Goal: Task Accomplishment & Management: Complete application form

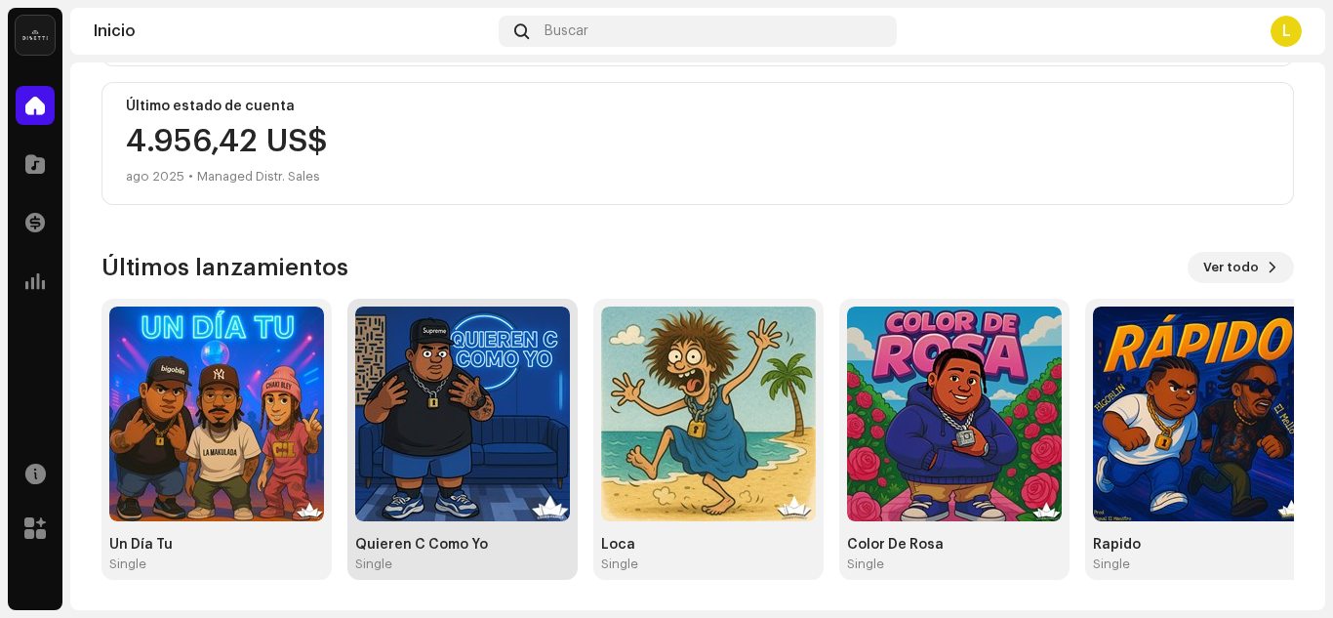
scroll to position [493, 0]
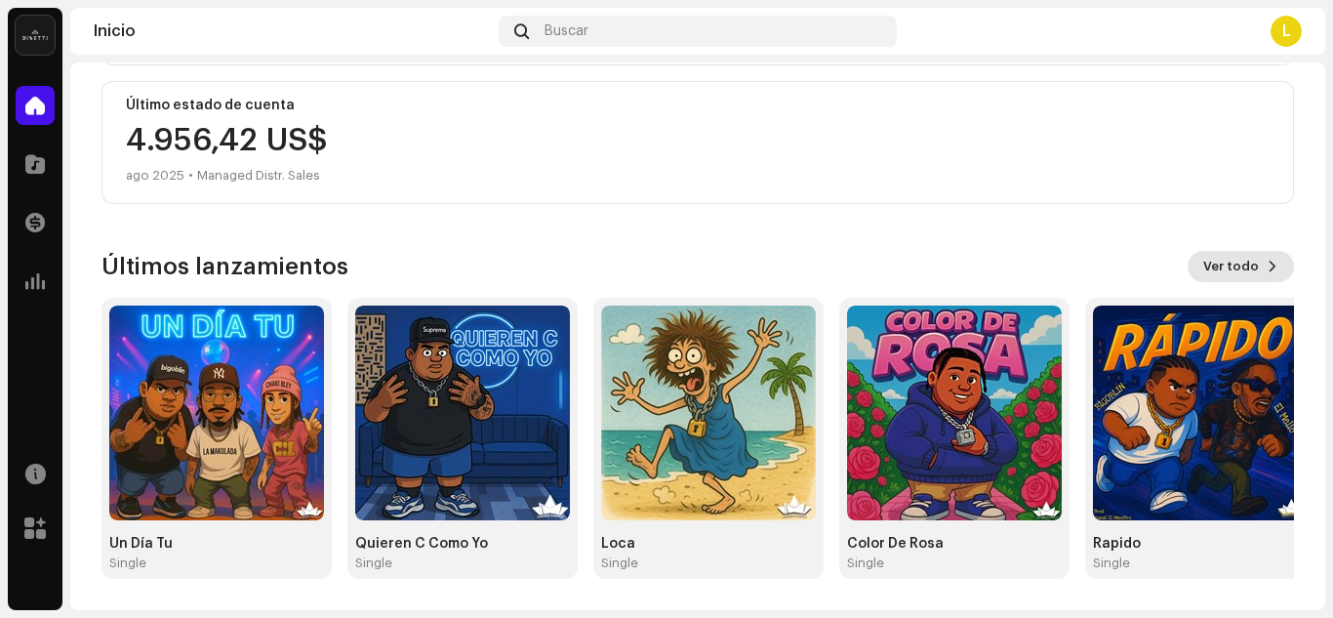
click at [1238, 252] on span "Ver todo" at bounding box center [1231, 266] width 56 height 39
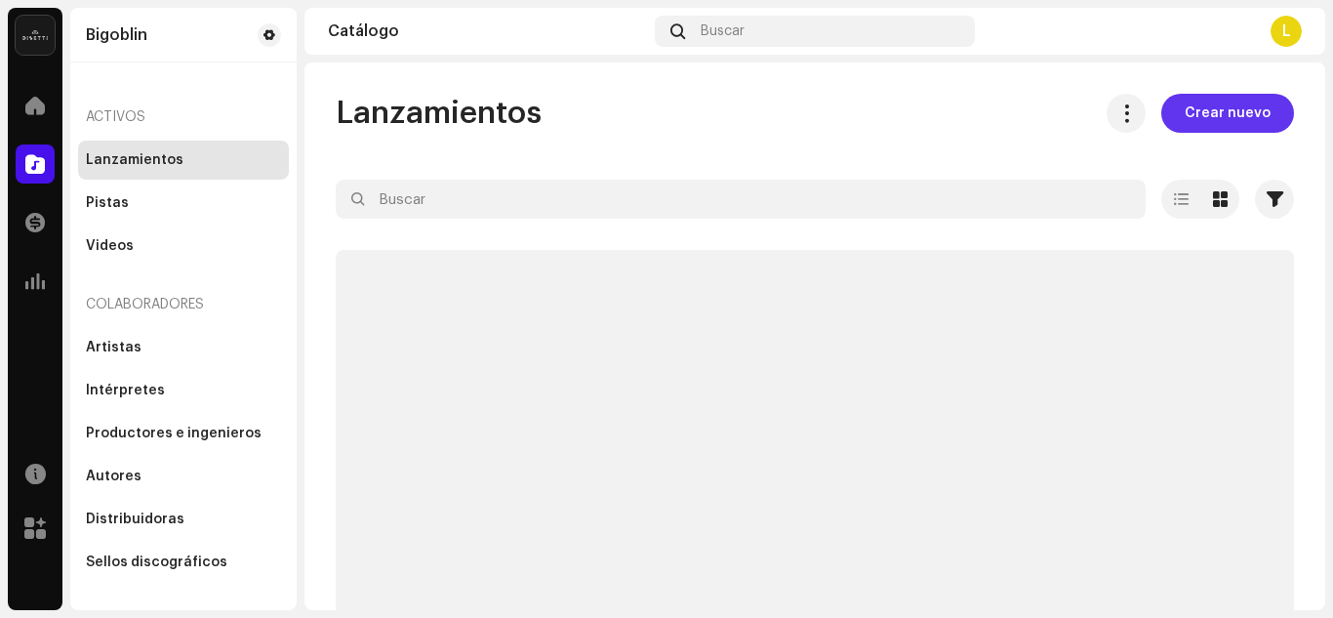
click at [1244, 106] on span "Crear nuevo" at bounding box center [1228, 113] width 86 height 39
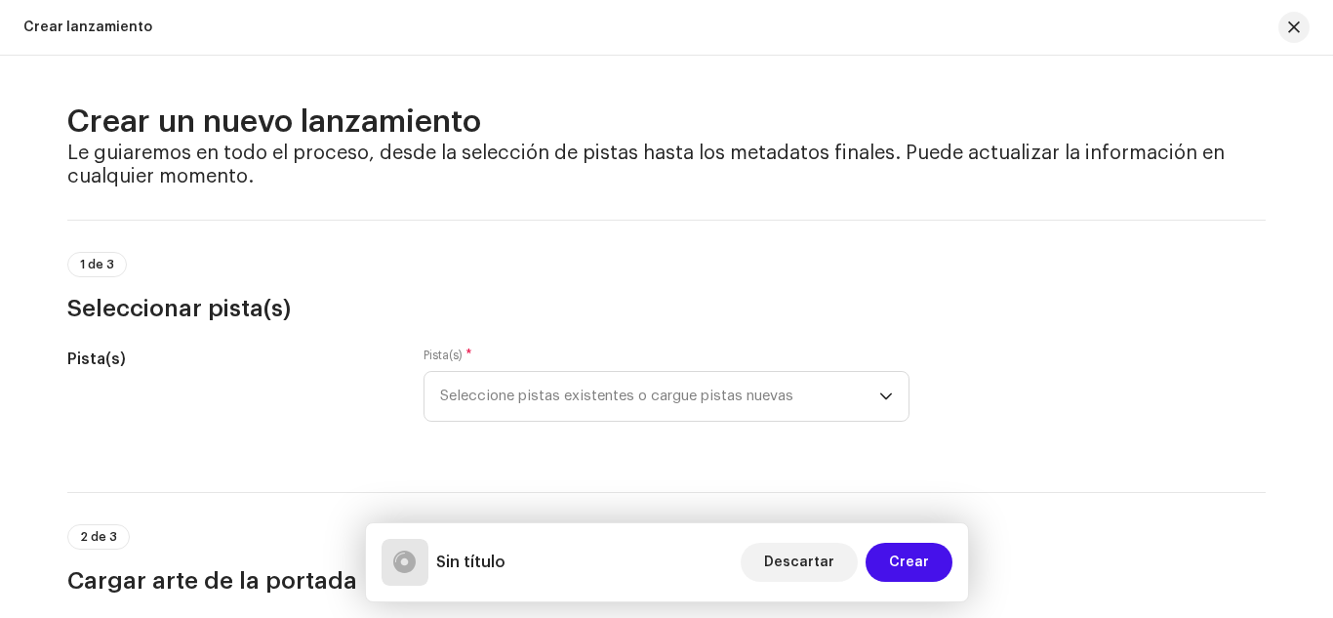
scroll to position [195, 0]
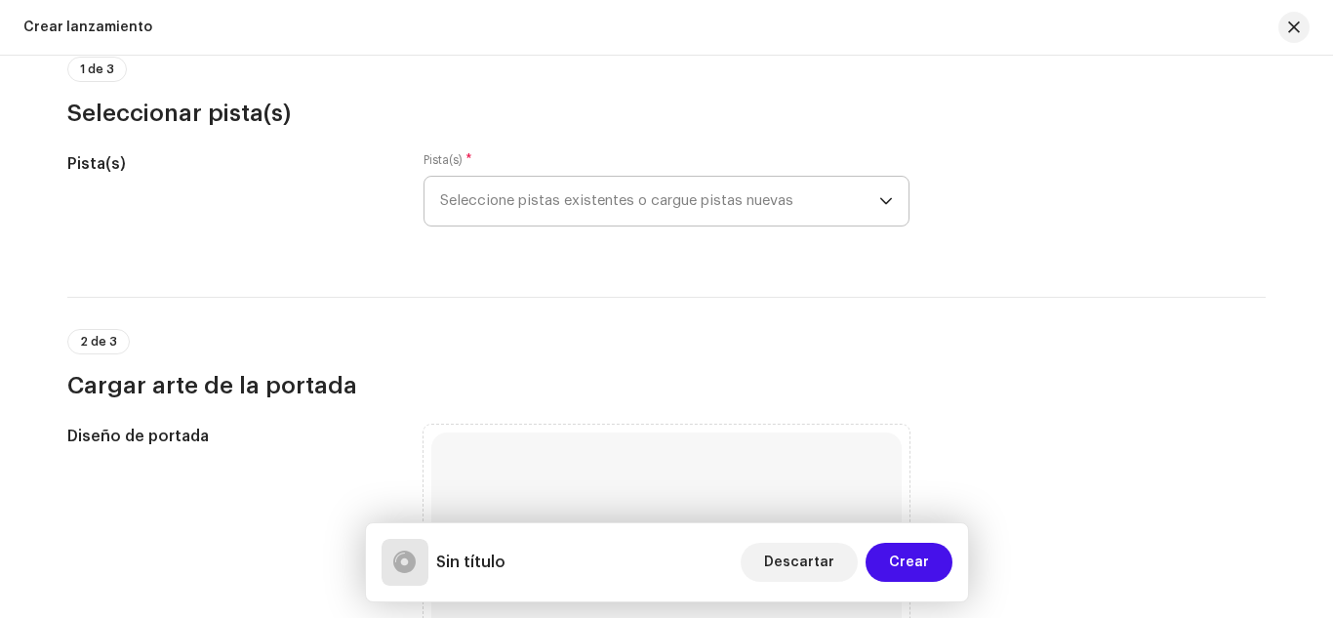
click at [571, 197] on span "Seleccione pistas existentes o cargue pistas nuevas" at bounding box center [659, 201] width 439 height 49
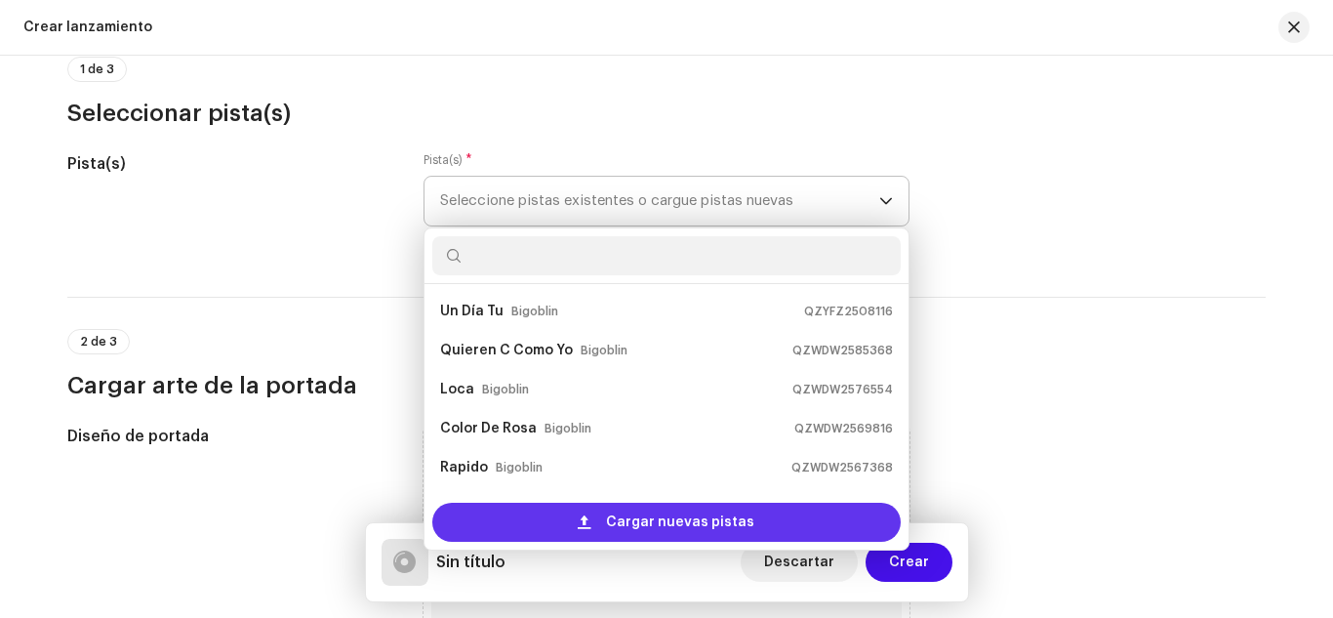
scroll to position [31, 0]
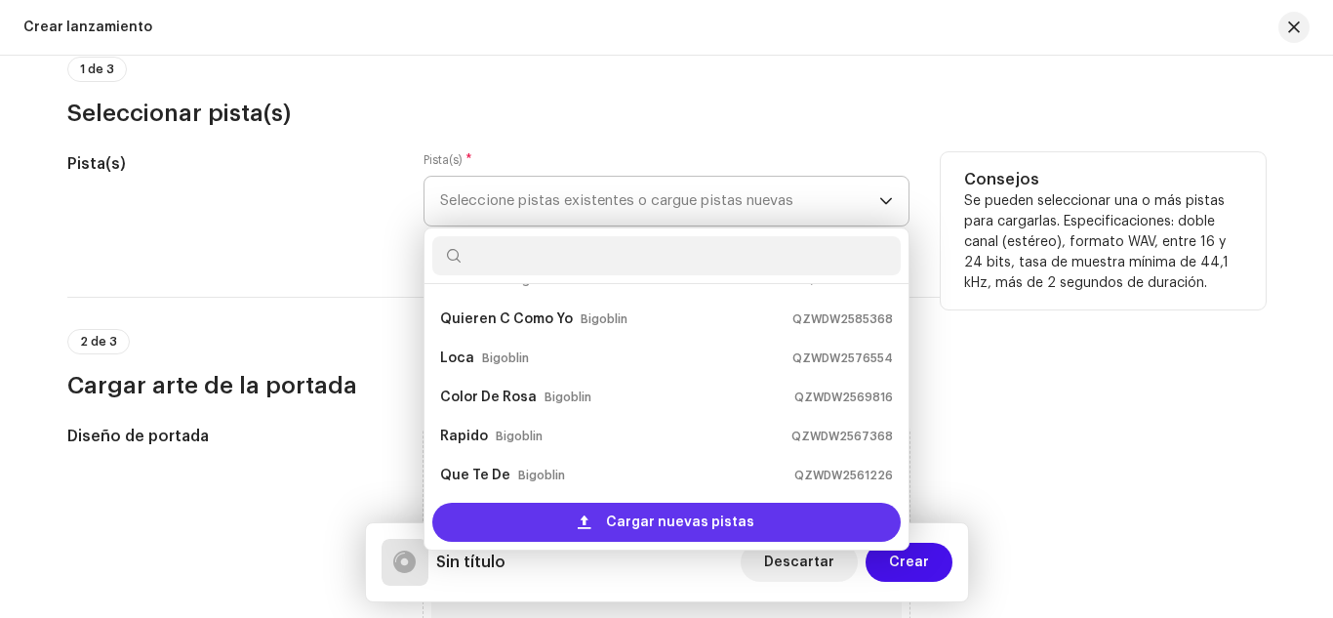
click at [660, 509] on span "Cargar nuevas pistas" at bounding box center [680, 522] width 148 height 39
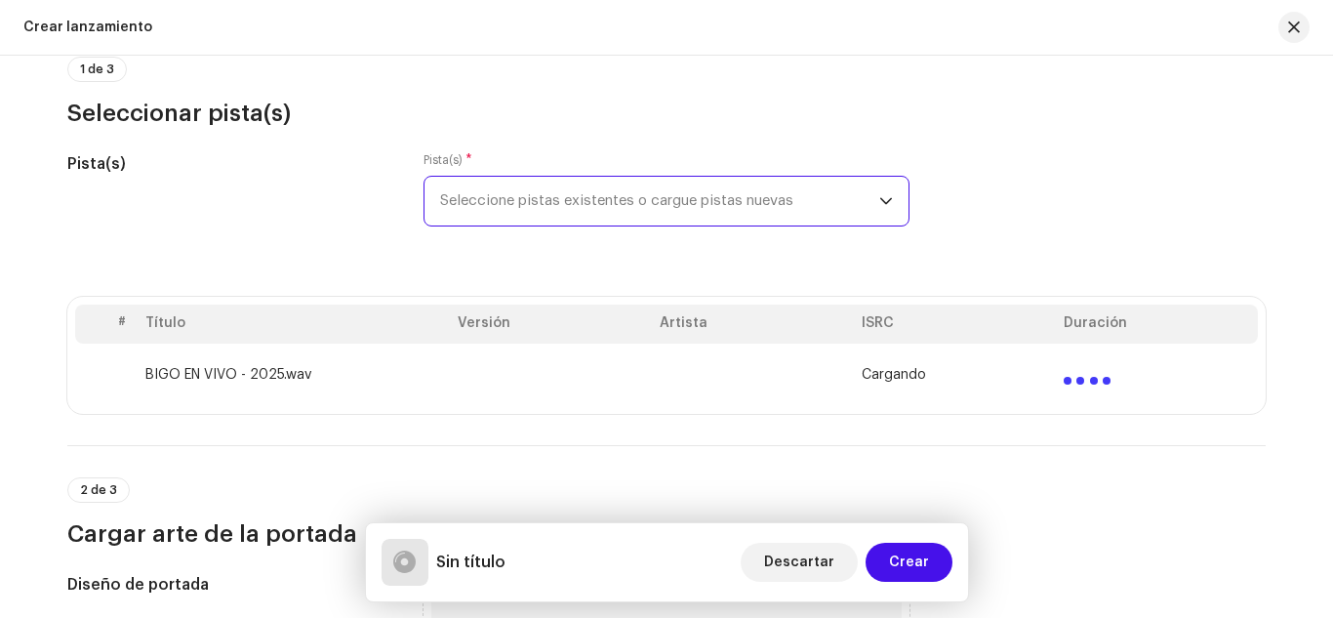
scroll to position [293, 0]
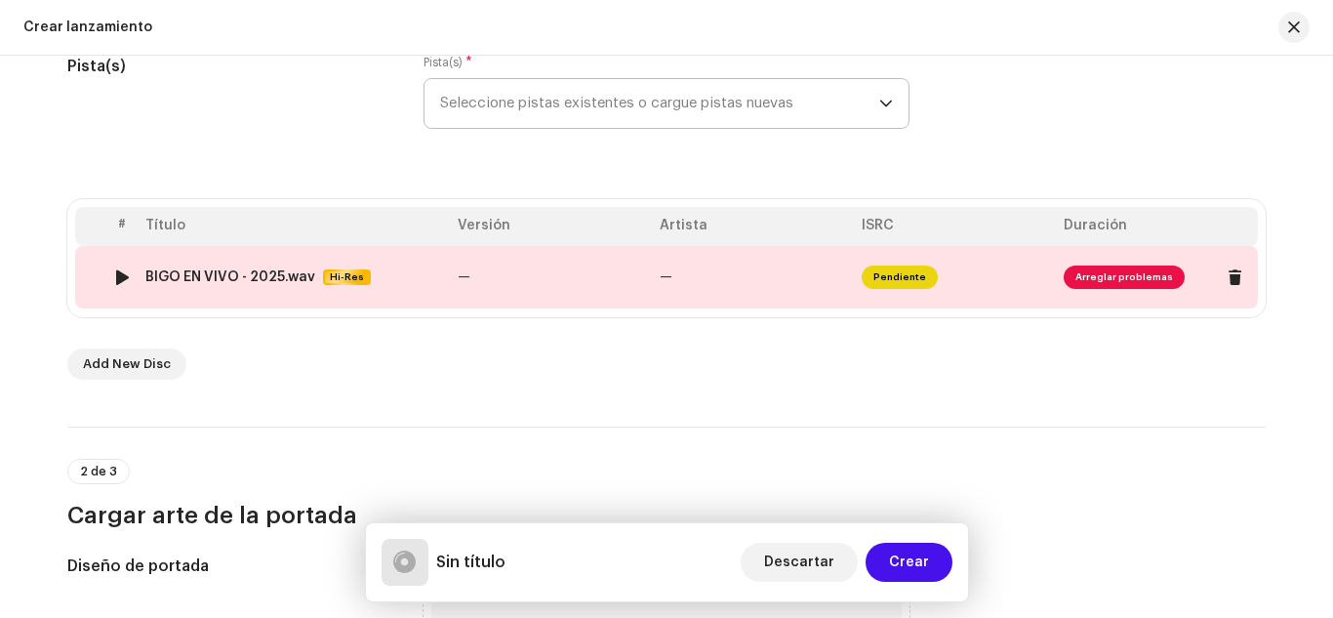
click at [128, 279] on img at bounding box center [121, 276] width 25 height 25
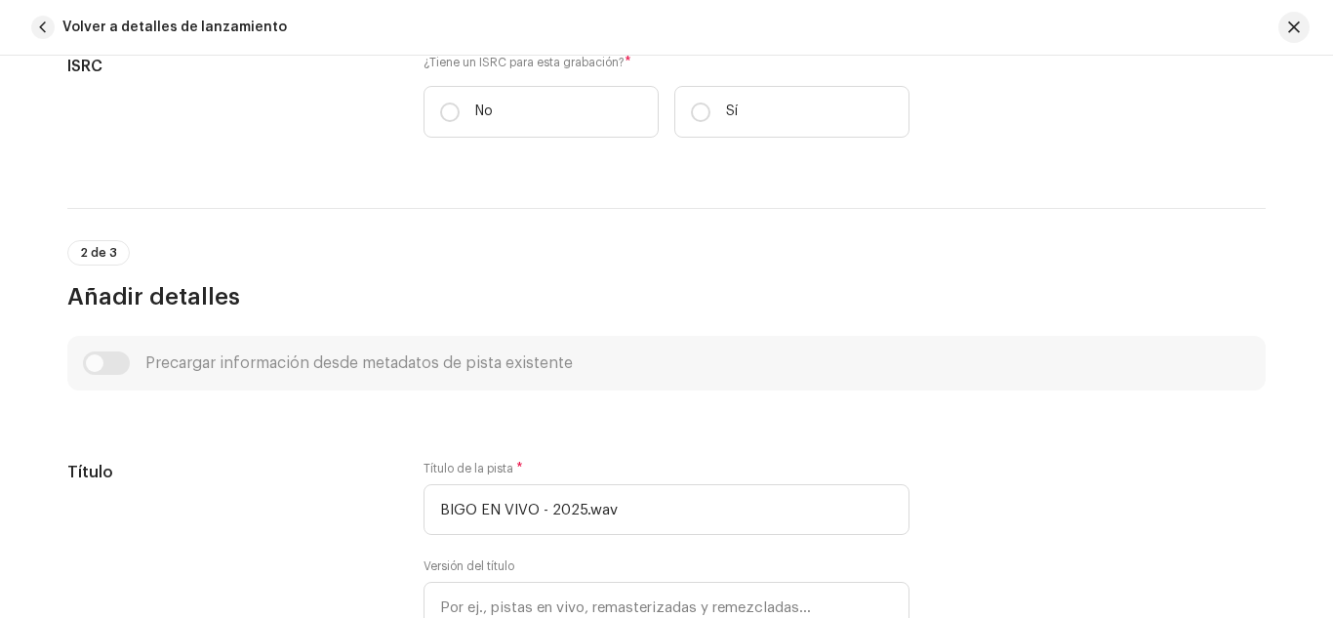
scroll to position [407, 0]
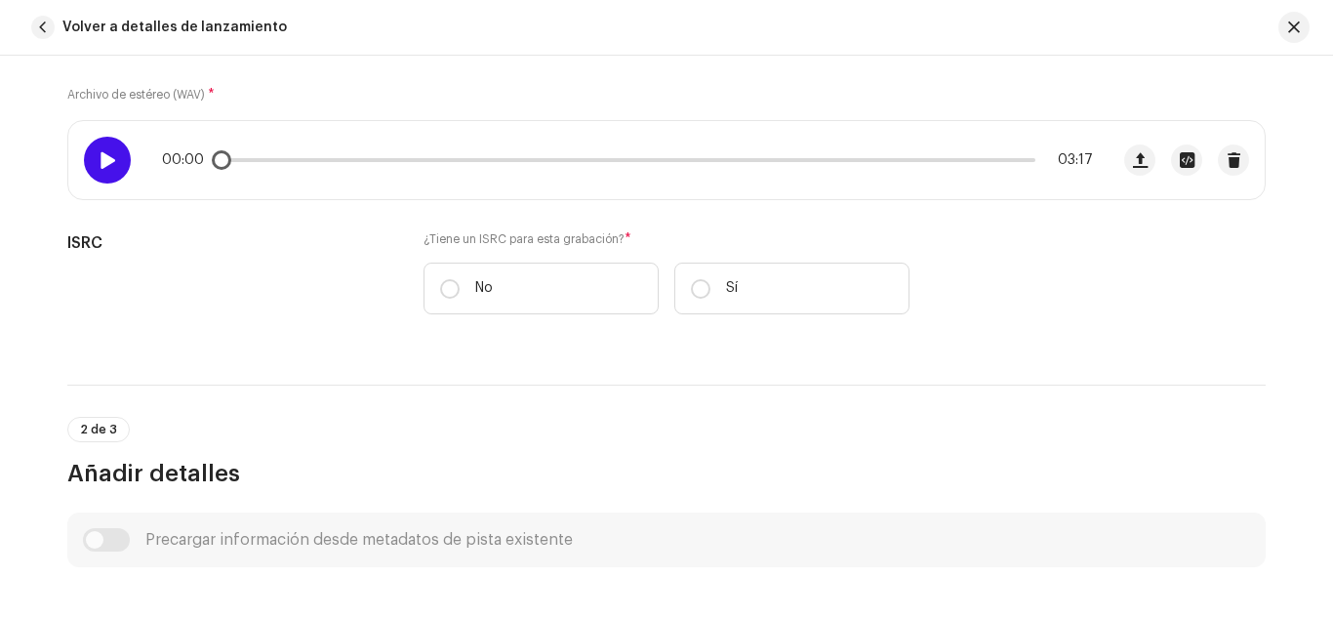
click at [105, 178] on div at bounding box center [107, 160] width 47 height 47
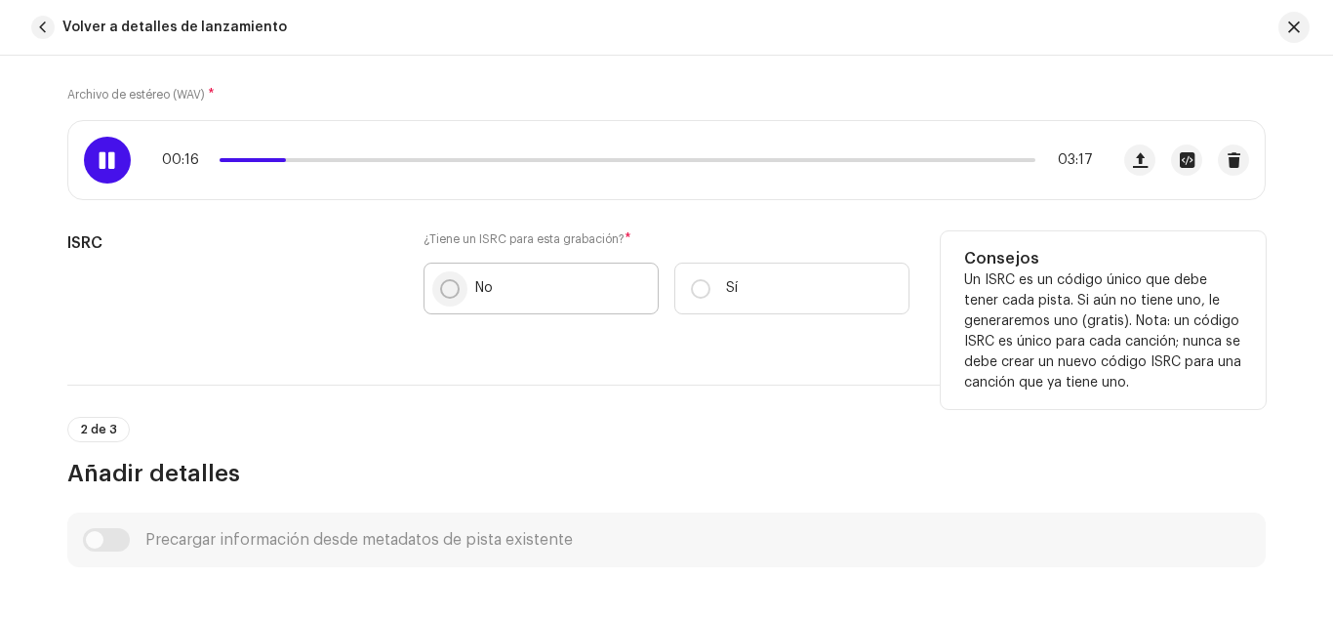
click at [444, 295] on input "No" at bounding box center [450, 289] width 20 height 20
radio input "true"
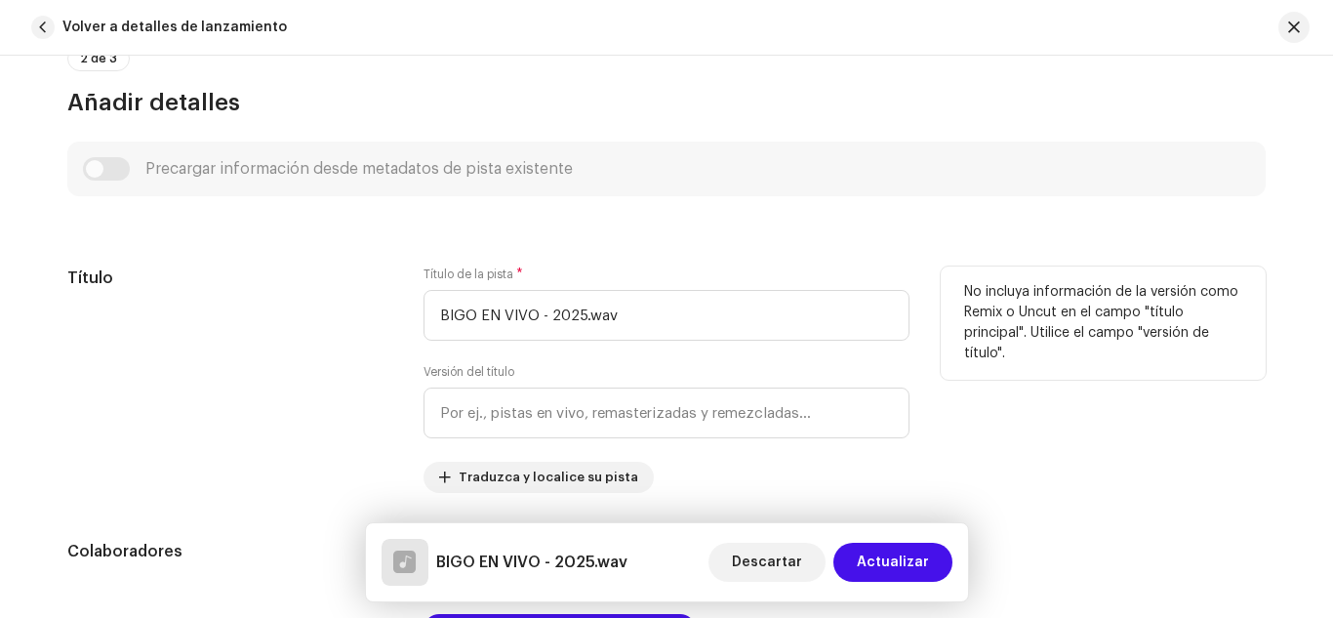
scroll to position [895, 0]
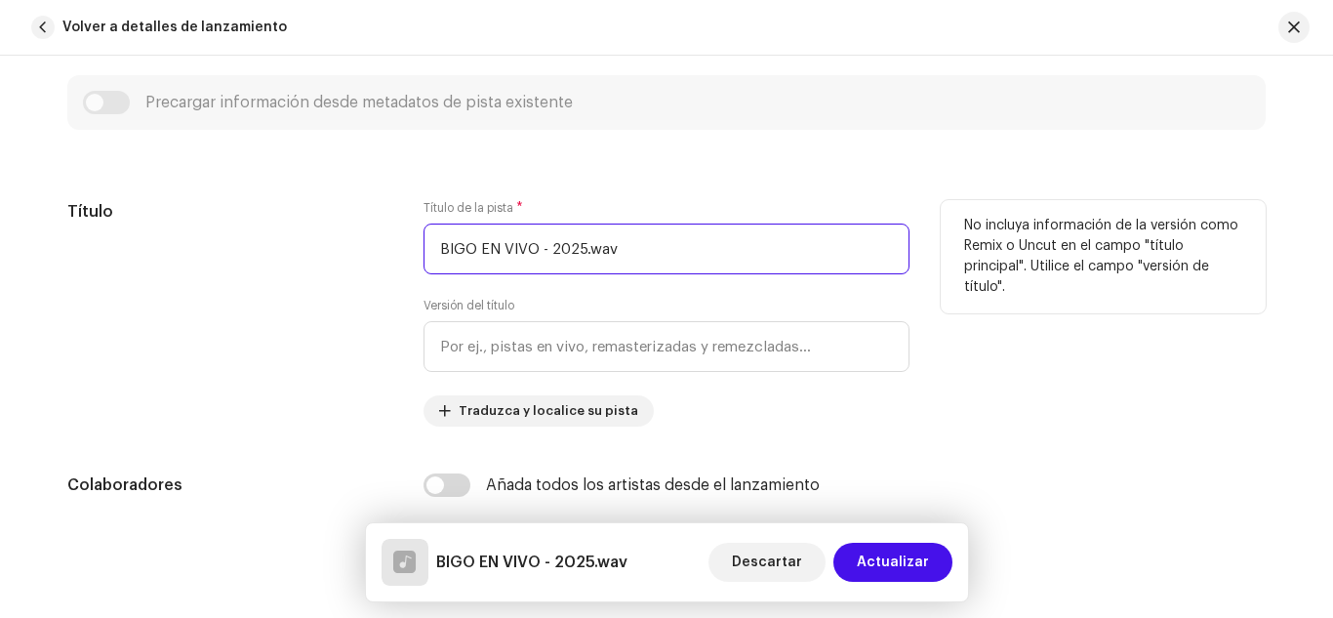
drag, startPoint x: 613, startPoint y: 242, endPoint x: 395, endPoint y: 238, distance: 217.7
click at [395, 238] on div "Título Título de la pista * BIGO EN VIVO - 2025.wav Versión del título Traduzca…" at bounding box center [666, 313] width 1198 height 226
type input "p"
click at [685, 253] on input "Pretty Little Baby + Quieren C Como Yo EN VIVO" at bounding box center [667, 248] width 486 height 51
click at [707, 259] on input "Pretty Little Baby + Quieren C Como Yo EN VIVO" at bounding box center [667, 248] width 486 height 51
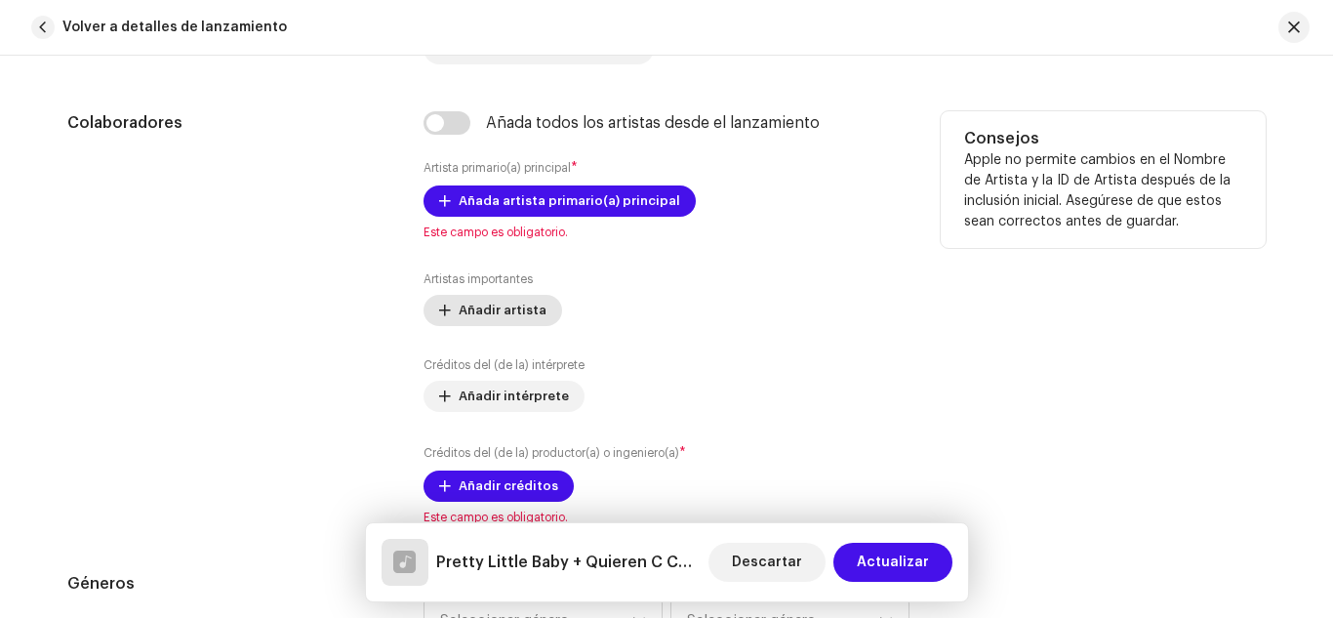
scroll to position [1285, 0]
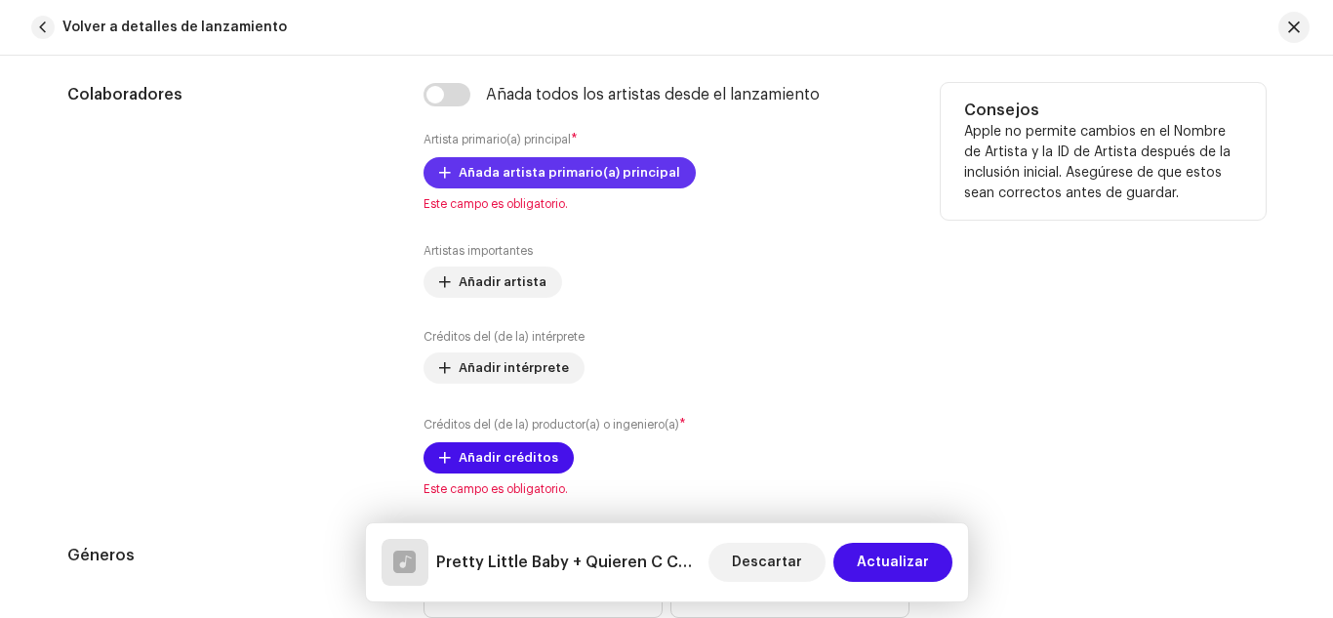
type input "Pretty Little Baby + Quieren C Como Yo EN VIVO"
click at [556, 186] on span "Añada artista primario(a) principal" at bounding box center [570, 172] width 222 height 39
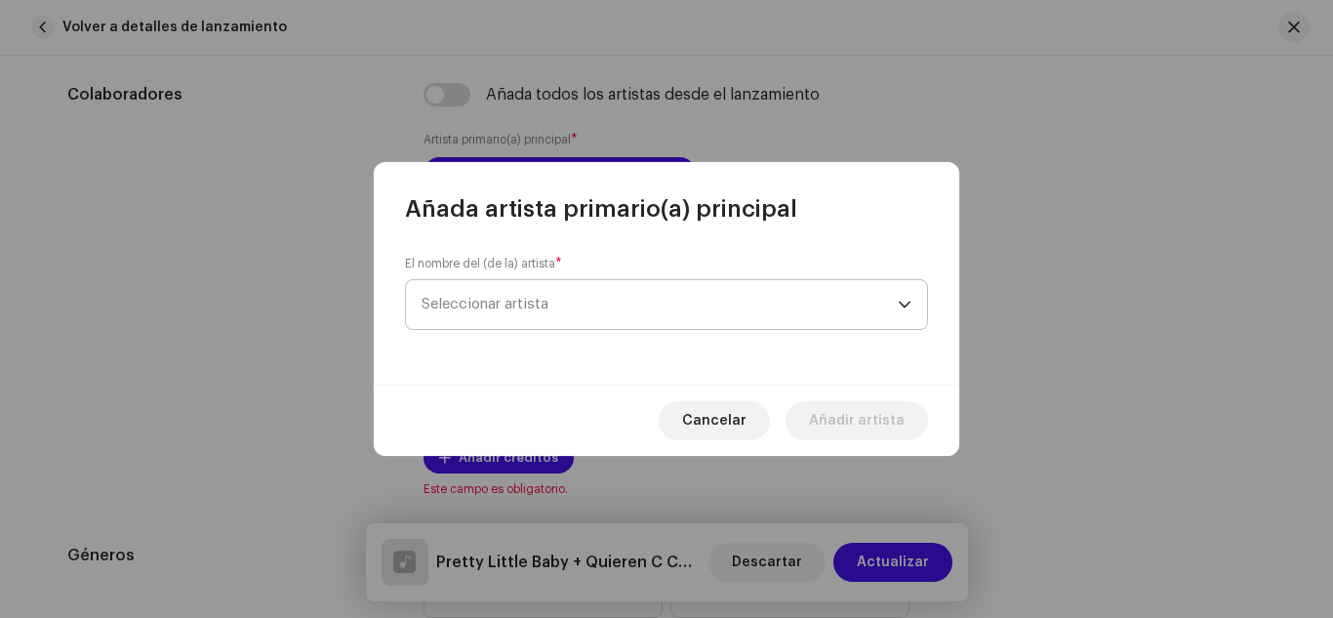
click at [536, 297] on span "Seleccionar artista" at bounding box center [485, 304] width 127 height 15
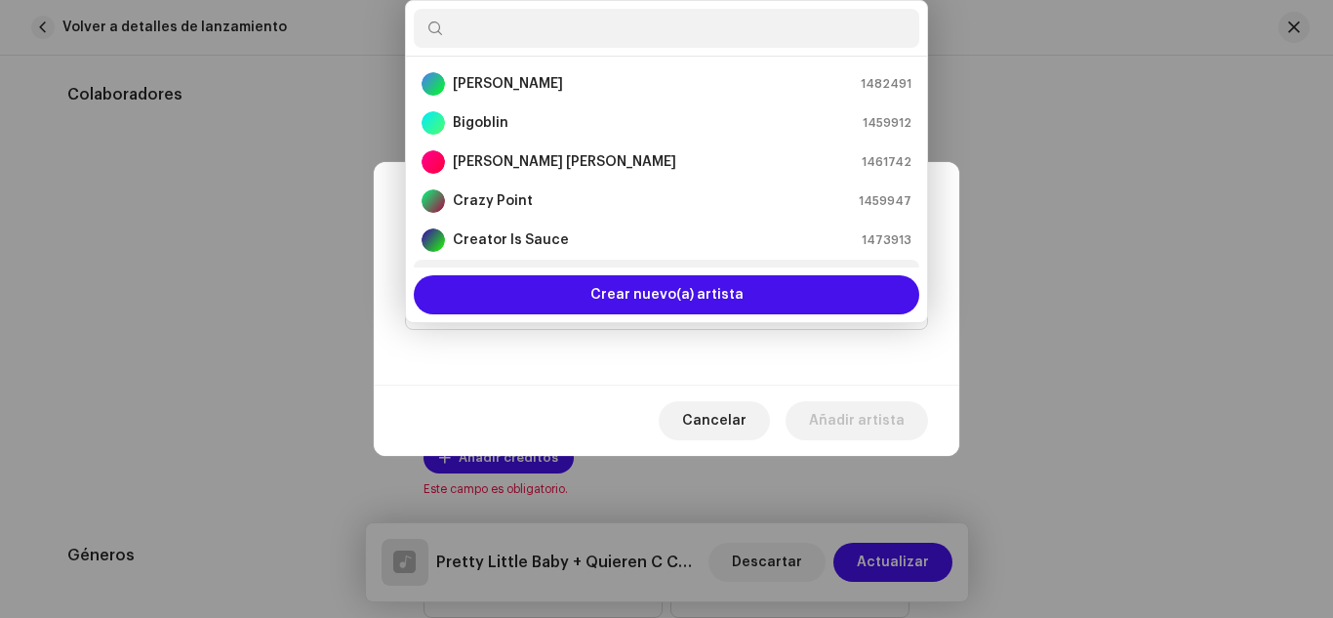
scroll to position [31, 0]
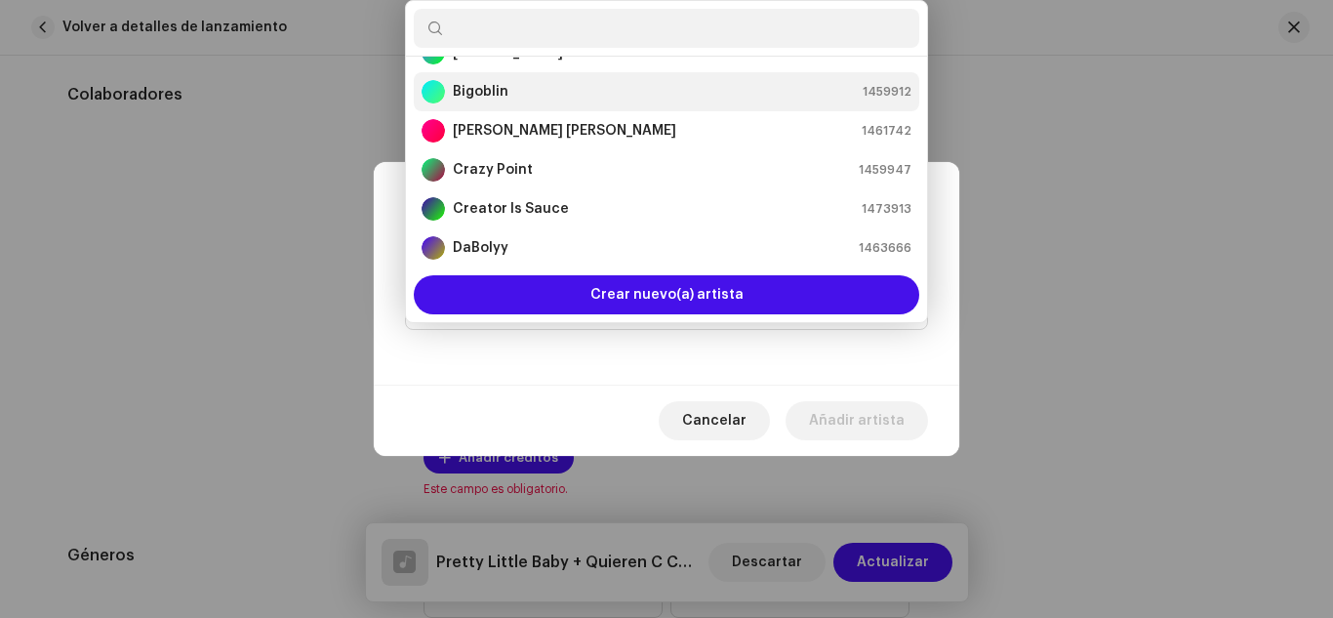
click at [506, 98] on strong "Bigoblin" at bounding box center [481, 92] width 56 height 20
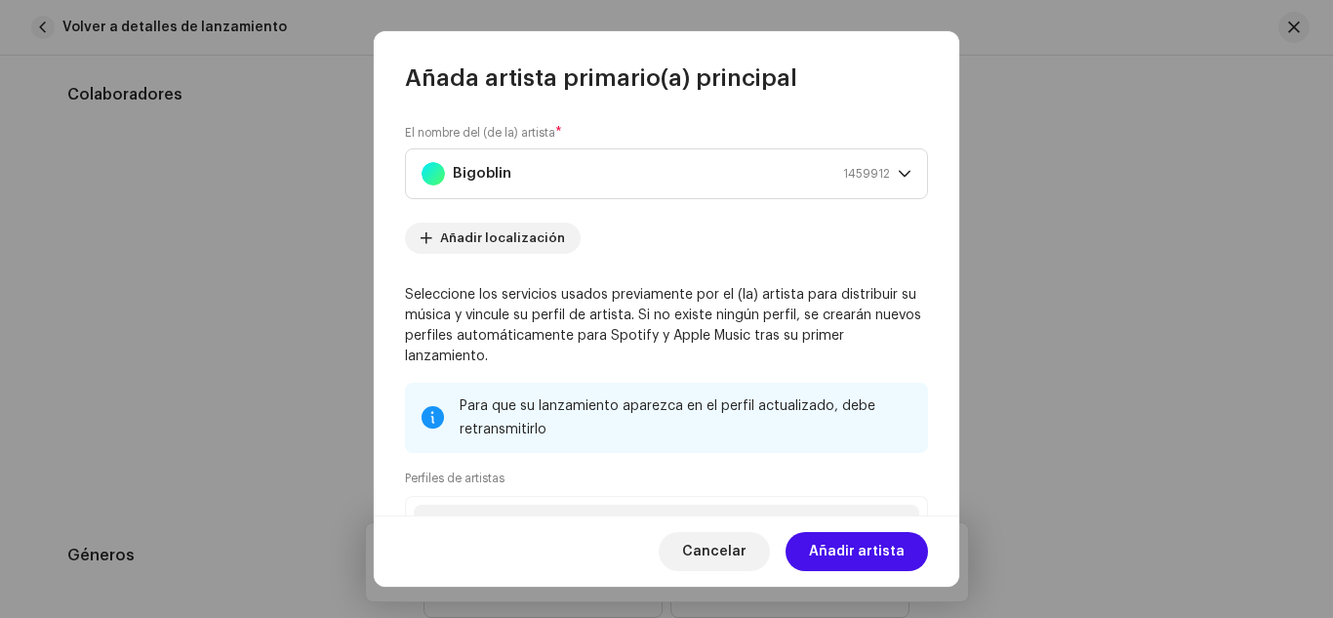
scroll to position [231, 0]
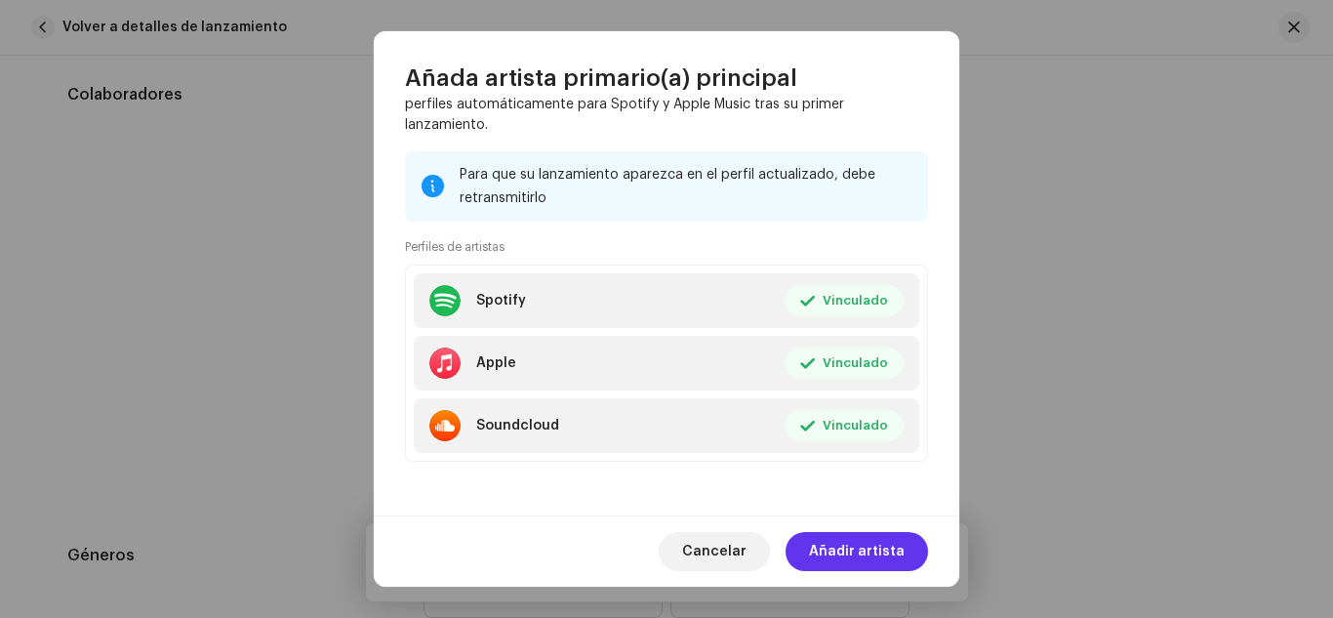
click at [854, 537] on span "Añadir artista" at bounding box center [857, 551] width 96 height 39
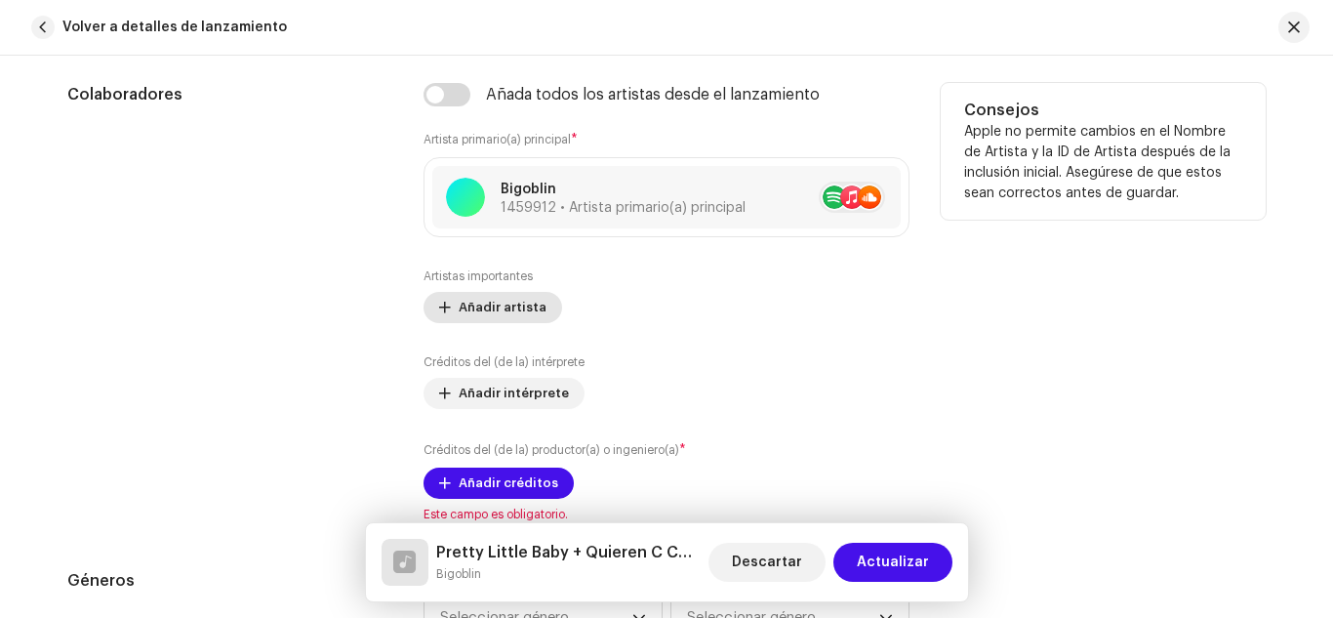
click at [499, 310] on span "Añadir artista" at bounding box center [503, 307] width 88 height 39
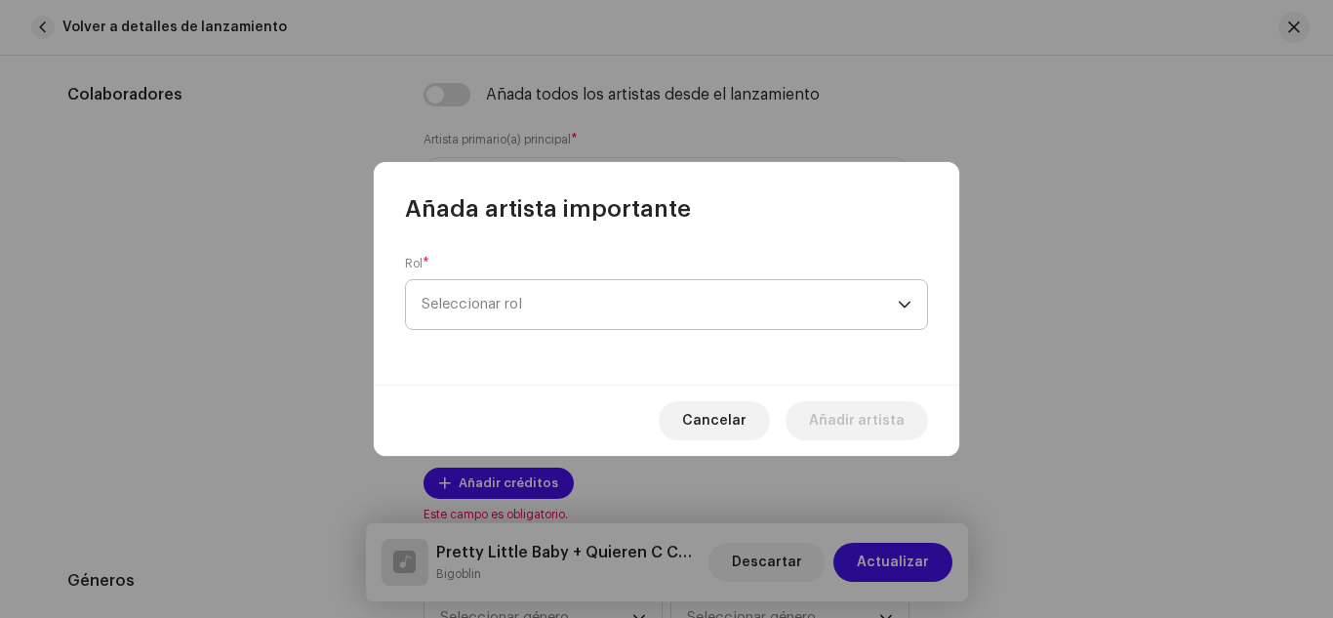
click at [521, 300] on span "Seleccionar rol" at bounding box center [660, 304] width 476 height 49
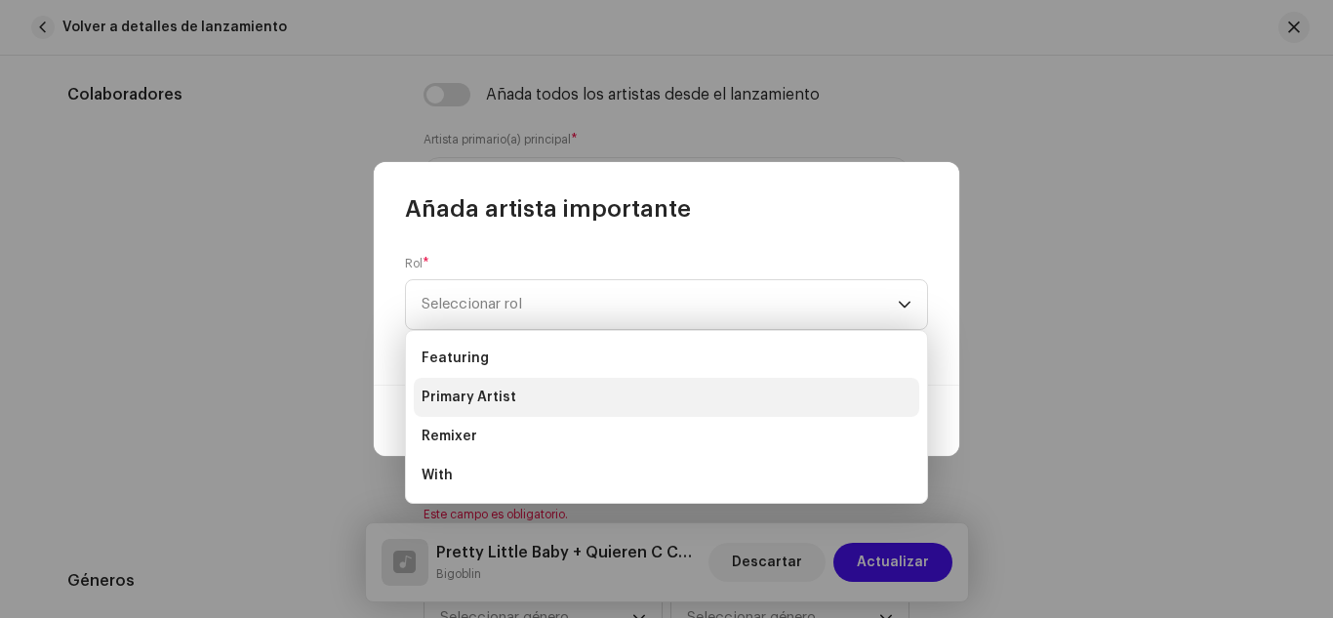
click at [460, 396] on span "Primary Artist" at bounding box center [469, 397] width 95 height 20
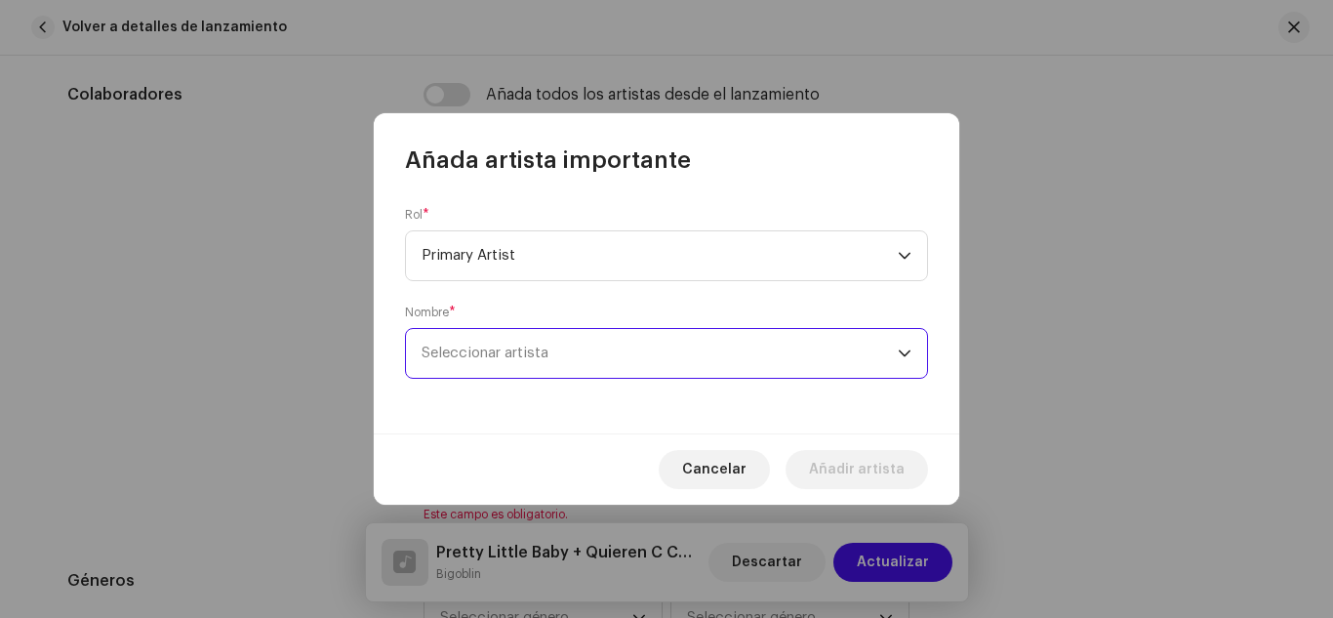
click at [479, 351] on span "Seleccionar artista" at bounding box center [485, 352] width 127 height 15
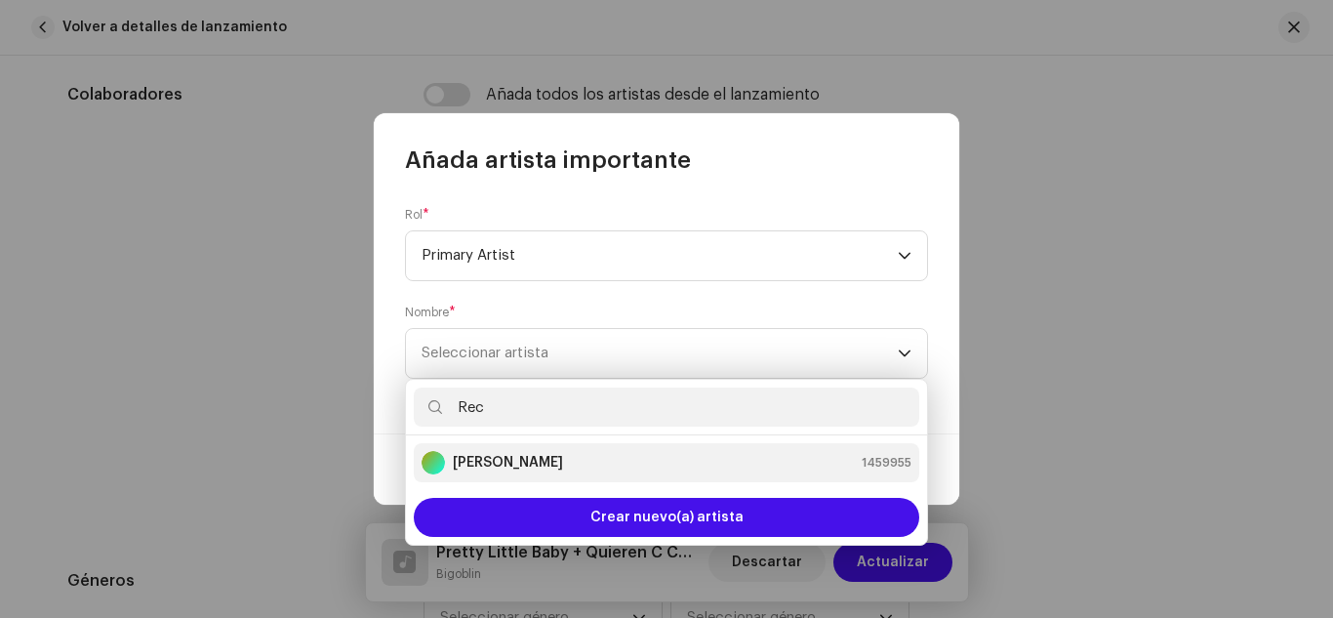
type input "Rec"
click at [503, 449] on li "[PERSON_NAME] 1459955" at bounding box center [667, 462] width 506 height 39
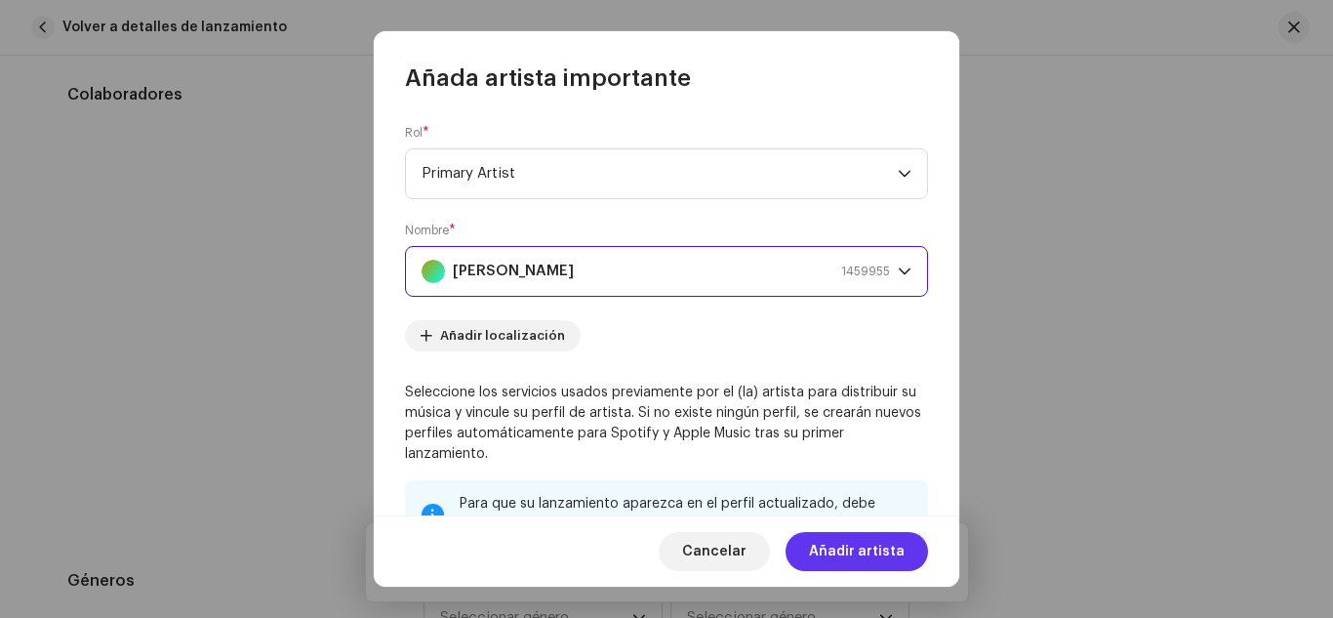
click at [874, 571] on span "Añadir artista" at bounding box center [857, 551] width 96 height 39
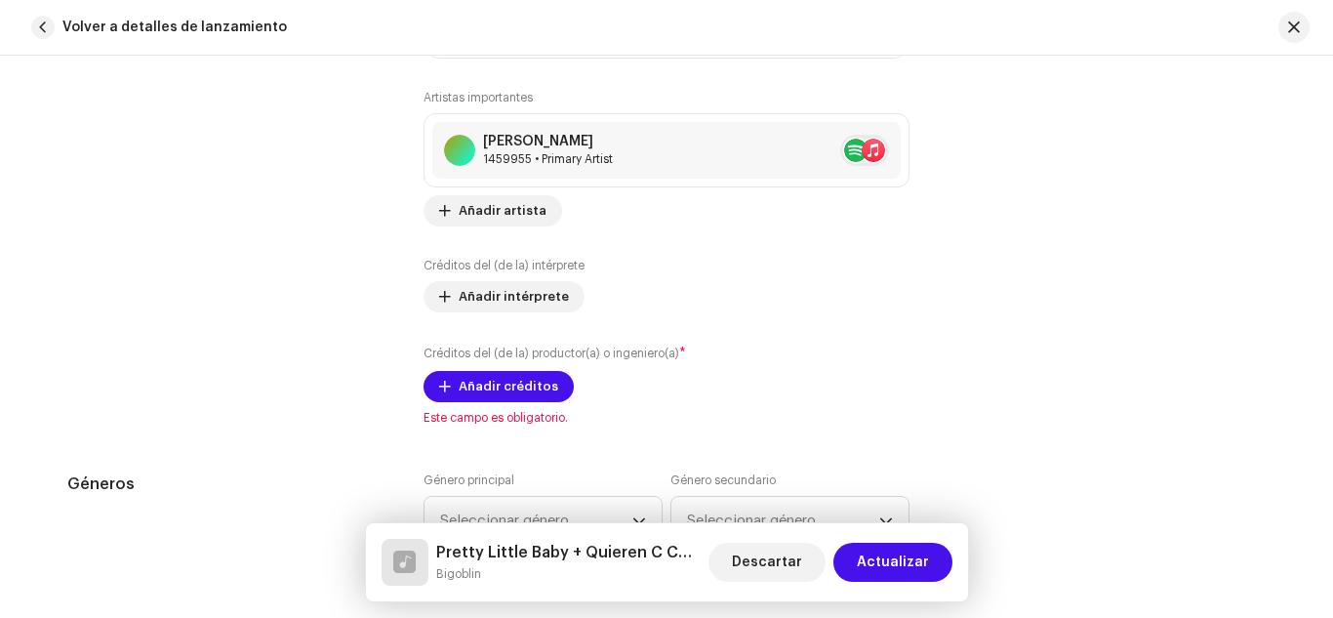
scroll to position [1481, 0]
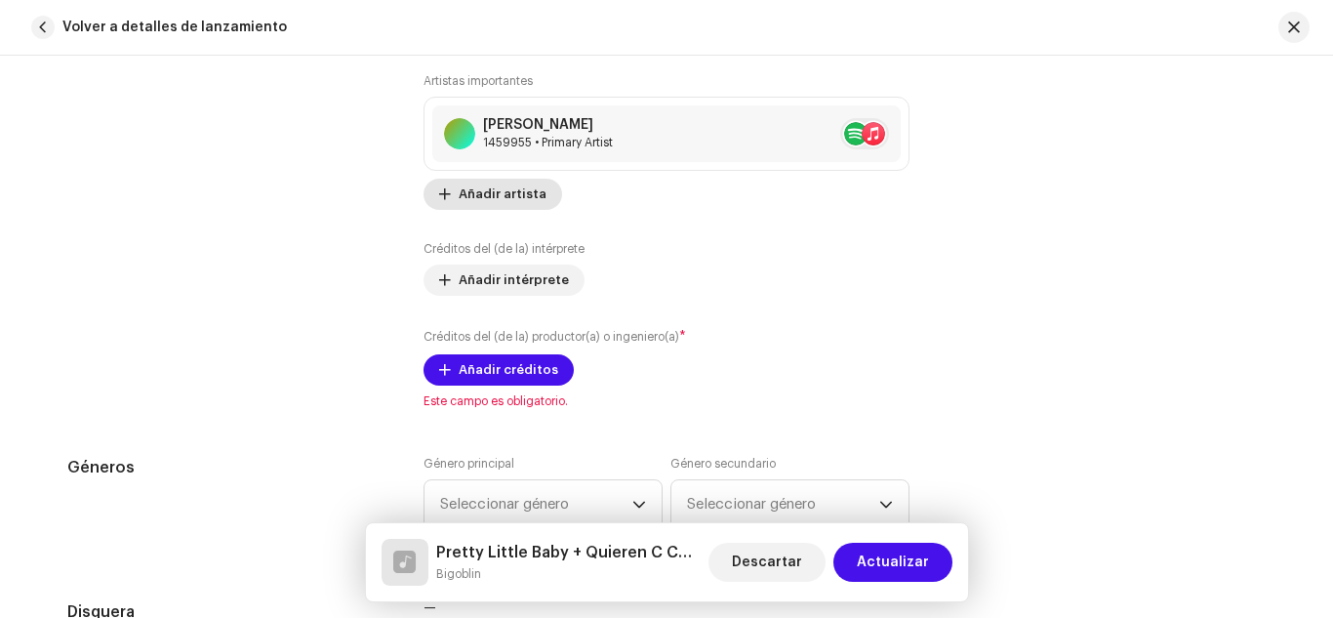
click at [488, 189] on span "Añadir artista" at bounding box center [503, 194] width 88 height 39
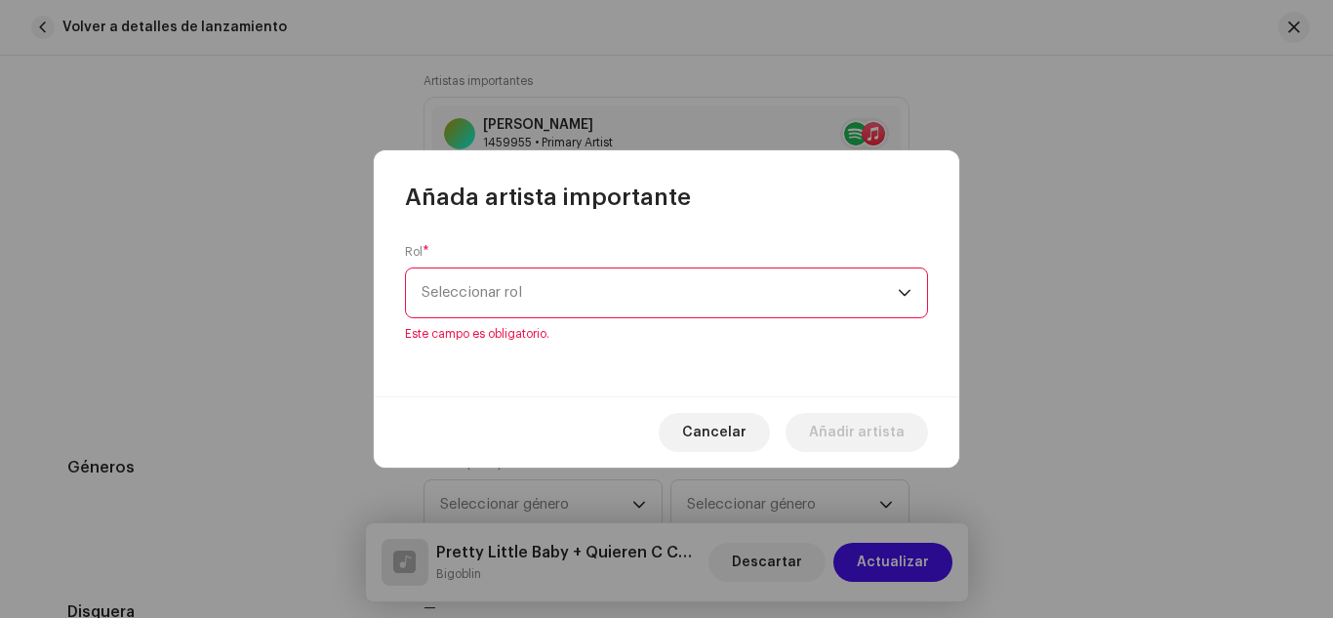
click at [786, 339] on div "Rol * Seleccionar rol Este campo es obligatorio." at bounding box center [667, 304] width 586 height 183
click at [791, 312] on span "Seleccionar rol" at bounding box center [660, 292] width 476 height 49
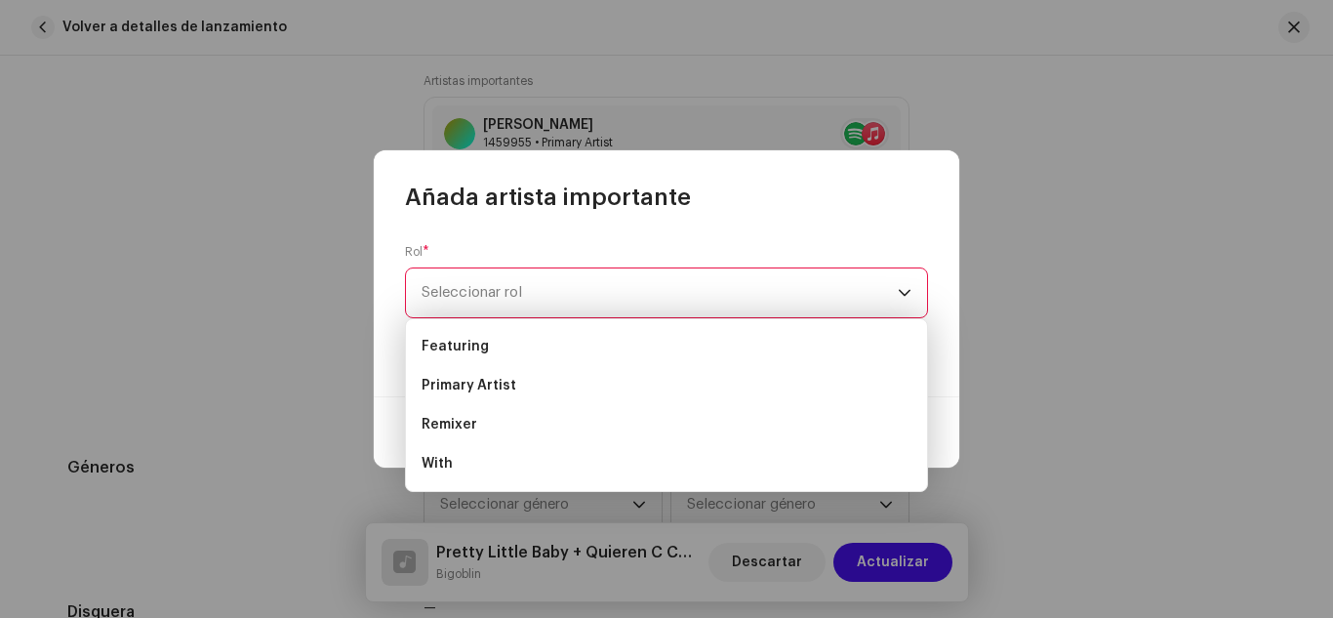
click at [760, 198] on div "Añada artista importante" at bounding box center [667, 181] width 586 height 62
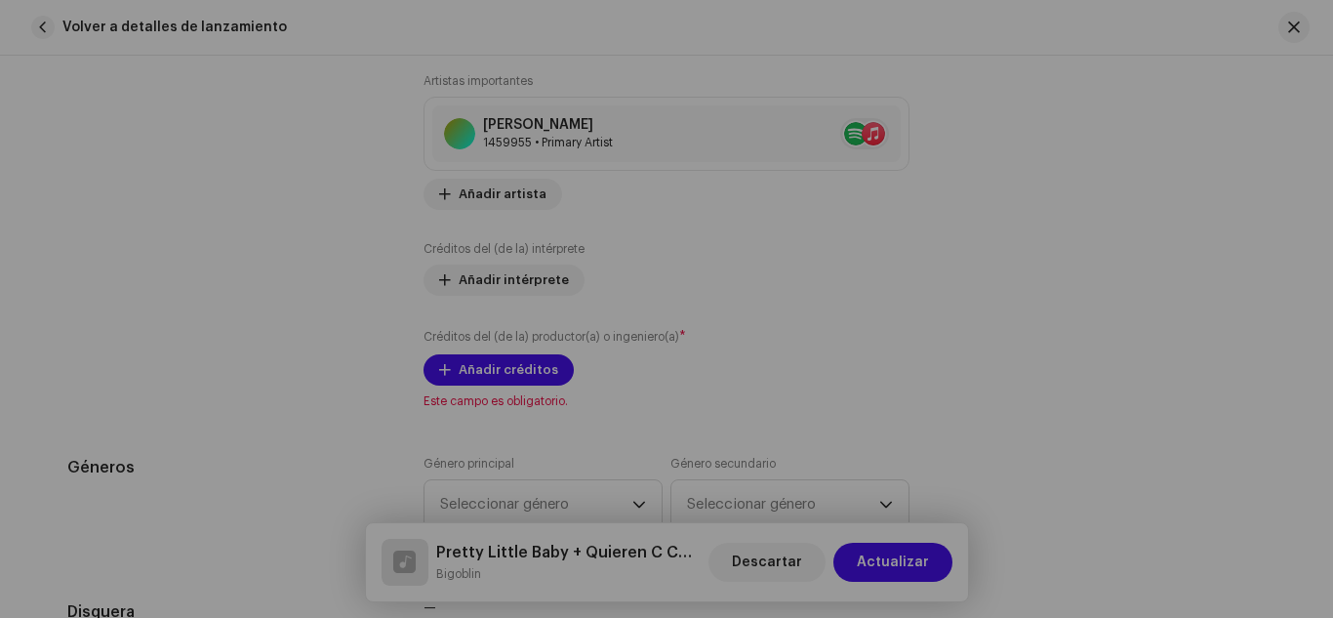
click at [1075, 201] on div "Añada artista importante Rol * Seleccionar rol Este campo es obligatorio. Cance…" at bounding box center [666, 309] width 1333 height 618
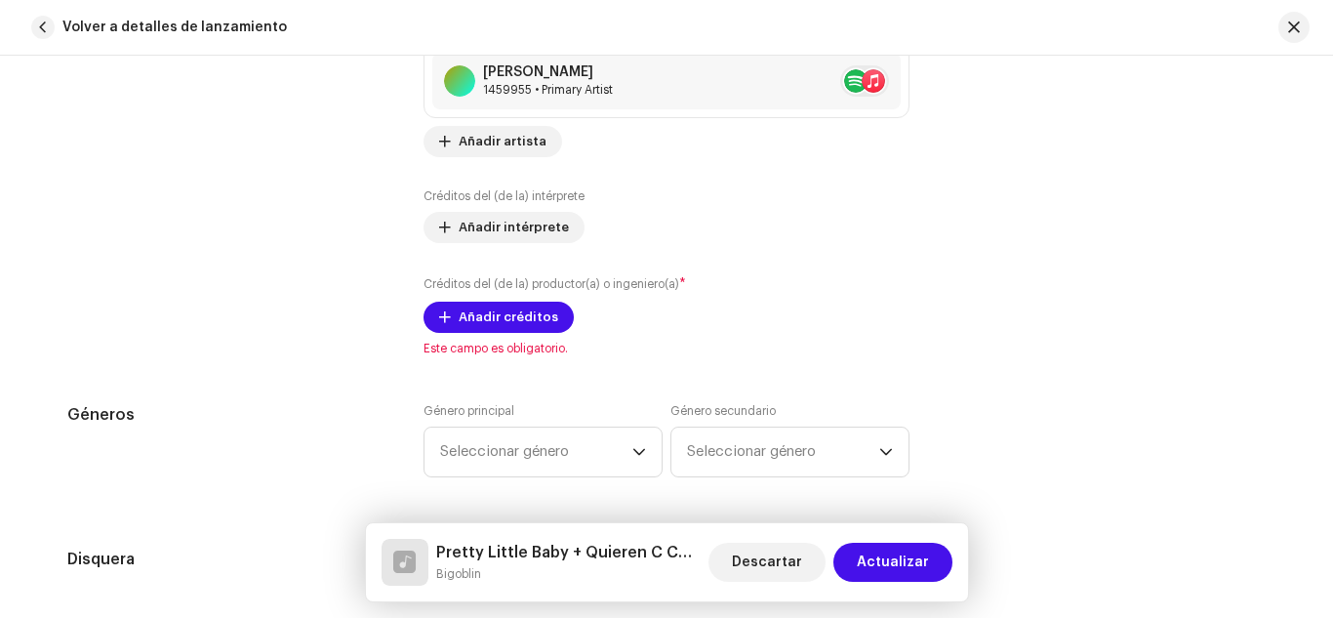
scroll to position [1578, 0]
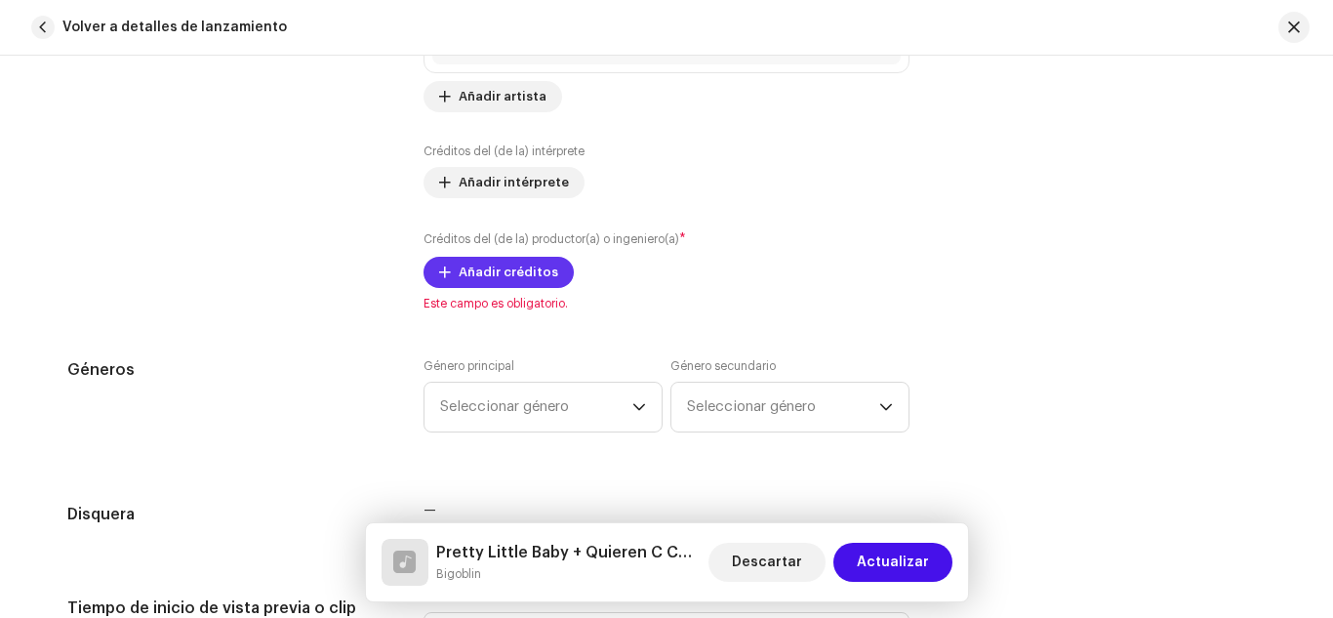
click at [508, 278] on span "Añadir créditos" at bounding box center [509, 272] width 100 height 39
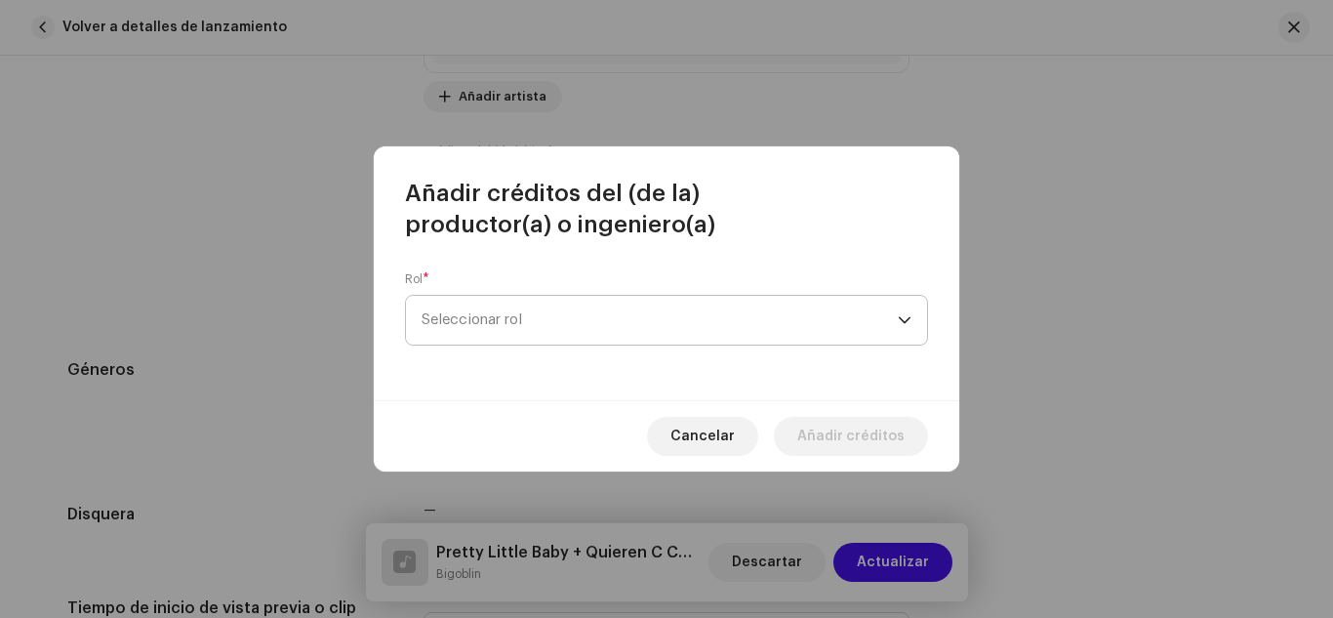
click at [514, 312] on span "Seleccionar rol" at bounding box center [660, 320] width 476 height 49
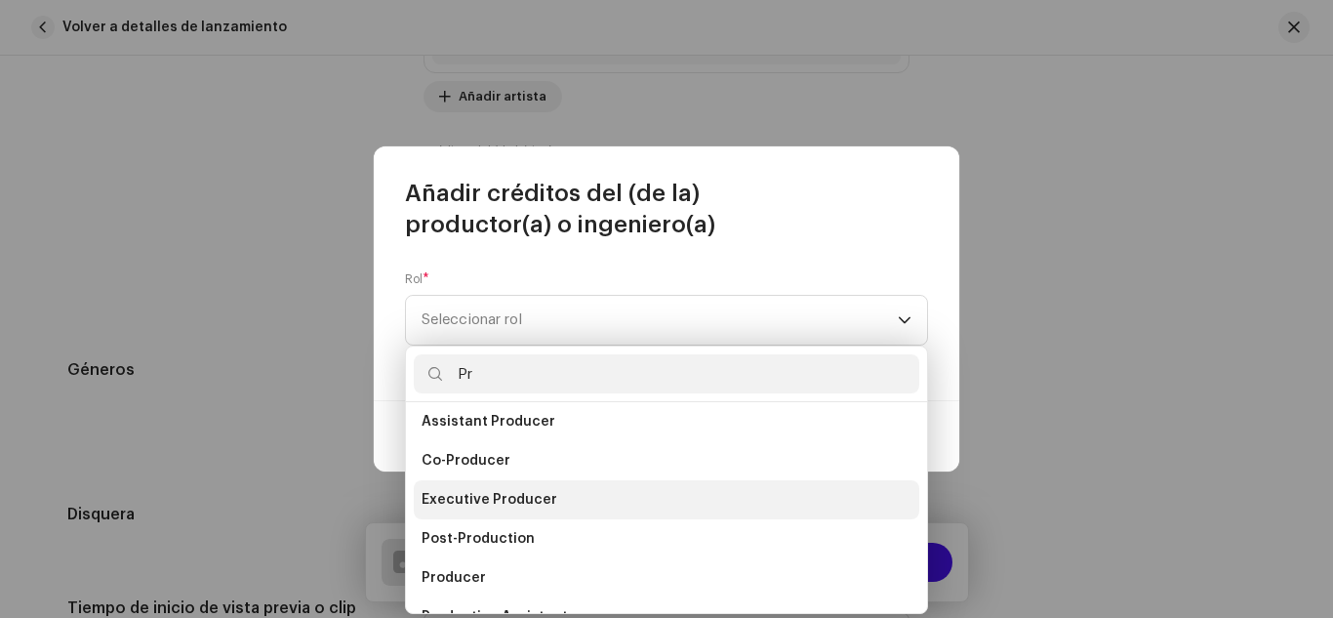
scroll to position [78, 0]
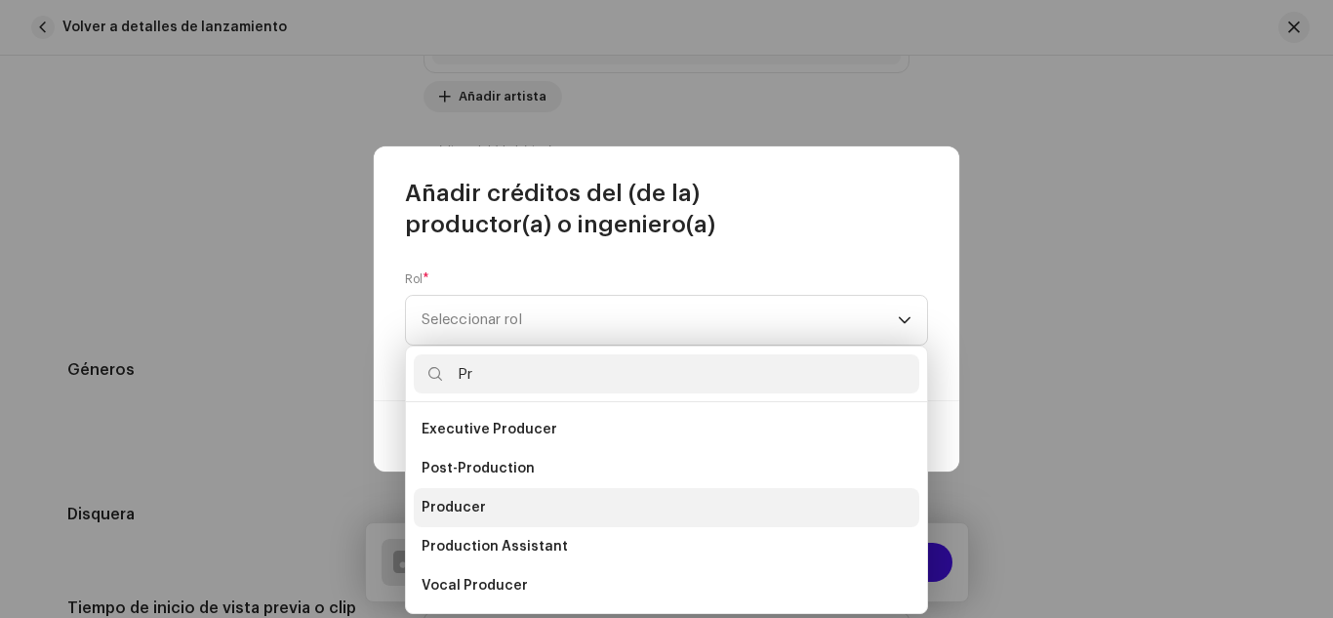
type input "Pr"
click at [469, 500] on span "Producer" at bounding box center [454, 508] width 64 height 20
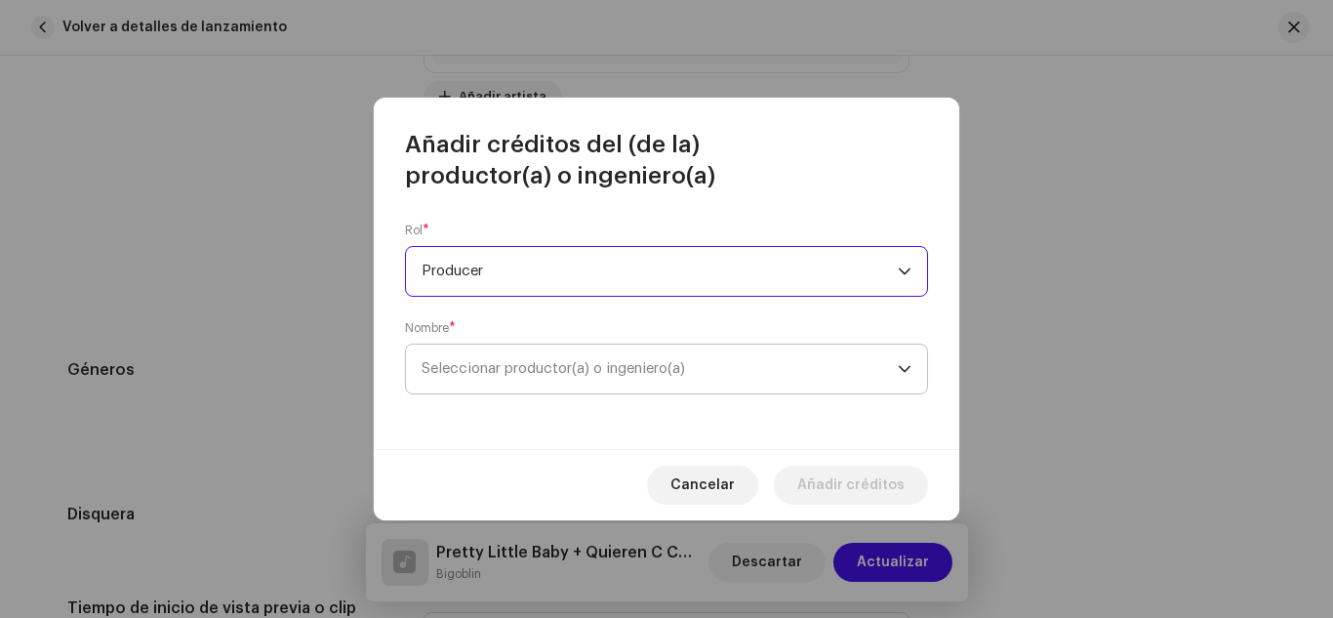
click at [507, 362] on span "Seleccionar productor(a) o ingeniero(a)" at bounding box center [554, 368] width 264 height 15
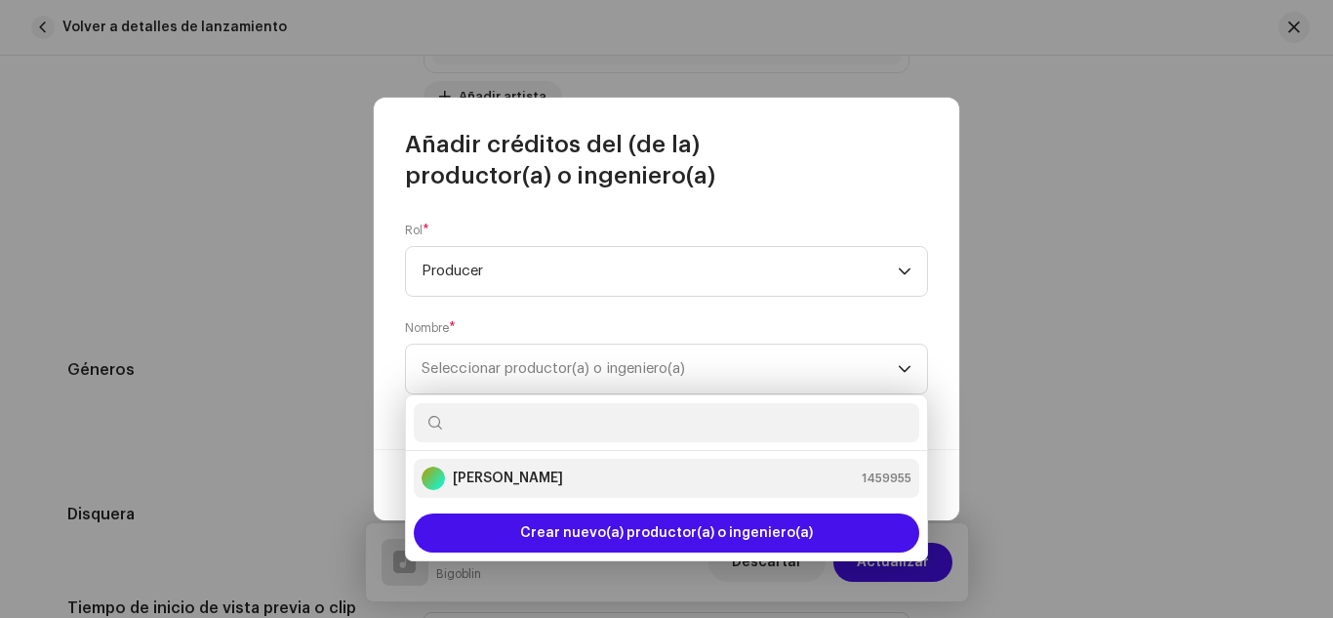
click at [489, 474] on strong "[PERSON_NAME]" at bounding box center [508, 478] width 110 height 20
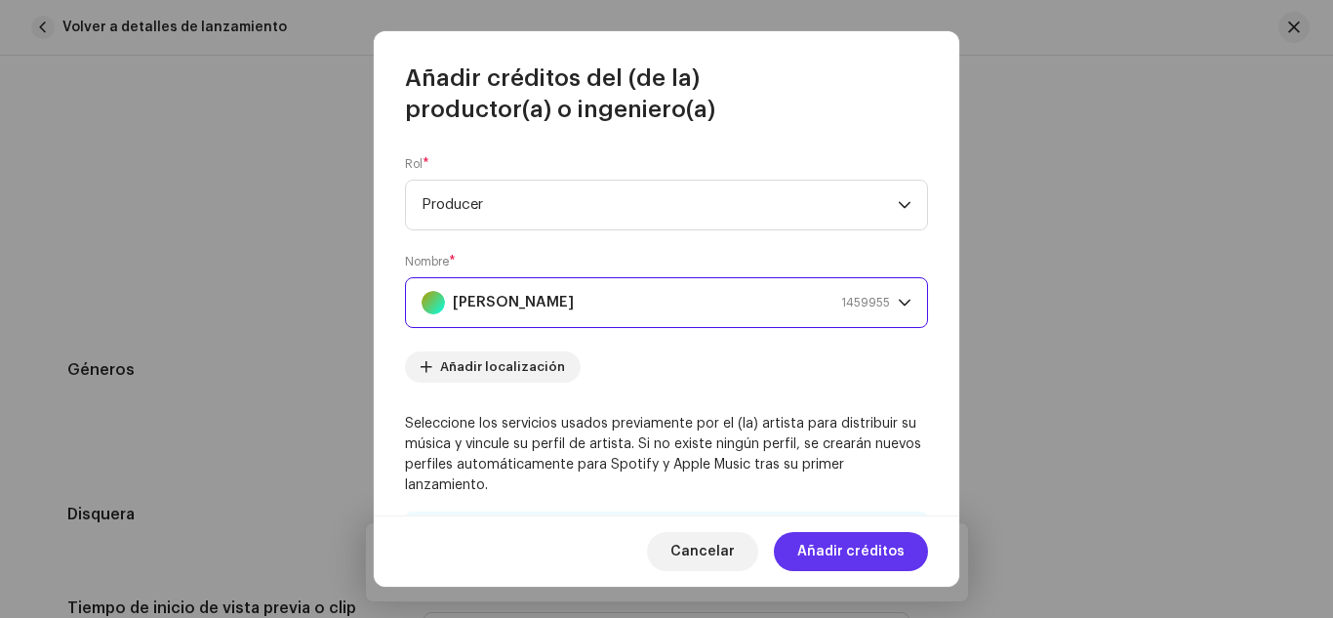
click at [863, 552] on span "Añadir créditos" at bounding box center [850, 551] width 107 height 39
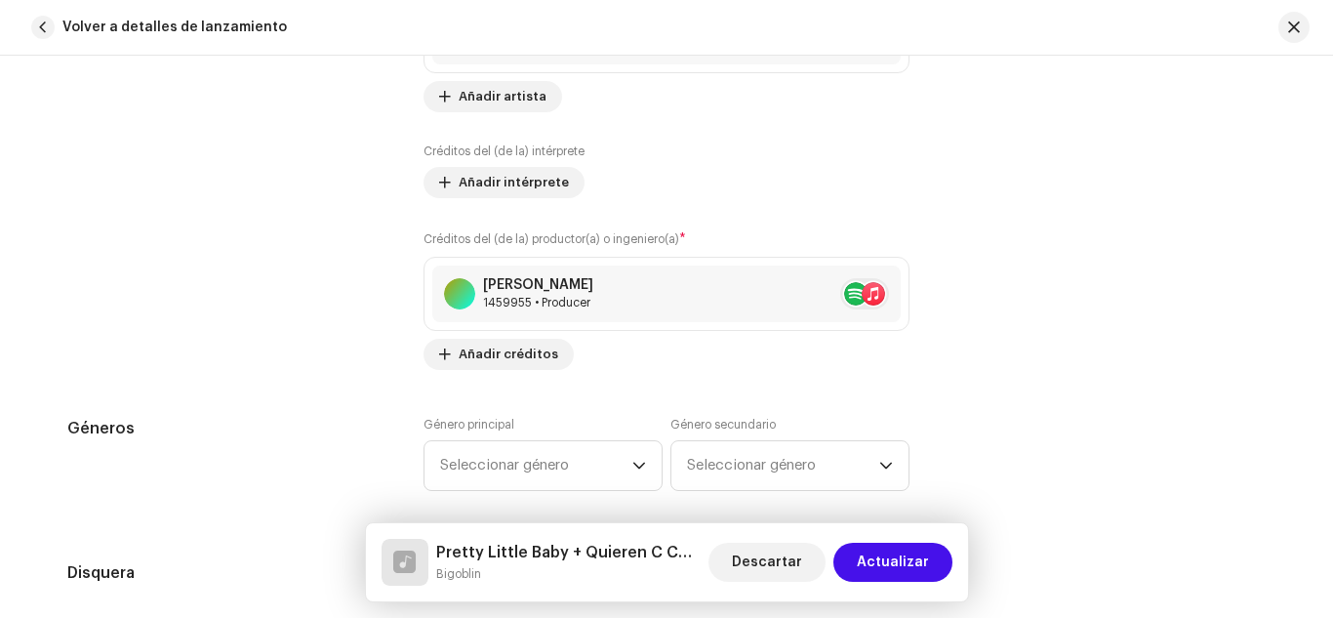
scroll to position [1676, 0]
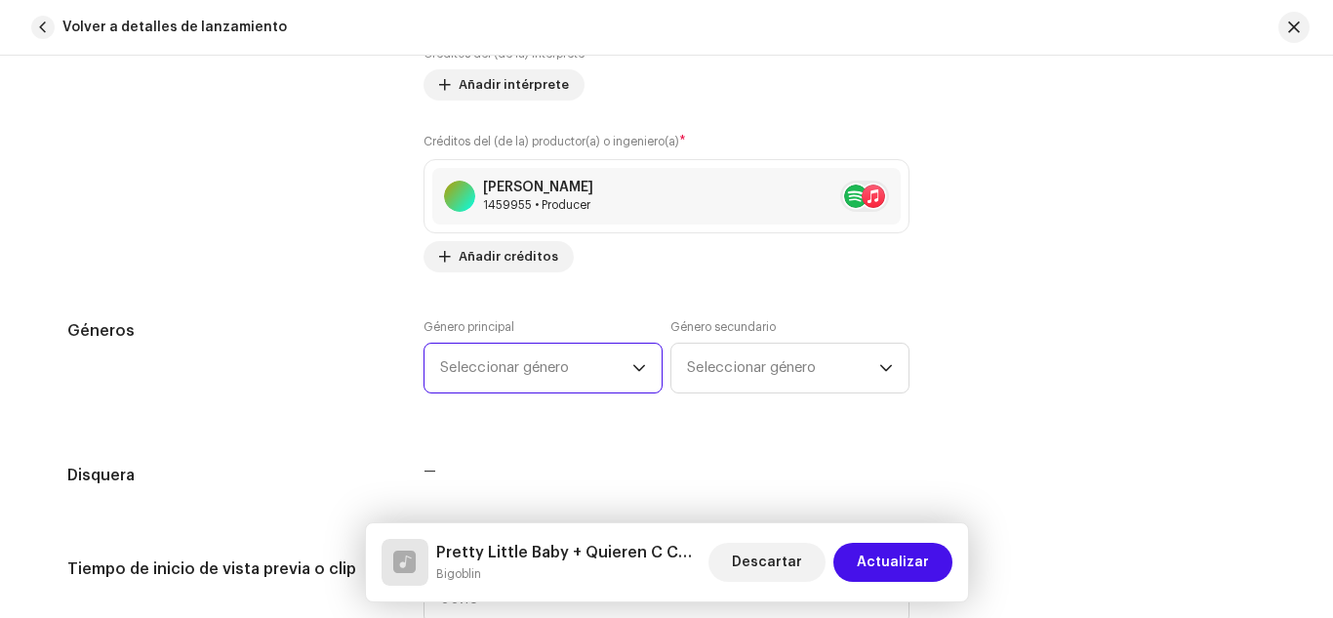
click at [552, 365] on span "Seleccionar género" at bounding box center [536, 368] width 192 height 49
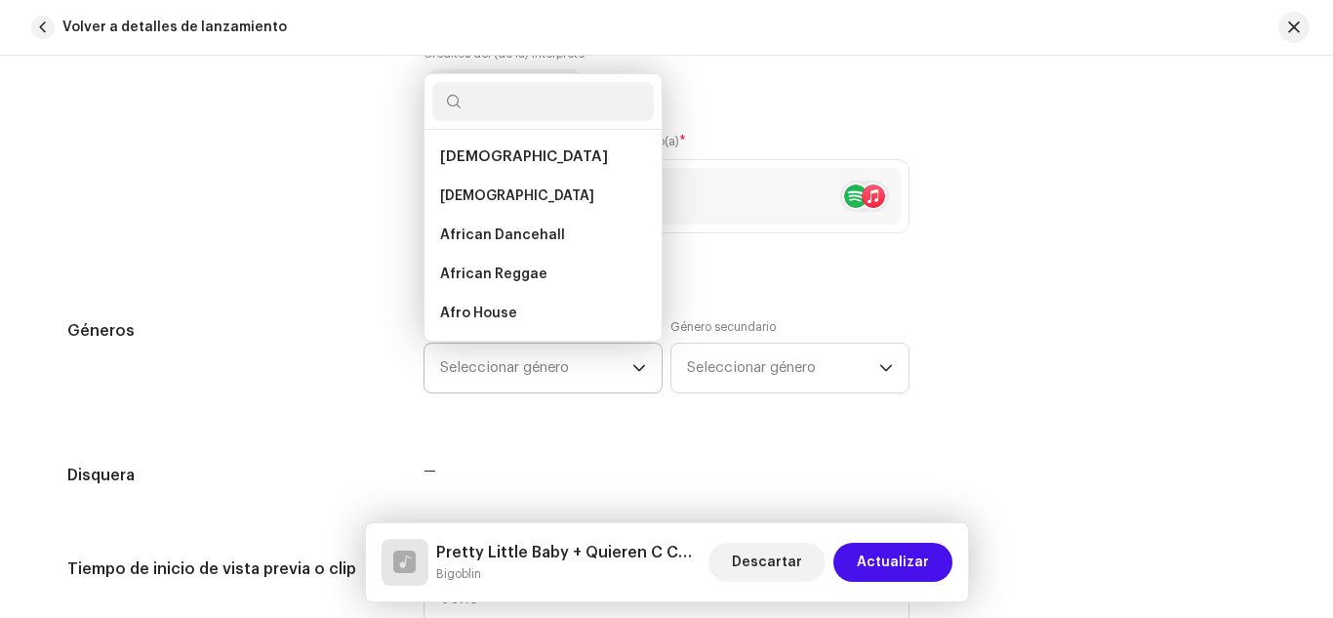
type input "U"
type input "Latin"
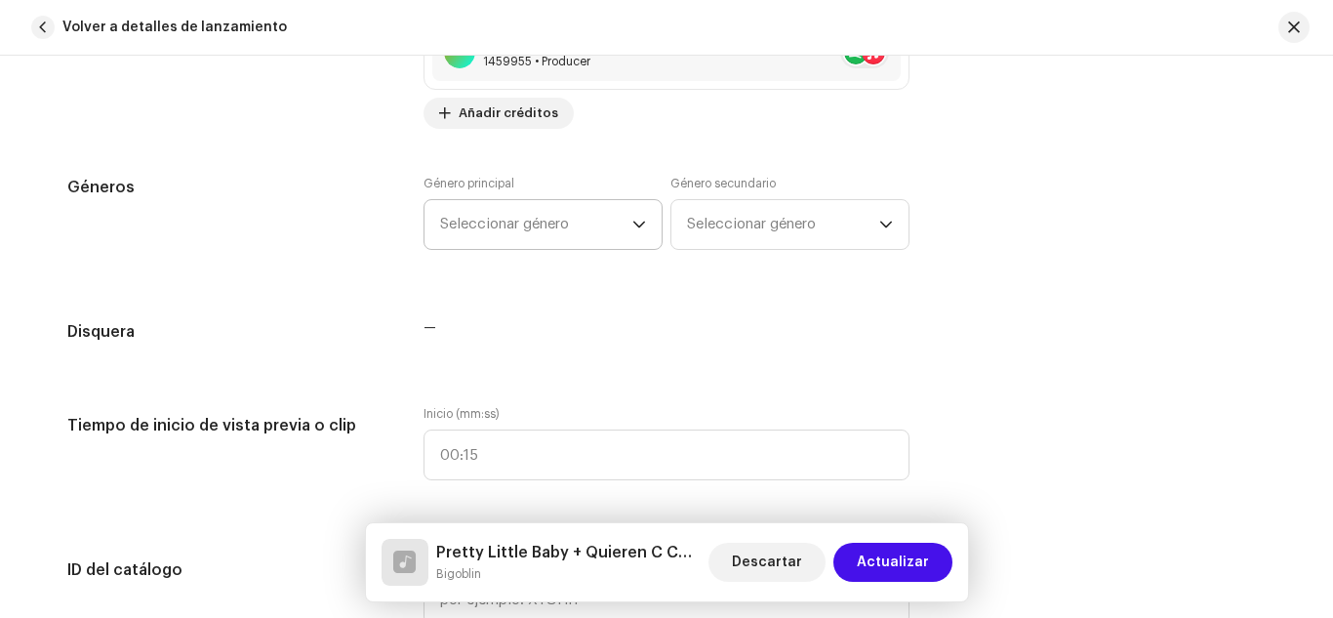
scroll to position [1773, 0]
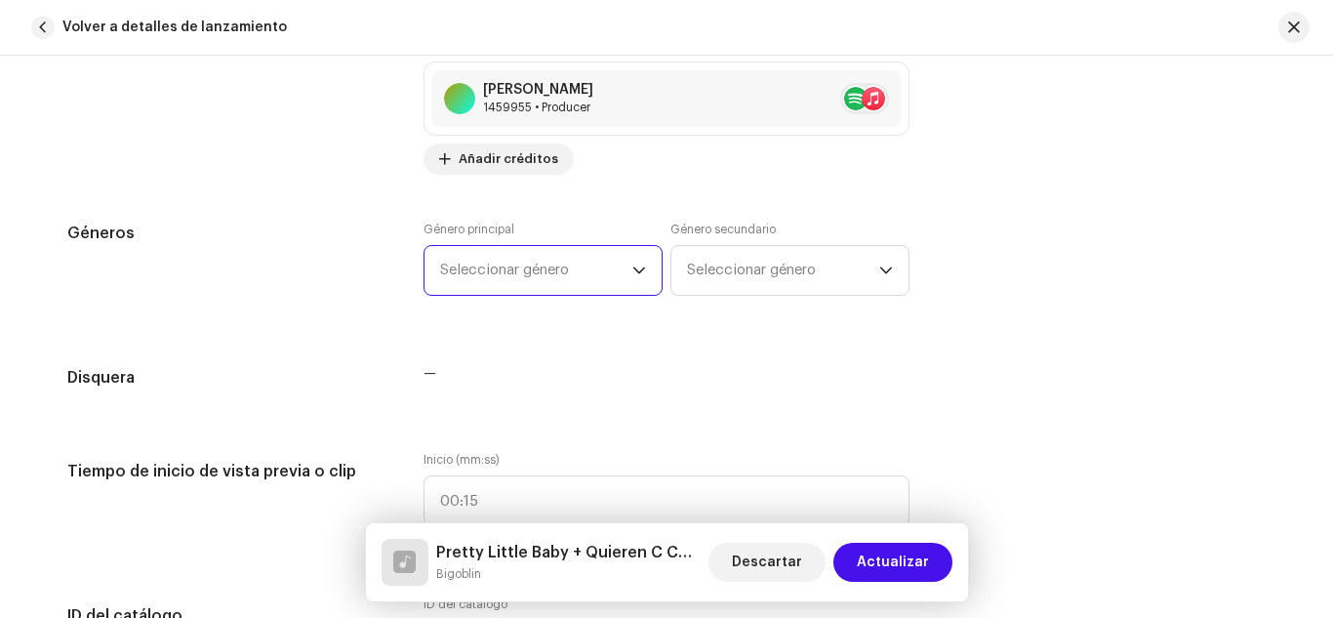
click at [552, 259] on span "Seleccionar género" at bounding box center [536, 270] width 192 height 49
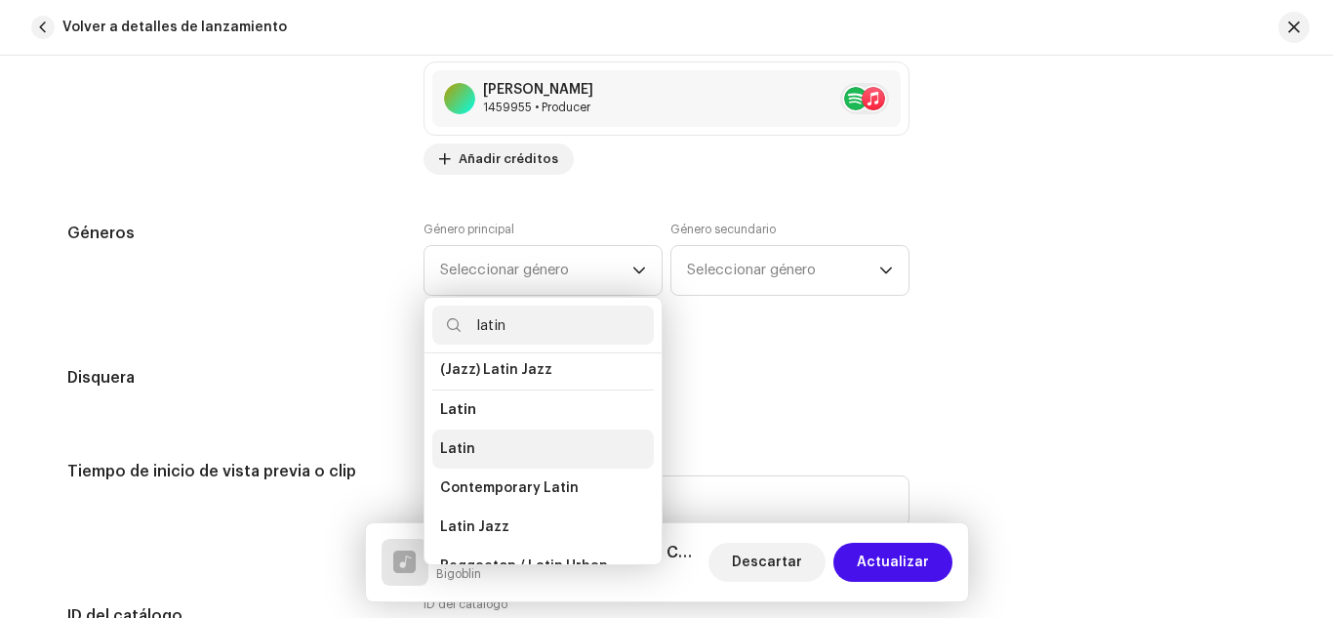
scroll to position [158, 0]
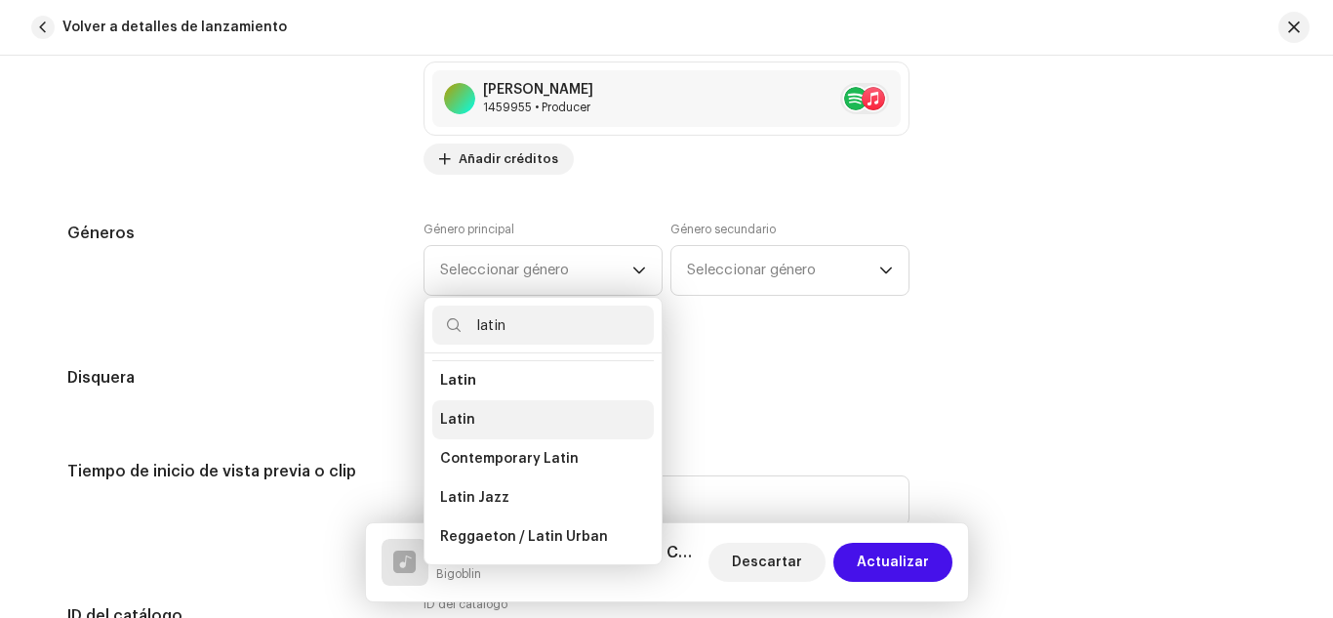
type input "latin"
click at [482, 415] on li "Latin" at bounding box center [543, 419] width 222 height 39
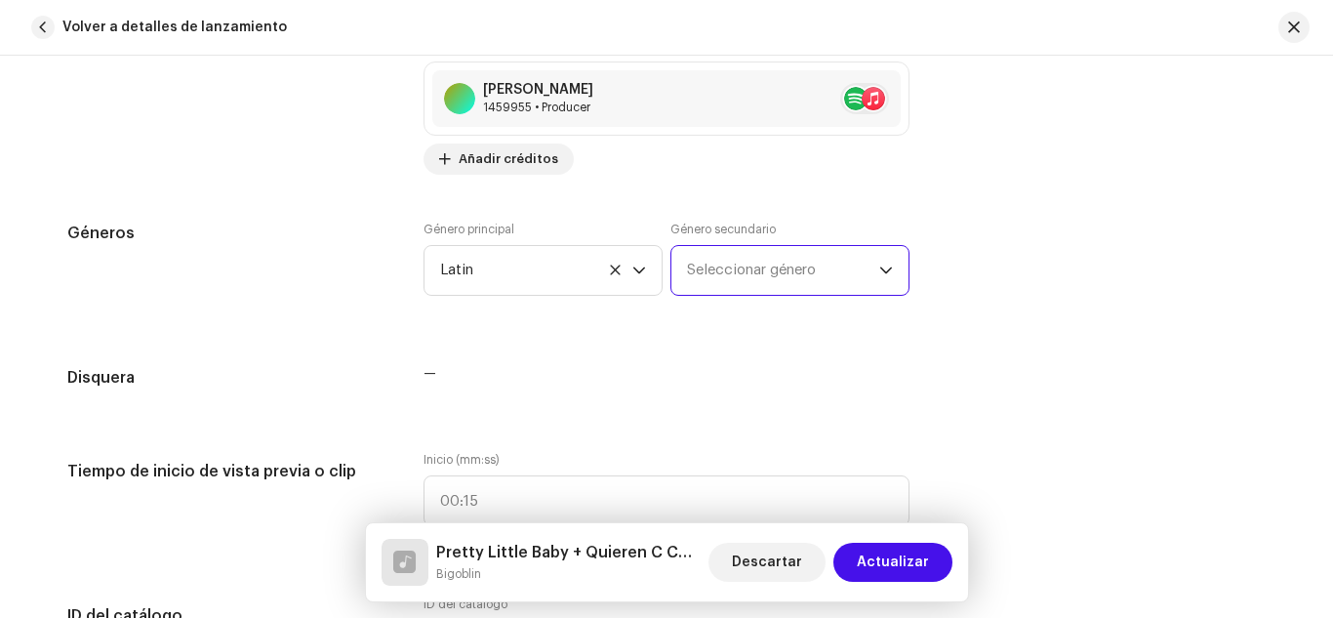
click at [742, 275] on span "Seleccionar género" at bounding box center [783, 270] width 192 height 49
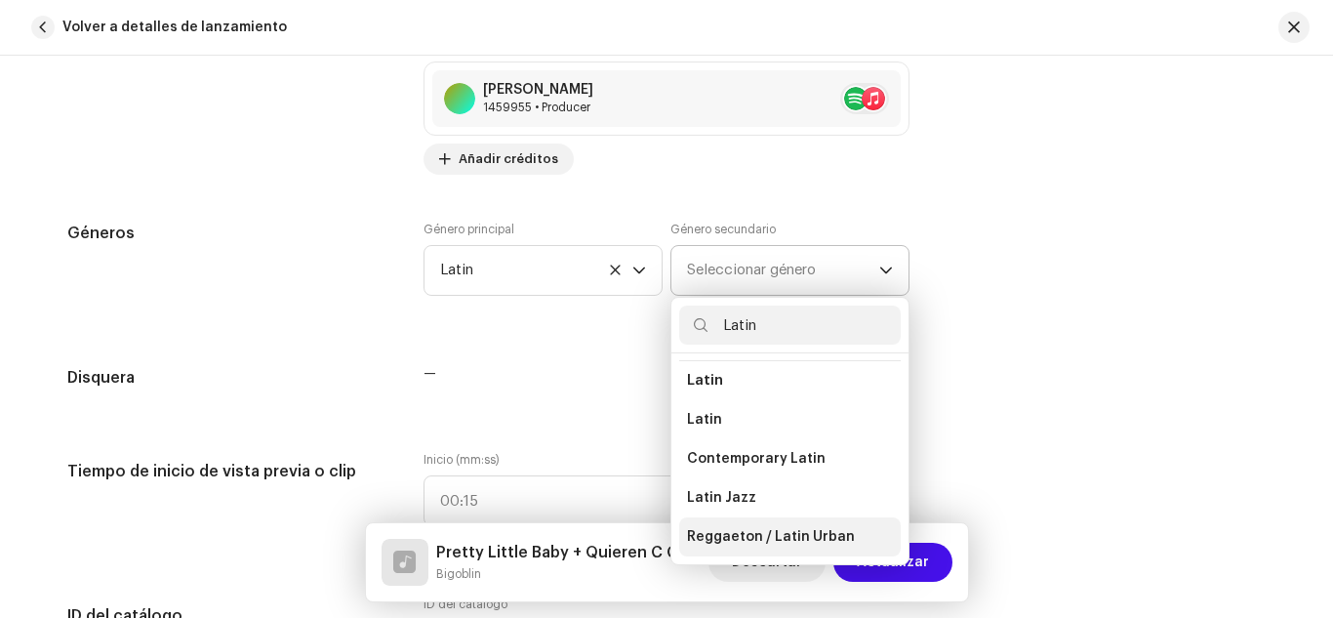
type input "Latin"
click at [750, 527] on span "Reggaeton / Latin Urban" at bounding box center [771, 537] width 168 height 20
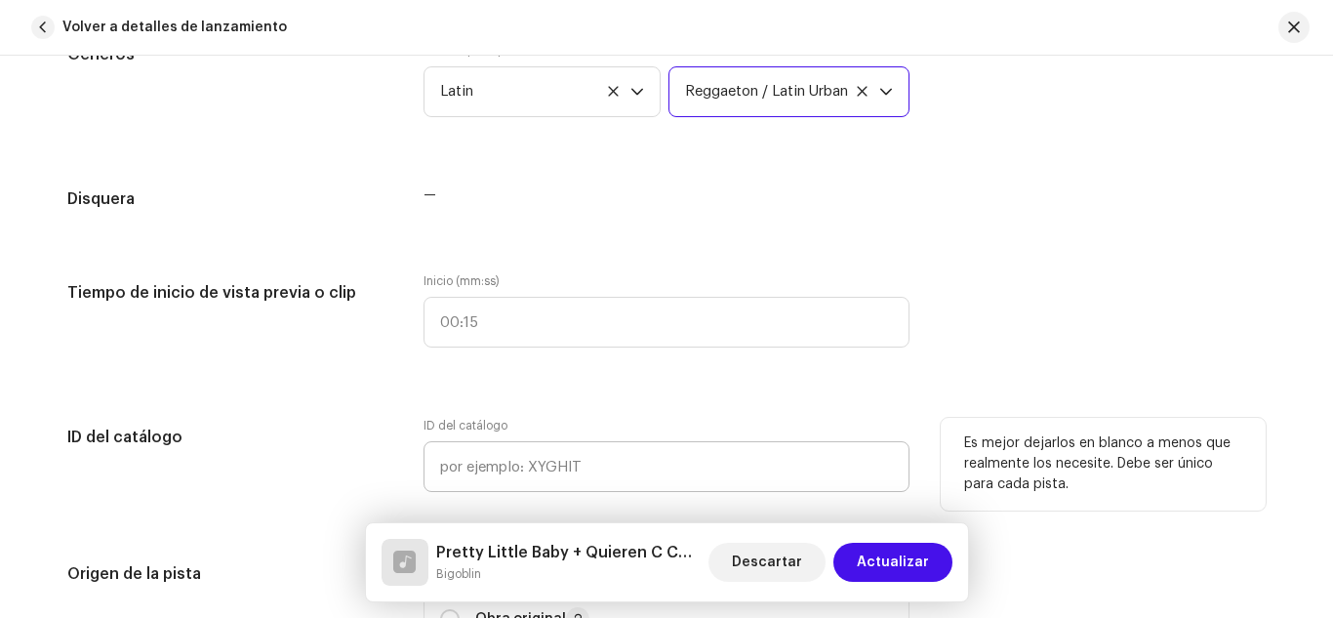
scroll to position [1968, 0]
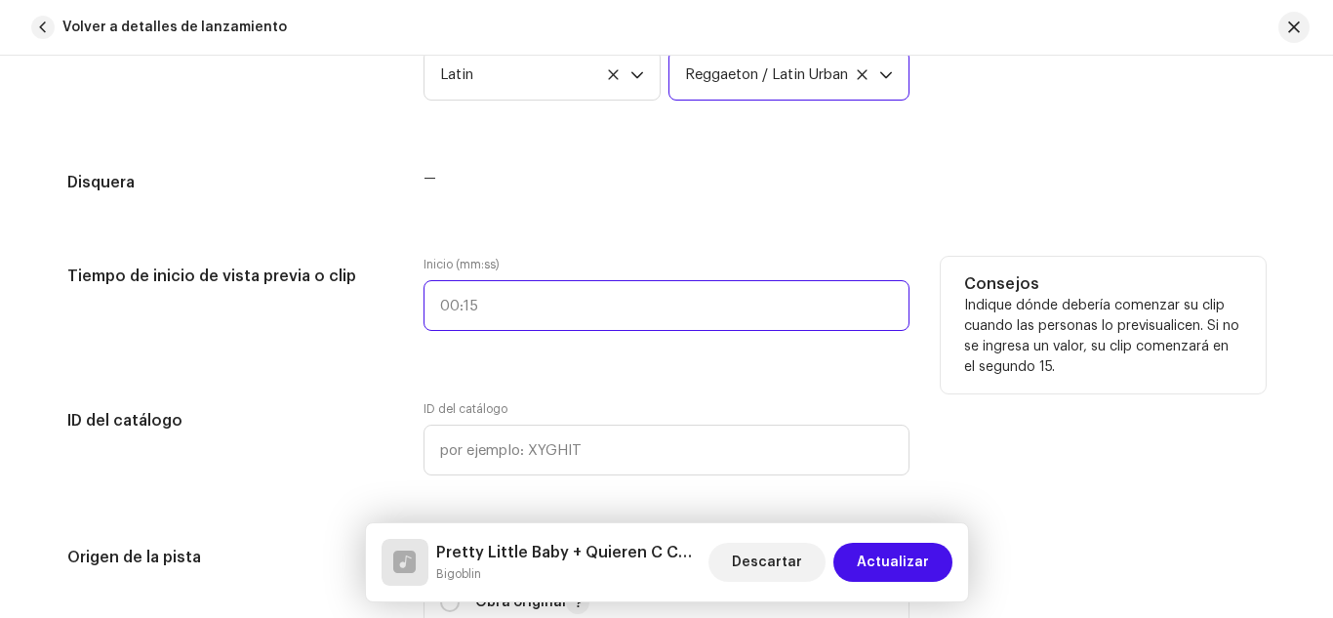
type input ":"
click at [492, 315] on input ":" at bounding box center [667, 305] width 486 height 51
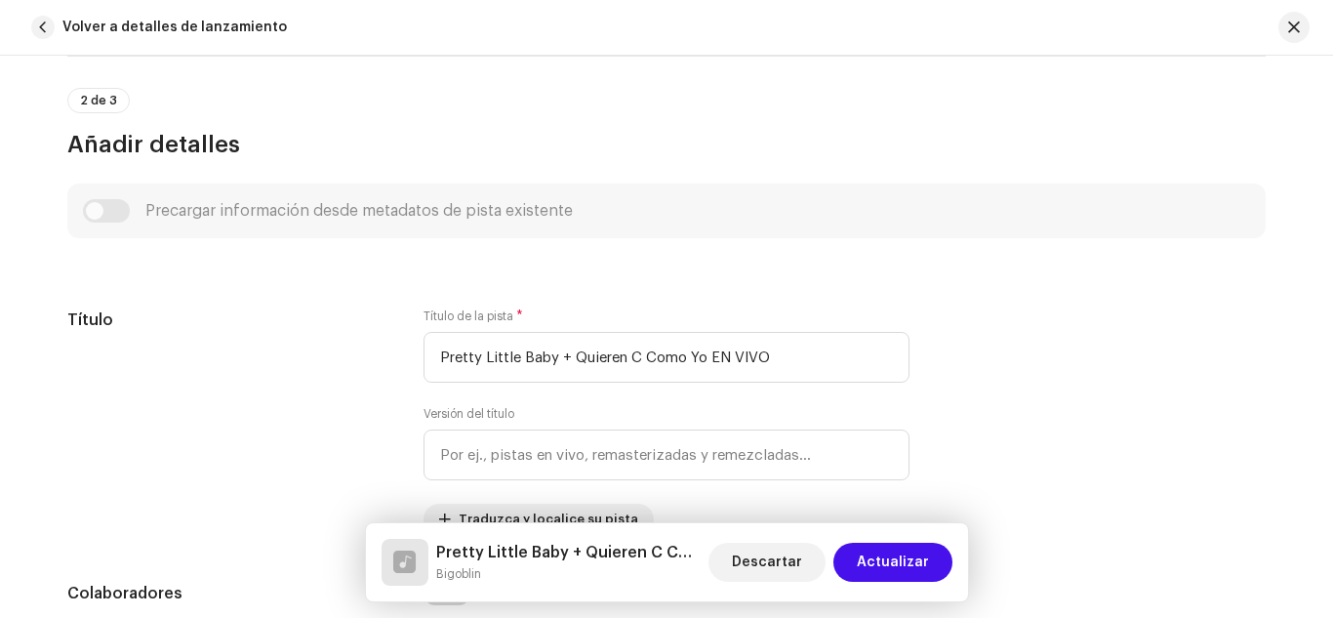
scroll to position [0, 0]
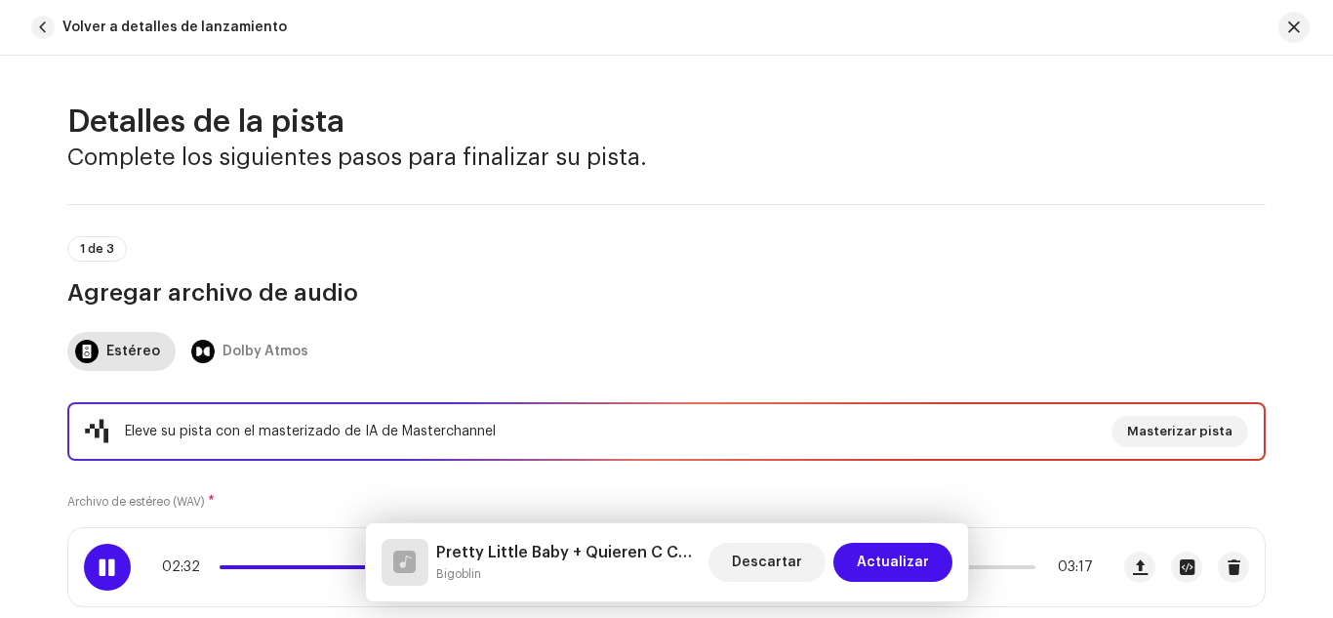
click at [278, 557] on div "02:32 03:17" at bounding box center [588, 567] width 1040 height 78
click at [274, 568] on span at bounding box center [534, 567] width 629 height 4
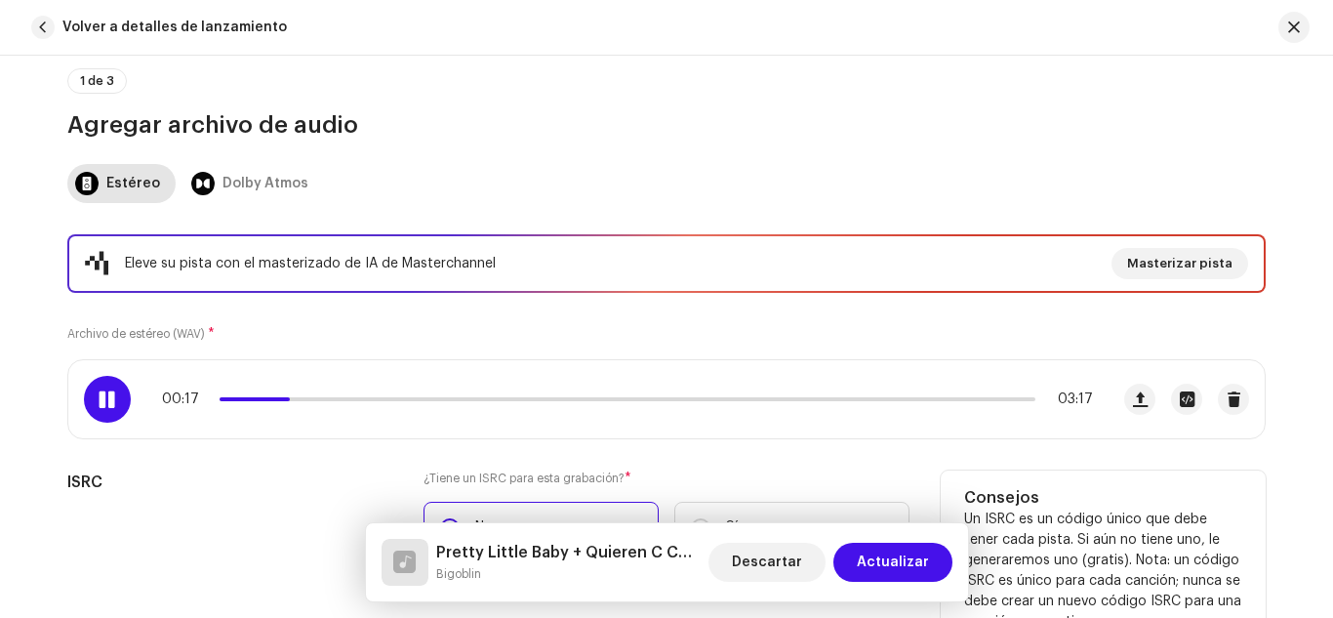
scroll to position [195, 0]
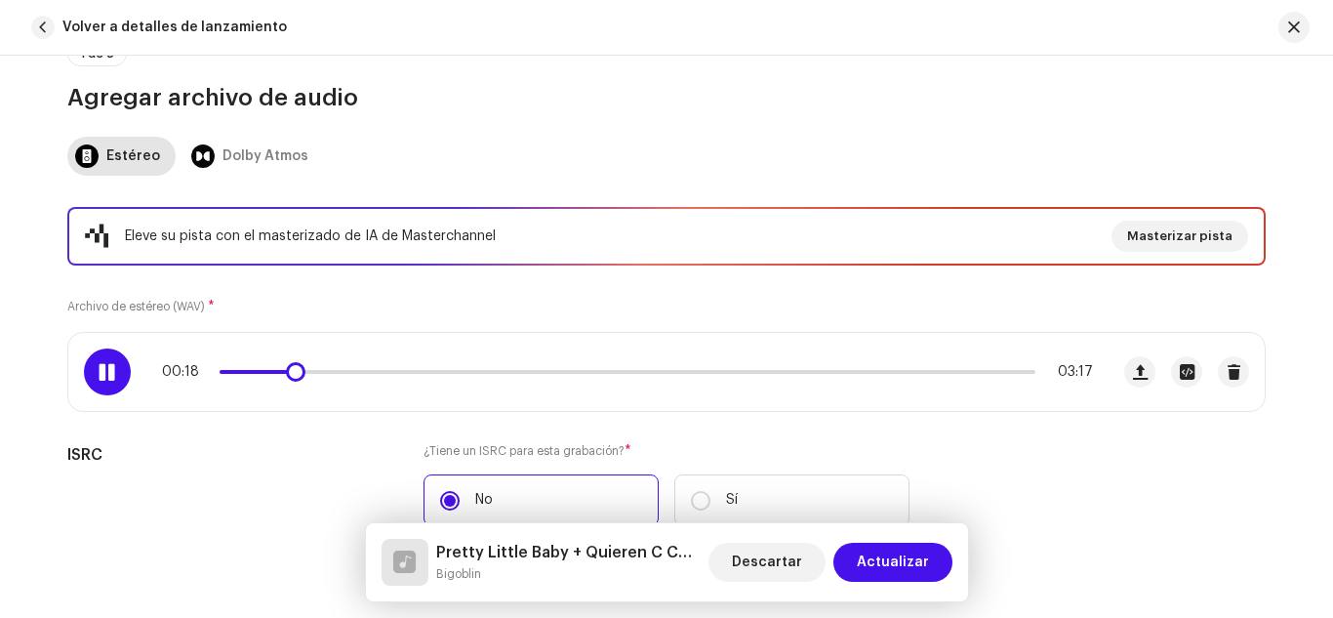
click at [253, 369] on div "00:18 03:17" at bounding box center [627, 372] width 931 height 16
click at [253, 370] on span at bounding box center [259, 372] width 79 height 4
click at [251, 370] on span at bounding box center [253, 372] width 66 height 4
click at [609, 368] on div "00:11 03:17" at bounding box center [627, 372] width 931 height 16
click at [623, 371] on p-slider at bounding box center [628, 372] width 816 height 4
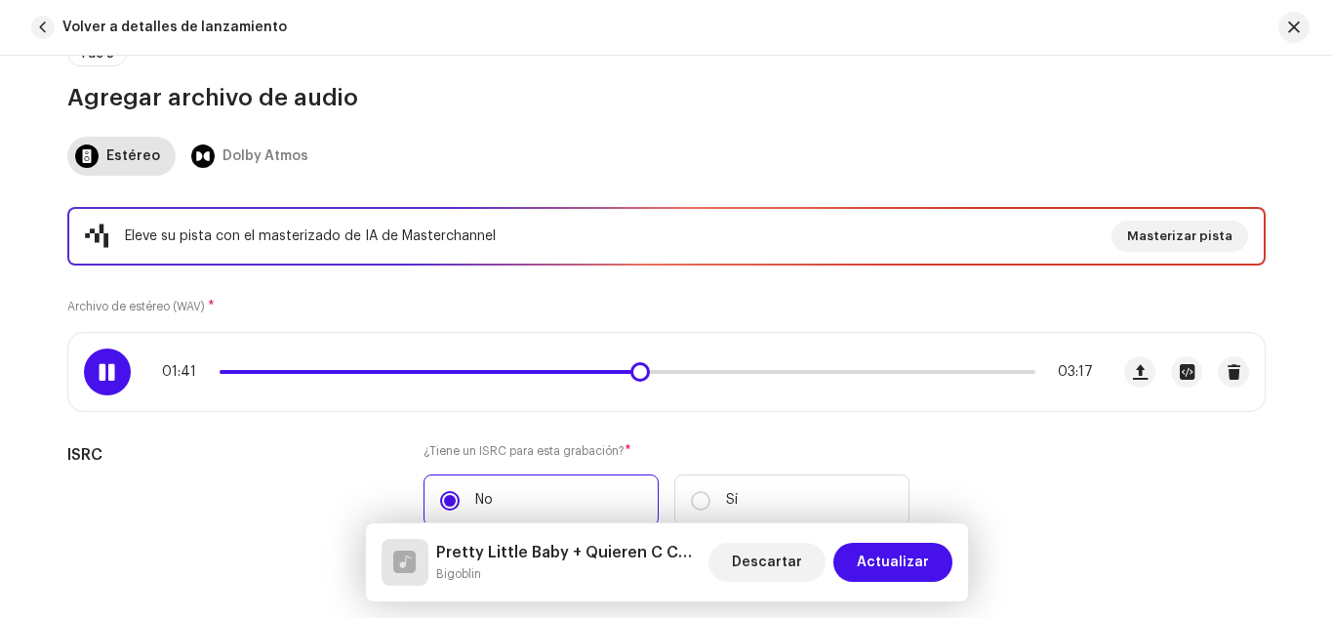
click at [618, 386] on div "01:41 03:17" at bounding box center [588, 372] width 1040 height 78
click at [622, 373] on span at bounding box center [433, 372] width 426 height 4
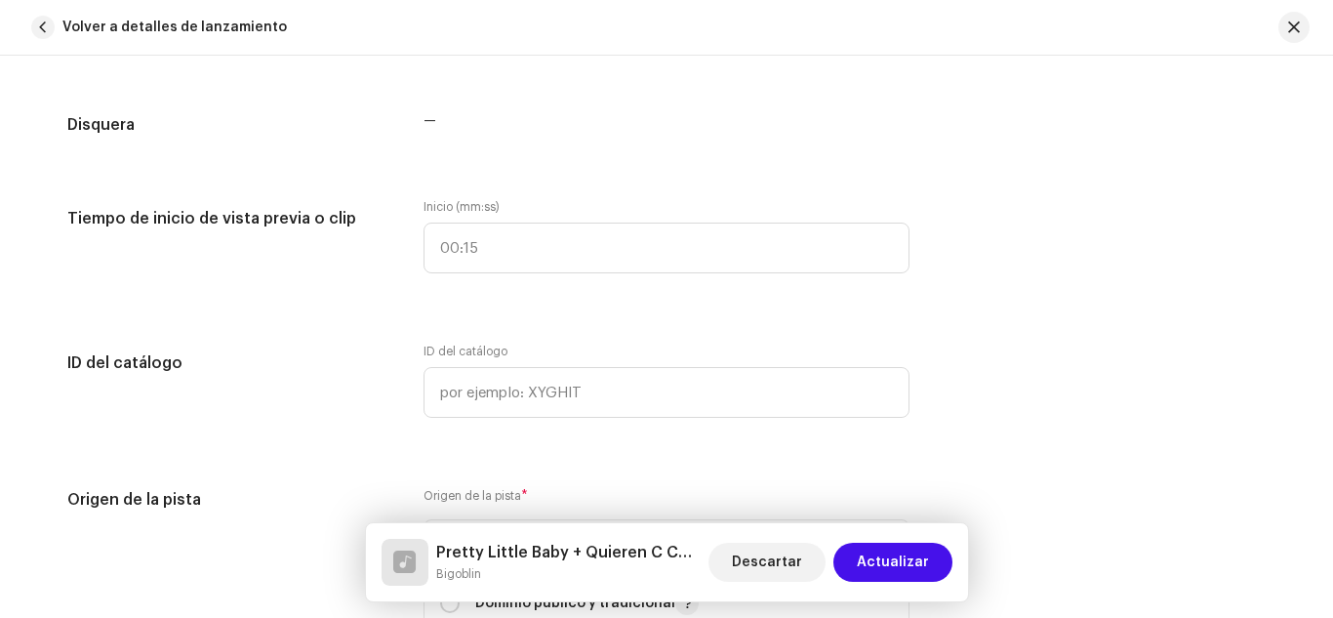
scroll to position [2049, 0]
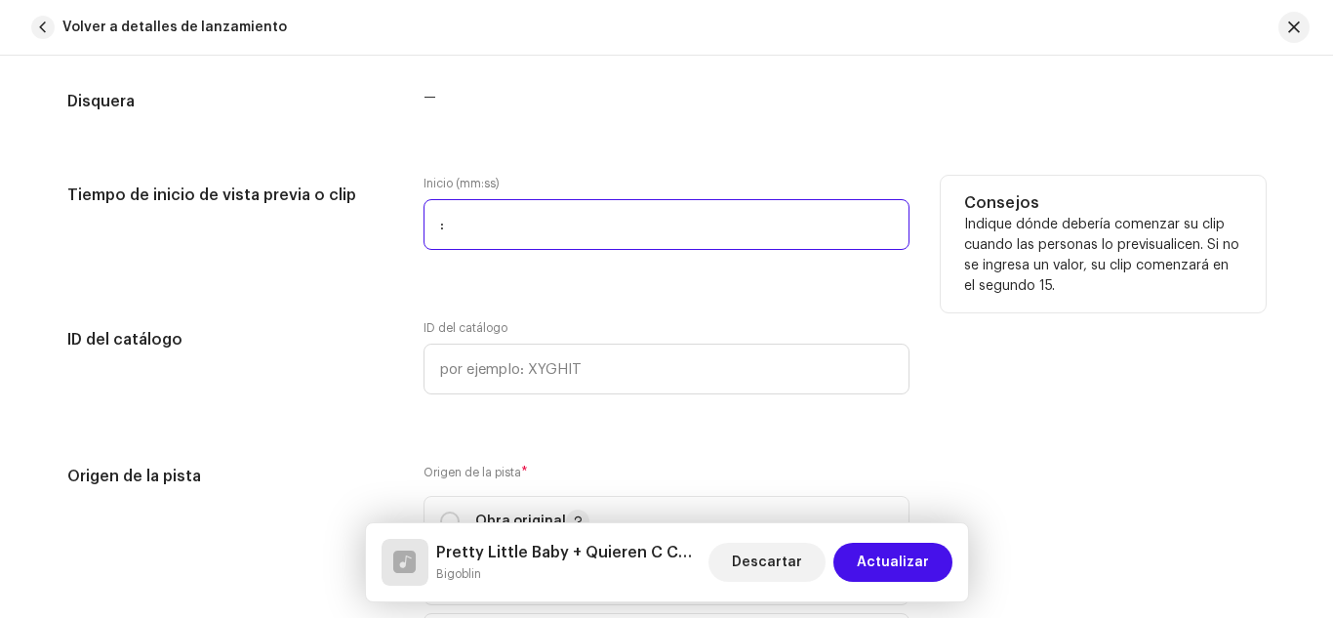
click at [503, 235] on input ":" at bounding box center [667, 224] width 486 height 51
type input "01:39"
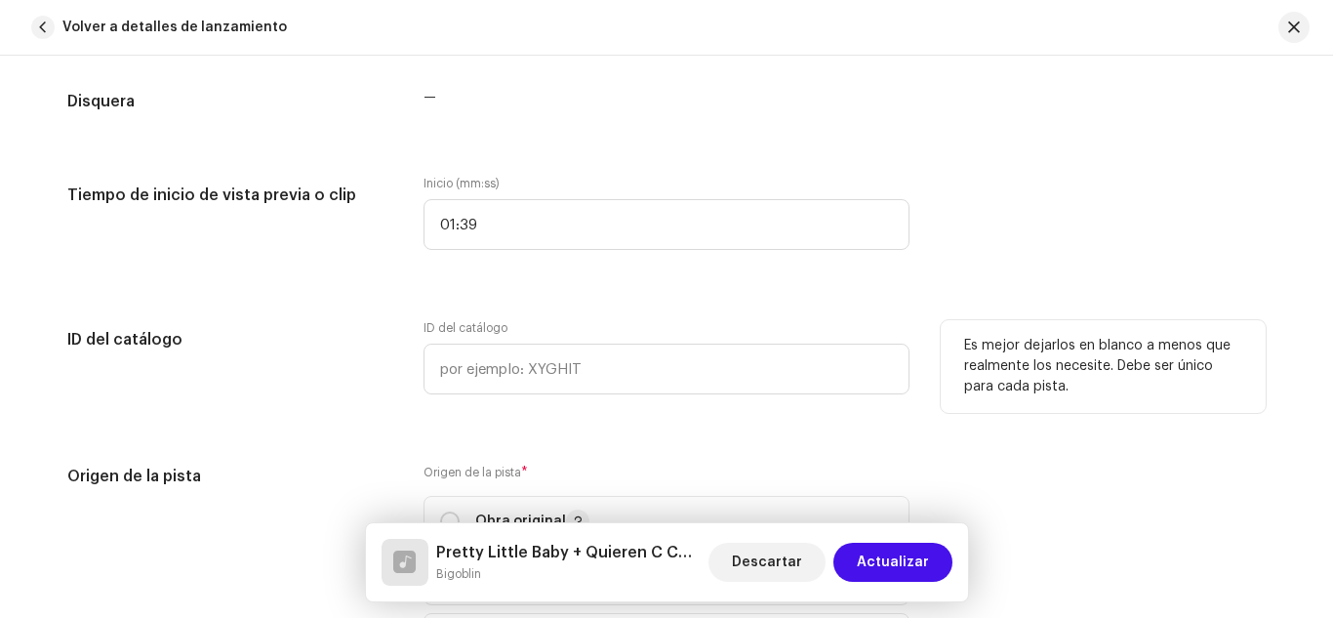
click at [335, 415] on div "ID del catálogo" at bounding box center [229, 369] width 325 height 98
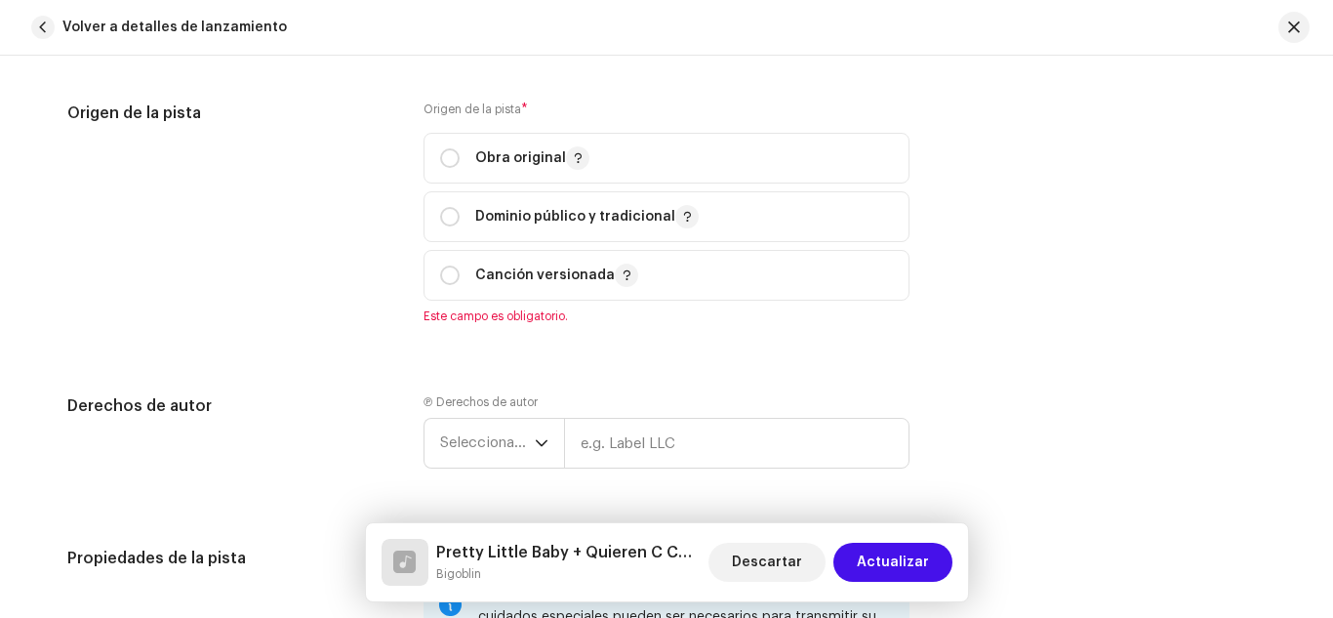
scroll to position [2440, 0]
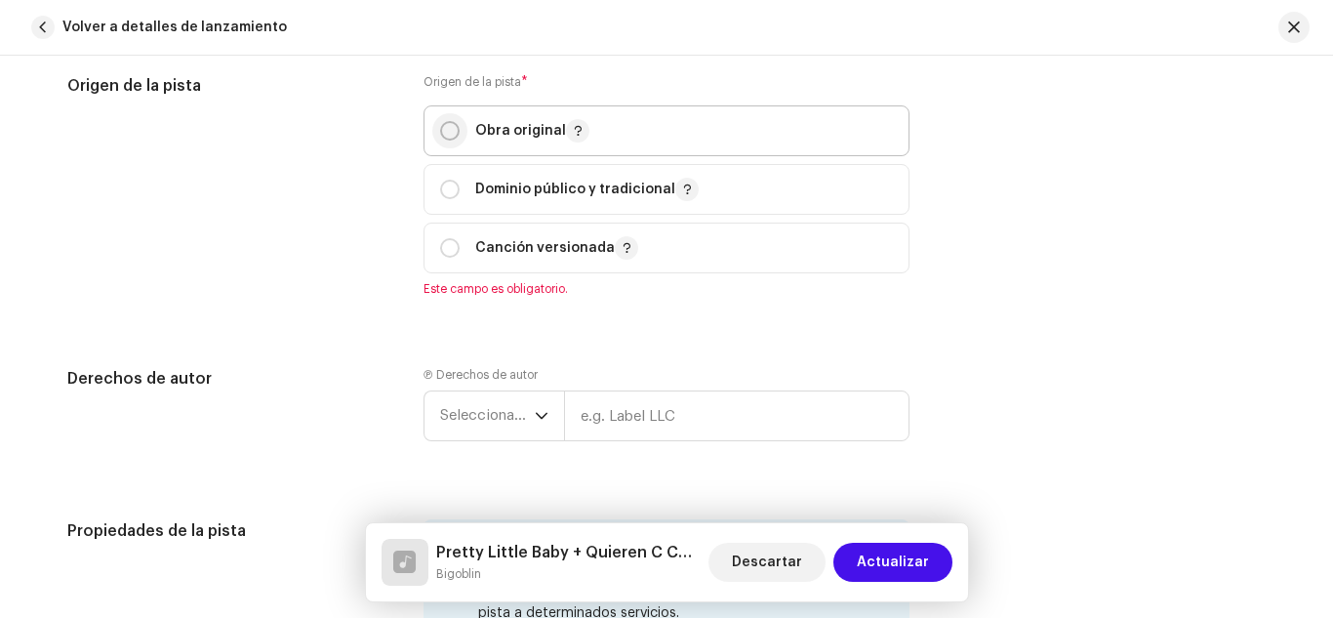
click at [450, 136] on input "radio" at bounding box center [450, 131] width 20 height 20
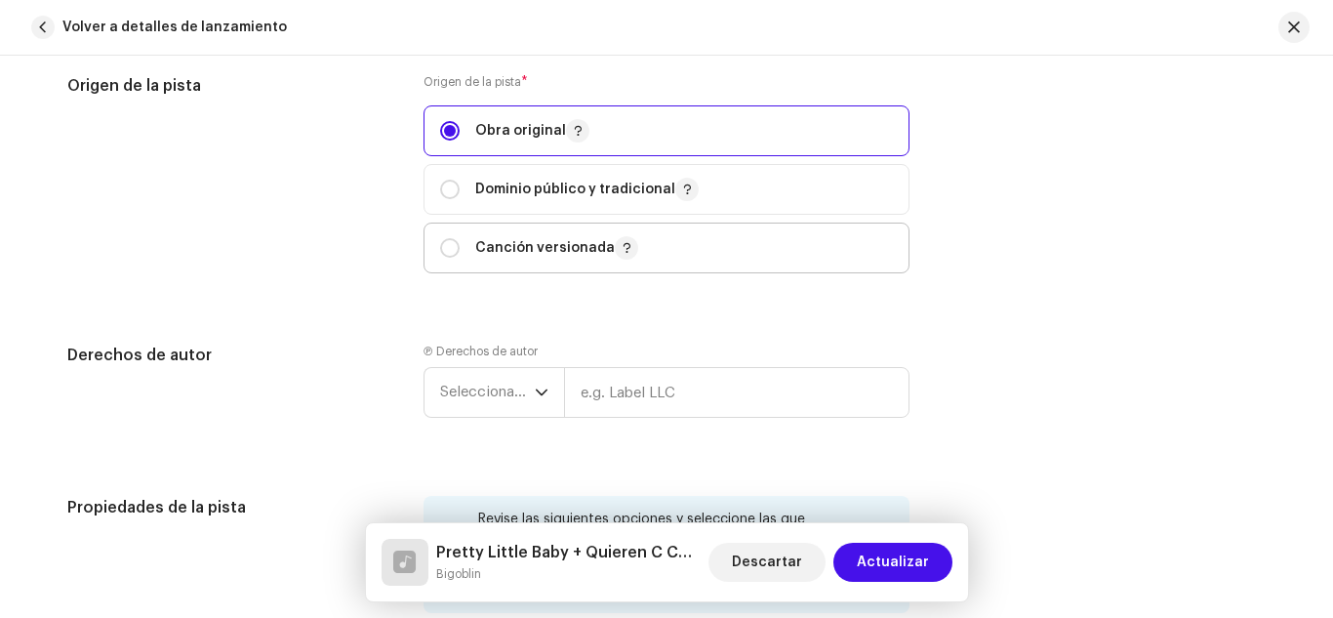
click at [556, 237] on p "Canción versionada" at bounding box center [556, 247] width 163 height 23
radio input "false"
radio input "true"
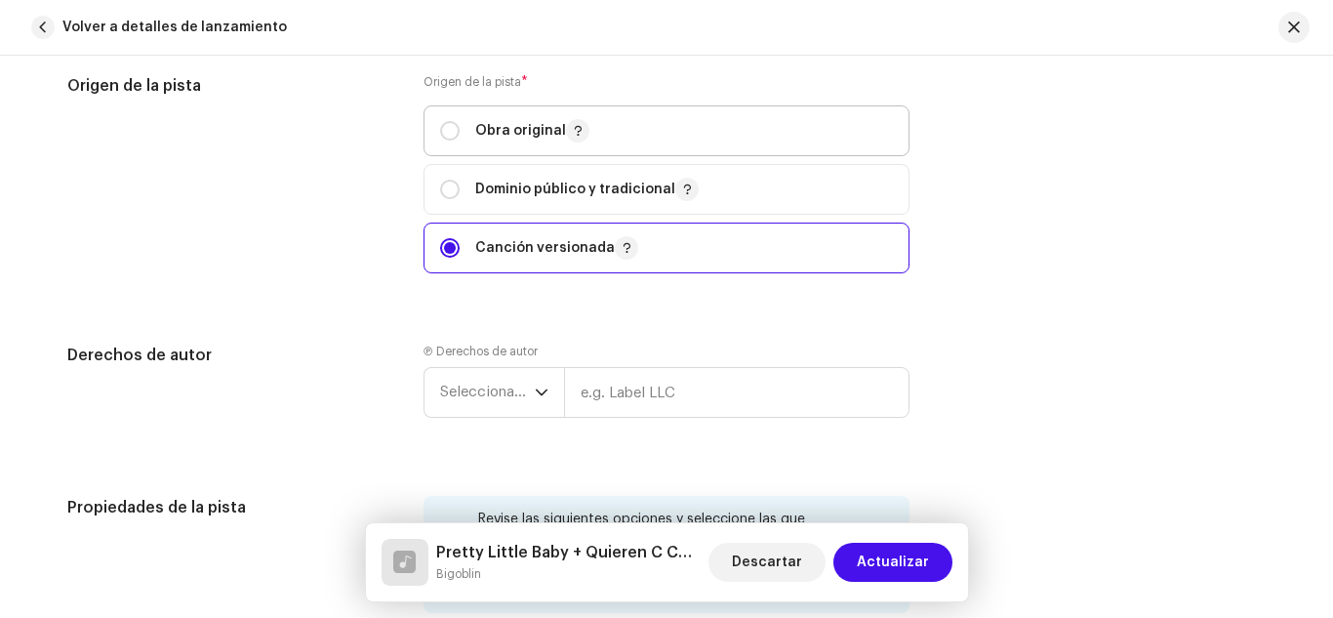
click at [449, 119] on div "Obra original" at bounding box center [514, 130] width 149 height 23
radio input "true"
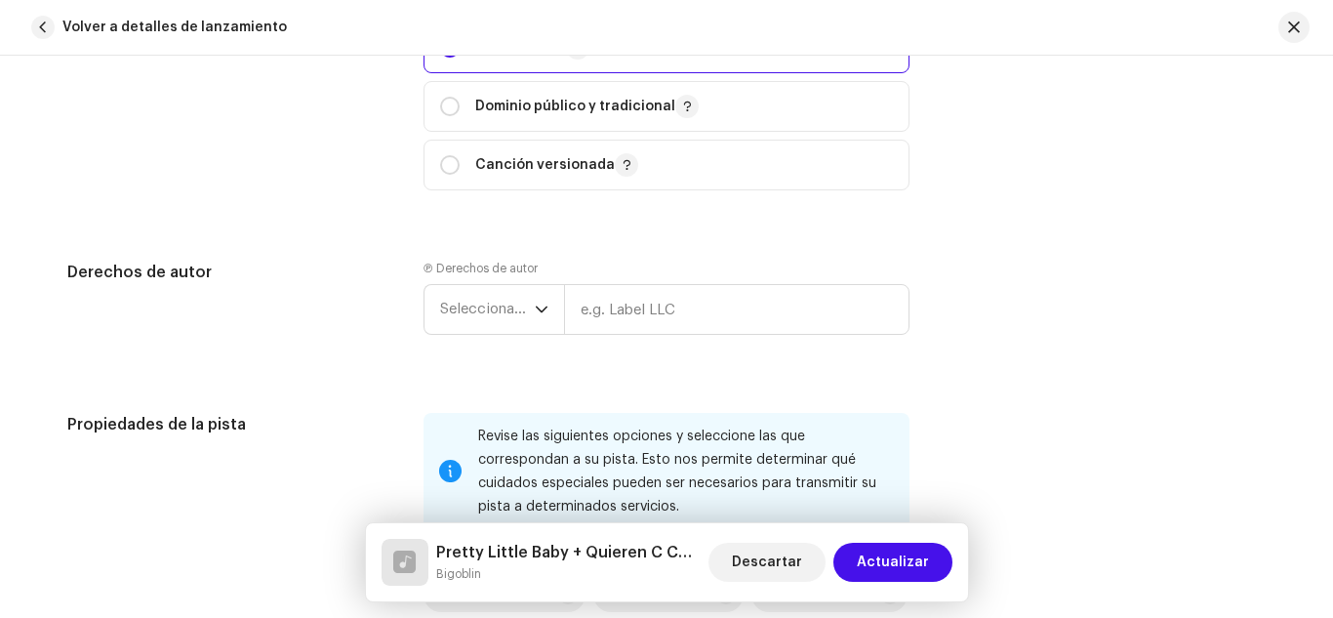
scroll to position [2635, 0]
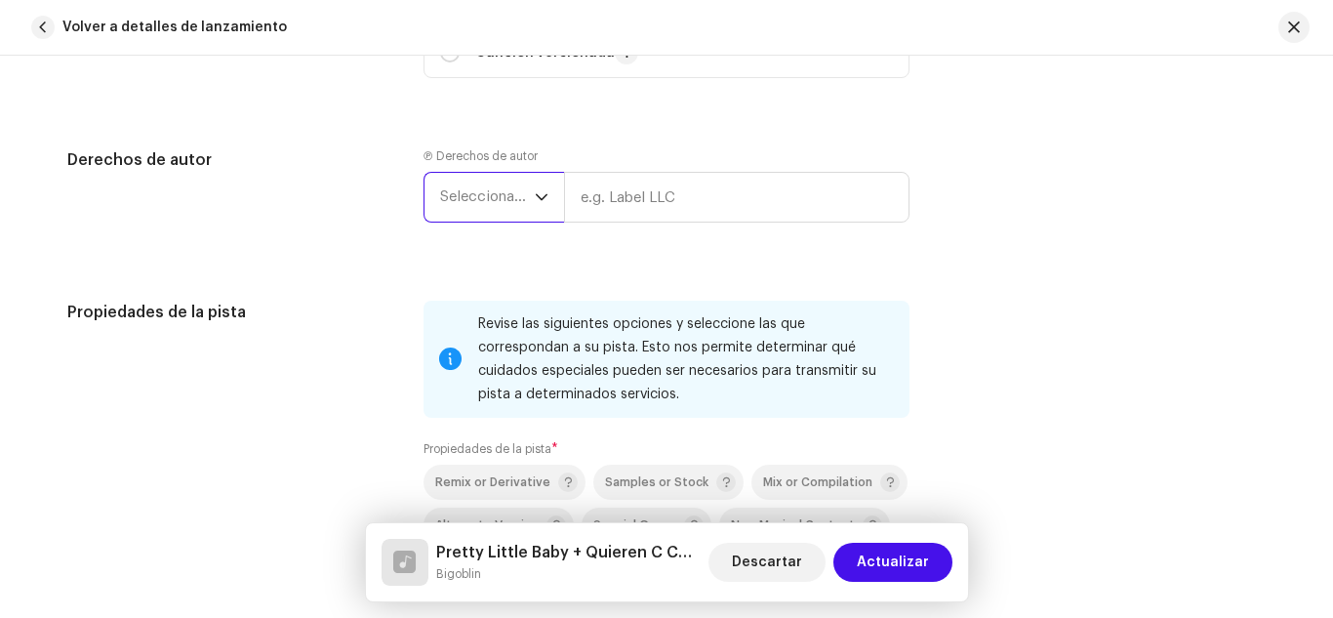
click at [529, 209] on span "Seleccionar año" at bounding box center [487, 197] width 95 height 49
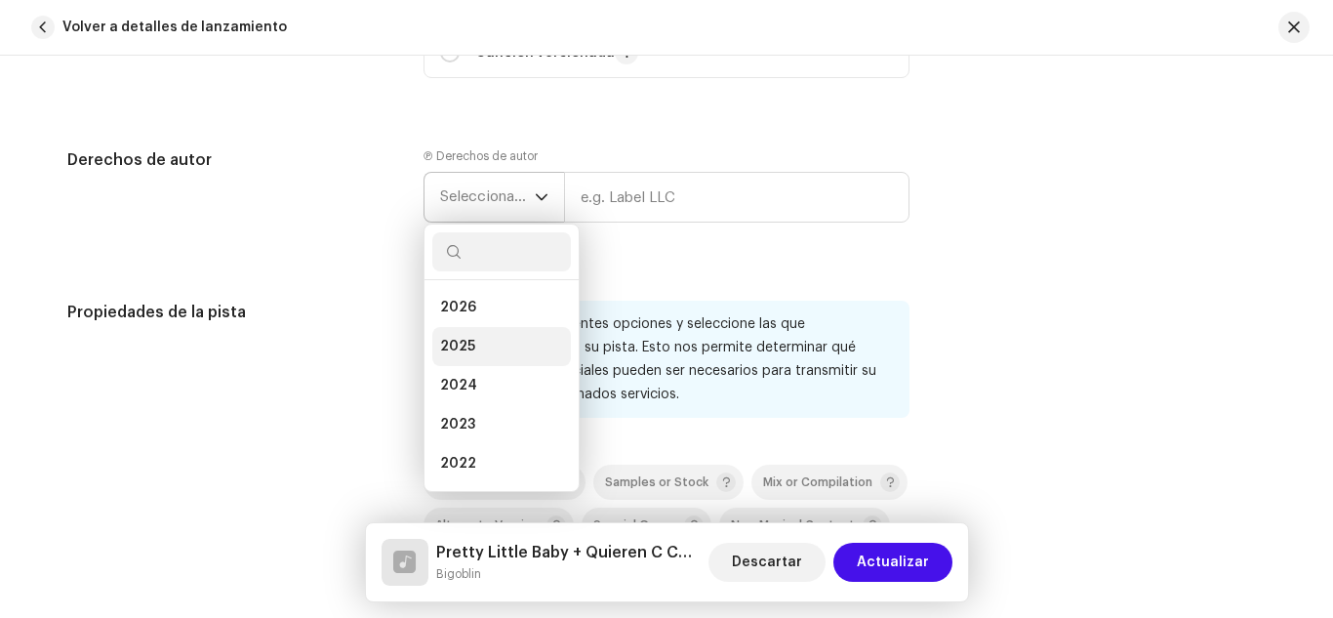
click at [497, 333] on li "2025" at bounding box center [501, 346] width 139 height 39
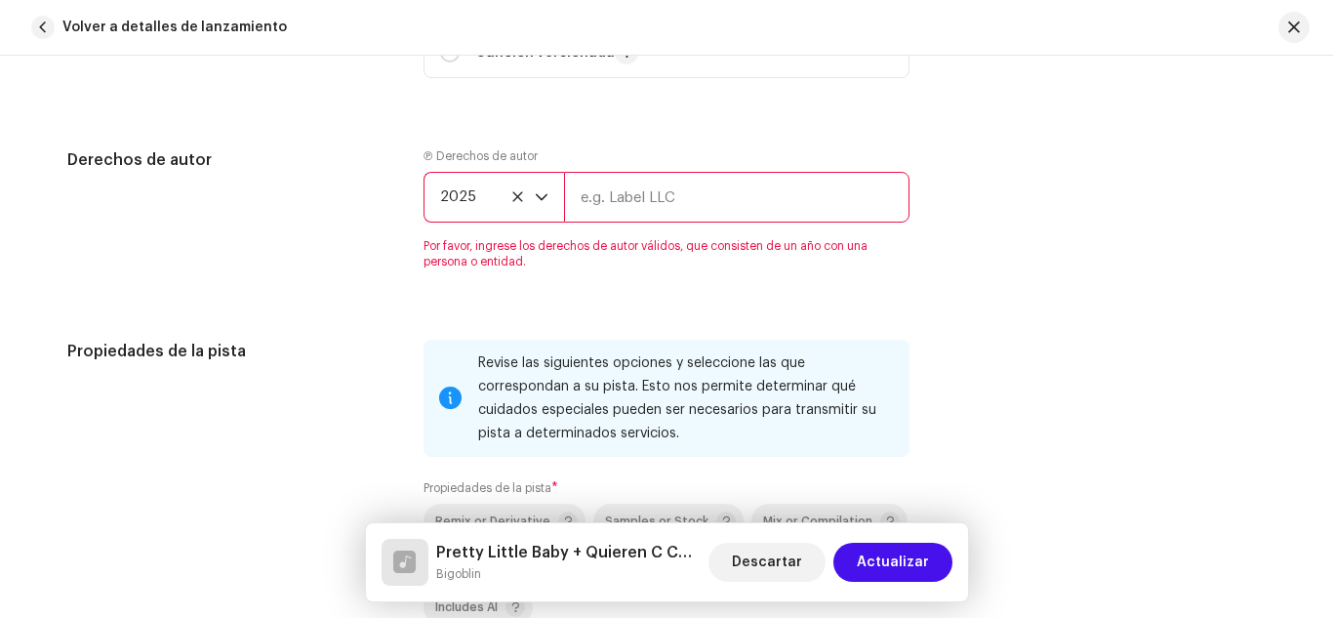
click at [641, 188] on input "text" at bounding box center [736, 197] width 345 height 51
type input "Loued Family"
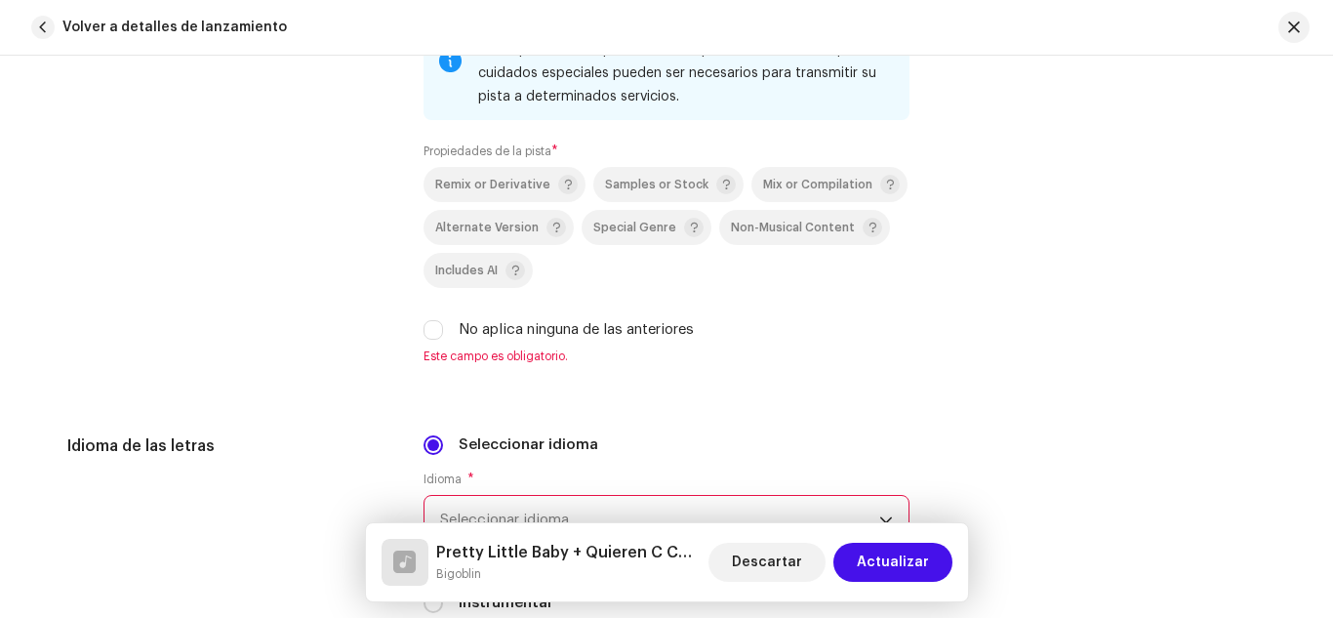
scroll to position [2928, 0]
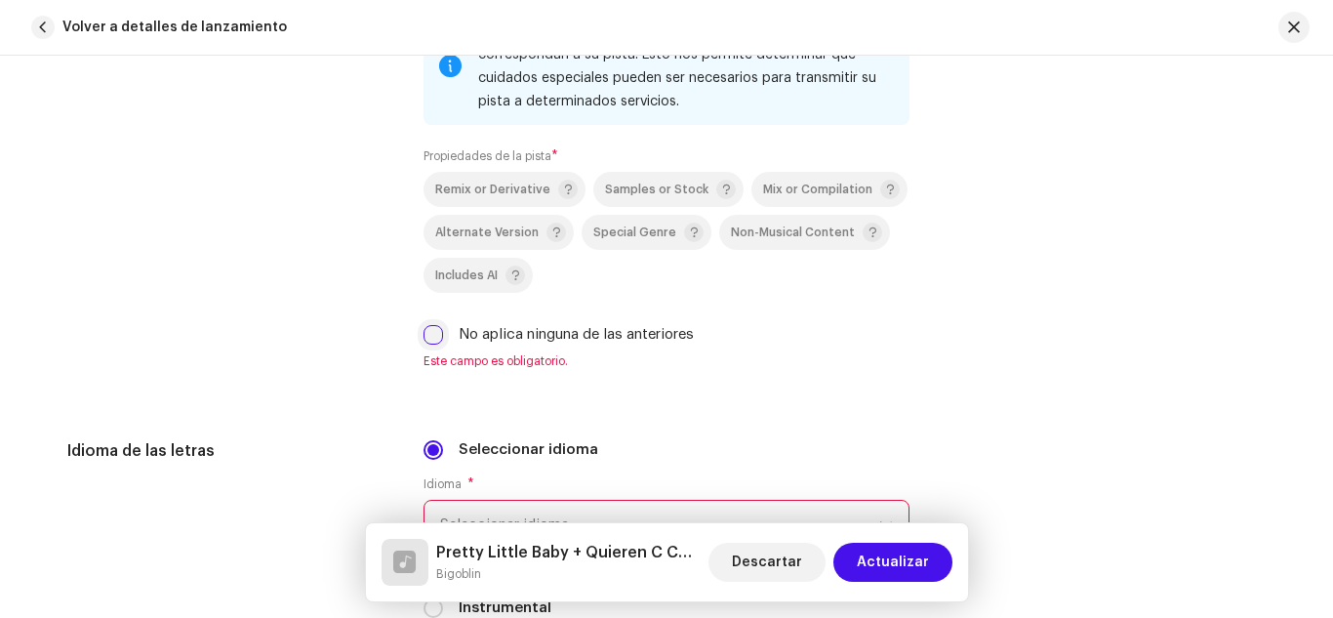
click at [427, 327] on input "No aplica ninguna de las anteriores" at bounding box center [434, 335] width 20 height 20
checkbox input "true"
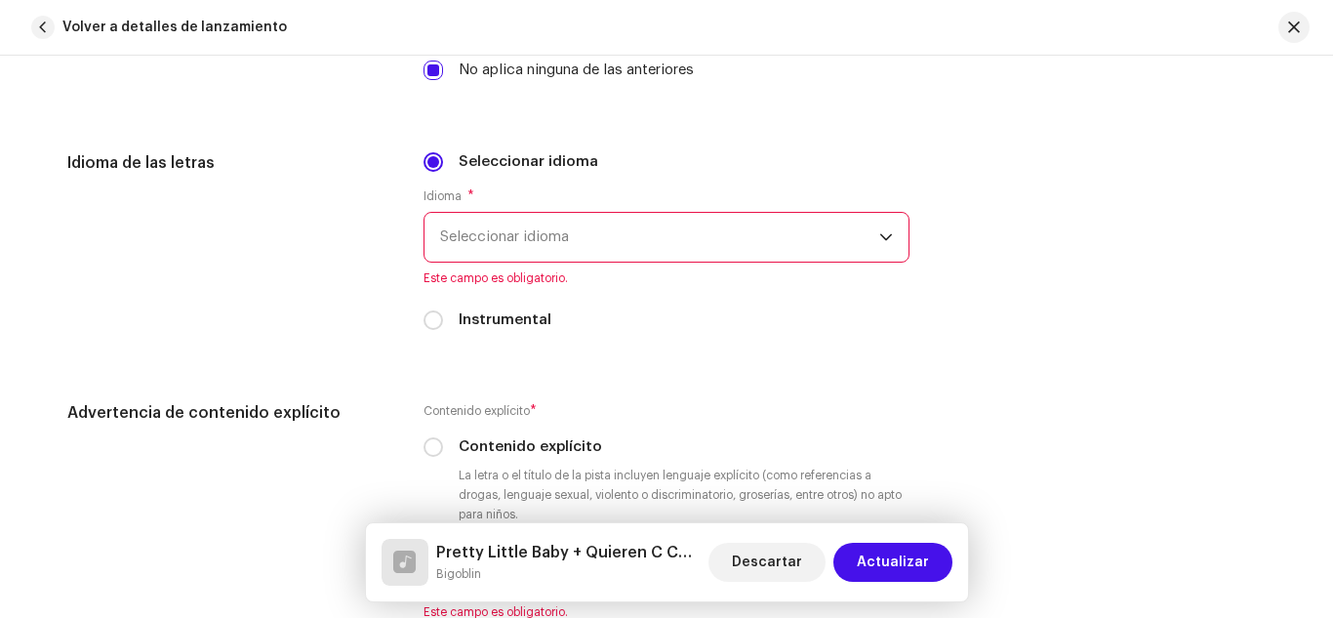
scroll to position [3221, 0]
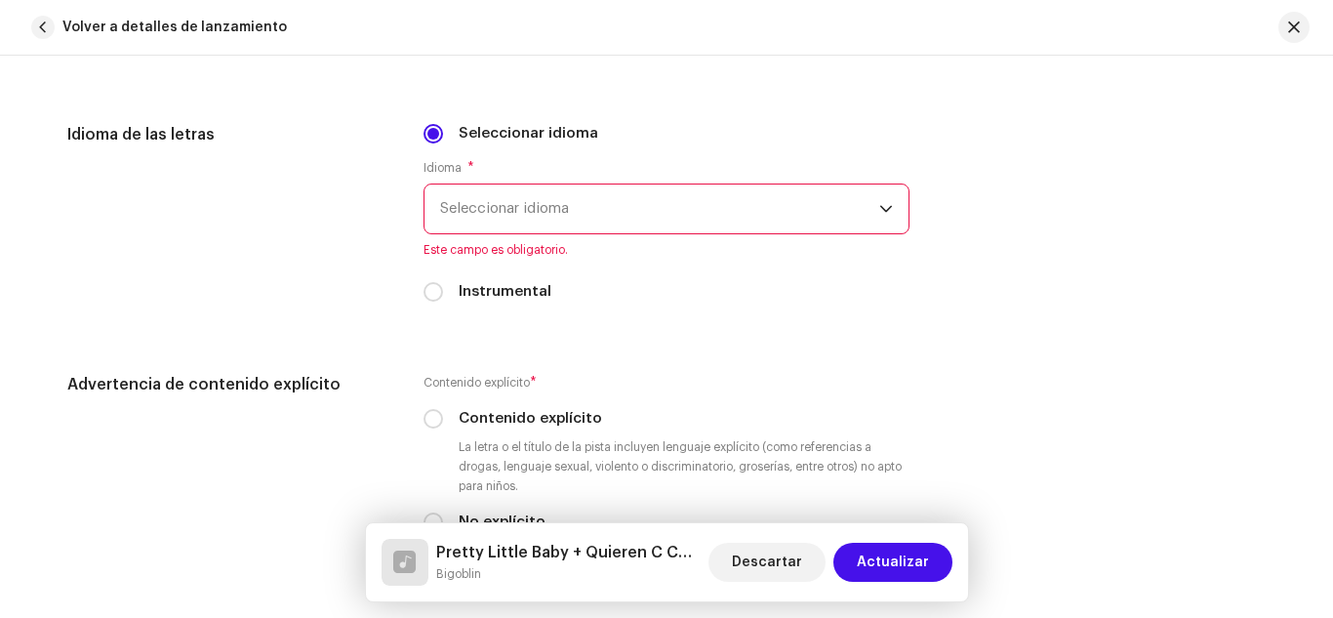
click at [535, 220] on span "Seleccionar idioma" at bounding box center [659, 208] width 439 height 49
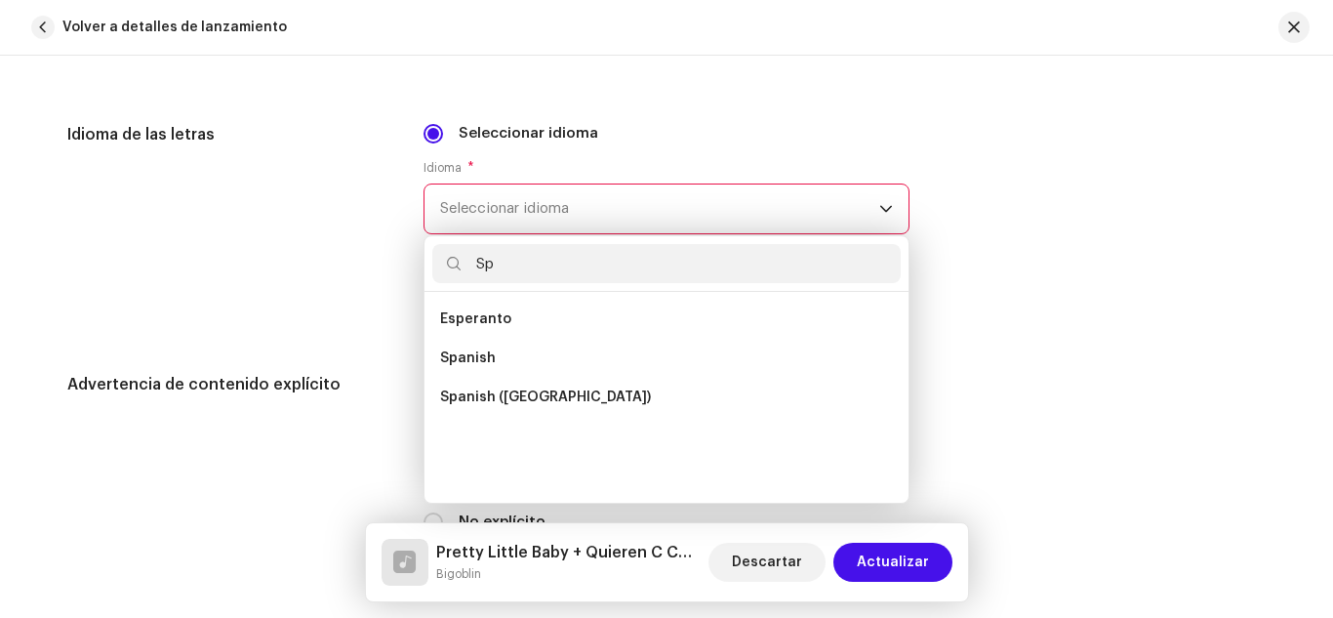
scroll to position [0, 0]
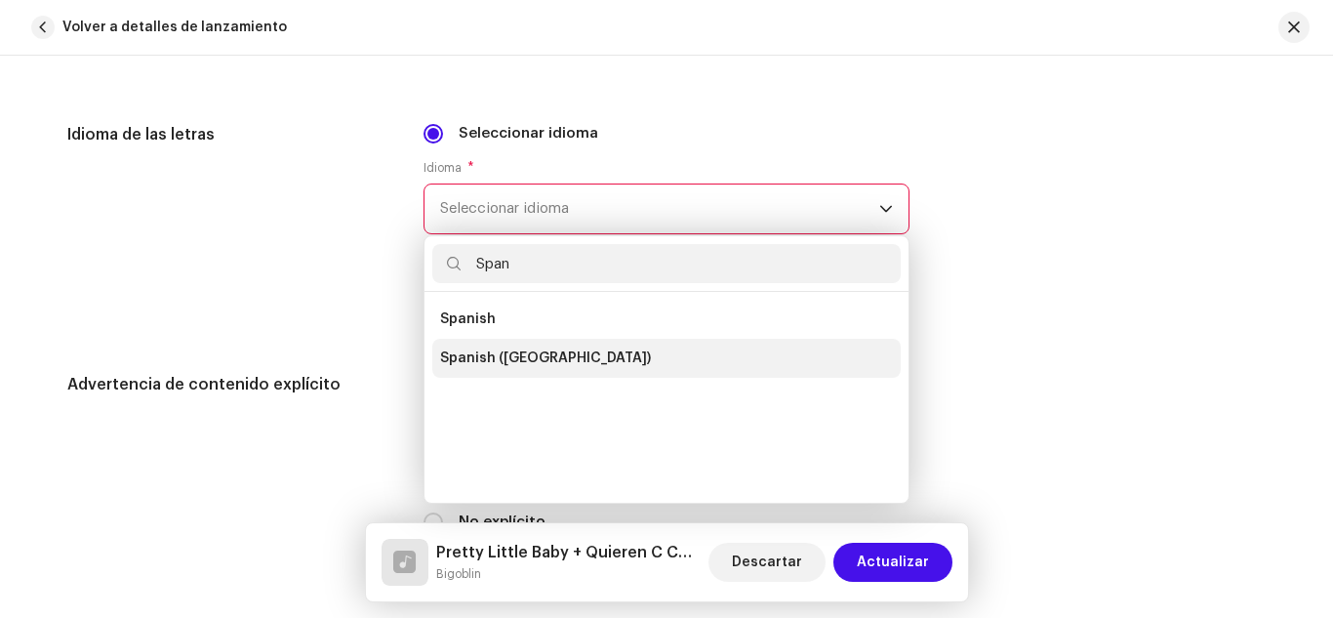
type input "Span"
click at [496, 349] on span "Spanish ([GEOGRAPHIC_DATA])" at bounding box center [545, 358] width 211 height 20
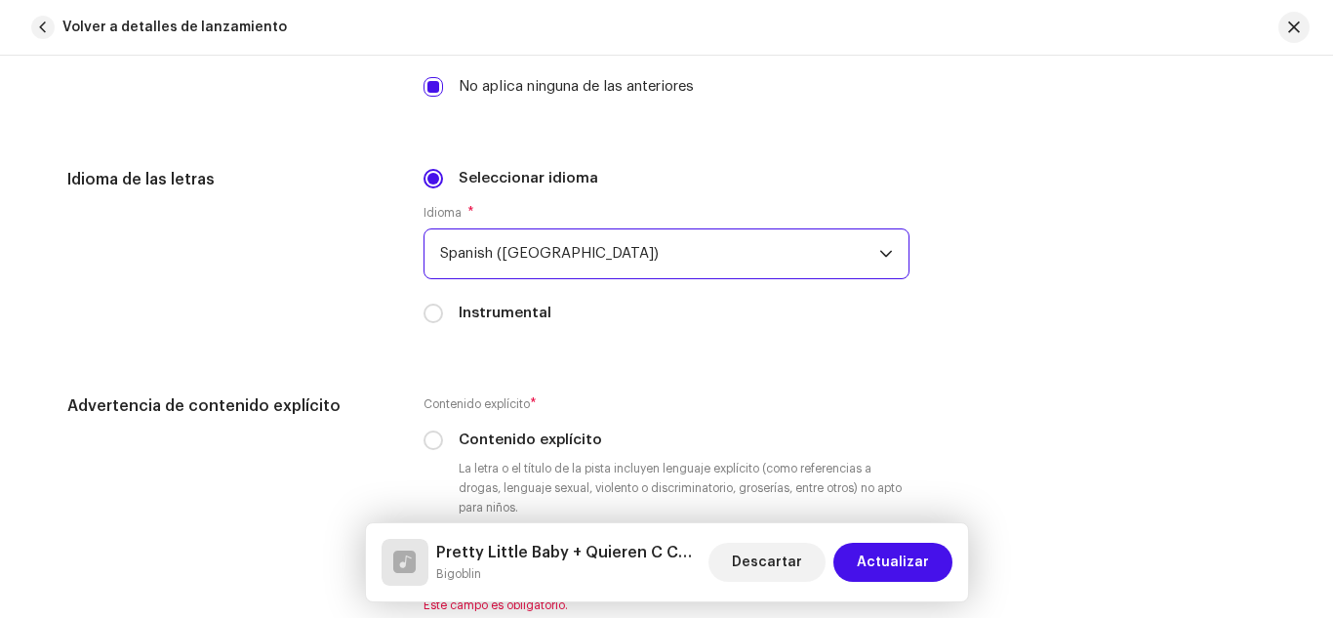
scroll to position [3123, 0]
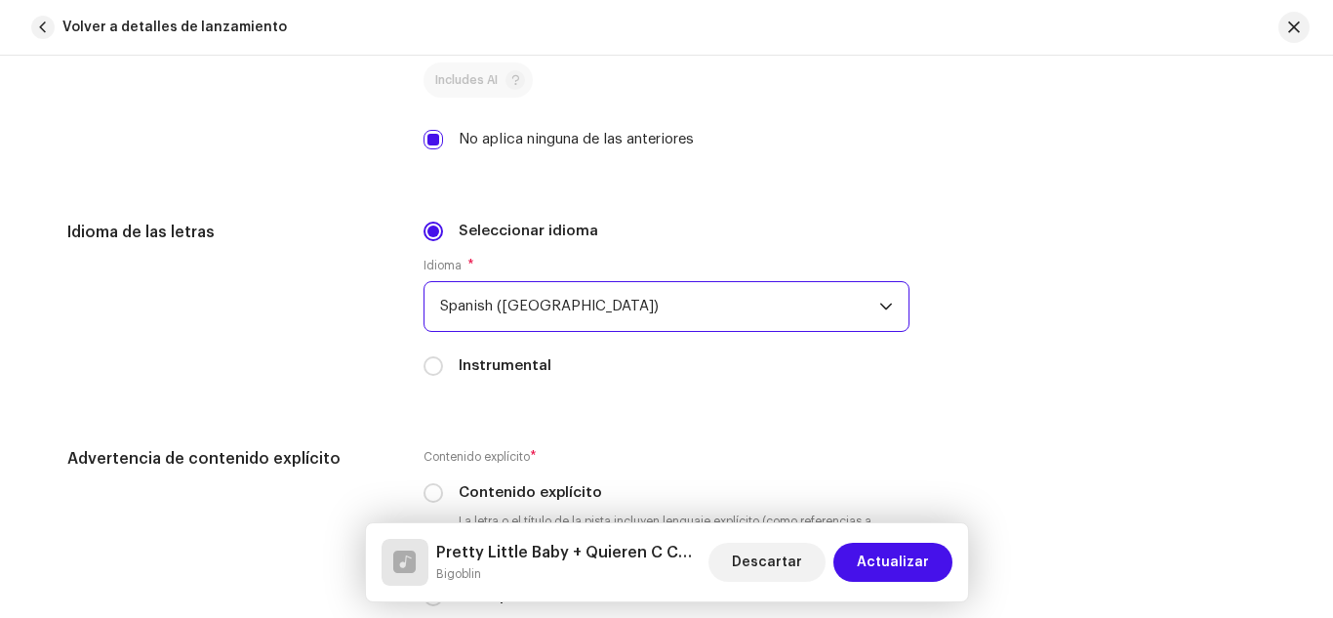
click at [510, 289] on span "Spanish ([GEOGRAPHIC_DATA])" at bounding box center [659, 306] width 439 height 49
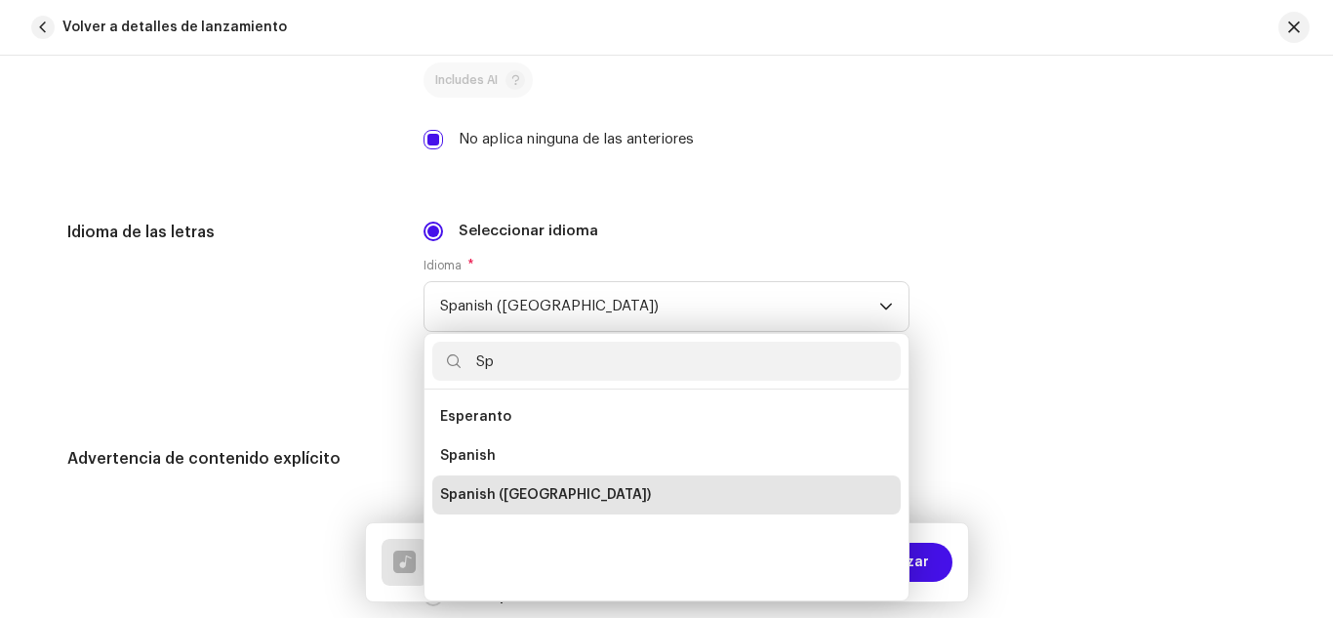
scroll to position [0, 0]
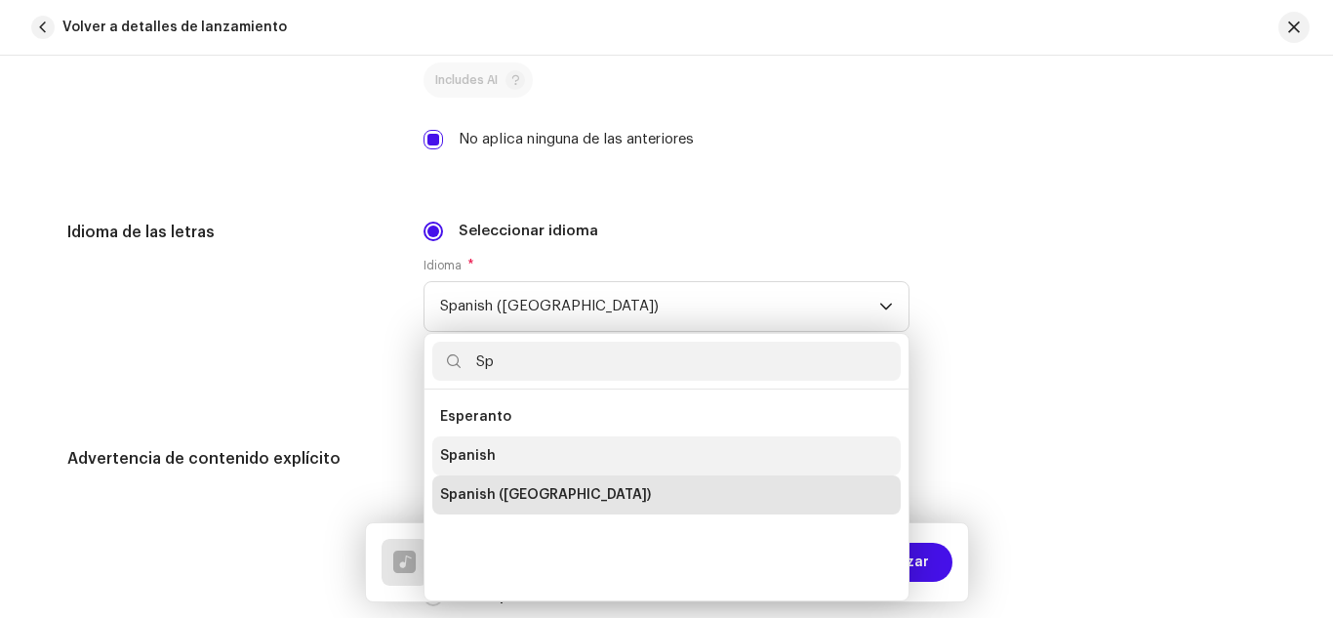
type input "Sp"
click at [478, 448] on span "Spanish" at bounding box center [468, 456] width 56 height 20
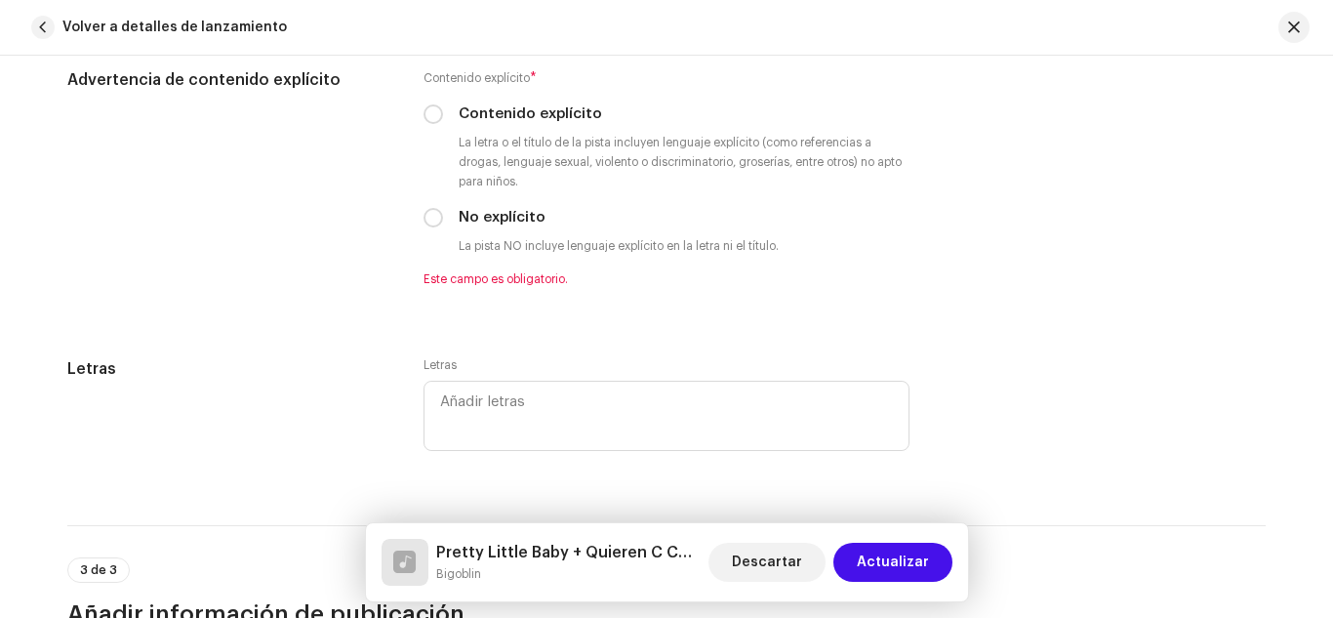
scroll to position [3513, 0]
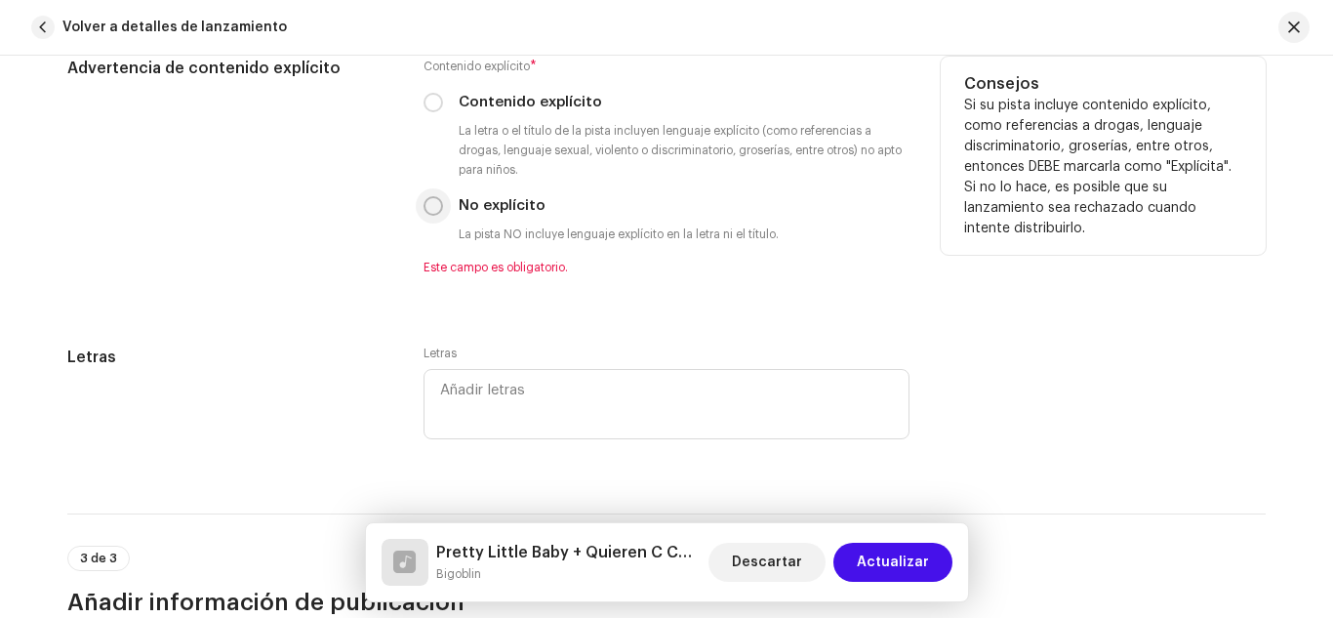
click at [436, 210] on input "No explícito" at bounding box center [434, 206] width 20 height 20
radio input "true"
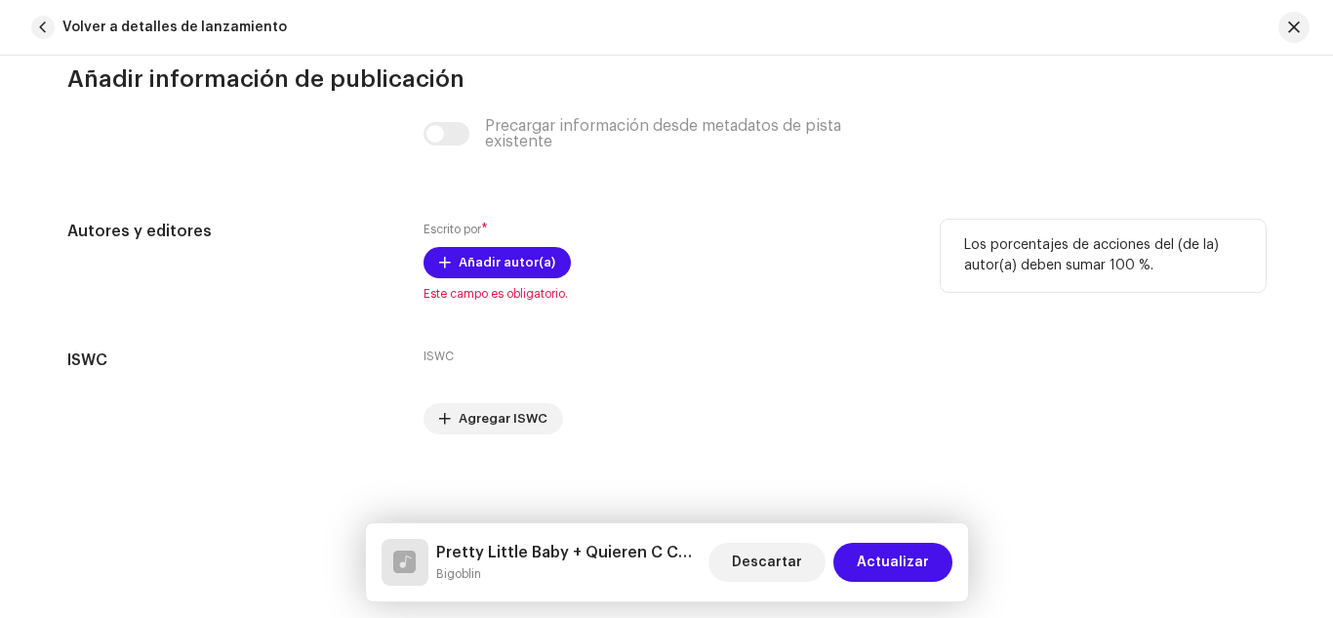
scroll to position [4017, 0]
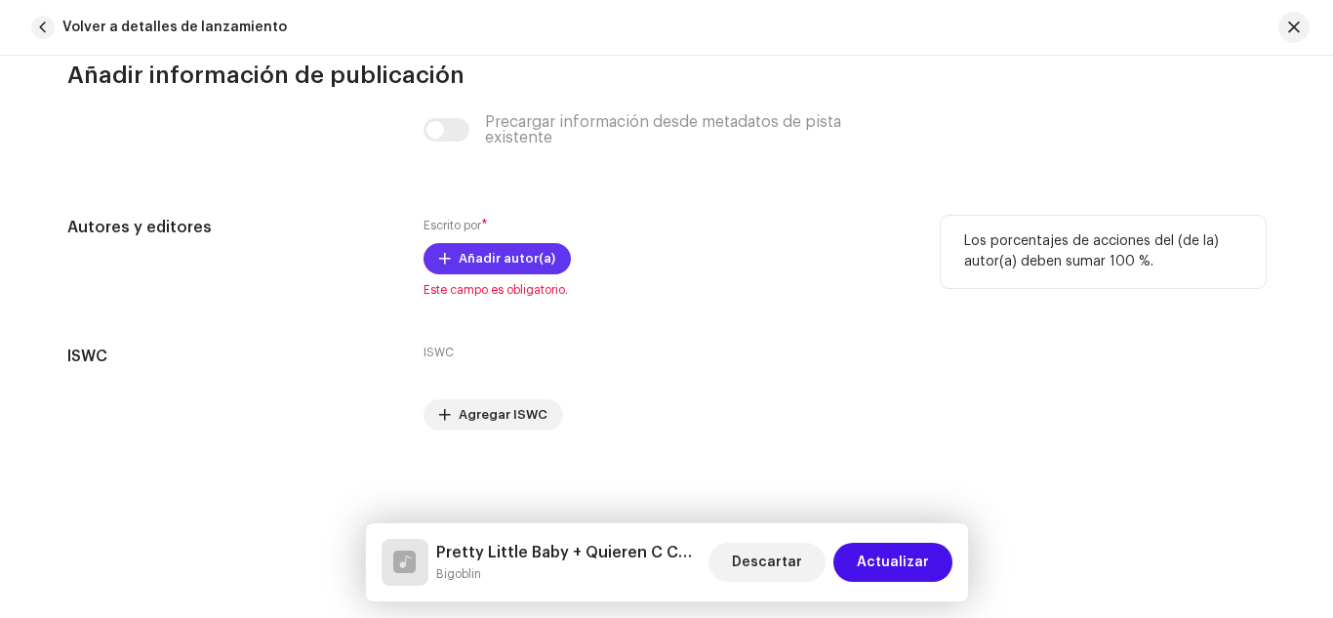
click at [485, 249] on span "Añadir autor(a)" at bounding box center [507, 258] width 97 height 39
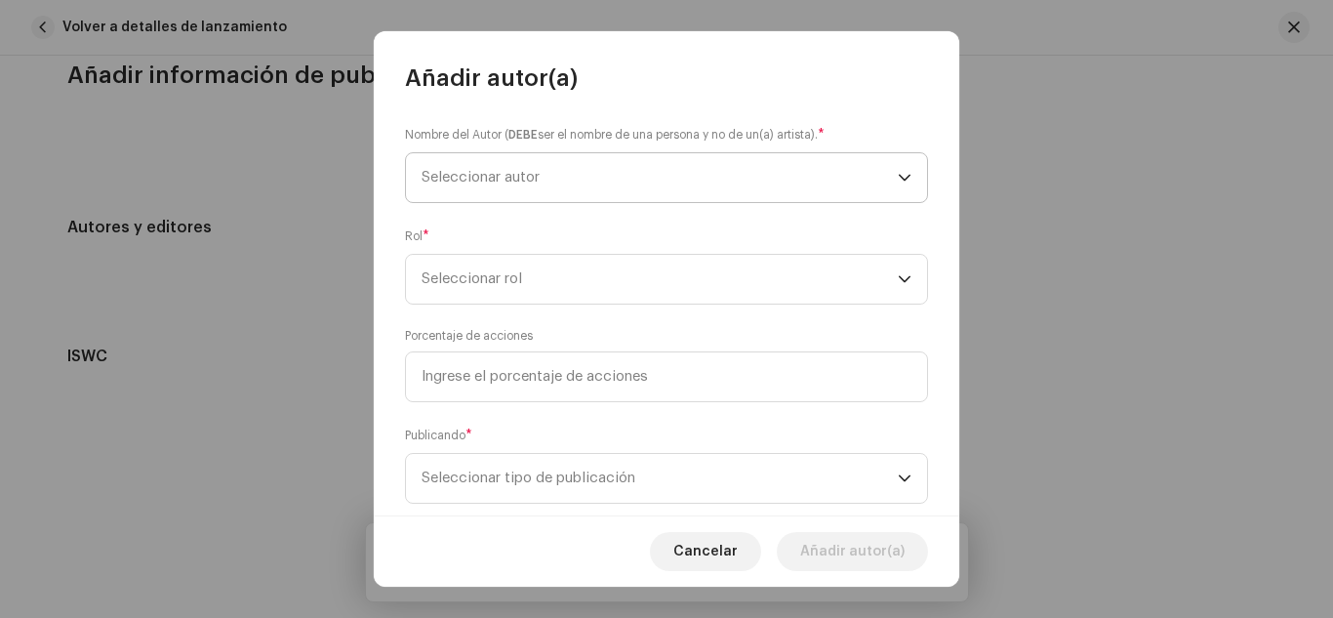
click at [527, 182] on span "Seleccionar autor" at bounding box center [481, 177] width 118 height 15
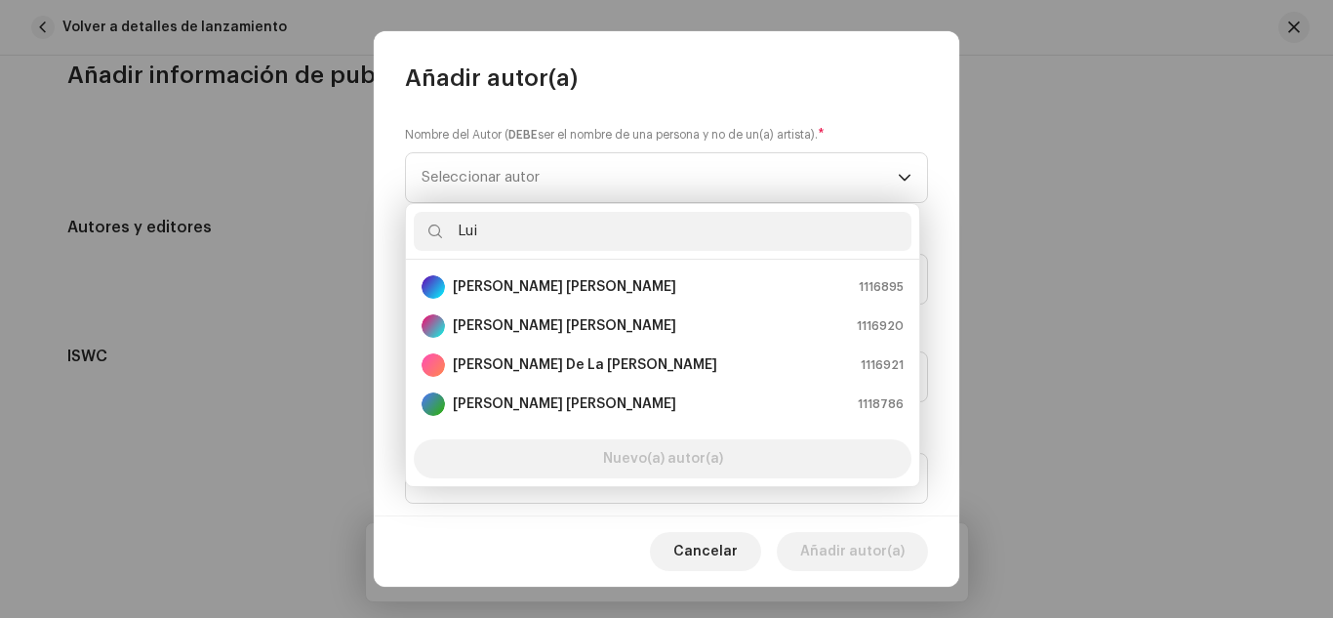
type input "Lui"
click at [567, 290] on strong "[PERSON_NAME] [PERSON_NAME]" at bounding box center [564, 287] width 223 height 20
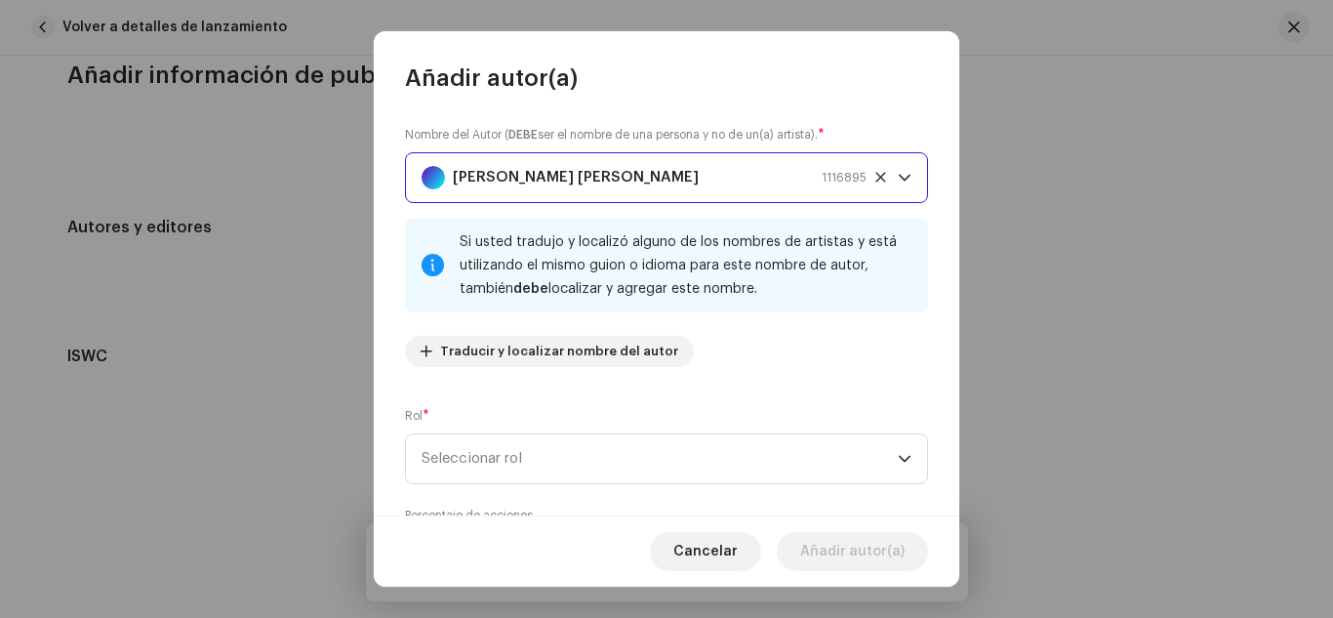
scroll to position [195, 0]
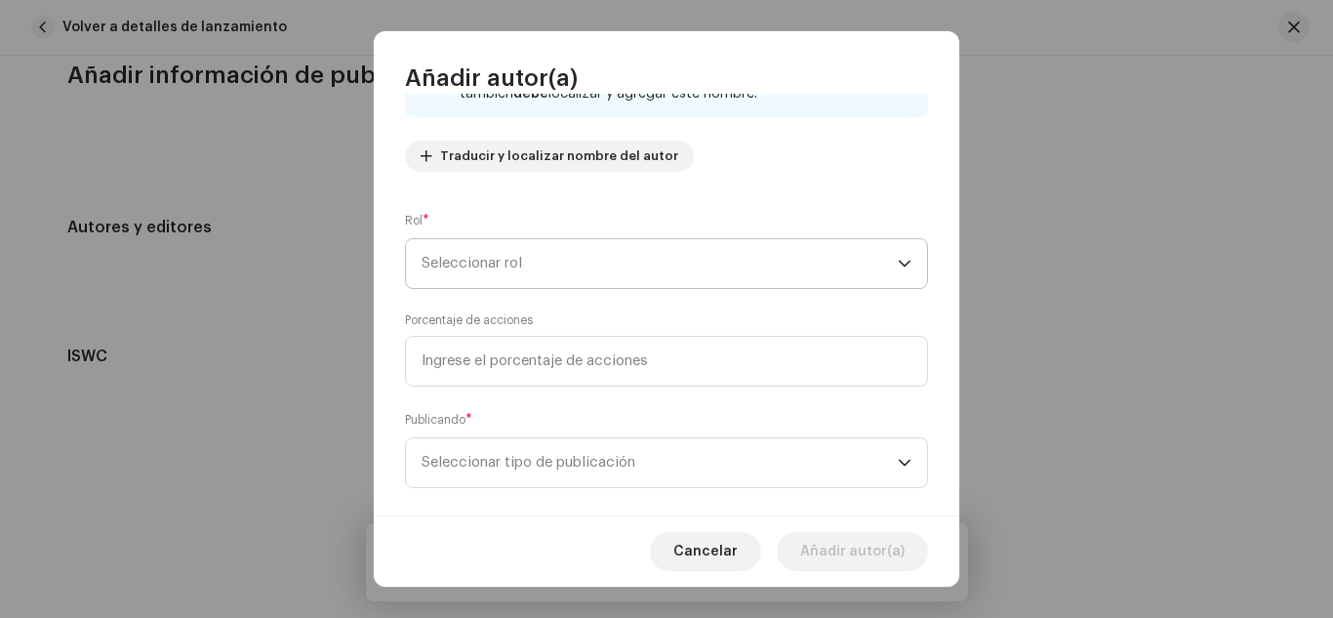
click at [575, 263] on span "Seleccionar rol" at bounding box center [660, 263] width 476 height 49
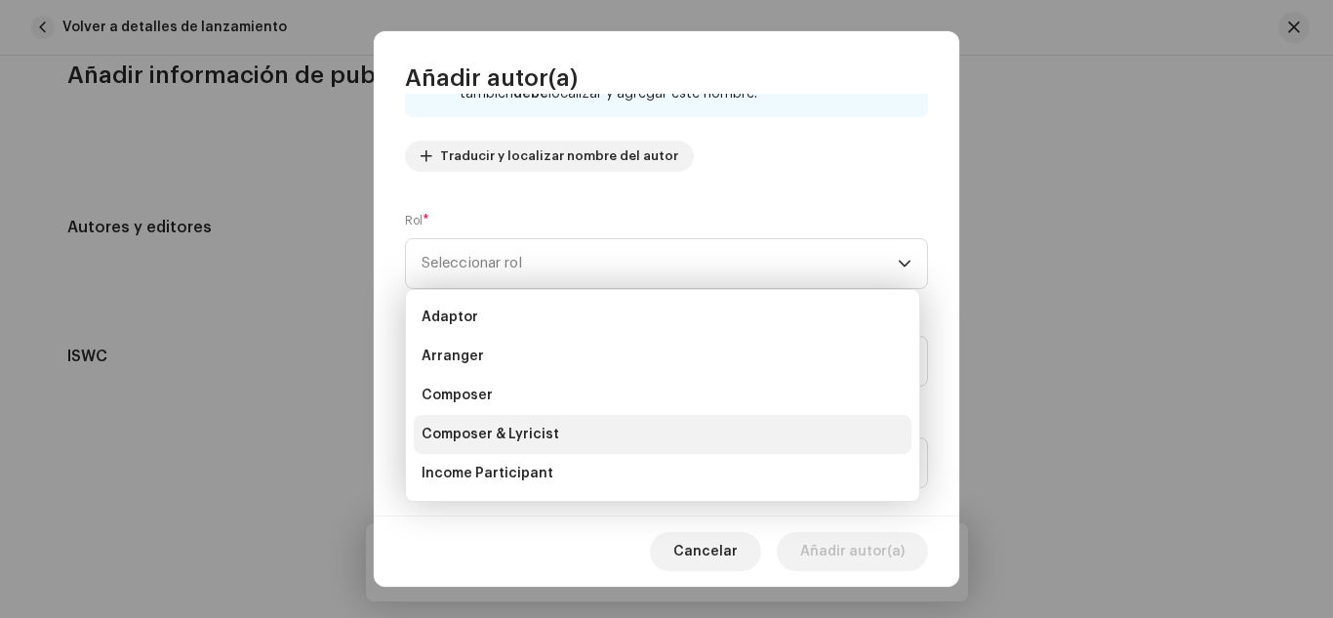
click at [511, 423] on li "Composer & Lyricist" at bounding box center [663, 434] width 498 height 39
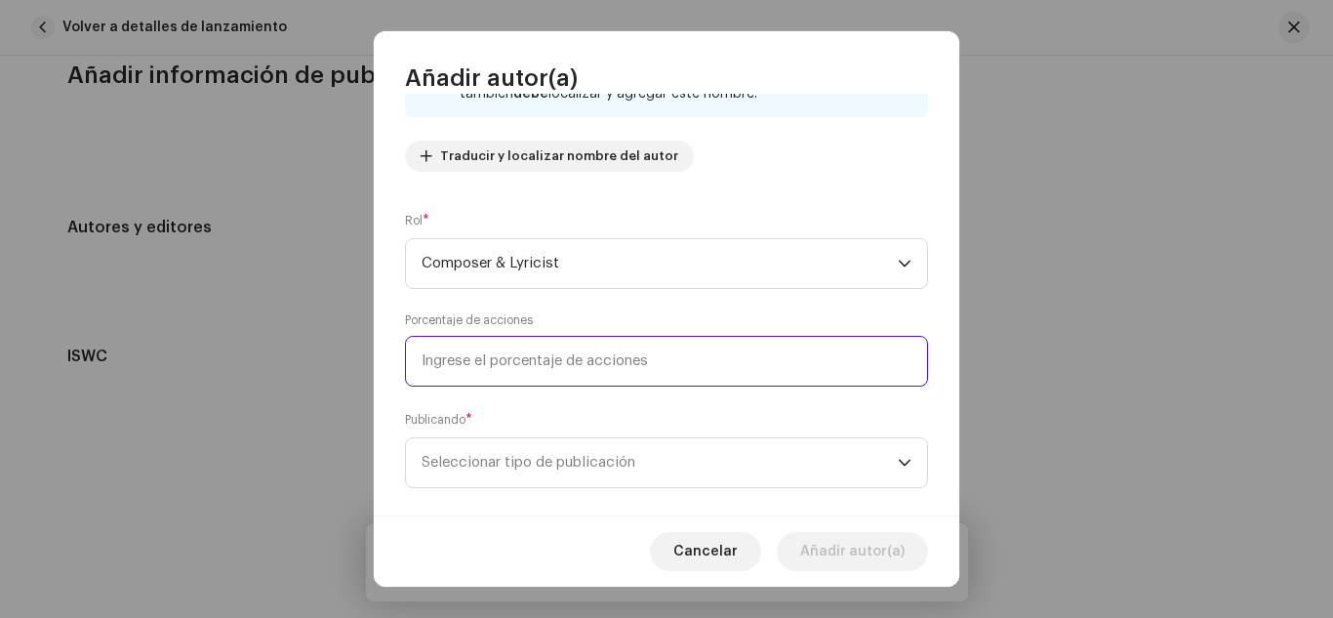
click at [523, 369] on input at bounding box center [666, 361] width 523 height 51
type input "50,00"
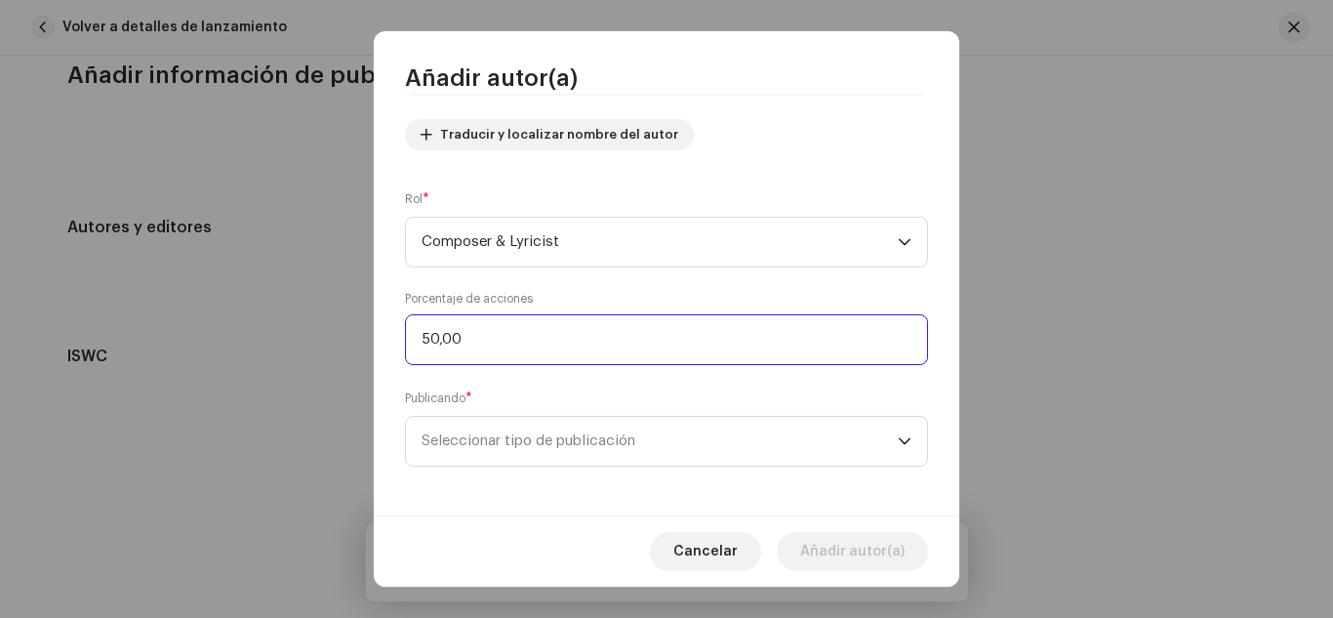
scroll to position [222, 0]
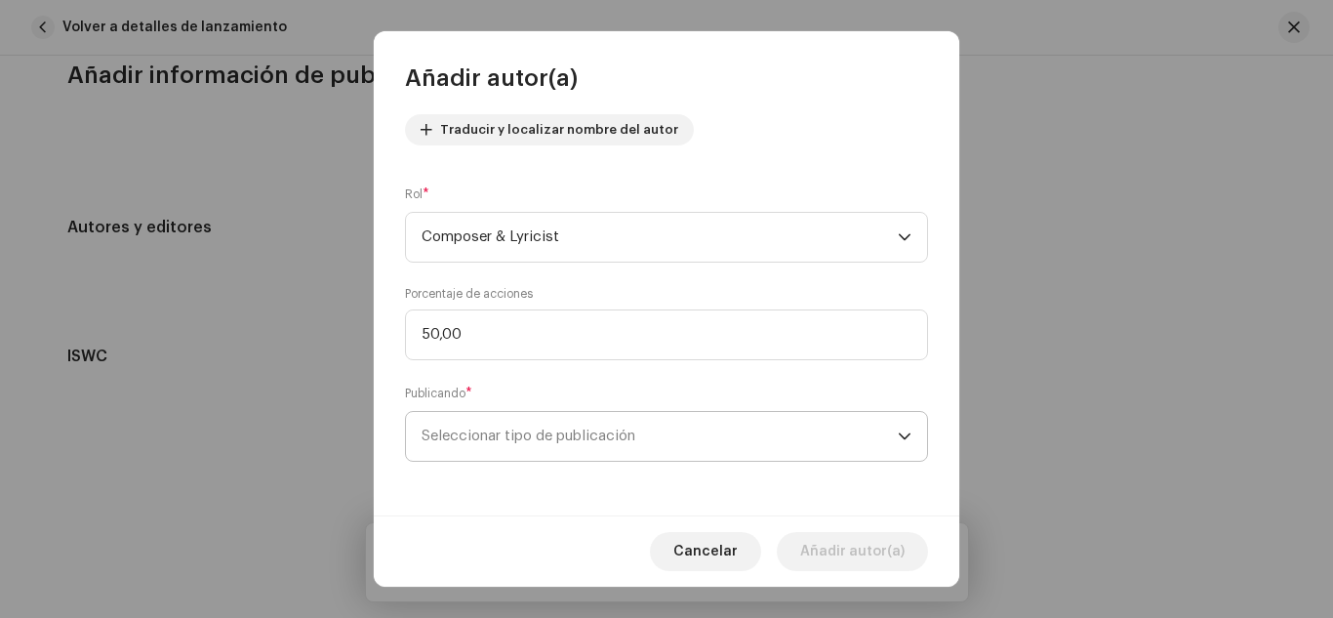
click at [507, 432] on span "Seleccionar tipo de publicación" at bounding box center [660, 436] width 476 height 49
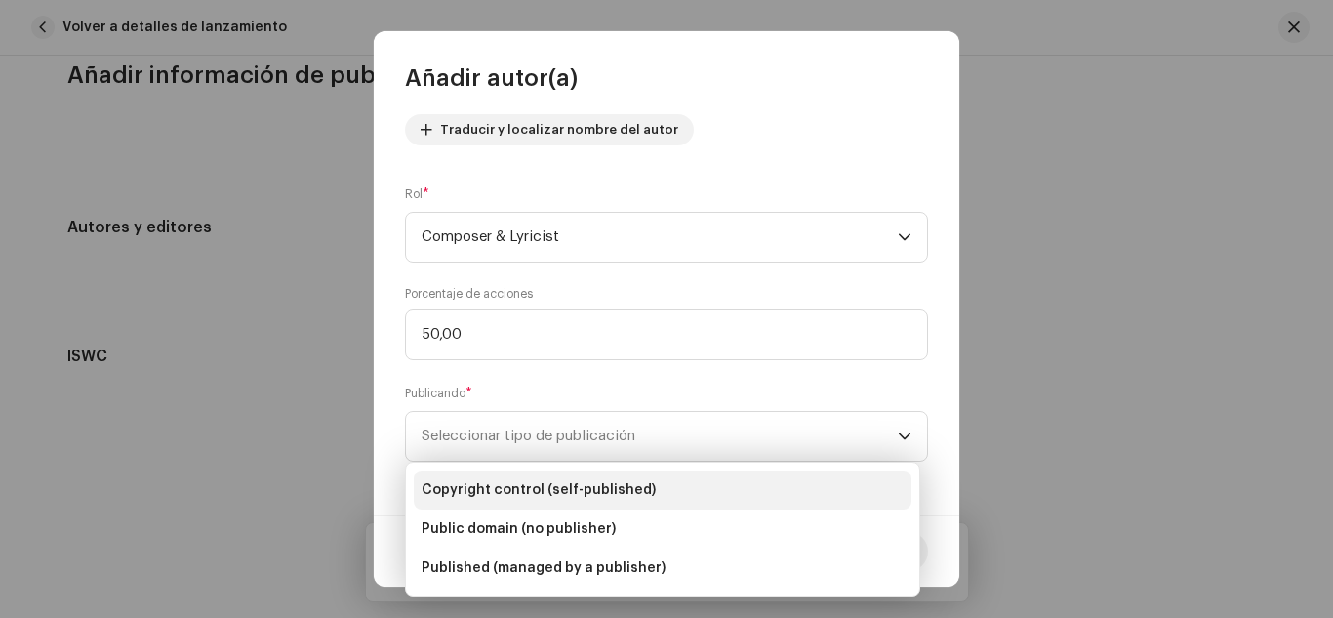
click at [507, 485] on span "Copyright control (self-published)" at bounding box center [539, 490] width 234 height 20
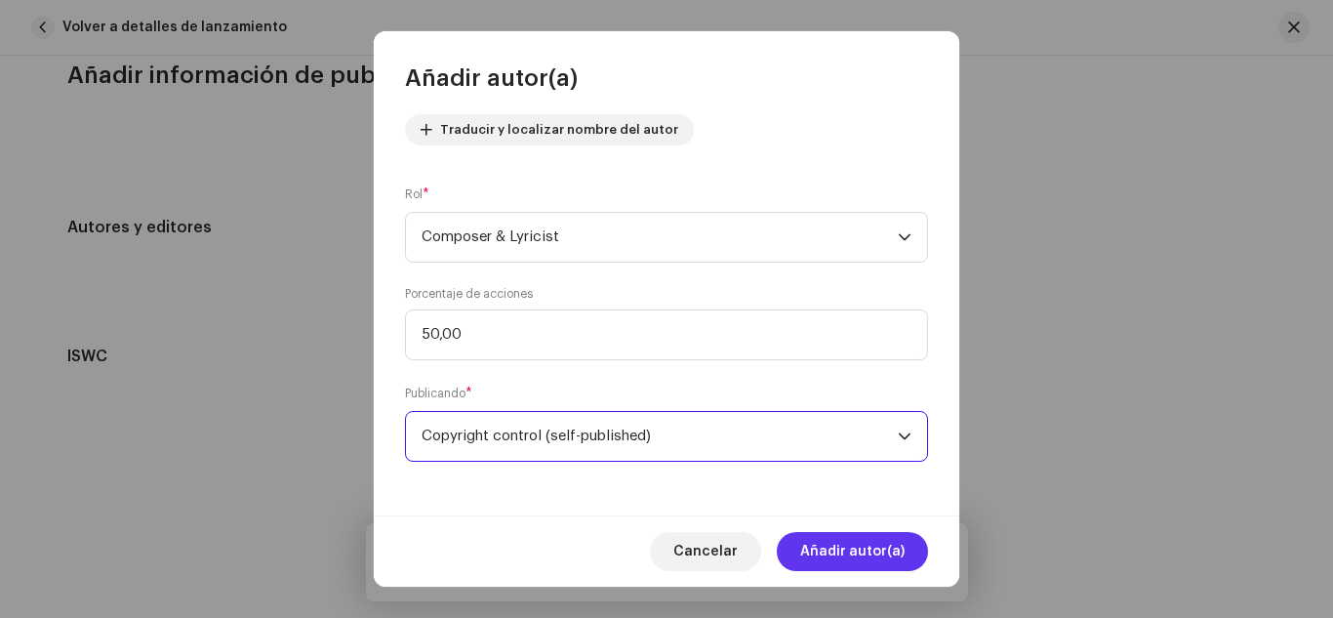
click at [852, 549] on span "Añadir autor(a)" at bounding box center [852, 551] width 104 height 39
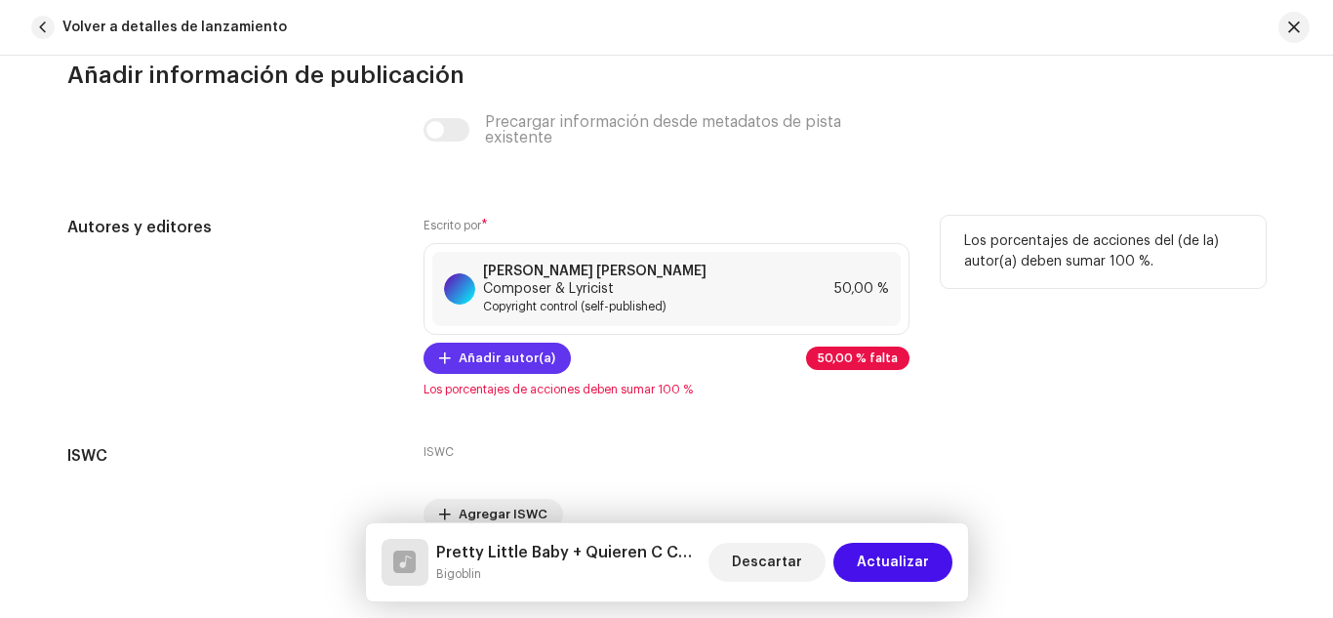
click at [510, 348] on span "Añadir autor(a)" at bounding box center [507, 358] width 97 height 39
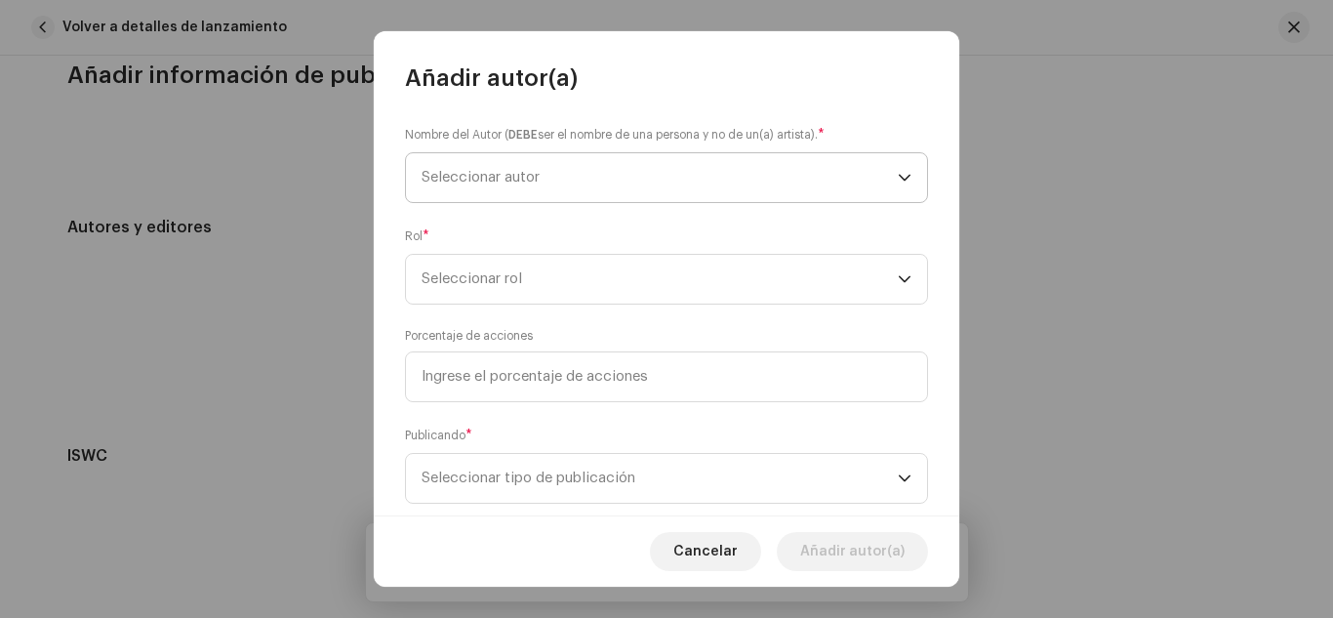
click at [551, 183] on span "Seleccionar autor" at bounding box center [660, 177] width 476 height 49
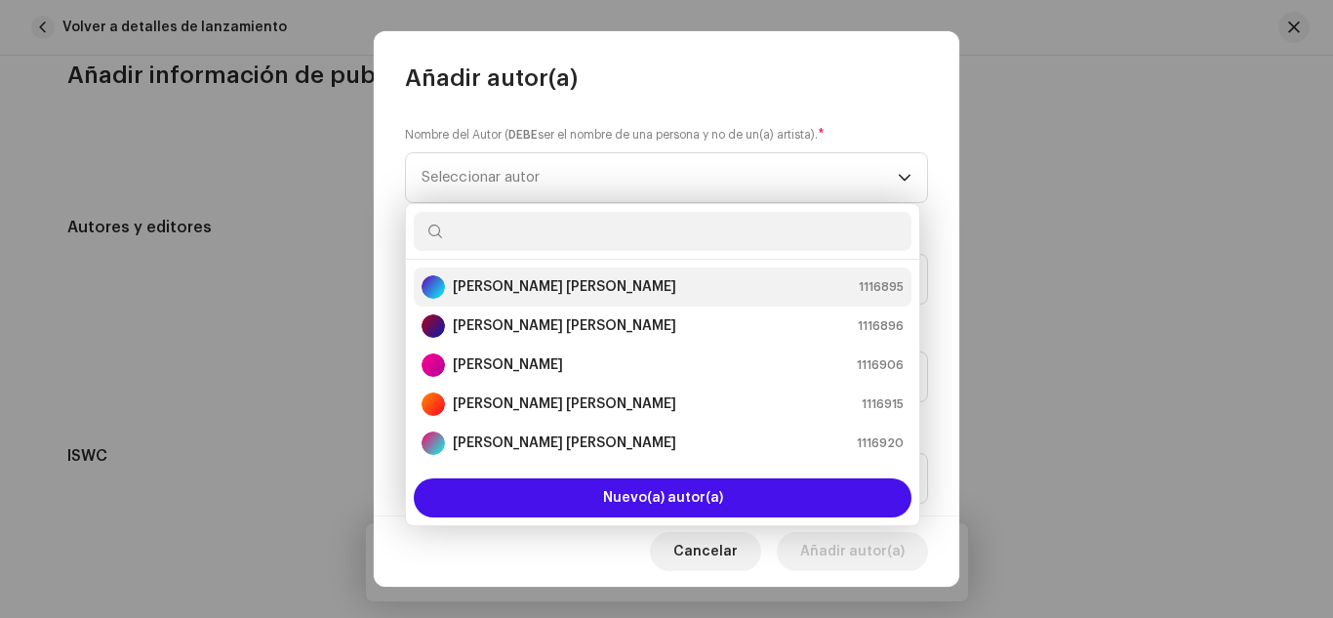
click at [554, 277] on strong "[PERSON_NAME] [PERSON_NAME]" at bounding box center [564, 287] width 223 height 20
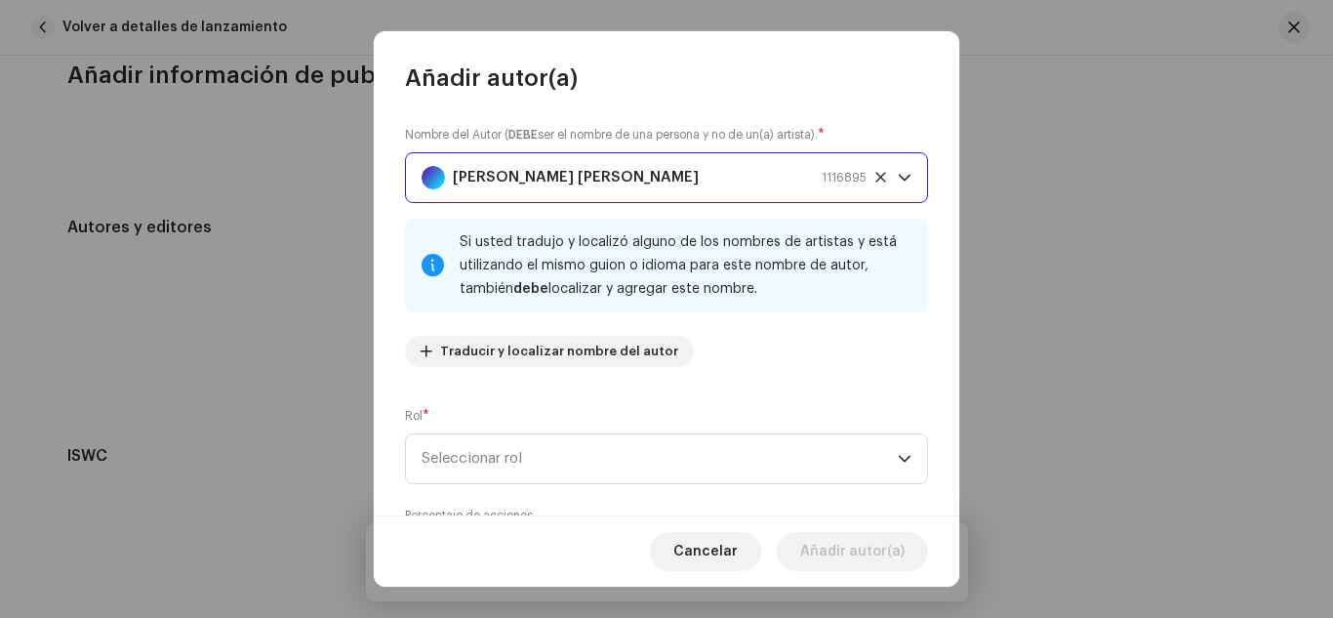
click at [745, 164] on div "[PERSON_NAME] [PERSON_NAME] 1116895" at bounding box center [644, 177] width 445 height 49
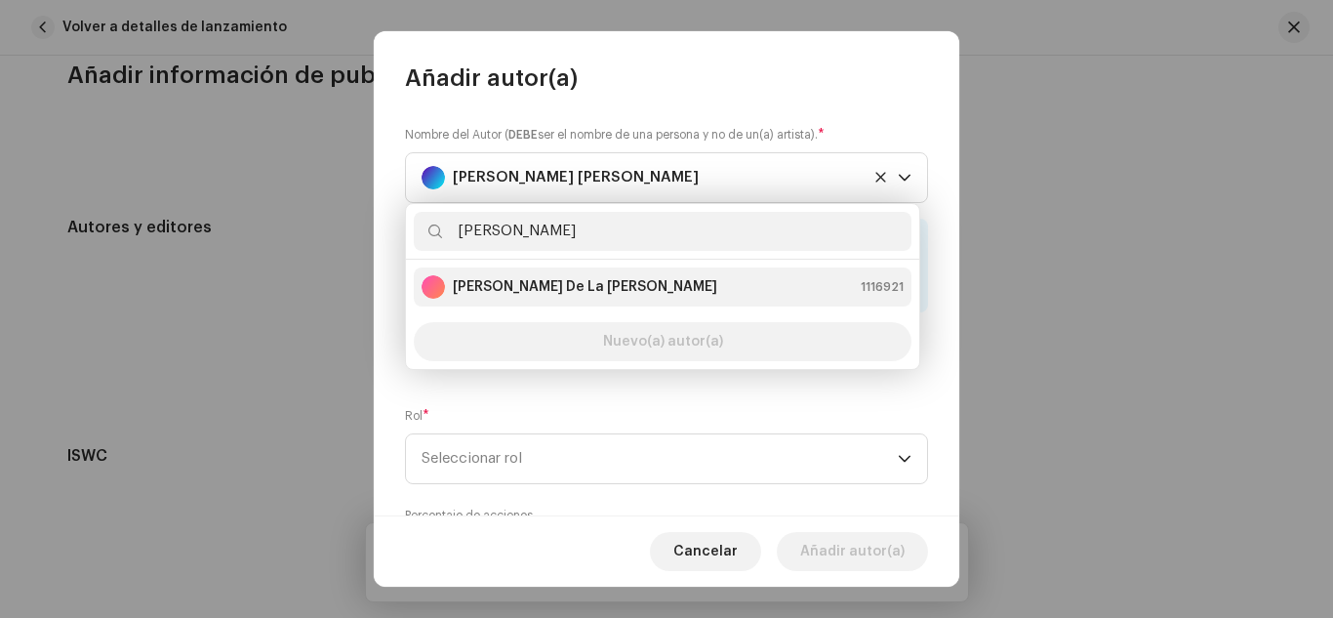
type input "[PERSON_NAME]"
click at [561, 285] on strong "[PERSON_NAME] De La [PERSON_NAME]" at bounding box center [585, 287] width 264 height 20
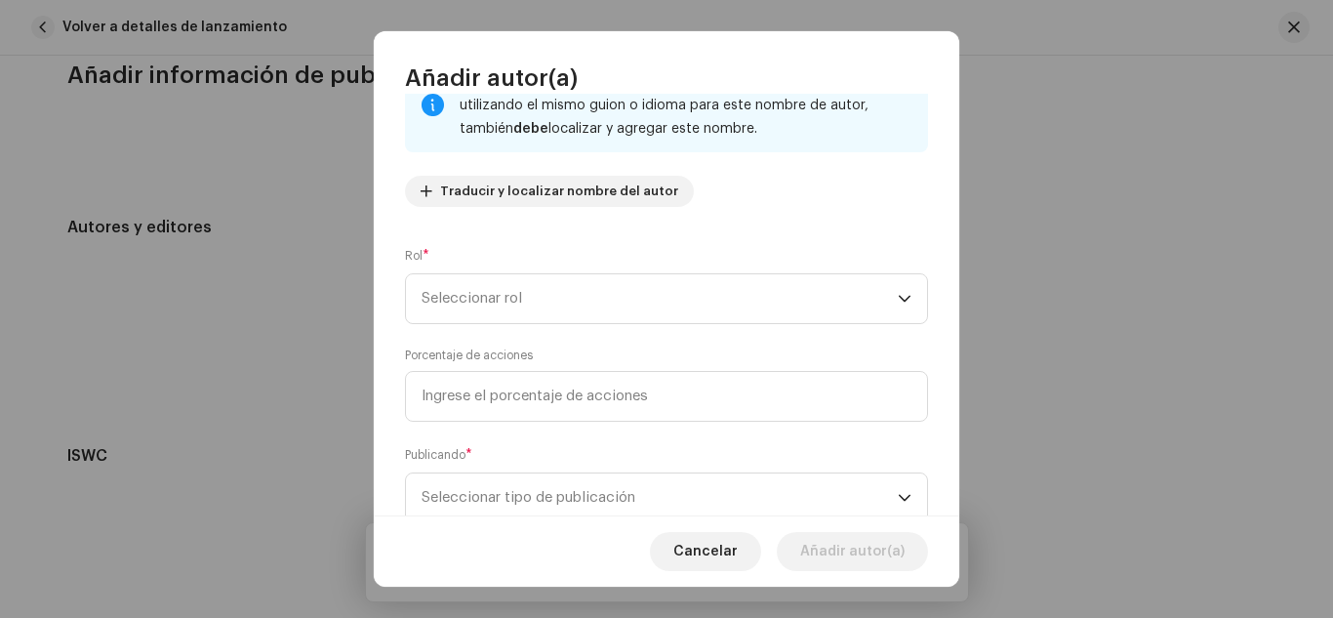
scroll to position [195, 0]
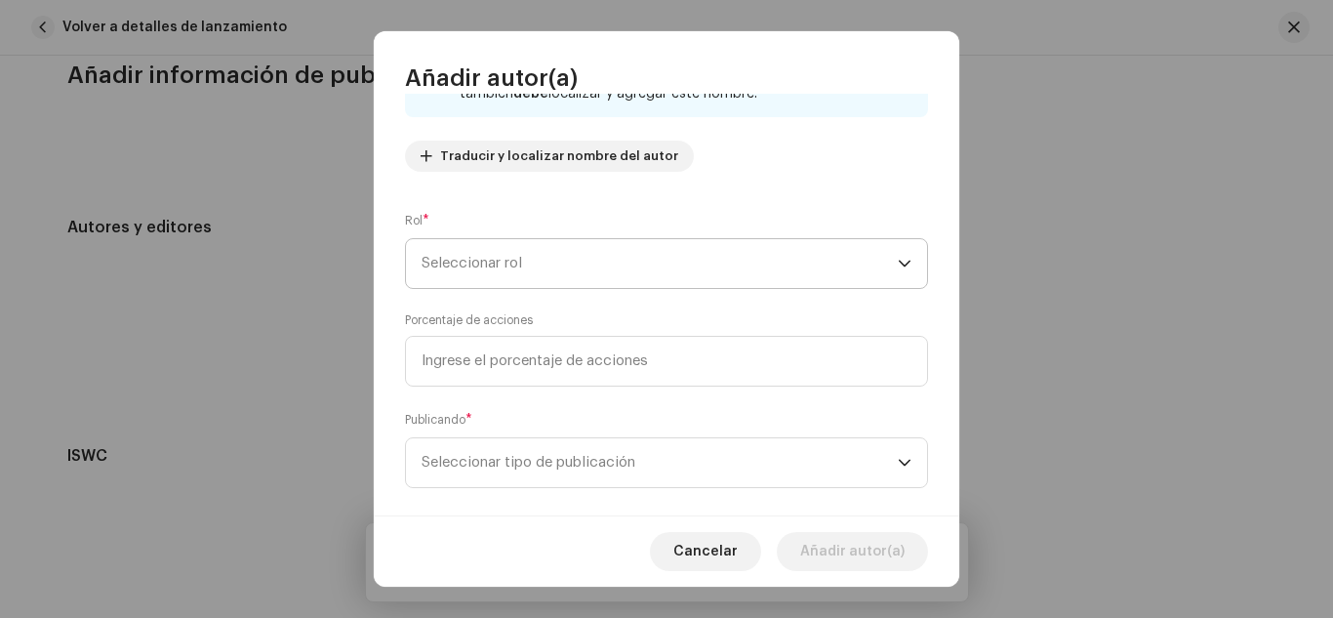
click at [526, 250] on span "Seleccionar rol" at bounding box center [660, 263] width 476 height 49
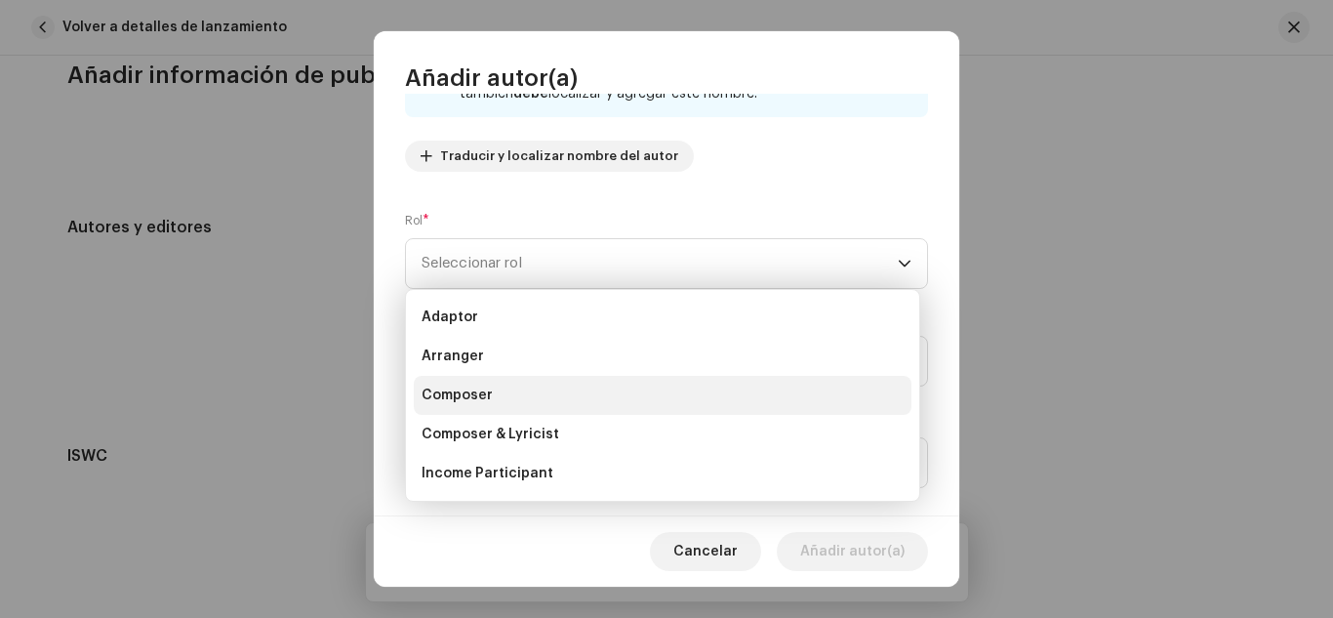
click at [493, 397] on li "Composer" at bounding box center [663, 395] width 498 height 39
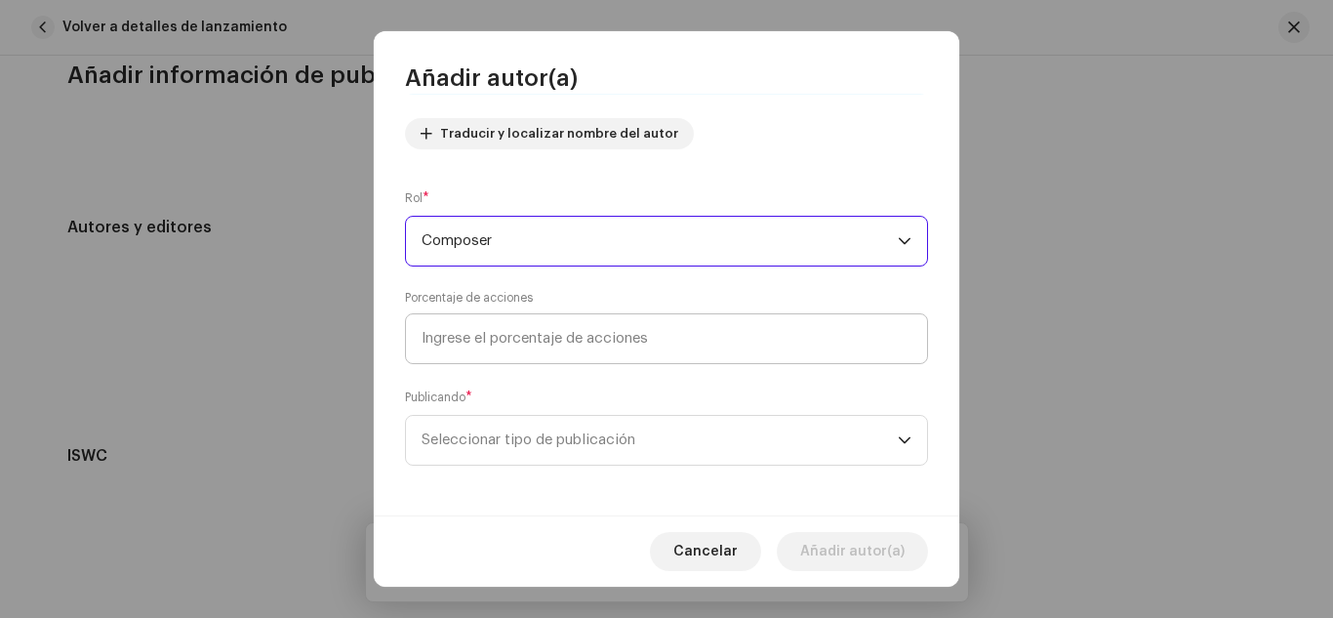
scroll to position [222, 0]
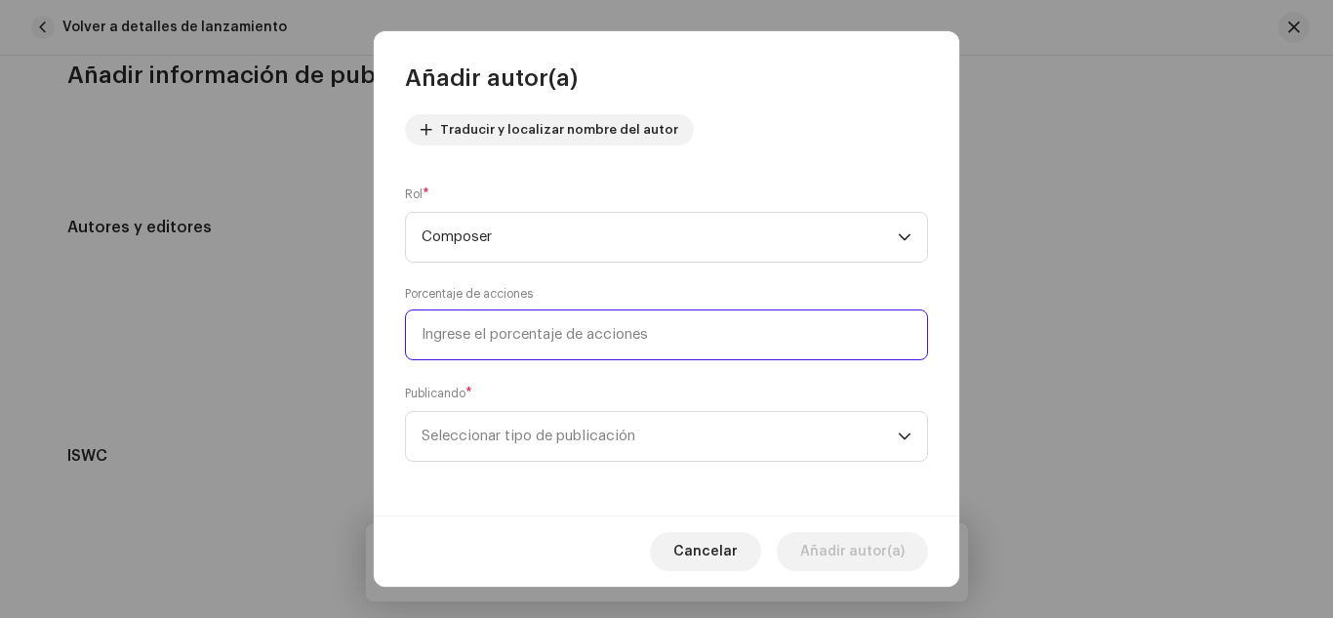
click at [502, 326] on input at bounding box center [666, 334] width 523 height 51
type input "50,00"
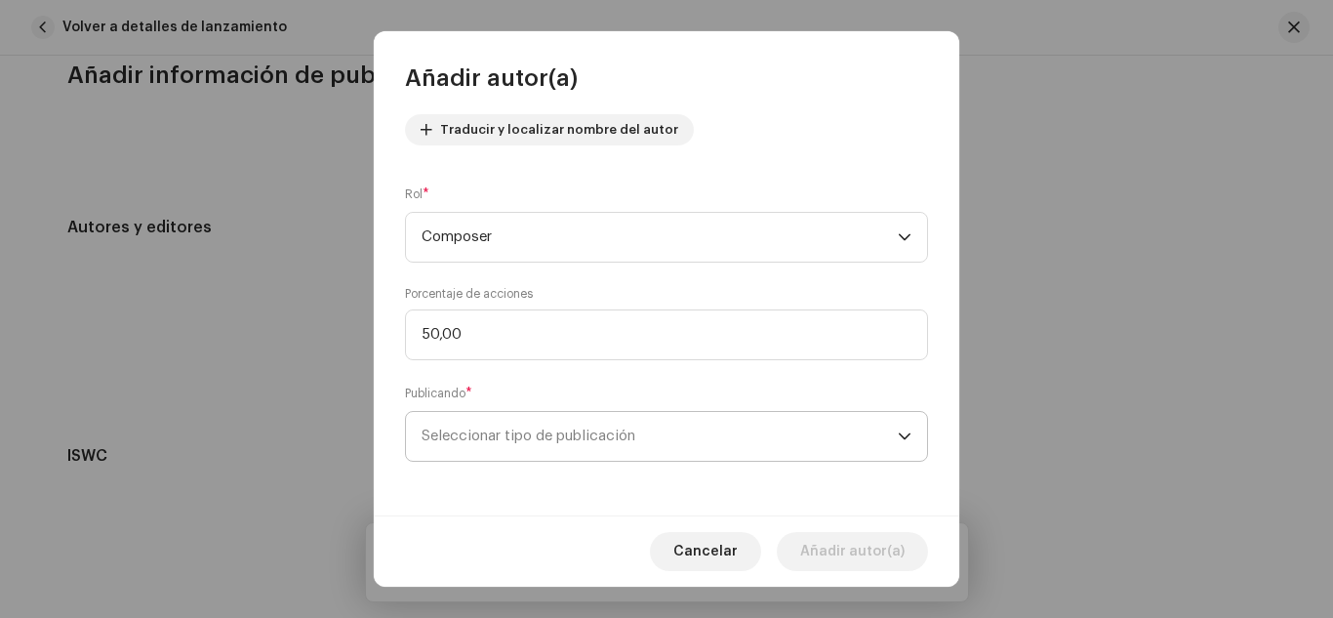
click at [507, 424] on span "Seleccionar tipo de publicación" at bounding box center [660, 436] width 476 height 49
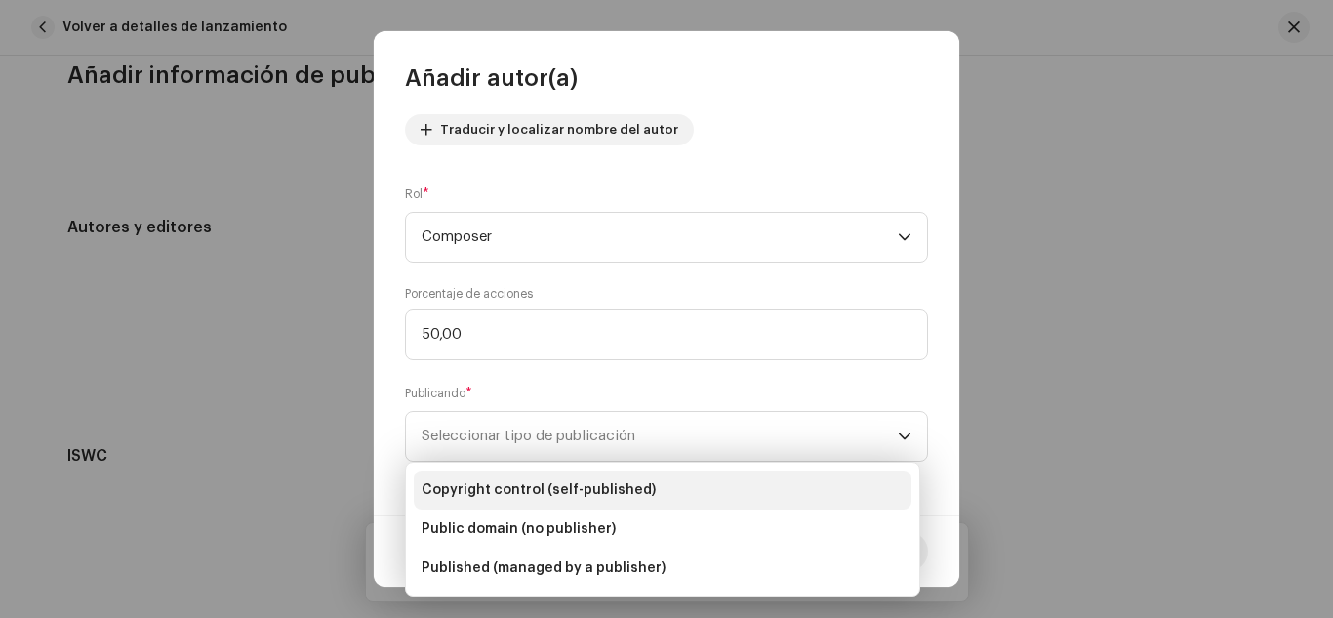
click at [490, 483] on span "Copyright control (self-published)" at bounding box center [539, 490] width 234 height 20
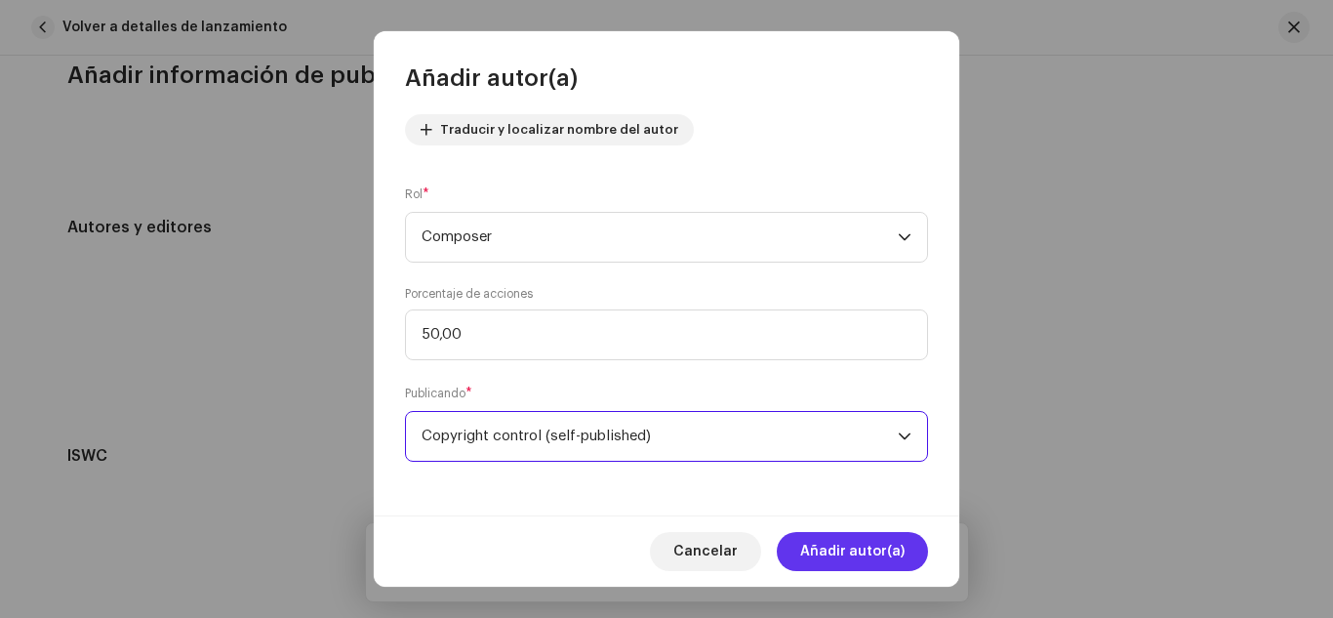
click at [900, 567] on span "Añadir autor(a)" at bounding box center [852, 551] width 104 height 39
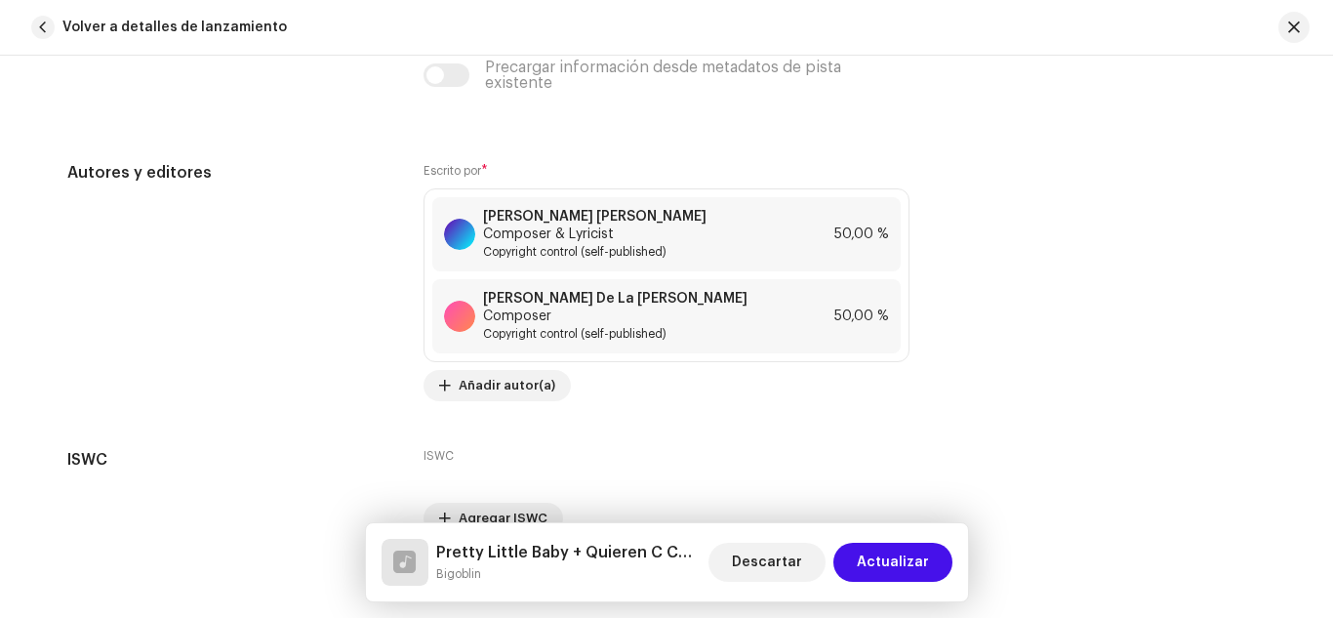
scroll to position [4158, 0]
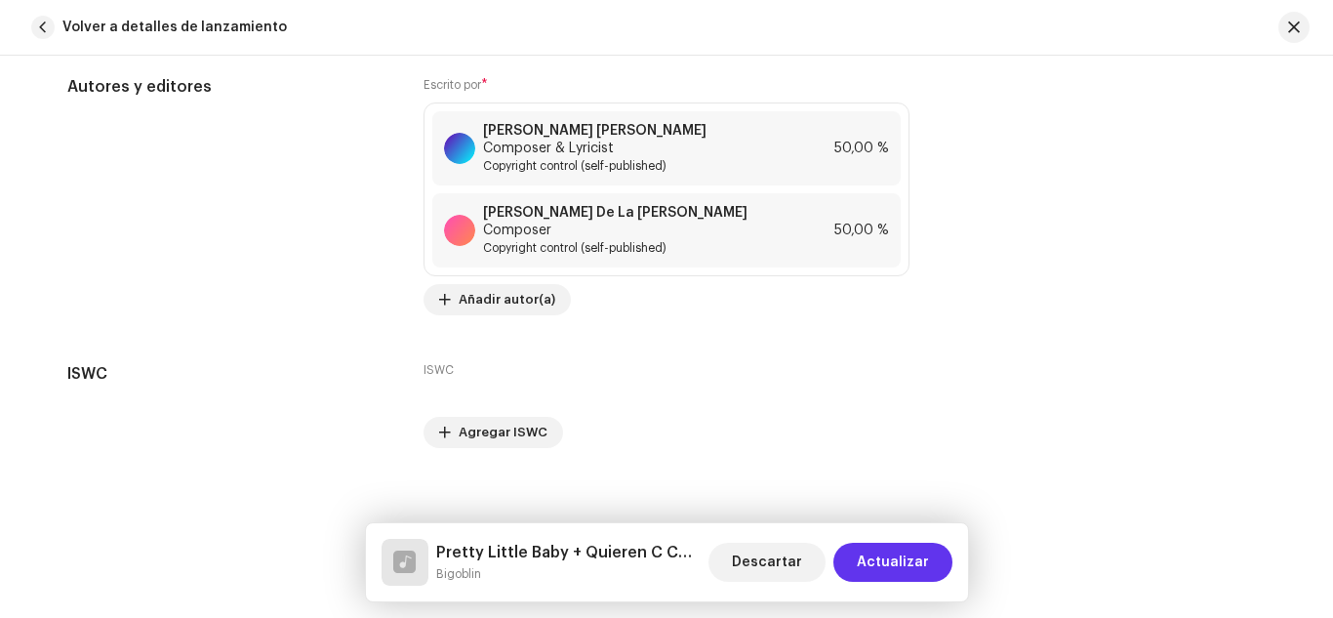
click at [891, 568] on span "Actualizar" at bounding box center [893, 562] width 72 height 39
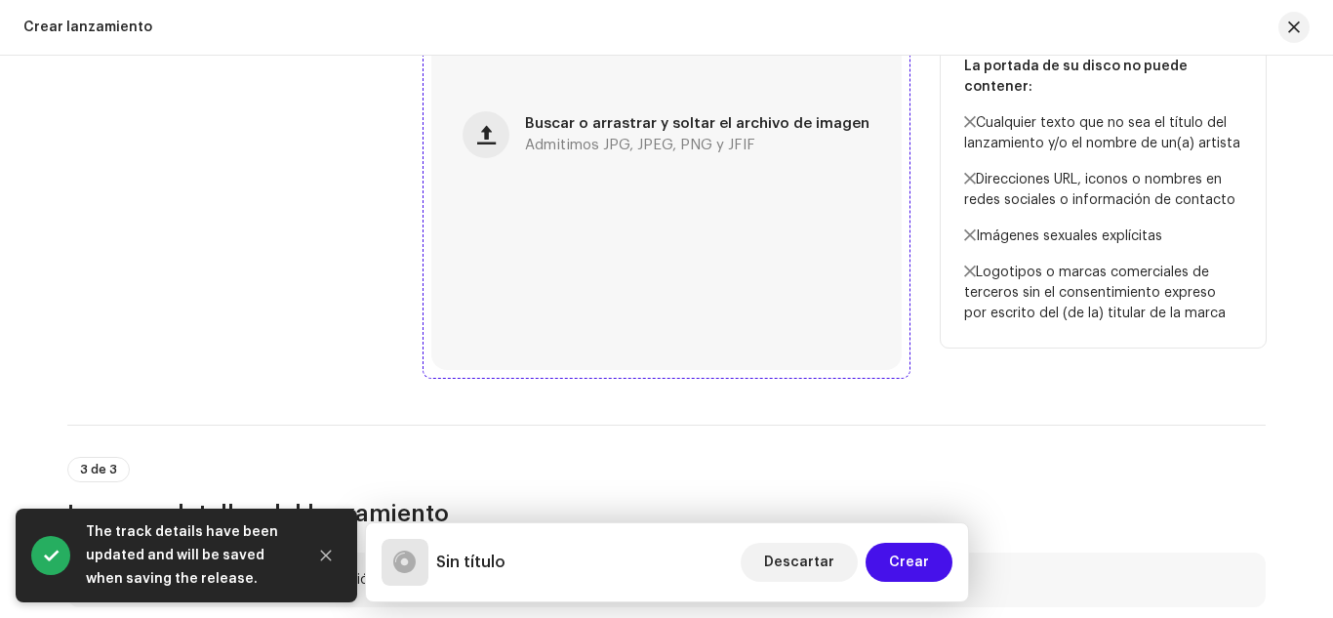
scroll to position [976, 0]
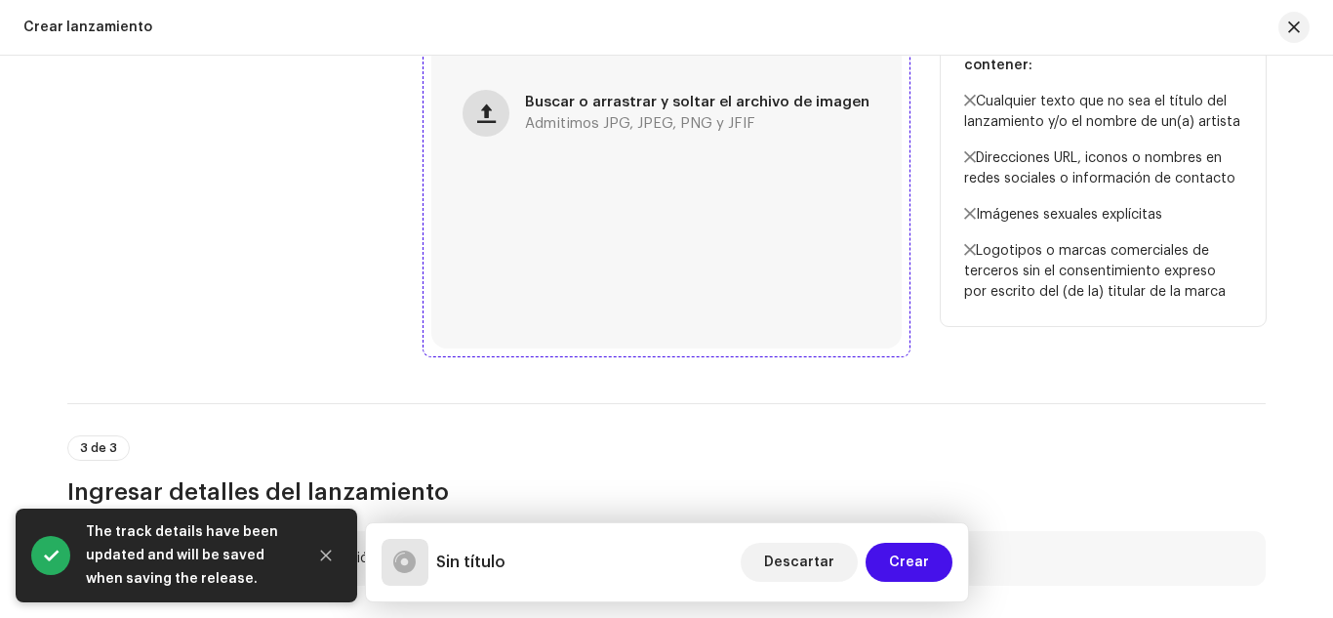
click at [495, 120] on span "button" at bounding box center [486, 113] width 19 height 16
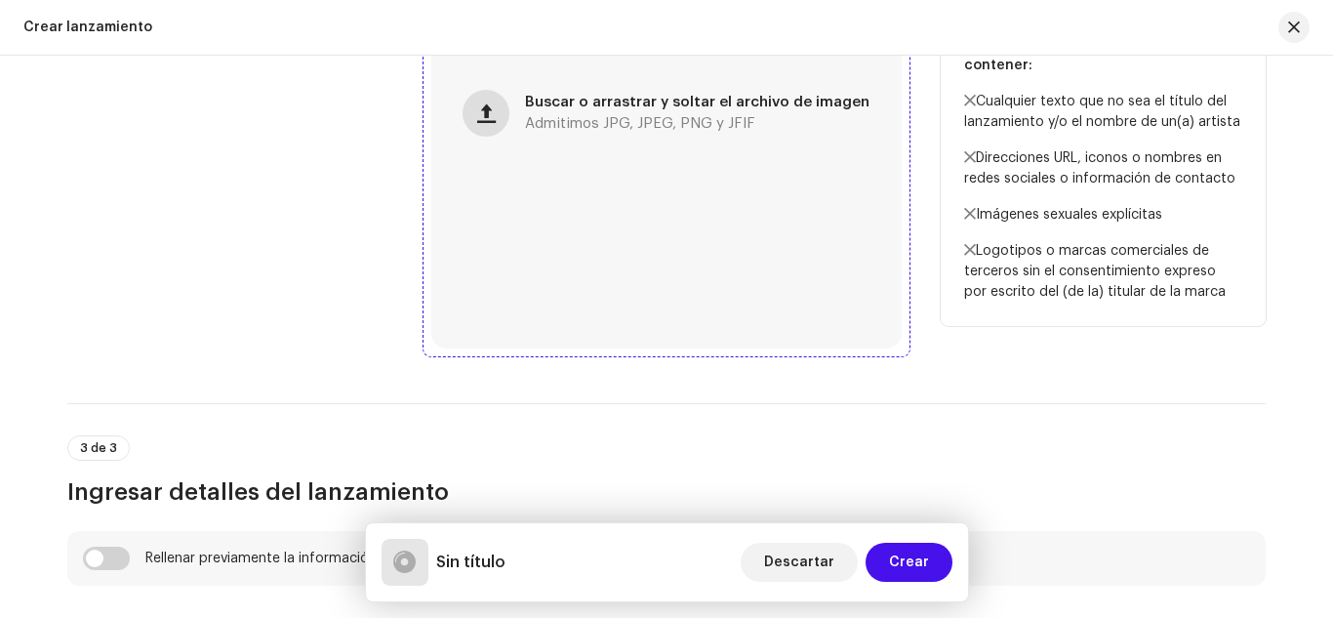
click at [494, 124] on button "button" at bounding box center [486, 113] width 47 height 47
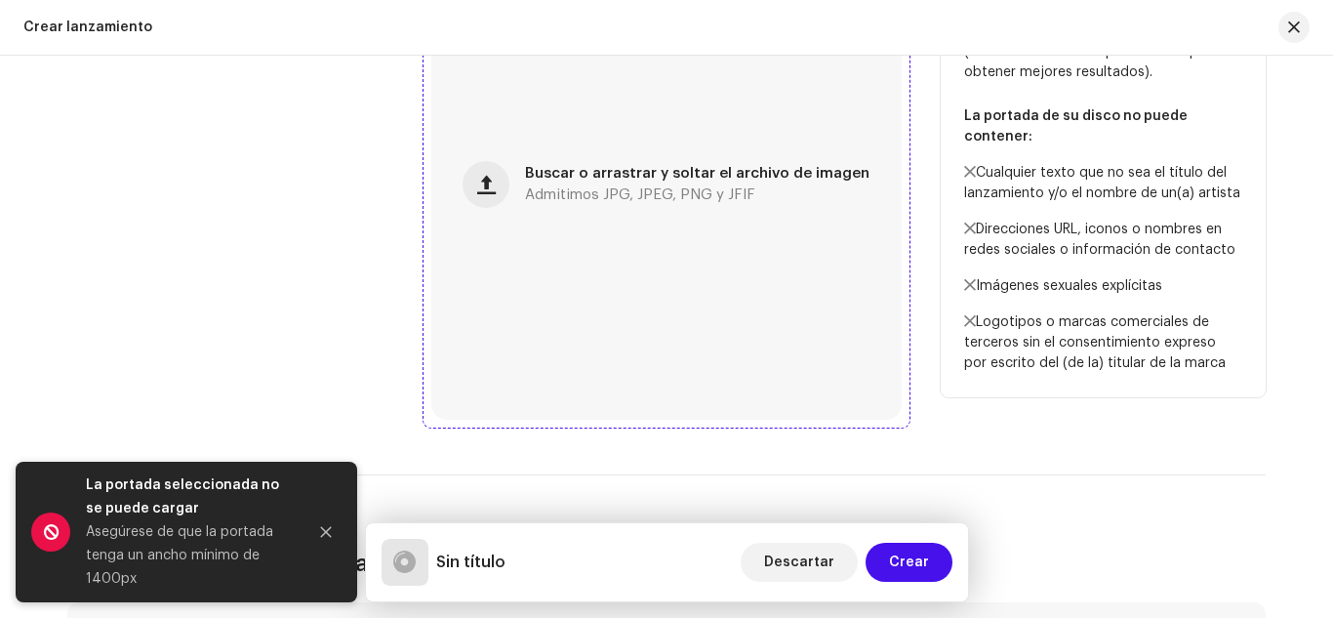
scroll to position [878, 0]
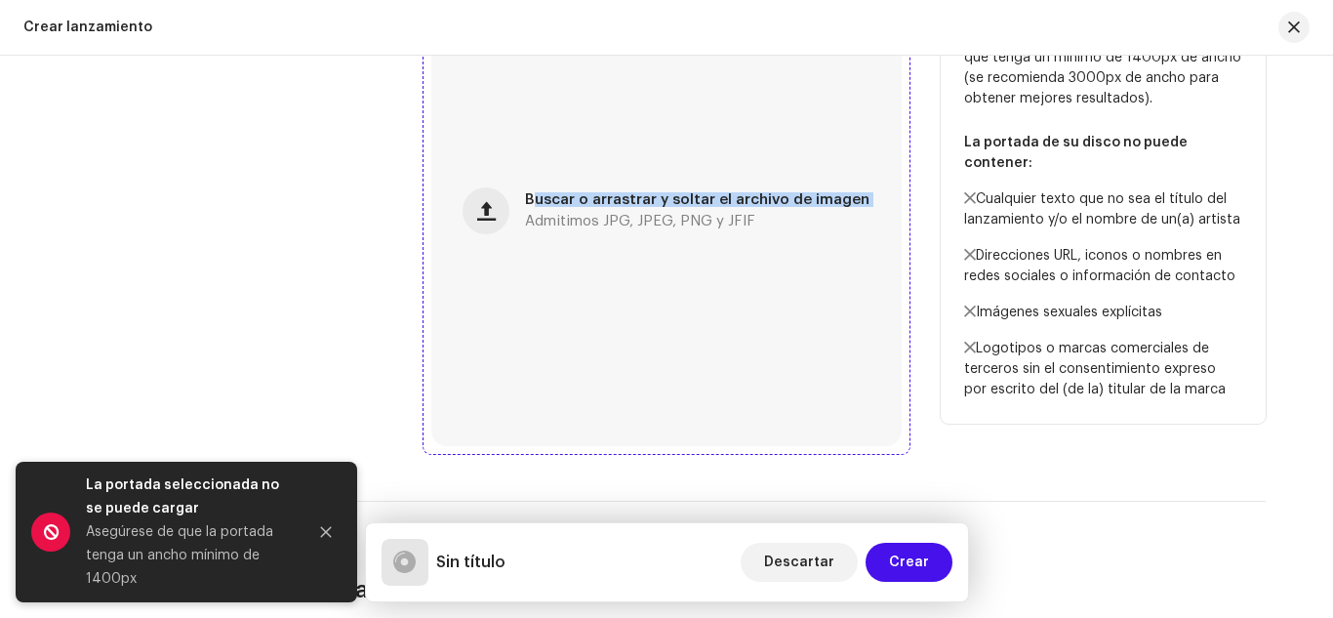
click at [525, 237] on div "Buscar o arrastrar y soltar el archivo de imagen Admitimos JPG, JPEG, PNG y JFIF" at bounding box center [666, 211] width 470 height 470
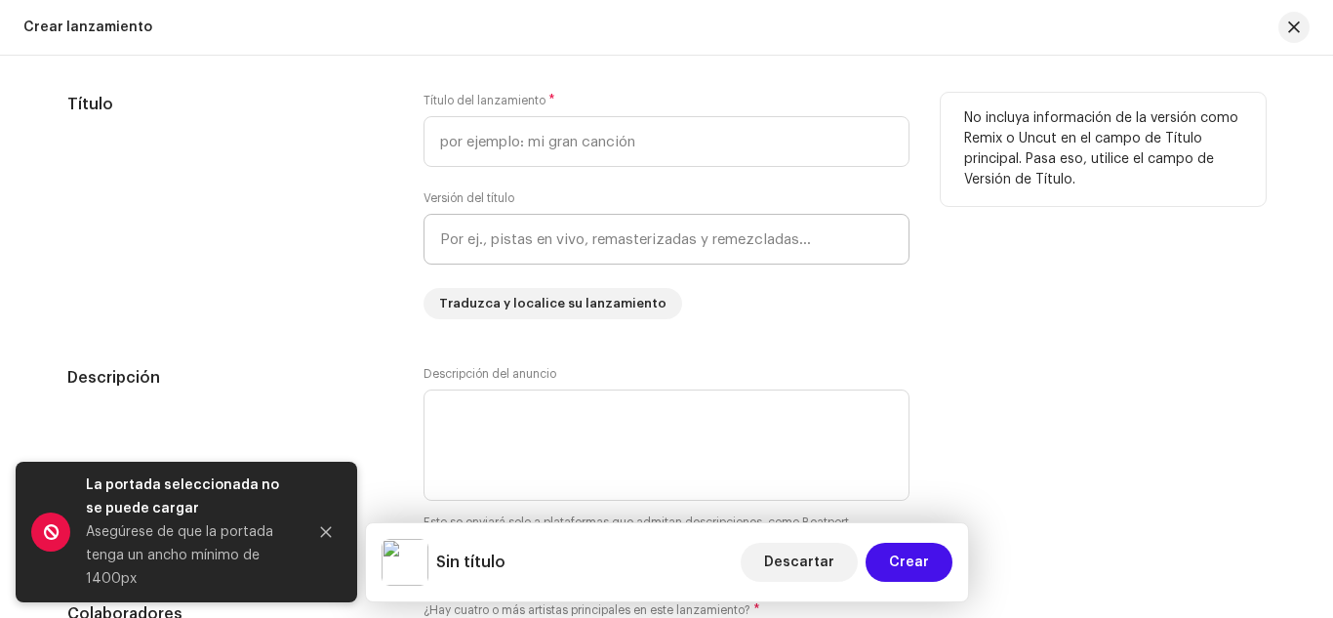
scroll to position [1854, 0]
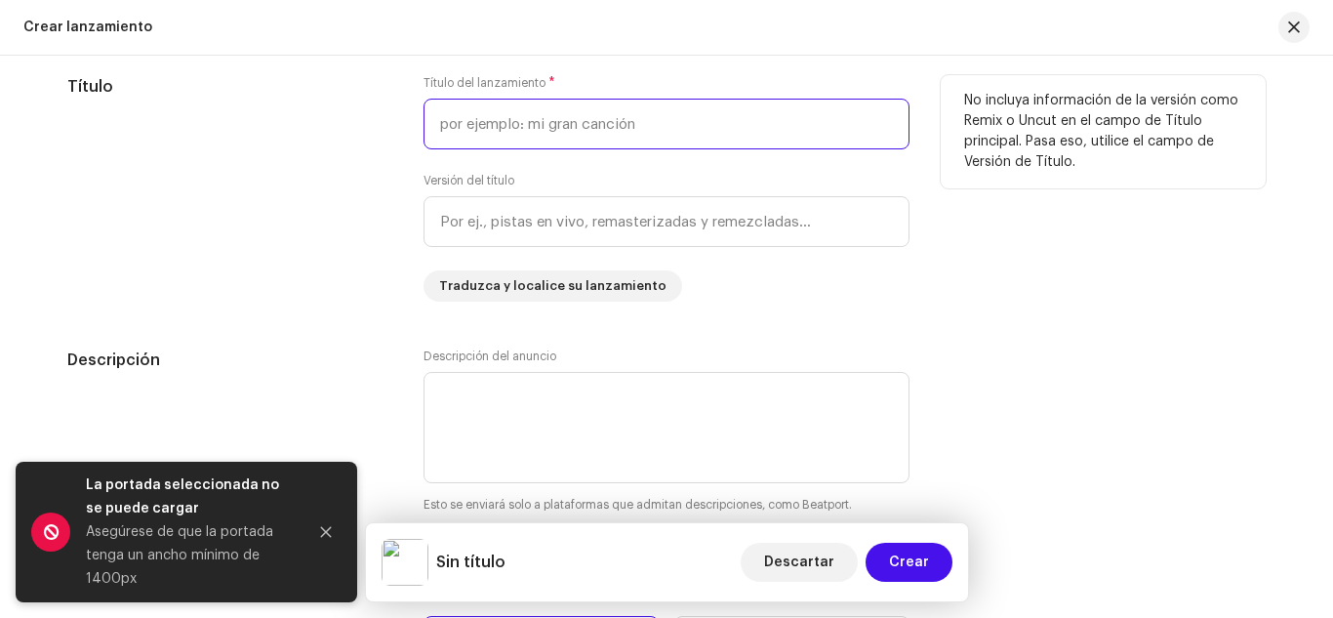
click at [539, 132] on input "text" at bounding box center [667, 124] width 486 height 51
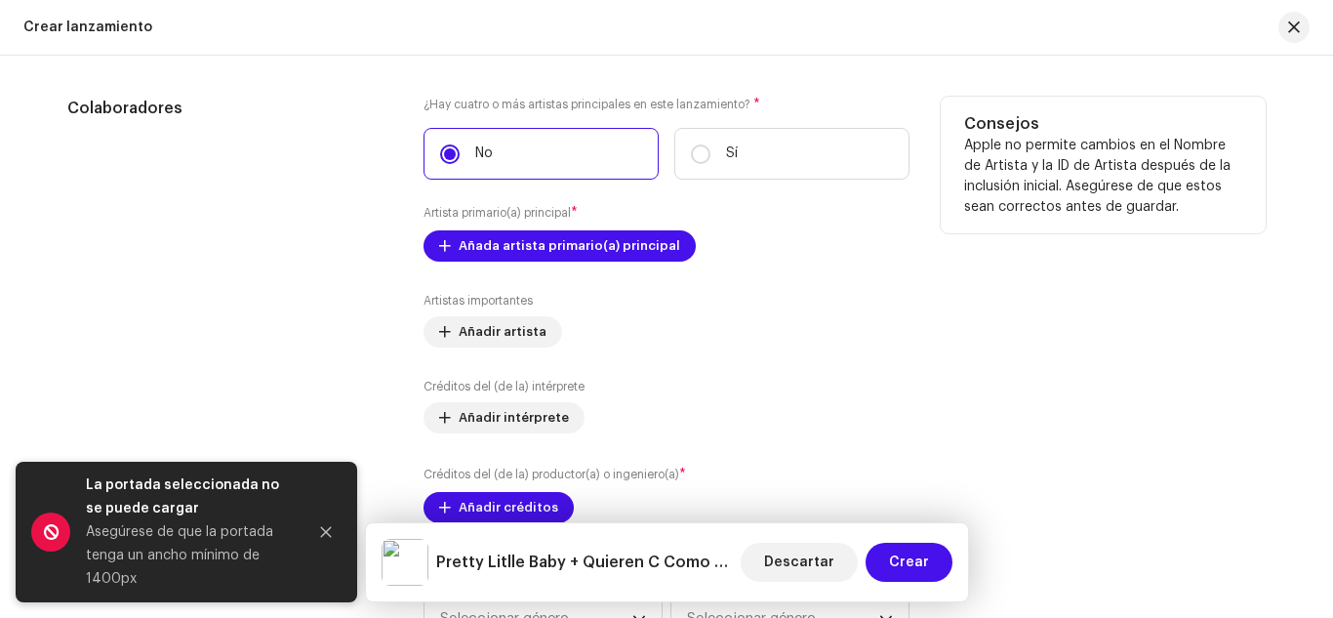
scroll to position [2440, 0]
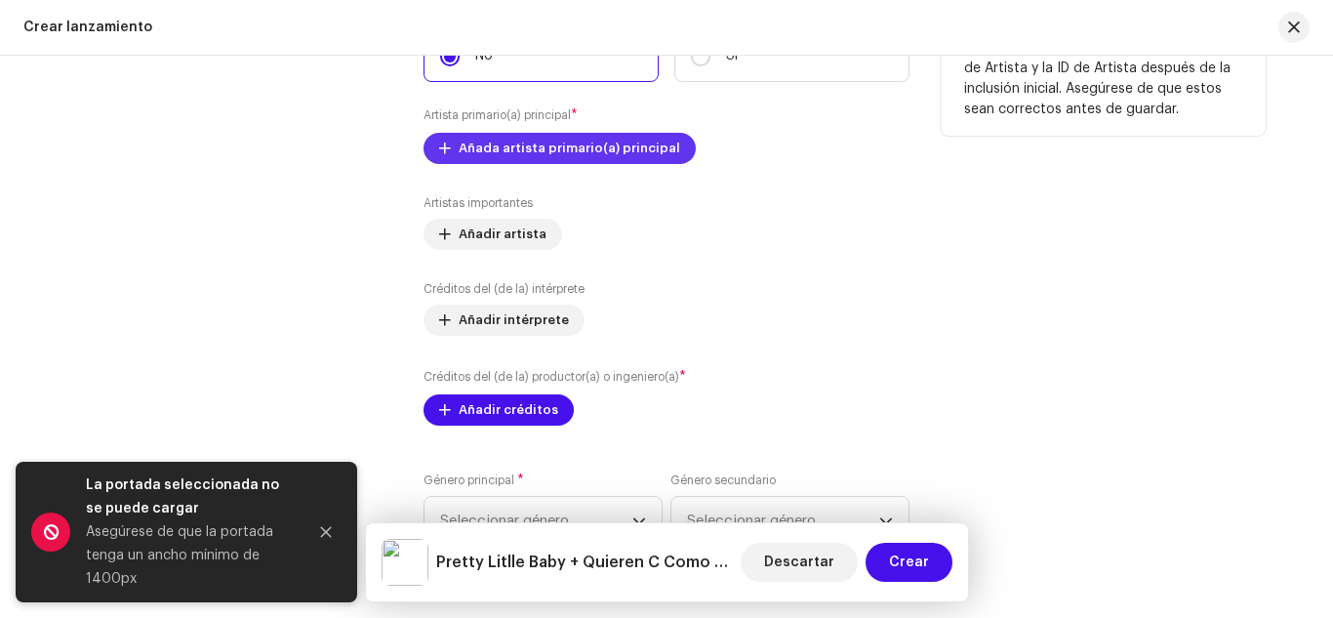
type input "Pretty Litlle Baby + Quieren C Como Yo EN VIVO"
click at [526, 151] on span "Añada artista primario(a) principal" at bounding box center [570, 148] width 222 height 39
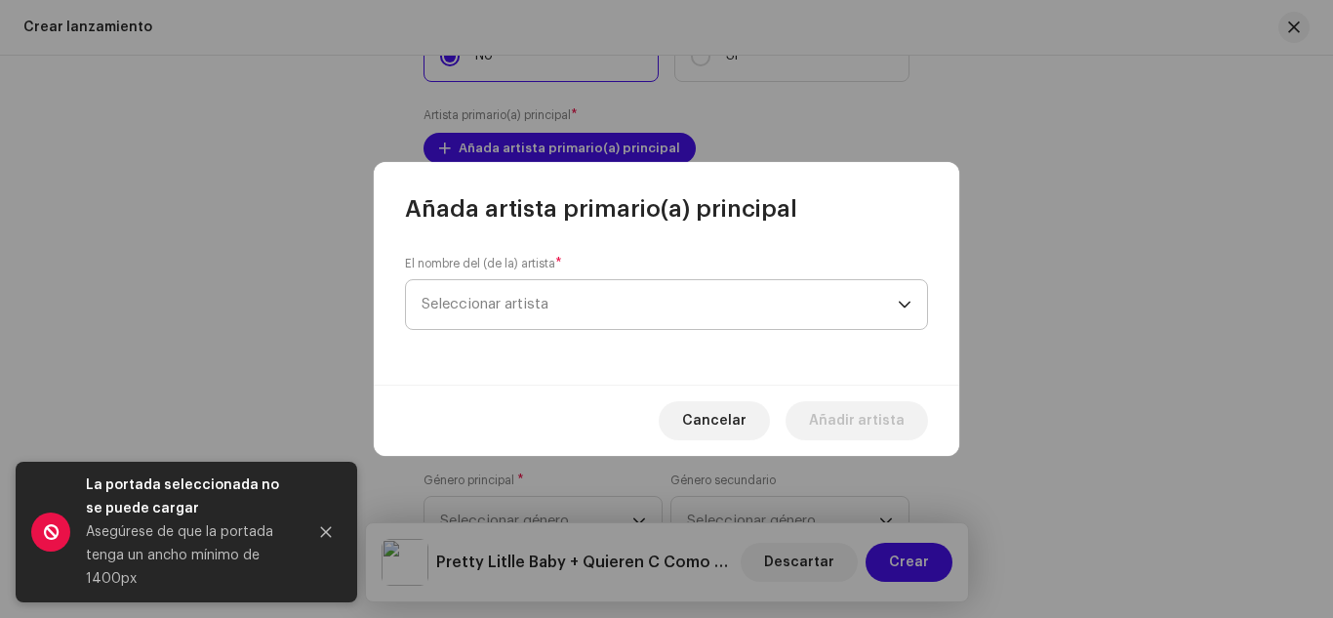
click at [534, 309] on span "Seleccionar artista" at bounding box center [485, 304] width 127 height 15
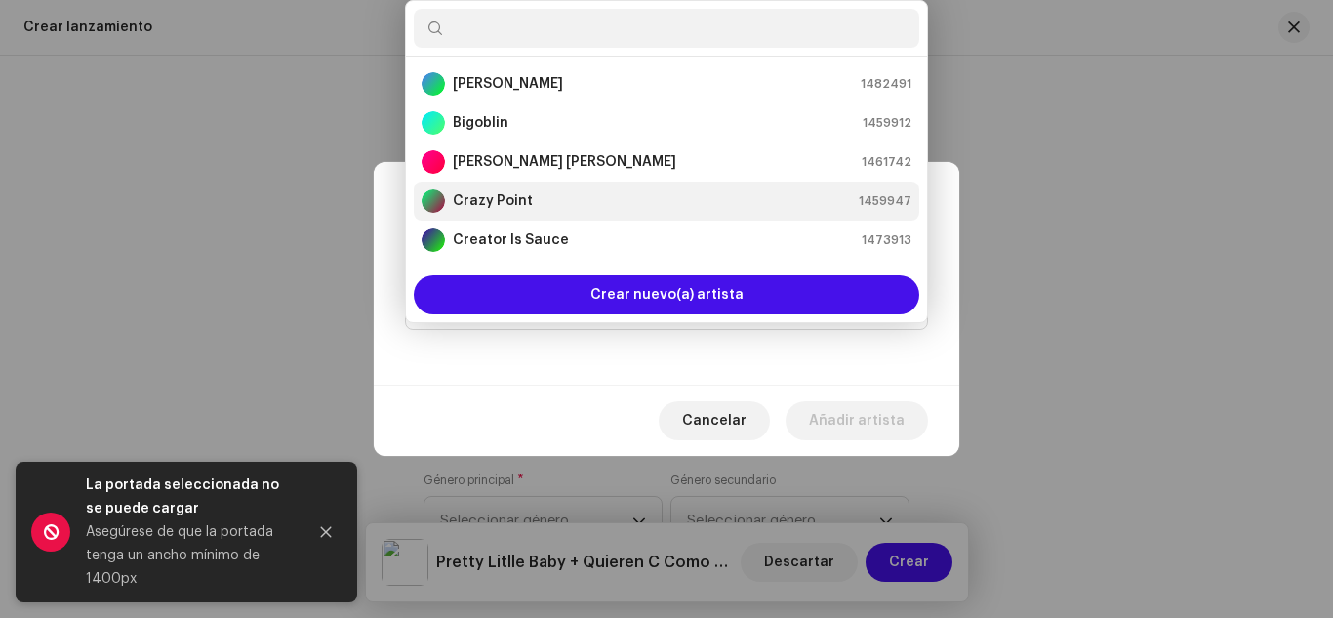
scroll to position [31, 0]
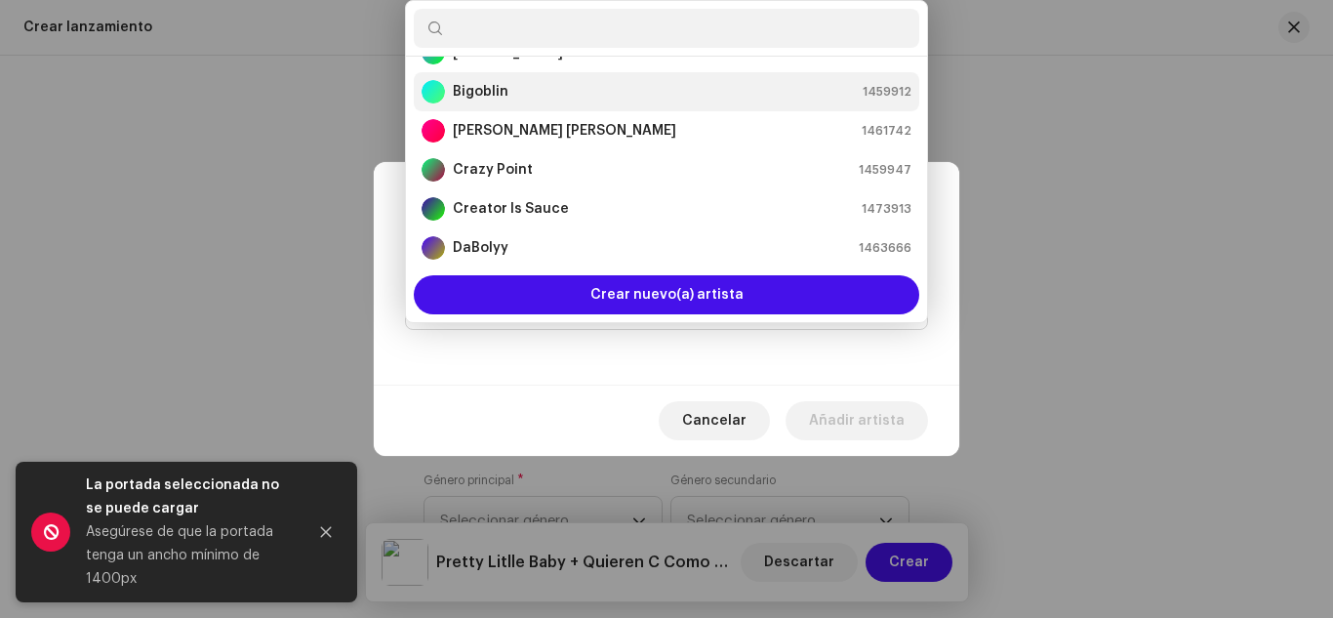
click at [510, 101] on div "Bigoblin 1459912" at bounding box center [667, 91] width 490 height 23
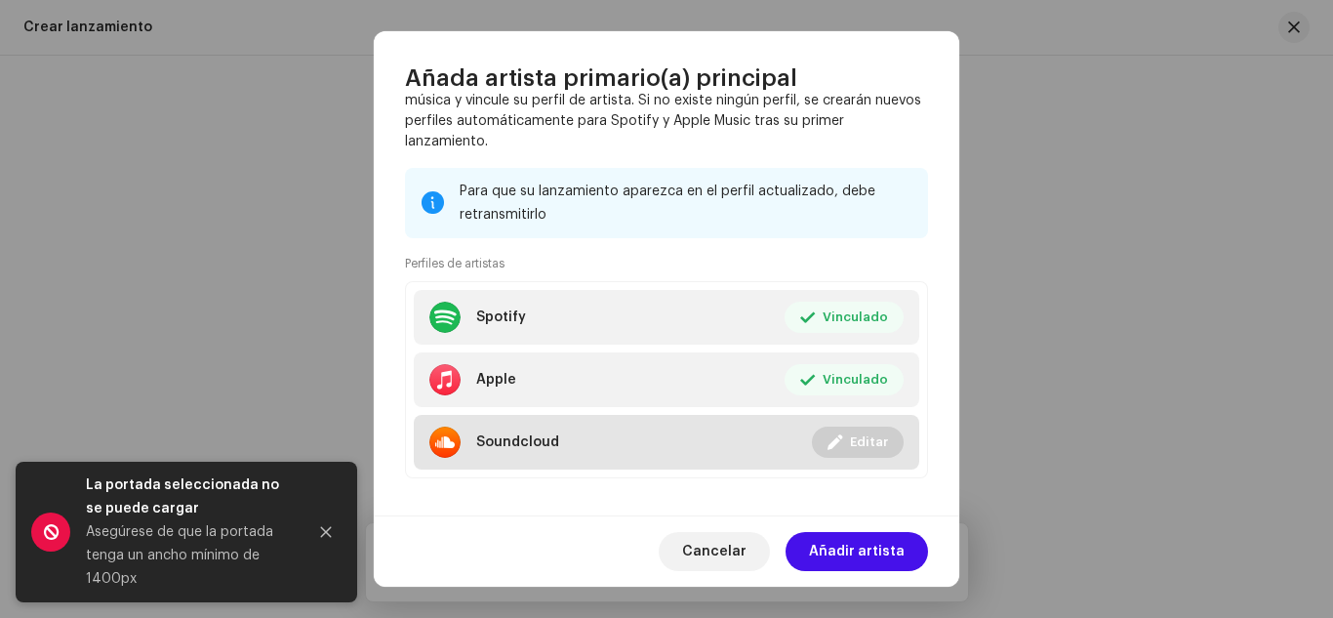
scroll to position [231, 0]
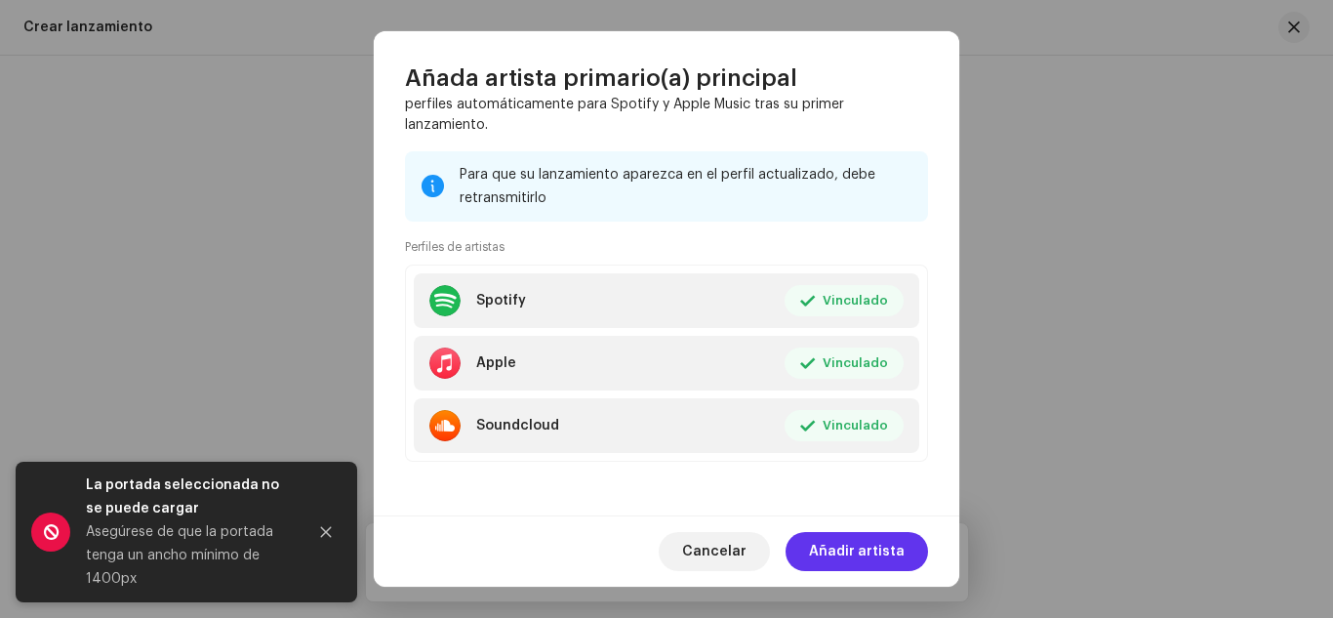
click at [819, 539] on span "Añadir artista" at bounding box center [857, 551] width 96 height 39
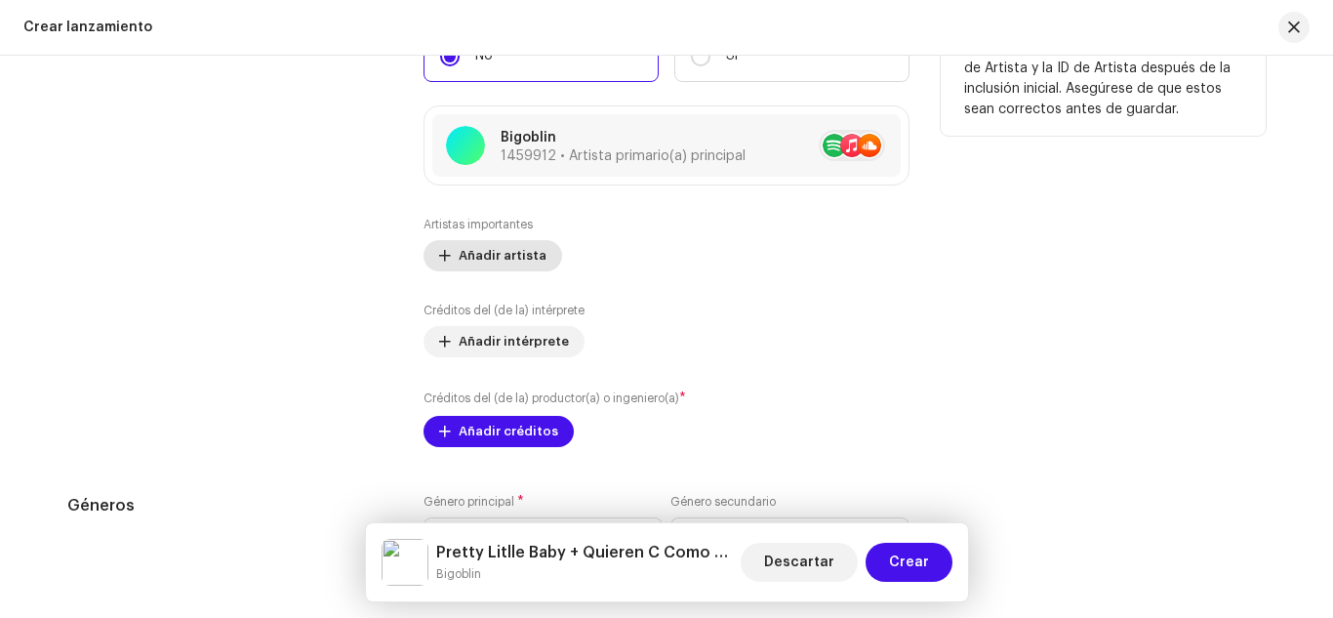
click at [489, 260] on span "Añadir artista" at bounding box center [503, 255] width 88 height 39
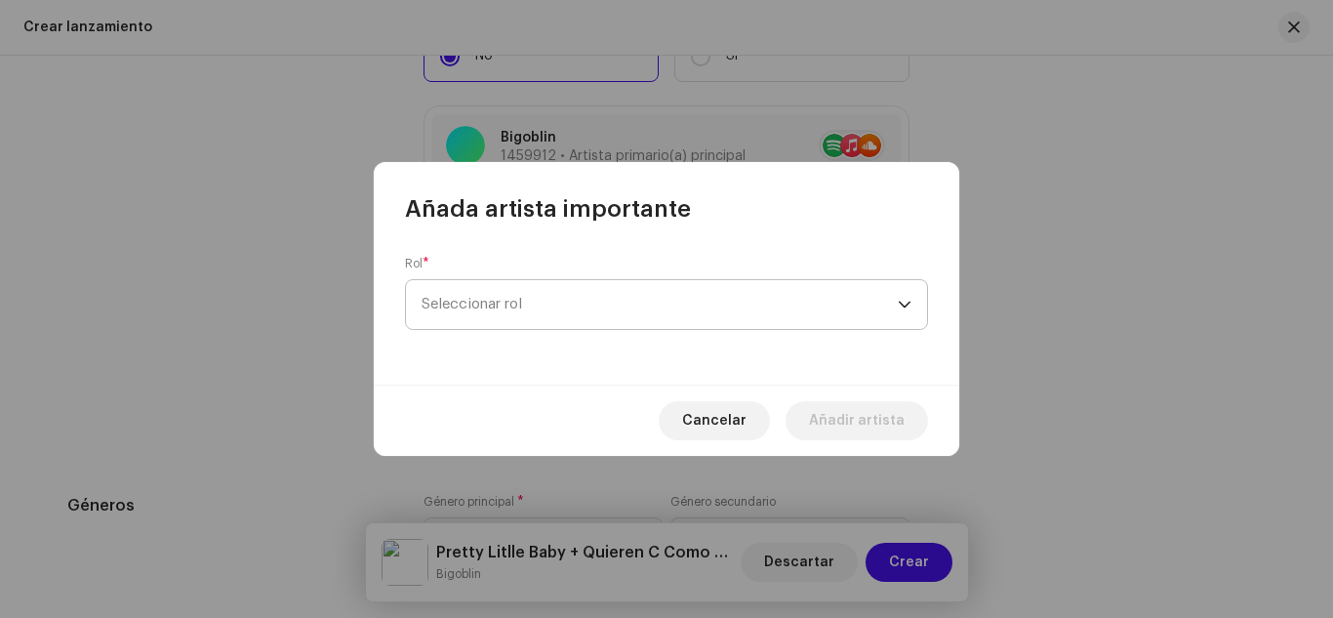
click at [519, 302] on span "Seleccionar rol" at bounding box center [660, 304] width 476 height 49
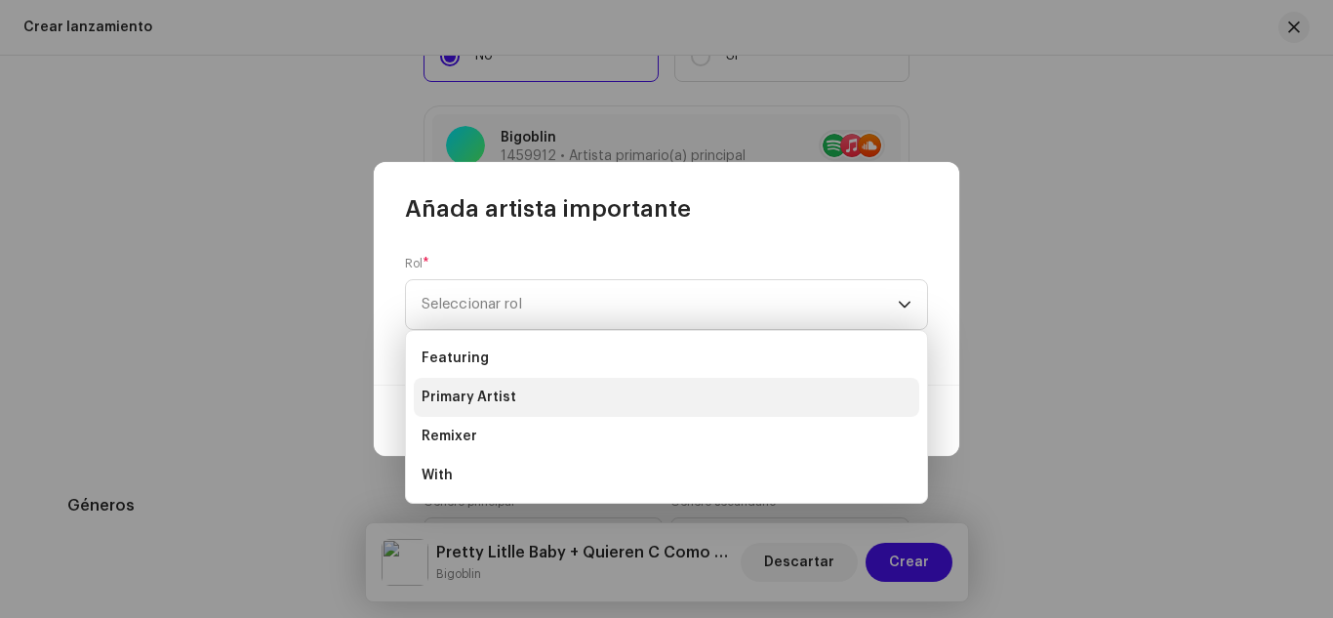
click at [467, 398] on span "Primary Artist" at bounding box center [469, 397] width 95 height 20
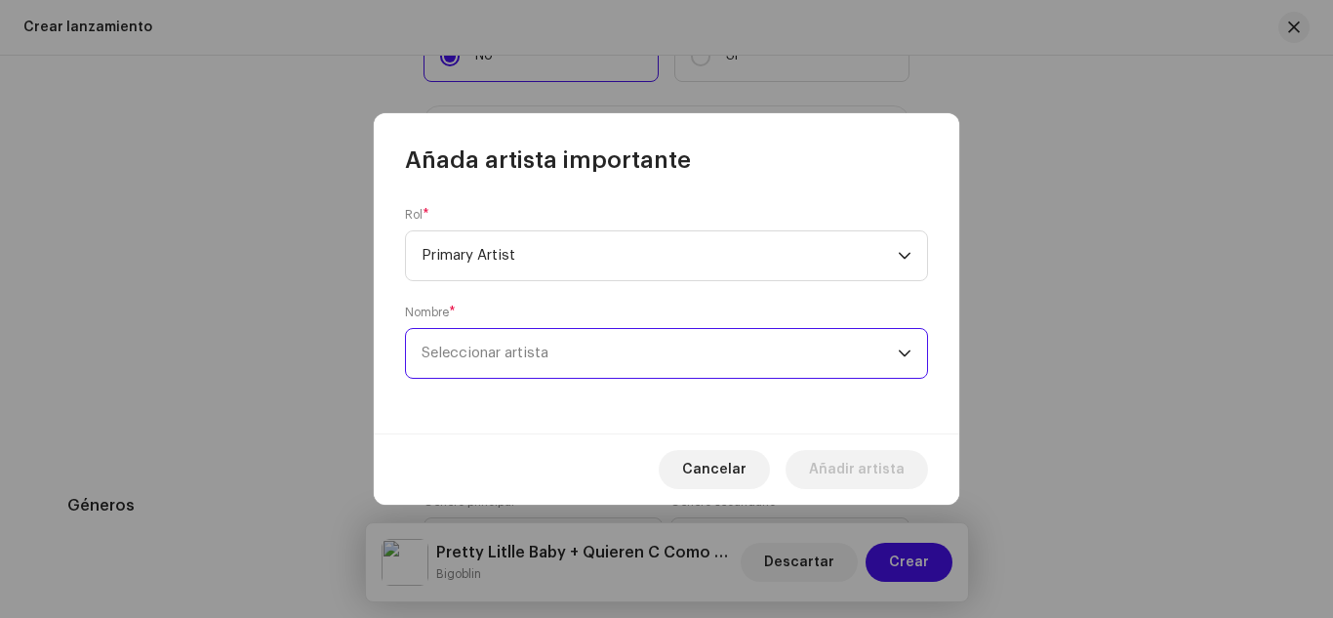
click at [495, 343] on span "Seleccionar artista" at bounding box center [660, 353] width 476 height 49
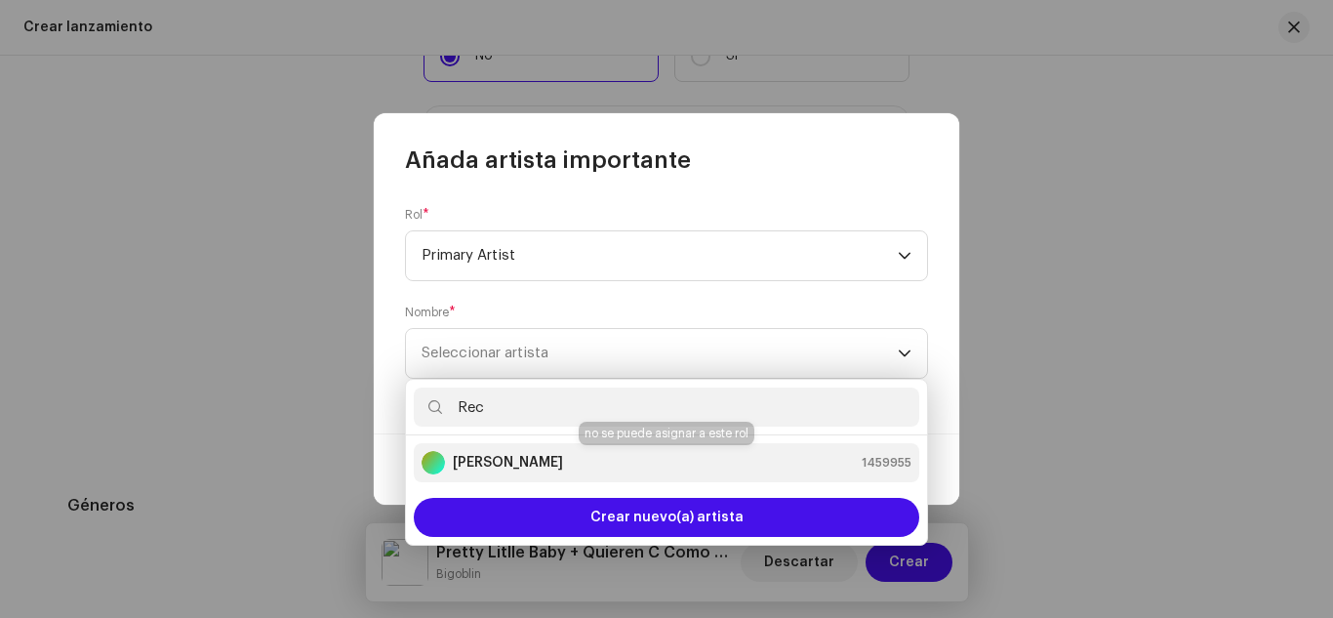
type input "Rec"
click at [525, 460] on div "[PERSON_NAME] 1459955" at bounding box center [667, 462] width 490 height 23
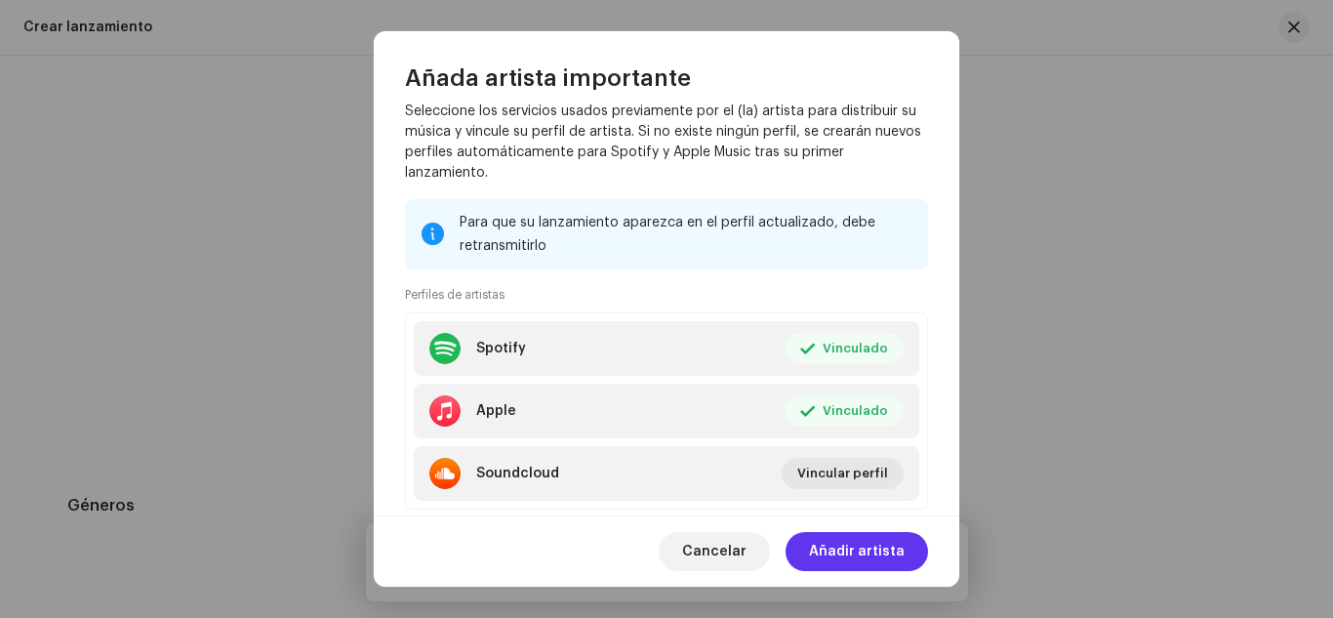
scroll to position [293, 0]
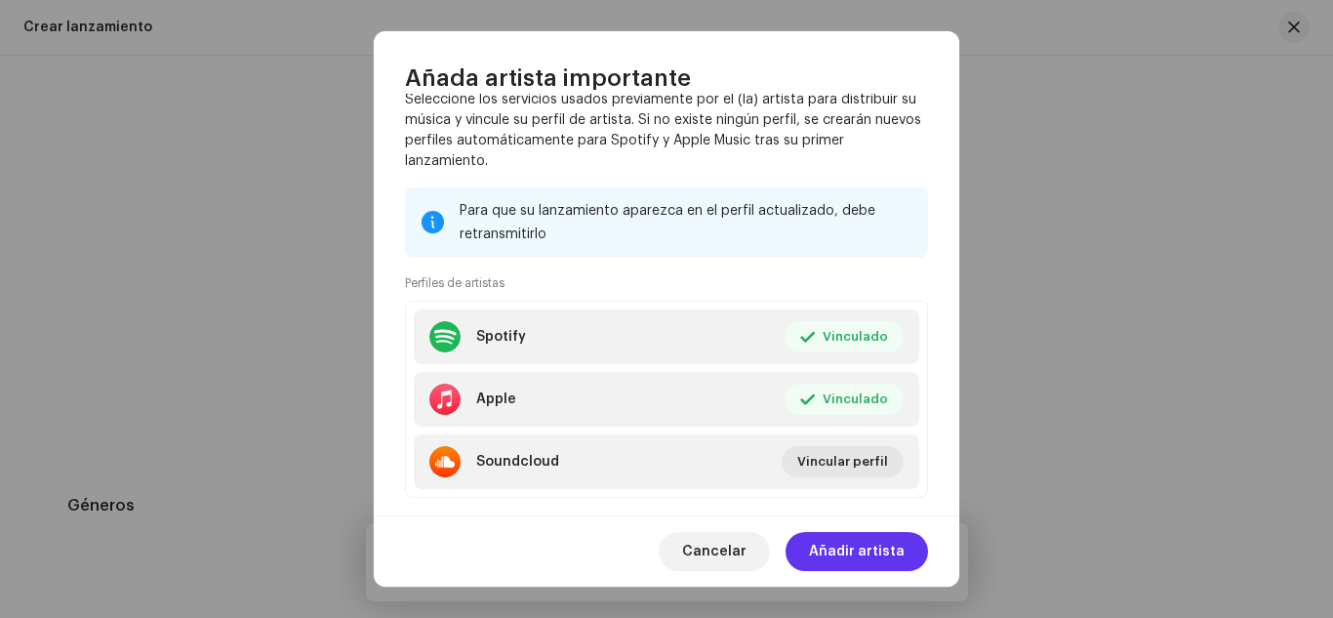
click at [839, 559] on span "Añadir artista" at bounding box center [857, 551] width 96 height 39
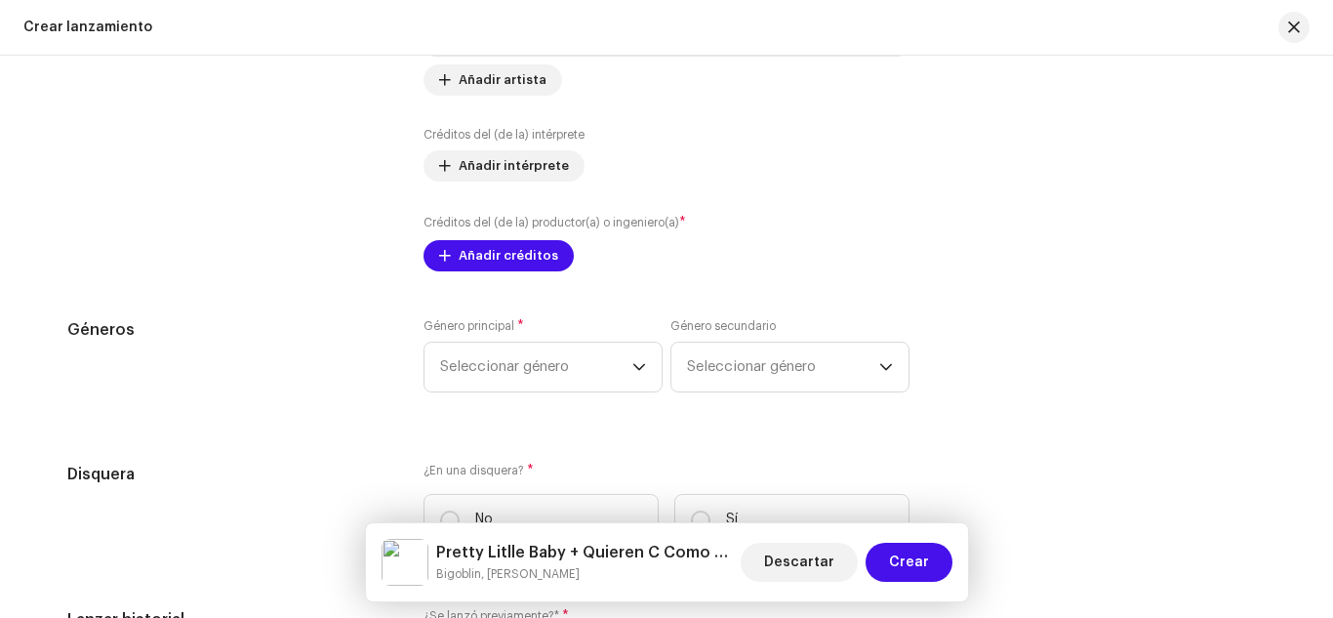
scroll to position [2733, 0]
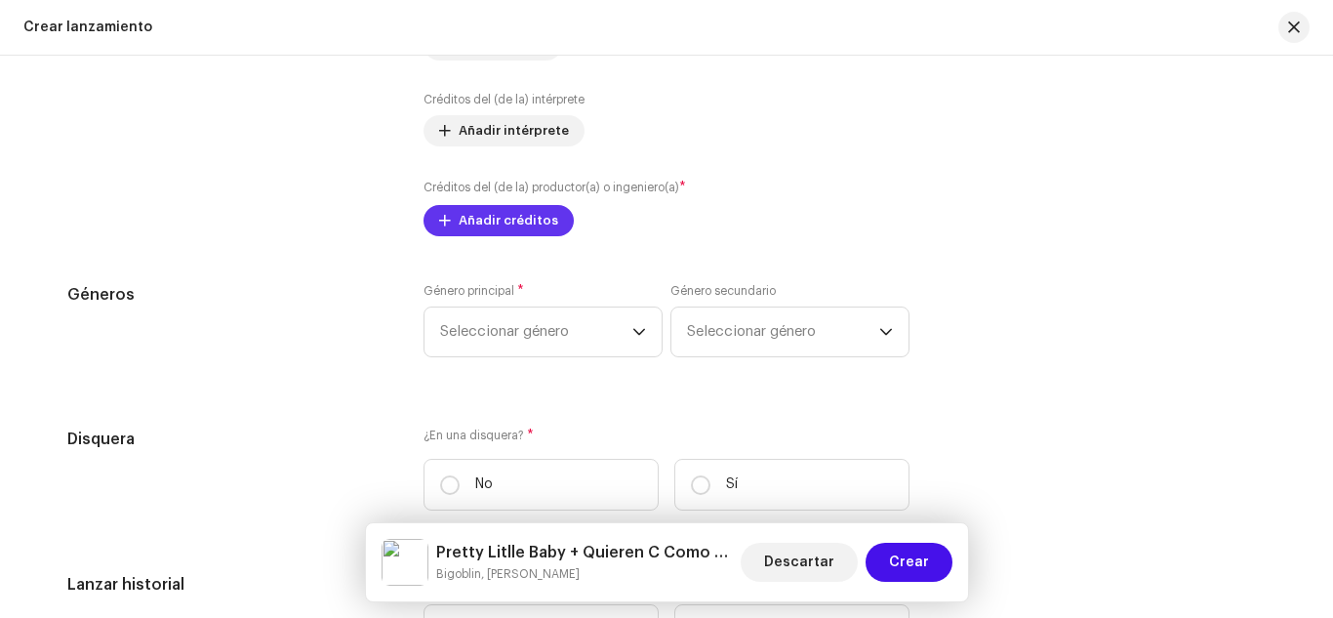
click at [531, 226] on span "Añadir créditos" at bounding box center [509, 220] width 100 height 39
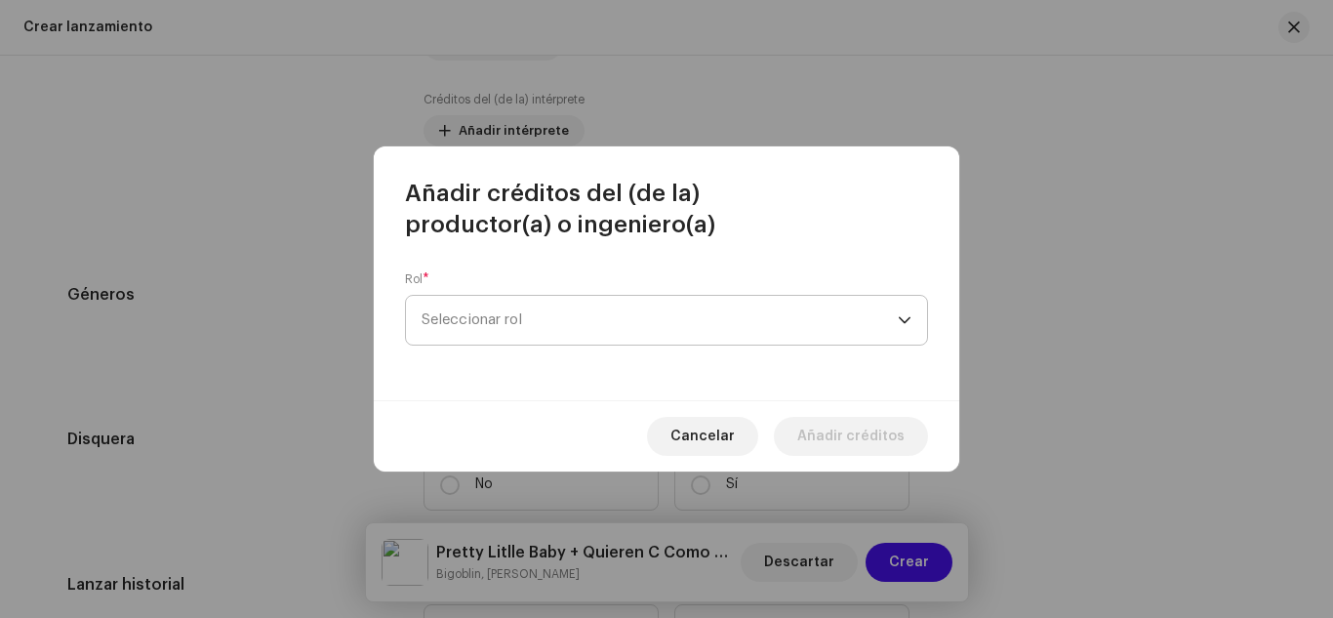
click at [551, 315] on span "Seleccionar rol" at bounding box center [660, 320] width 476 height 49
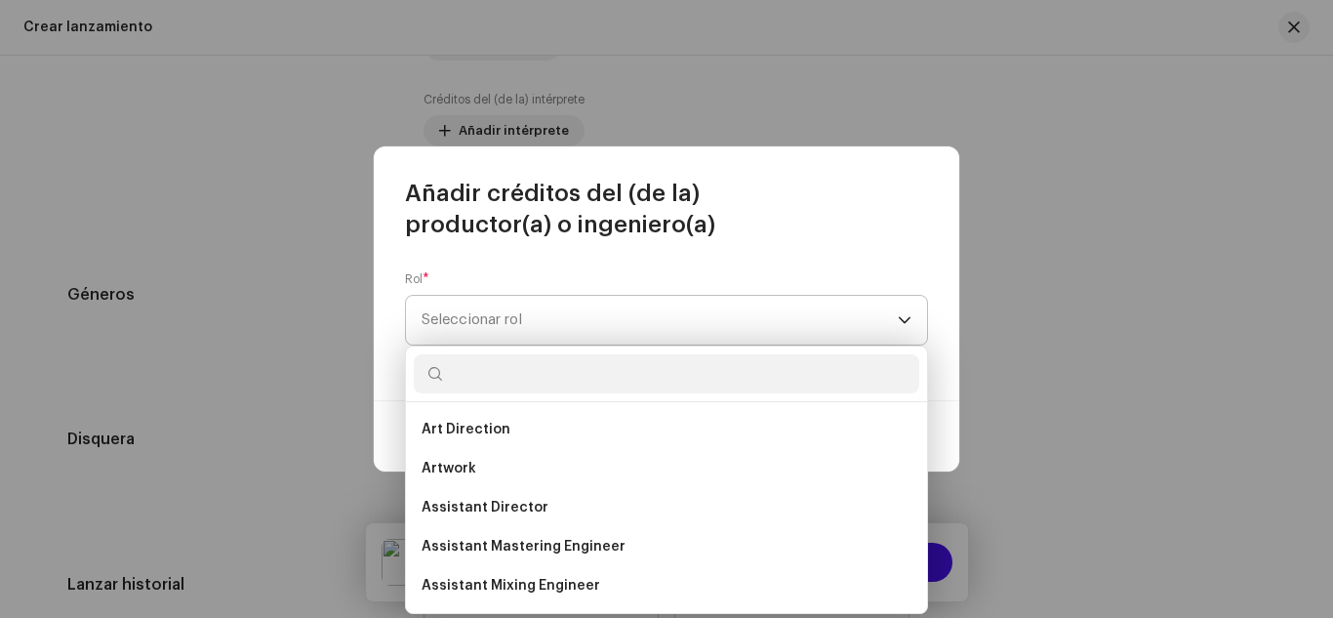
type input "O"
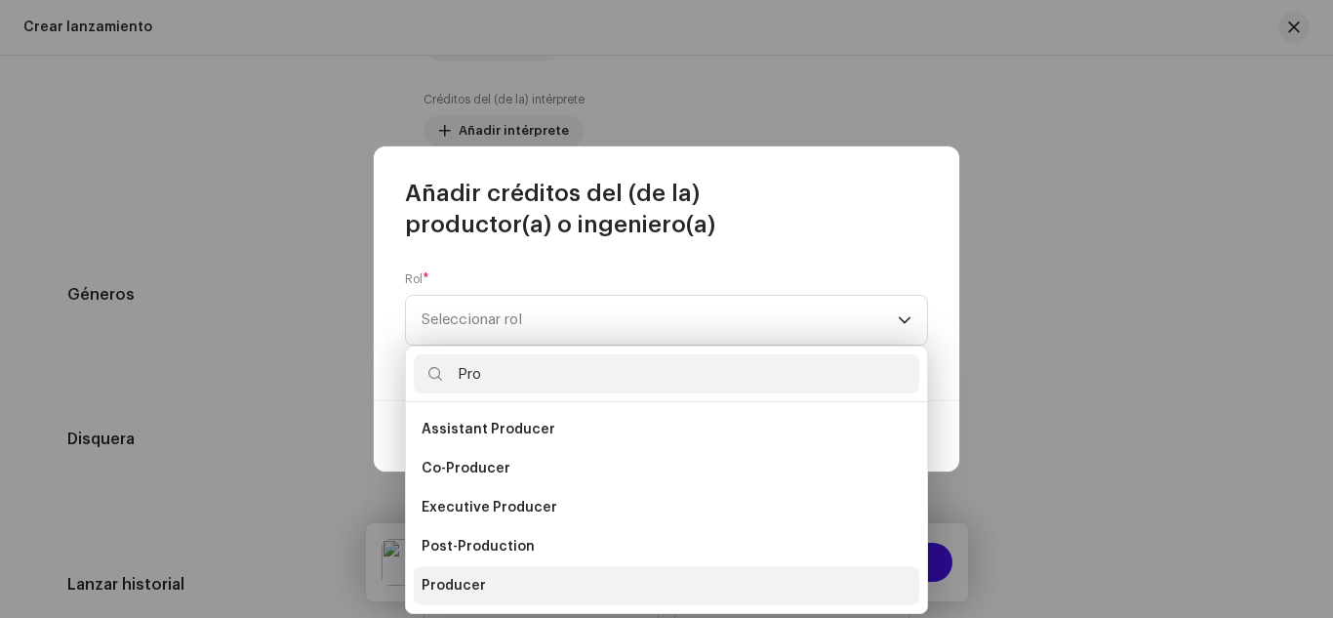
type input "Pro"
click at [466, 572] on li "Producer" at bounding box center [667, 585] width 506 height 39
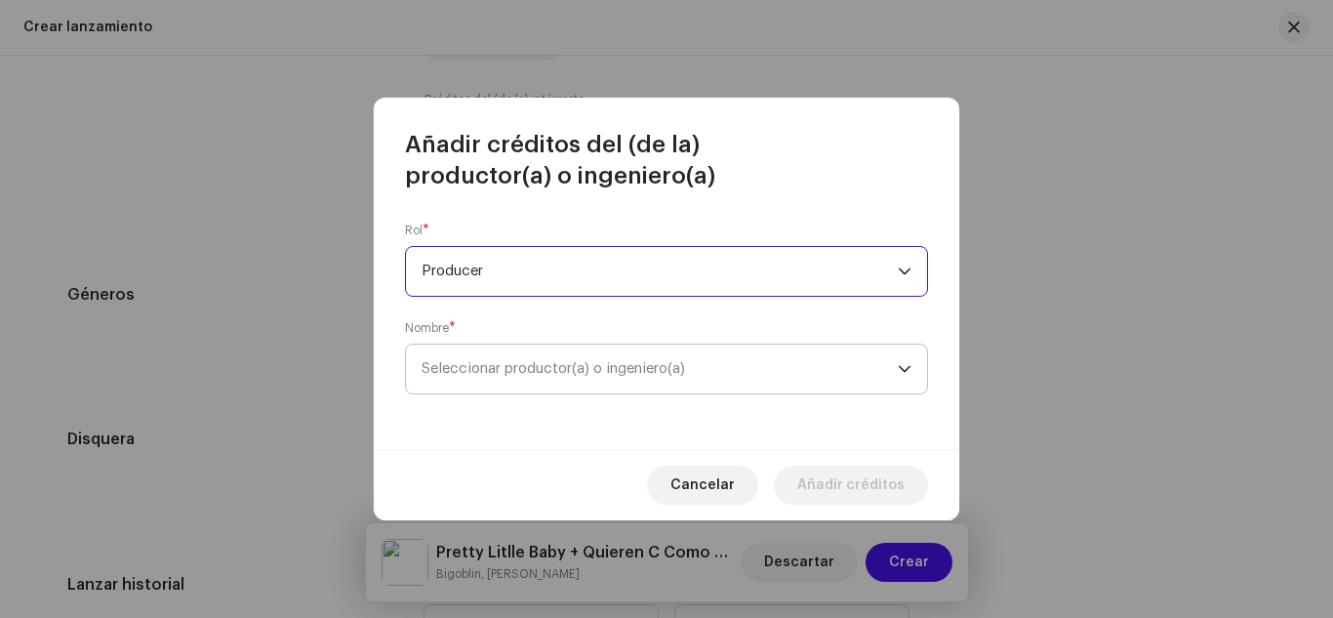
click at [537, 386] on span "Seleccionar productor(a) o ingeniero(a)" at bounding box center [660, 369] width 476 height 49
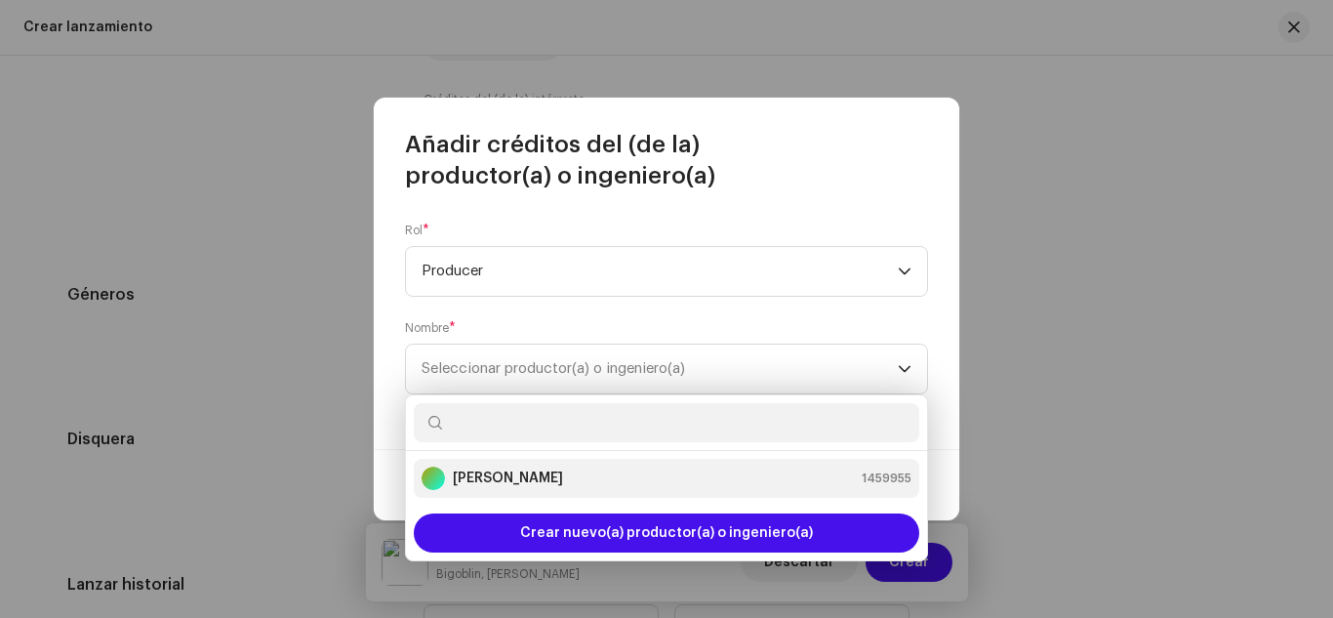
click at [503, 479] on strong "[PERSON_NAME]" at bounding box center [508, 478] width 110 height 20
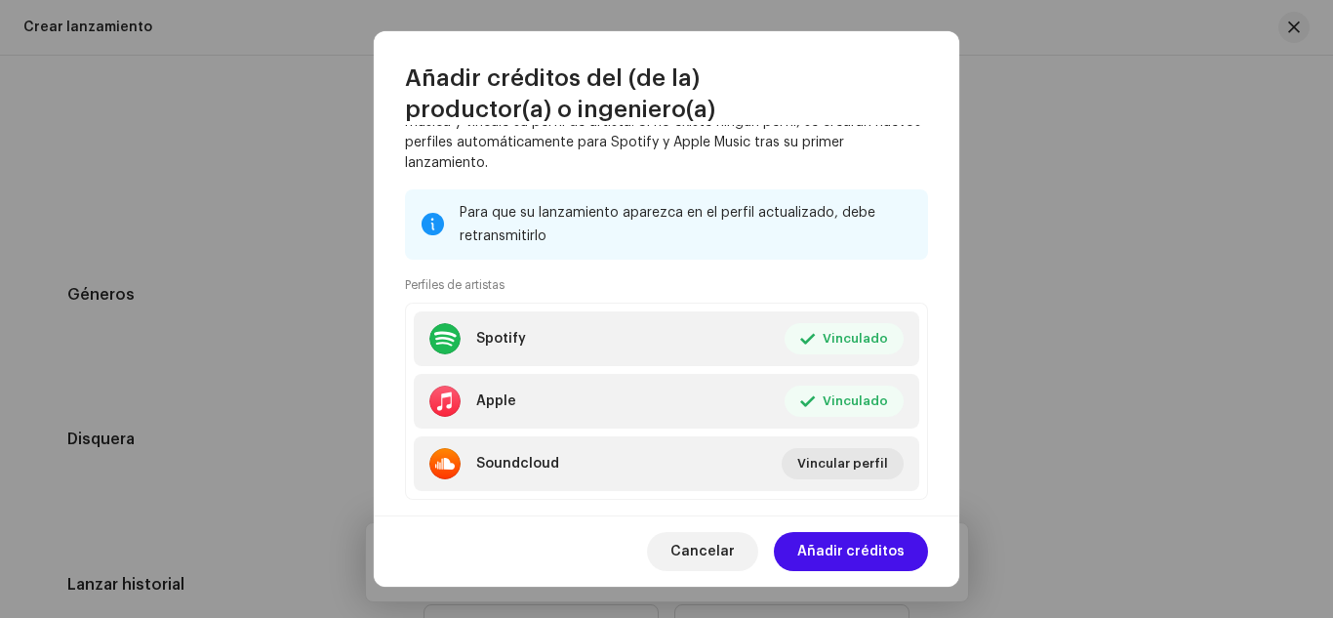
scroll to position [360, 0]
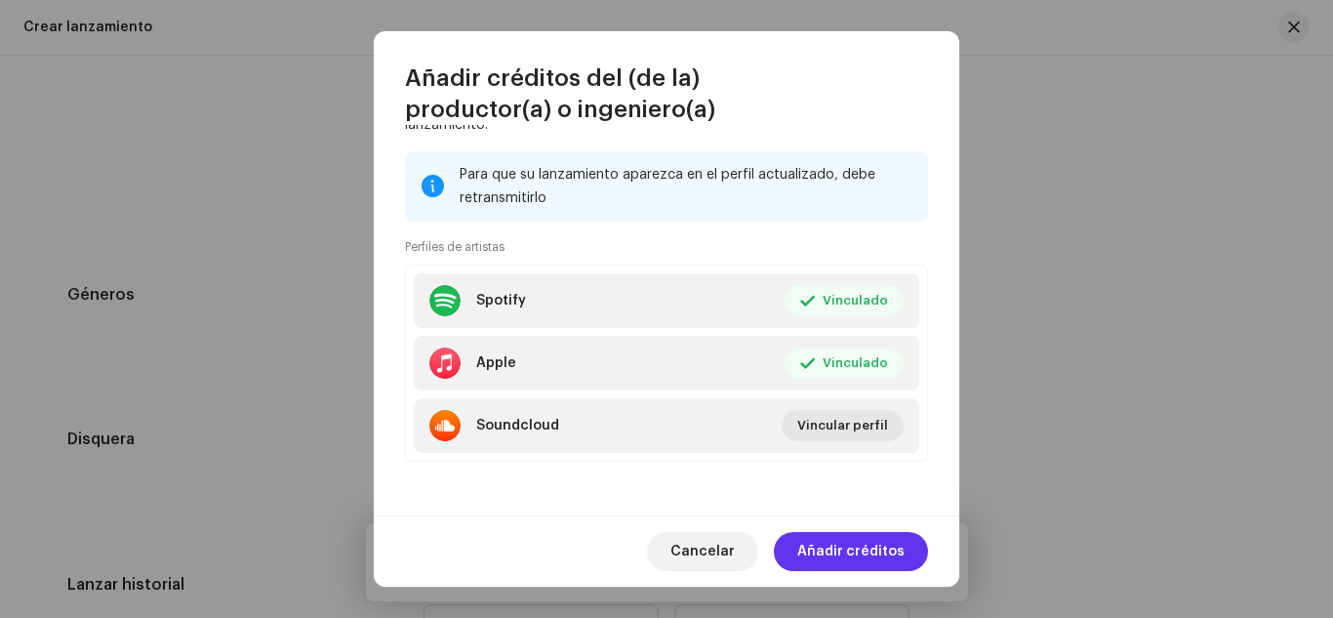
click at [827, 536] on span "Añadir créditos" at bounding box center [850, 551] width 107 height 39
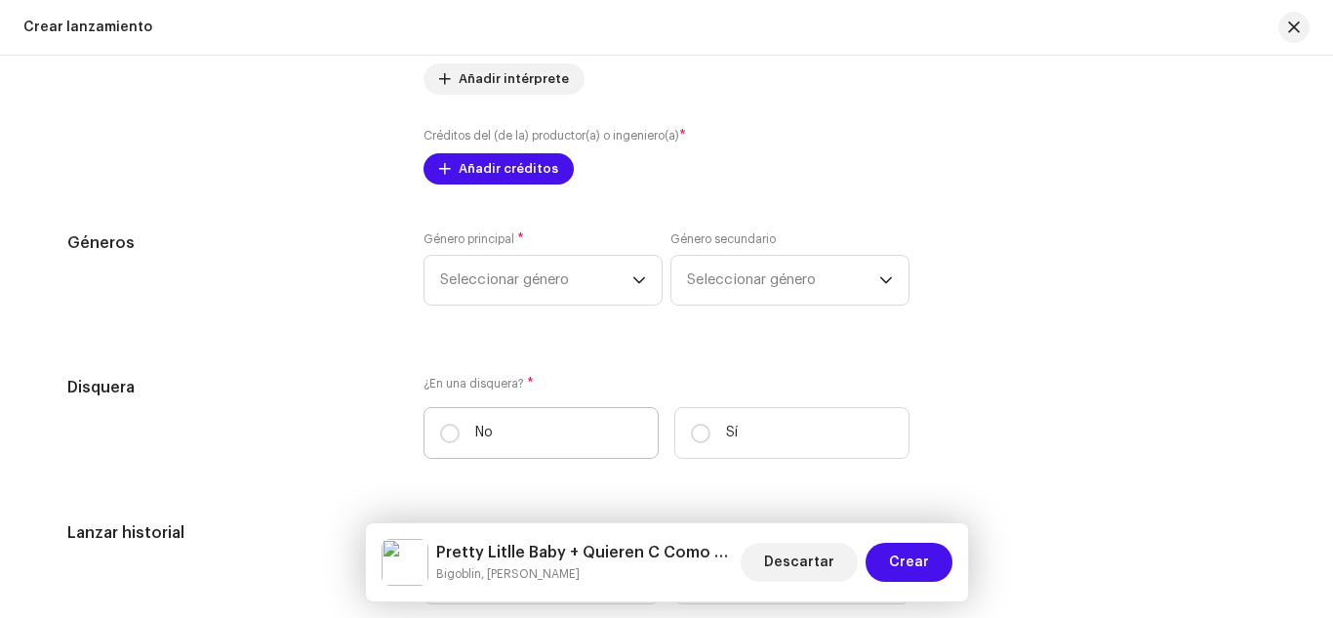
scroll to position [2830, 0]
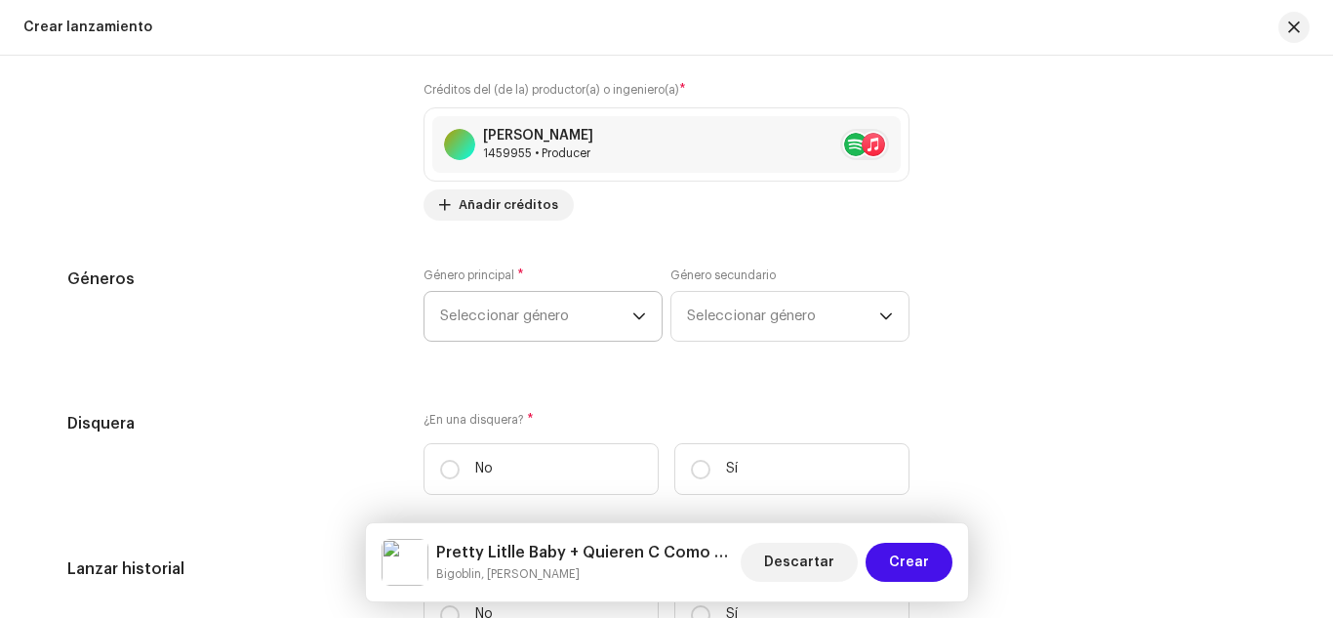
click at [548, 324] on span "Seleccionar género" at bounding box center [536, 316] width 192 height 49
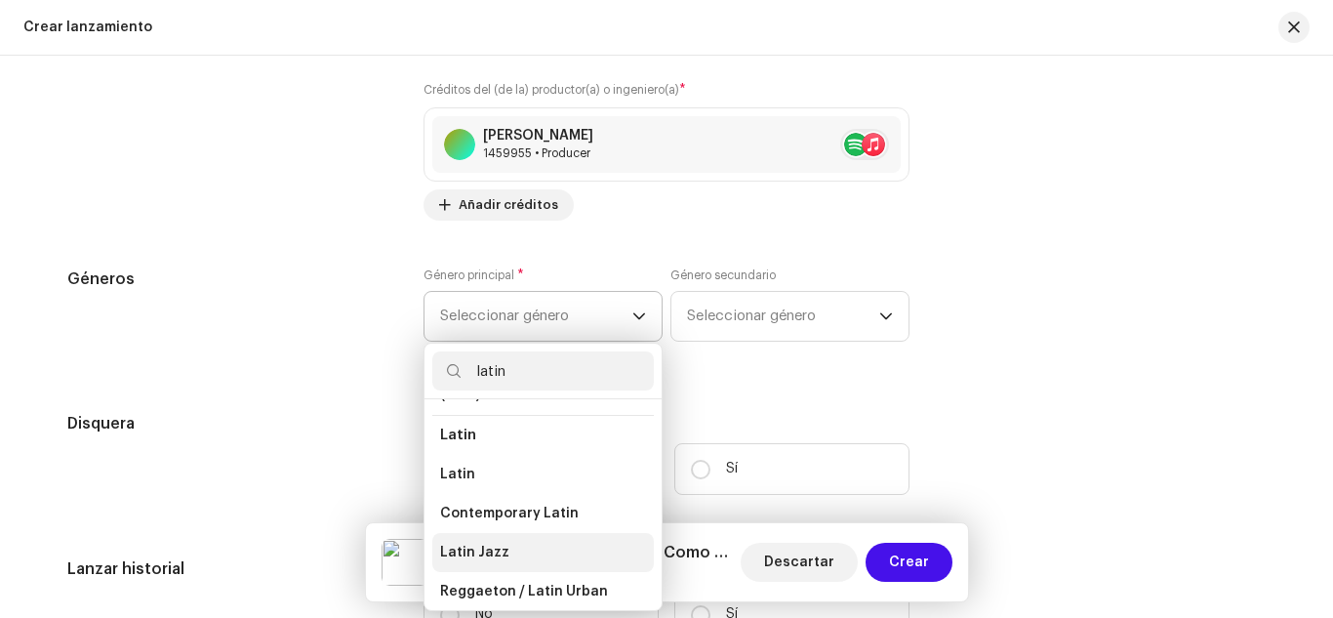
scroll to position [158, 0]
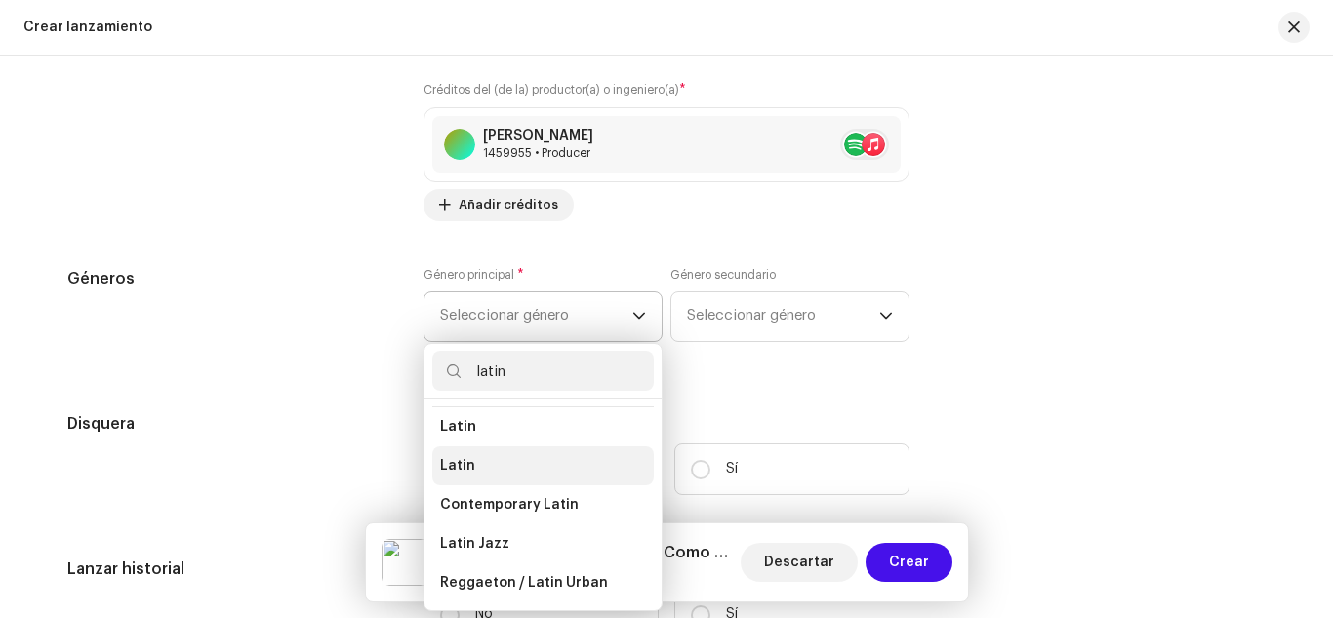
type input "latin"
click at [488, 461] on li "Latin" at bounding box center [543, 465] width 222 height 39
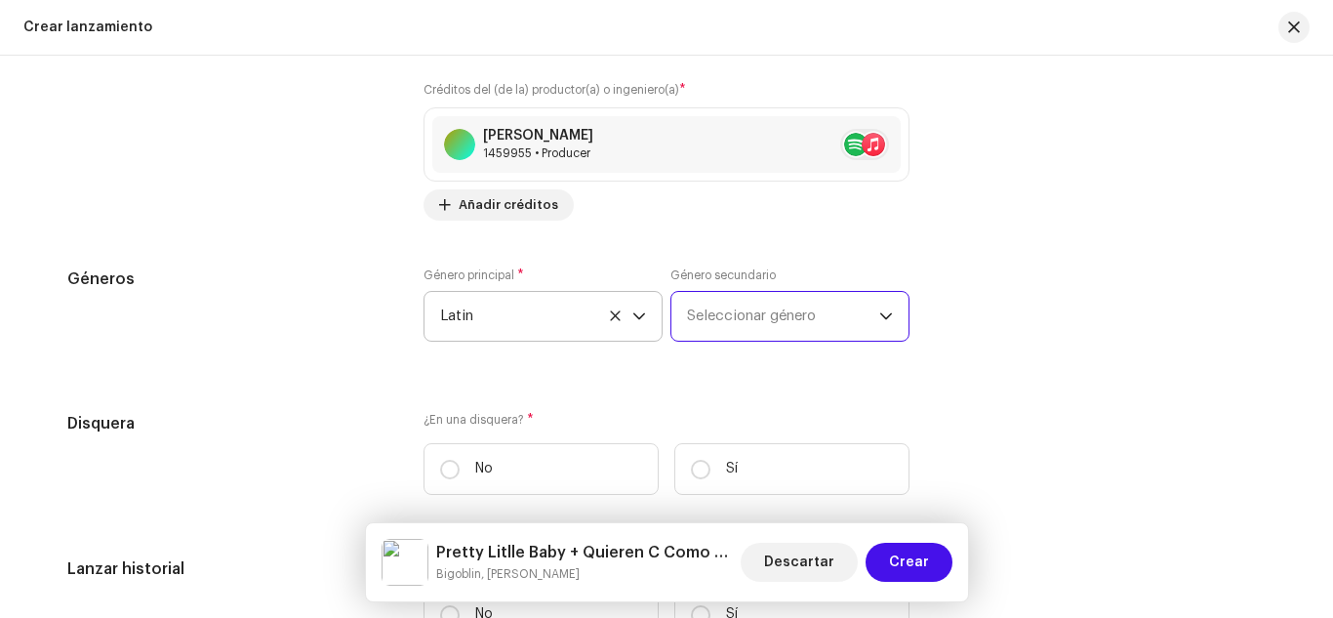
click at [749, 325] on span "Seleccionar género" at bounding box center [783, 316] width 192 height 49
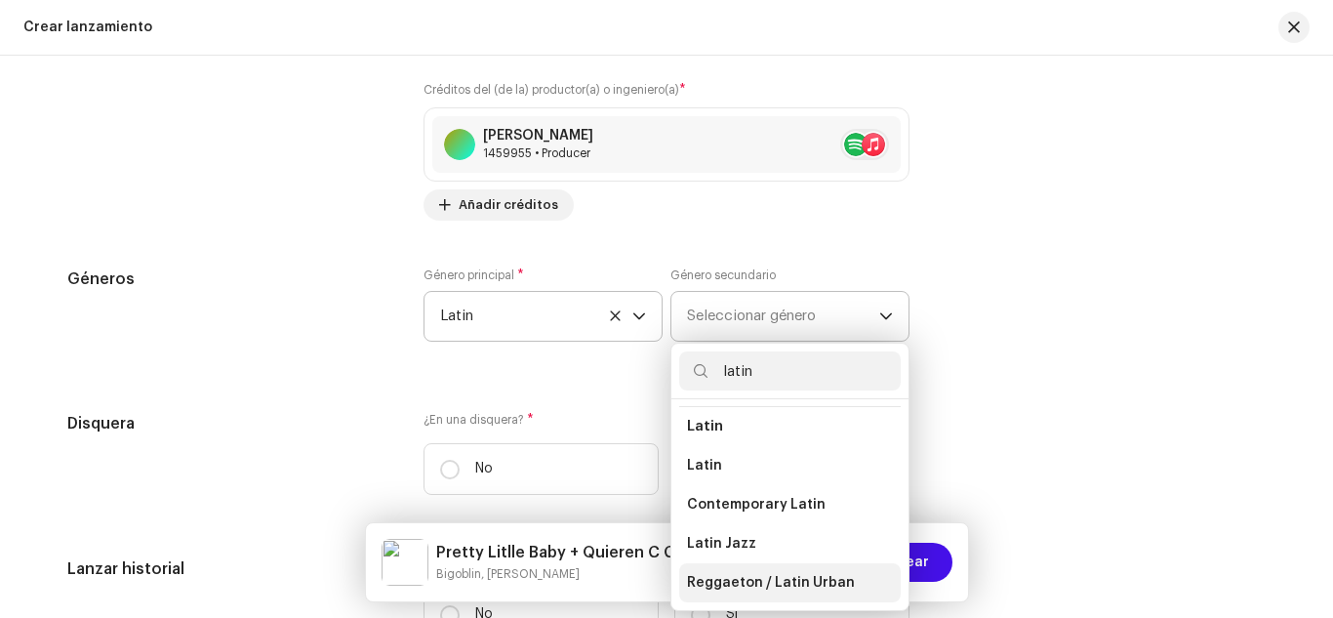
type input "latin"
click at [755, 571] on li "Reggaeton / Latin Urban" at bounding box center [790, 582] width 222 height 39
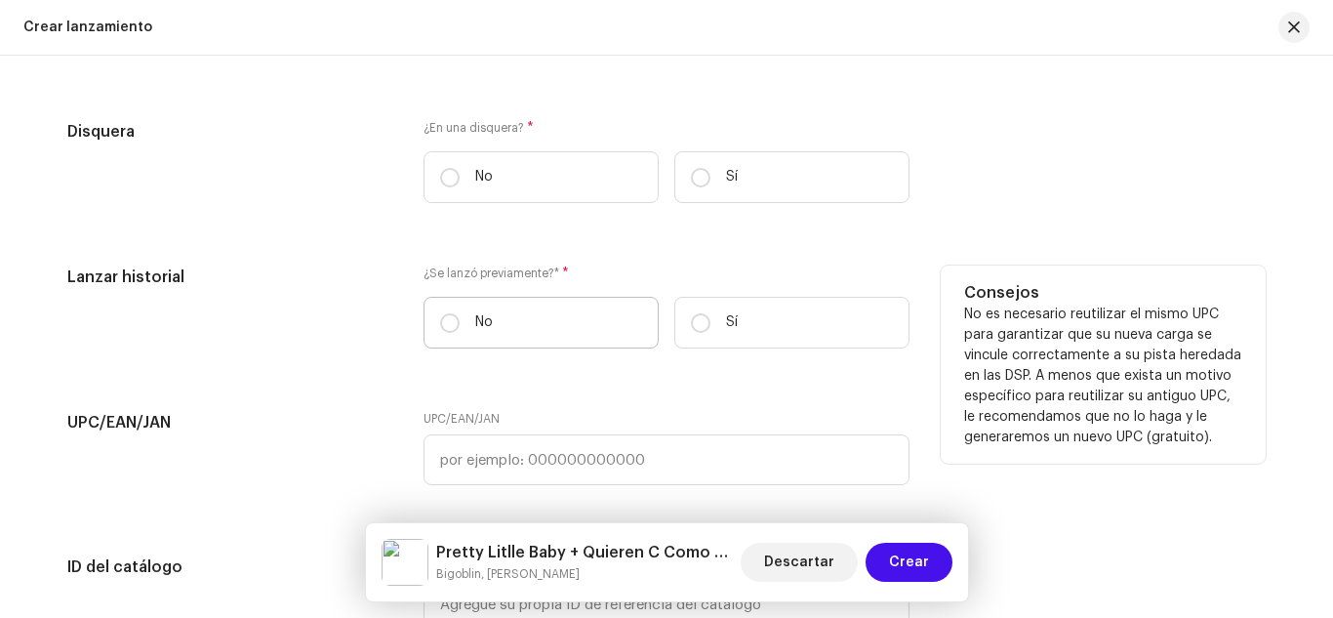
scroll to position [3123, 0]
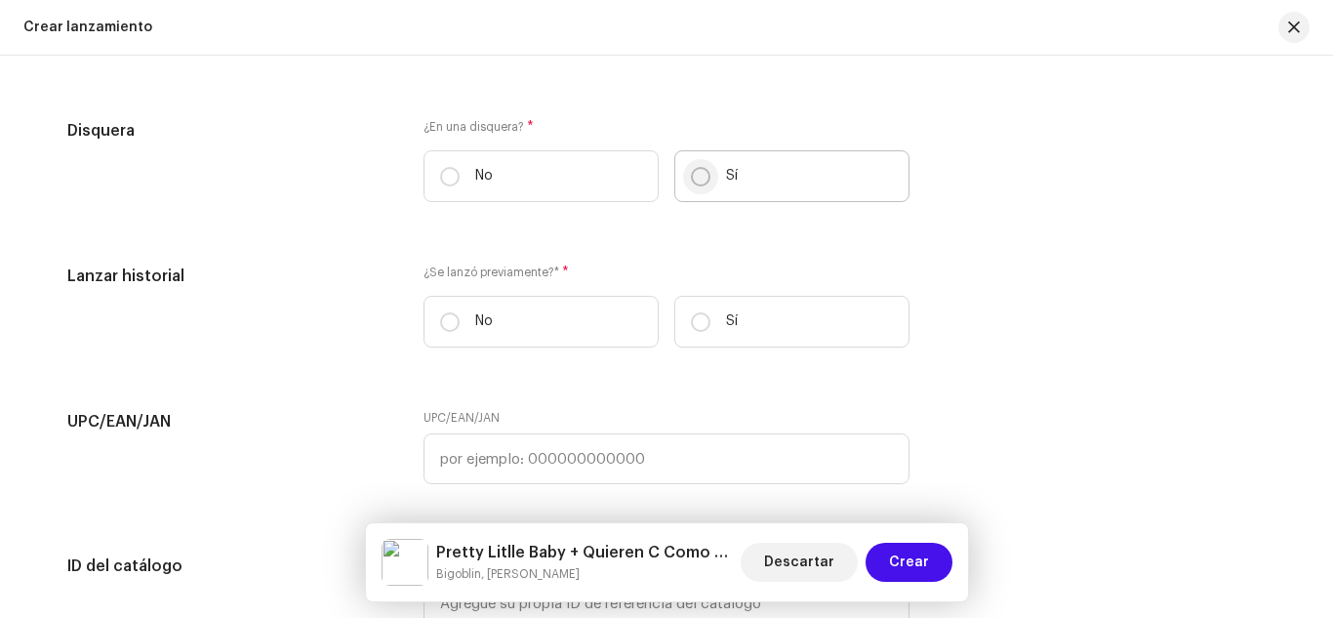
click at [698, 185] on input "Sí" at bounding box center [701, 177] width 20 height 20
radio input "true"
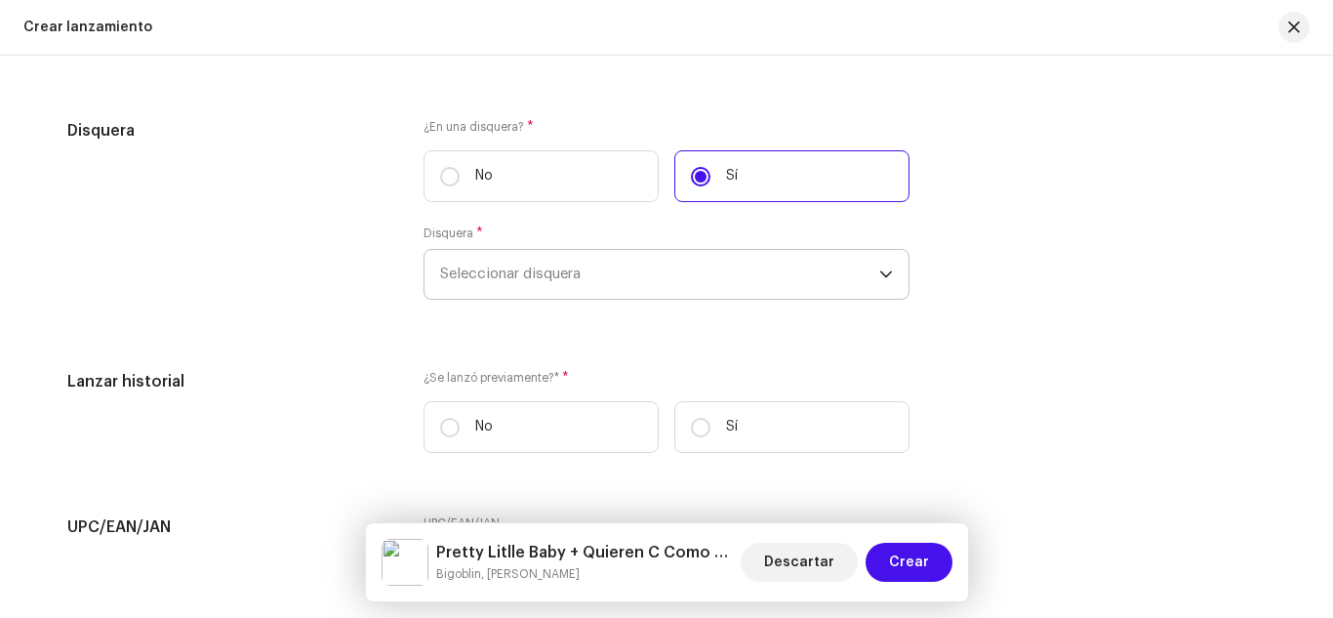
click at [556, 274] on span "Seleccionar disquera" at bounding box center [659, 274] width 439 height 49
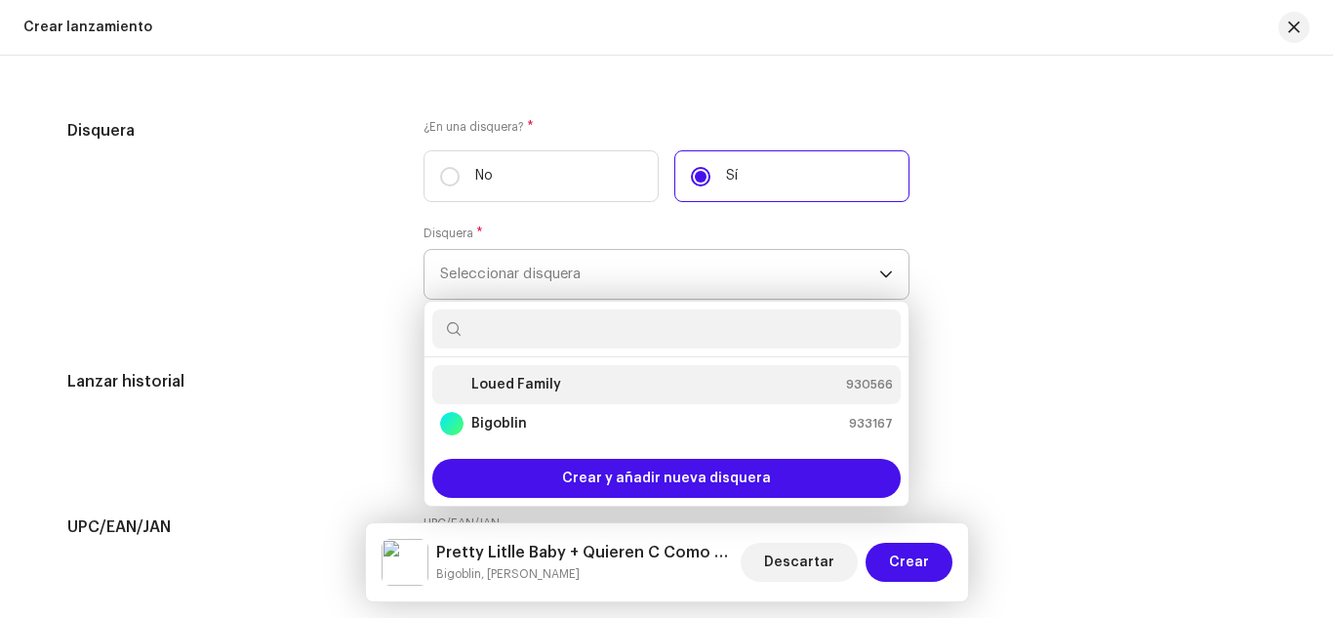
click at [588, 382] on div "Loued Family 930566" at bounding box center [666, 384] width 453 height 23
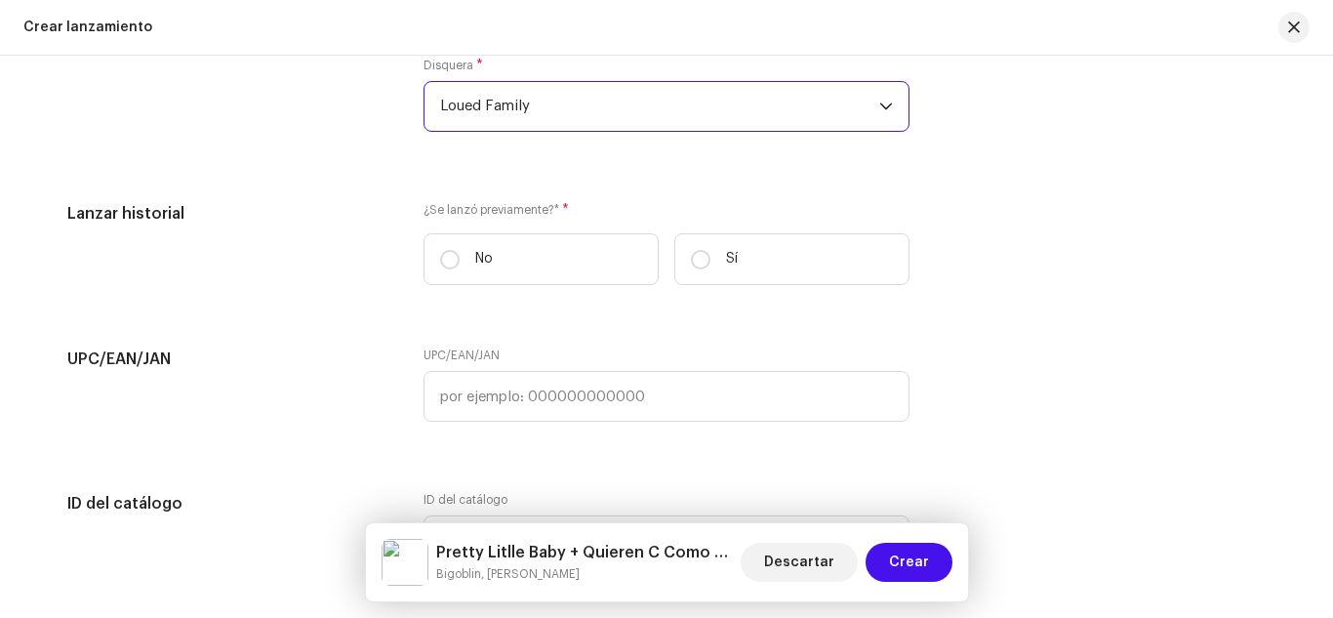
scroll to position [3318, 0]
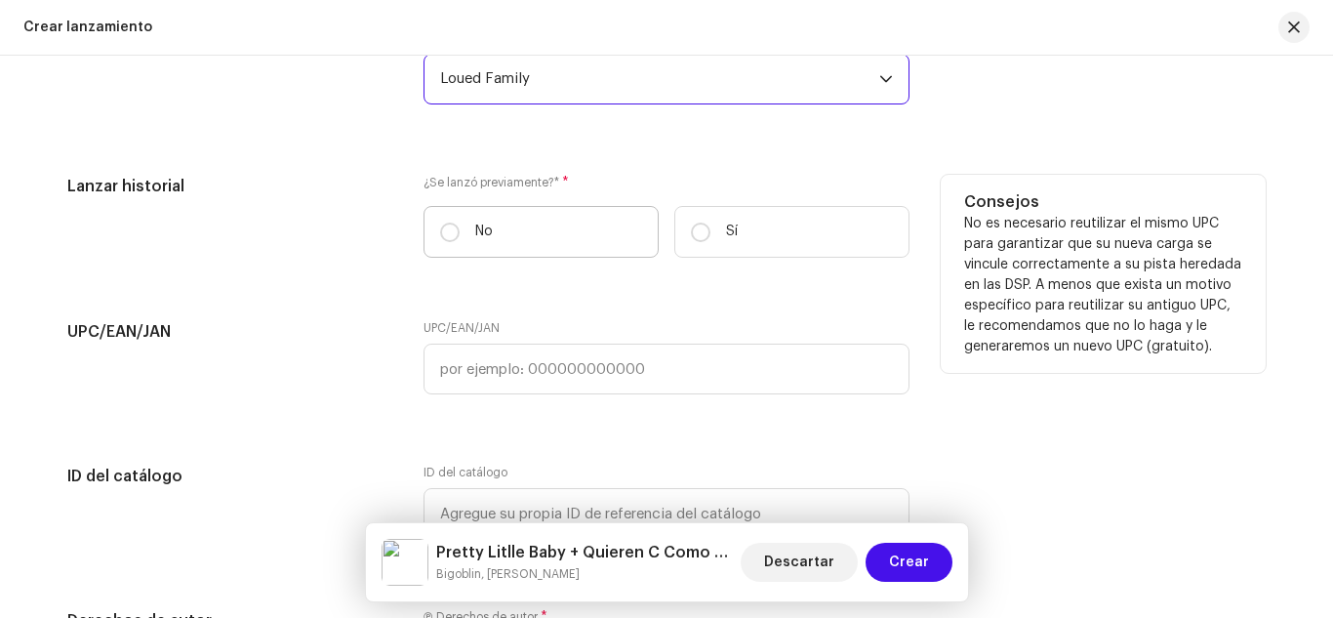
click at [469, 221] on label "No" at bounding box center [541, 232] width 235 height 52
click at [460, 223] on input "No" at bounding box center [450, 233] width 20 height 20
radio input "true"
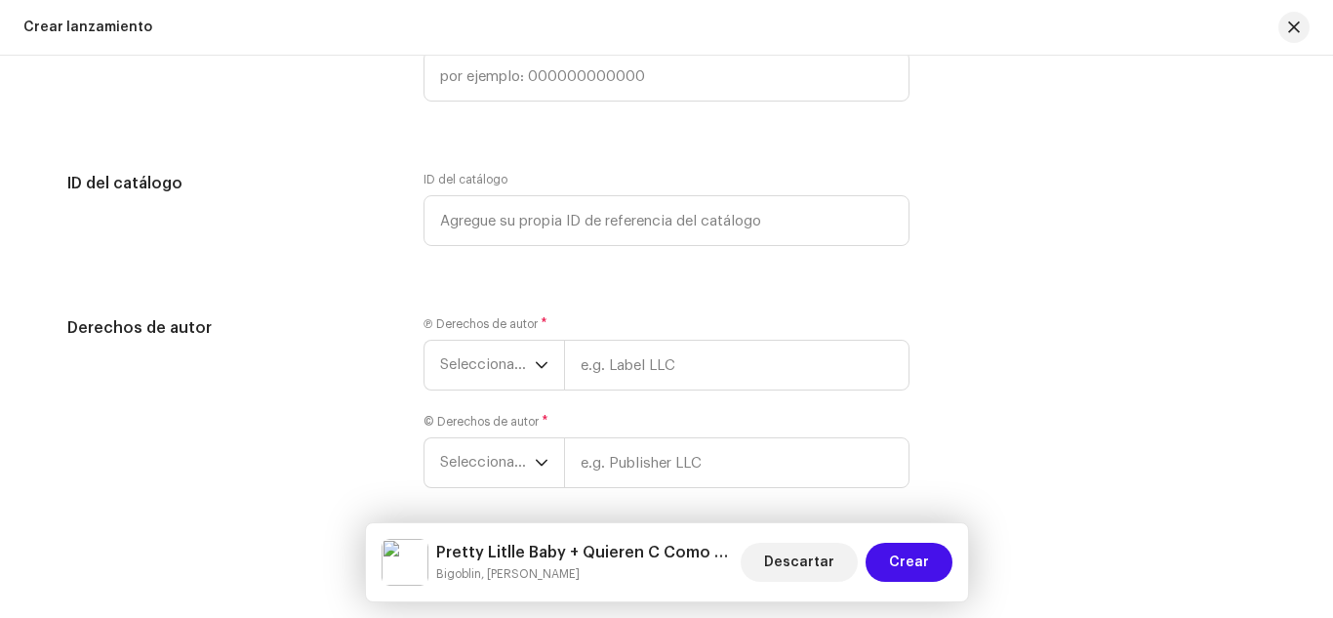
scroll to position [3692, 0]
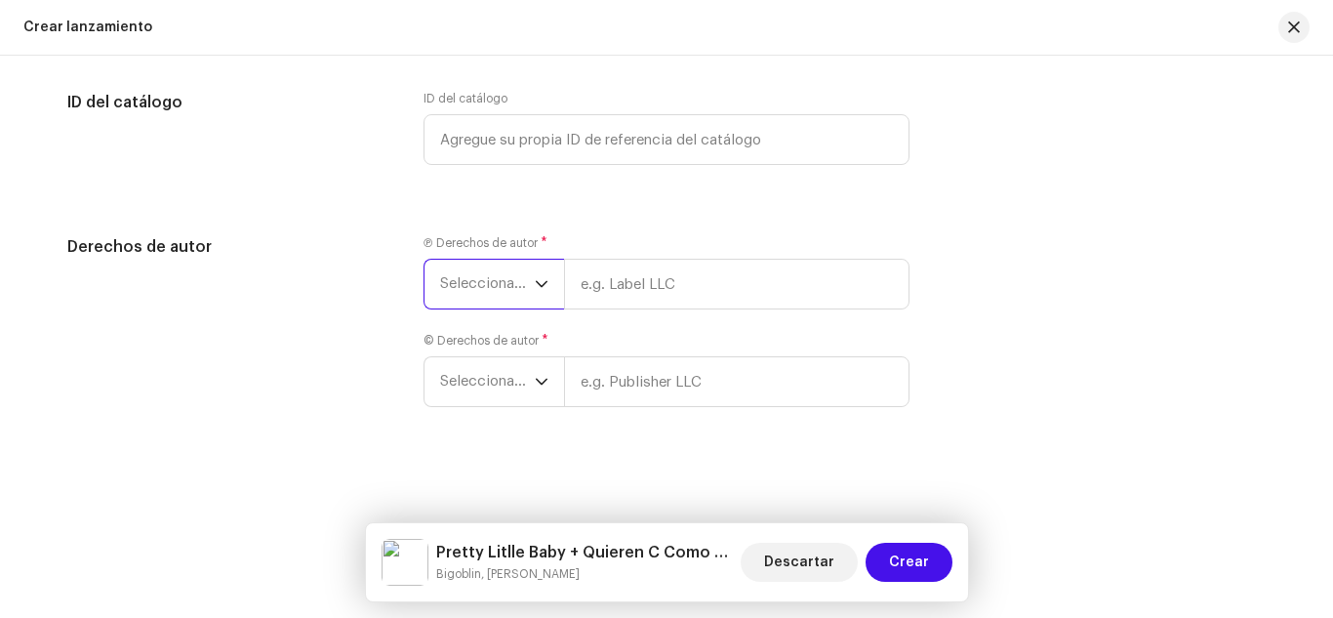
click at [523, 274] on span "Seleccionar año" at bounding box center [487, 284] width 95 height 49
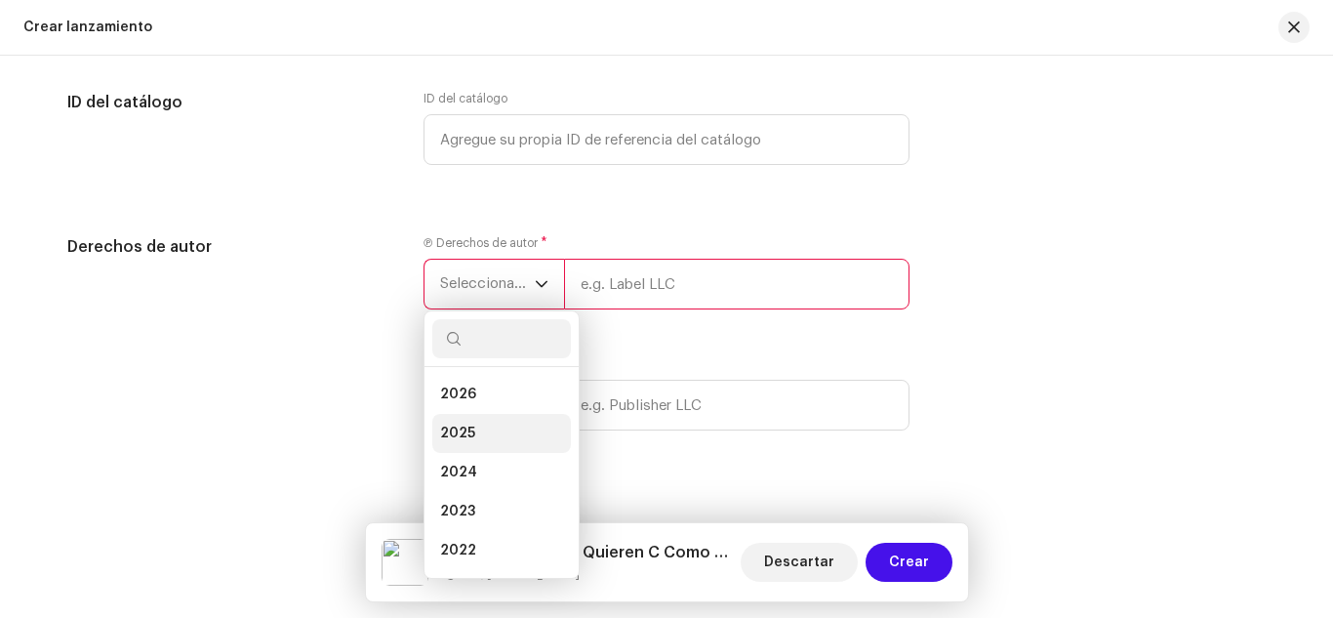
click at [468, 427] on span "2025" at bounding box center [457, 434] width 35 height 20
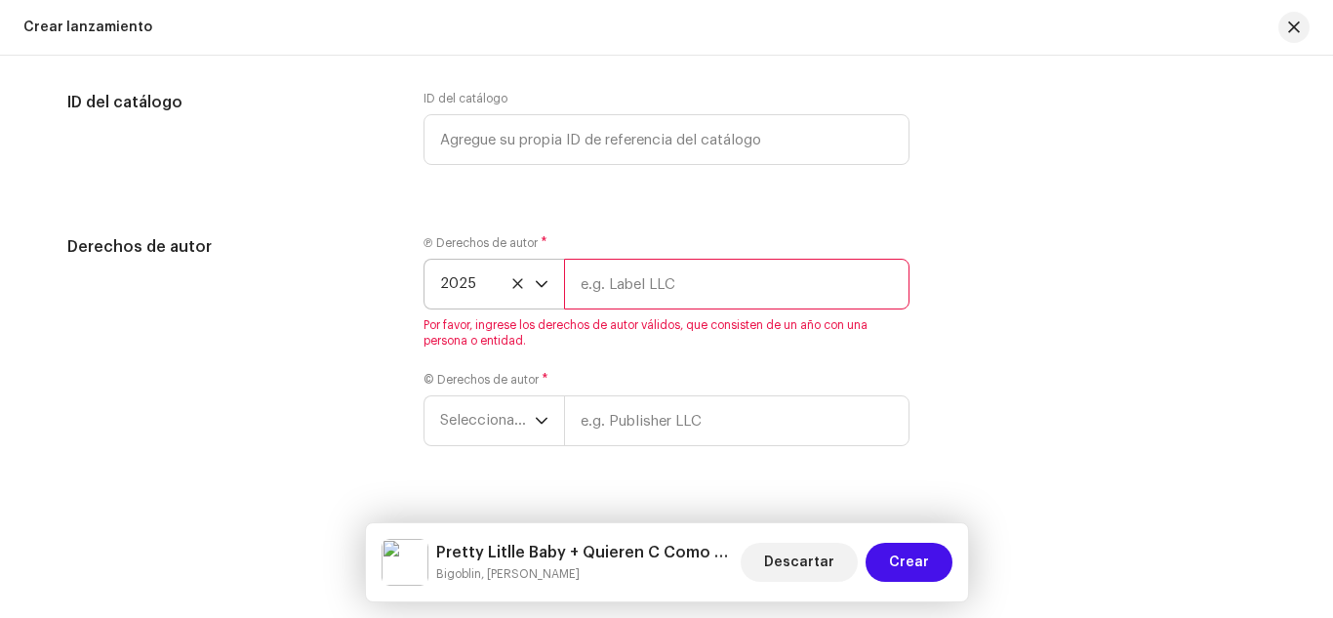
click at [651, 267] on input "text" at bounding box center [736, 284] width 345 height 51
type input "Loued Family"
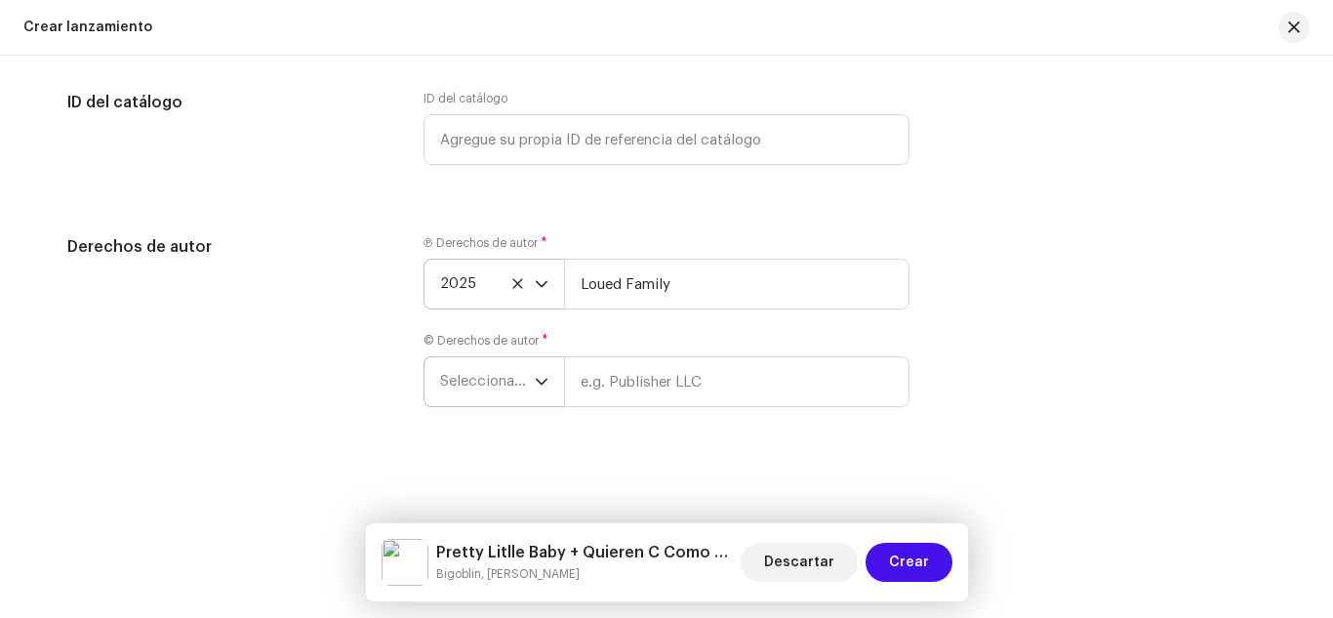
click at [541, 382] on icon "dropdown trigger" at bounding box center [542, 382] width 12 height 7
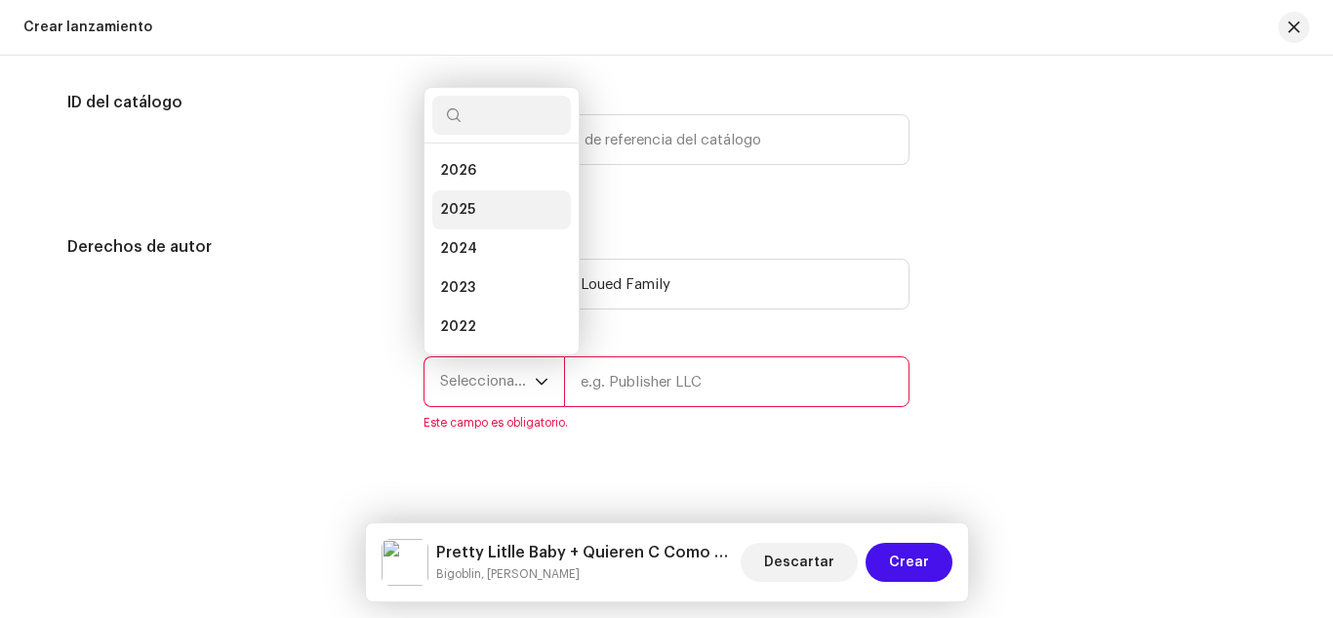
click at [464, 214] on span "2025" at bounding box center [457, 210] width 35 height 20
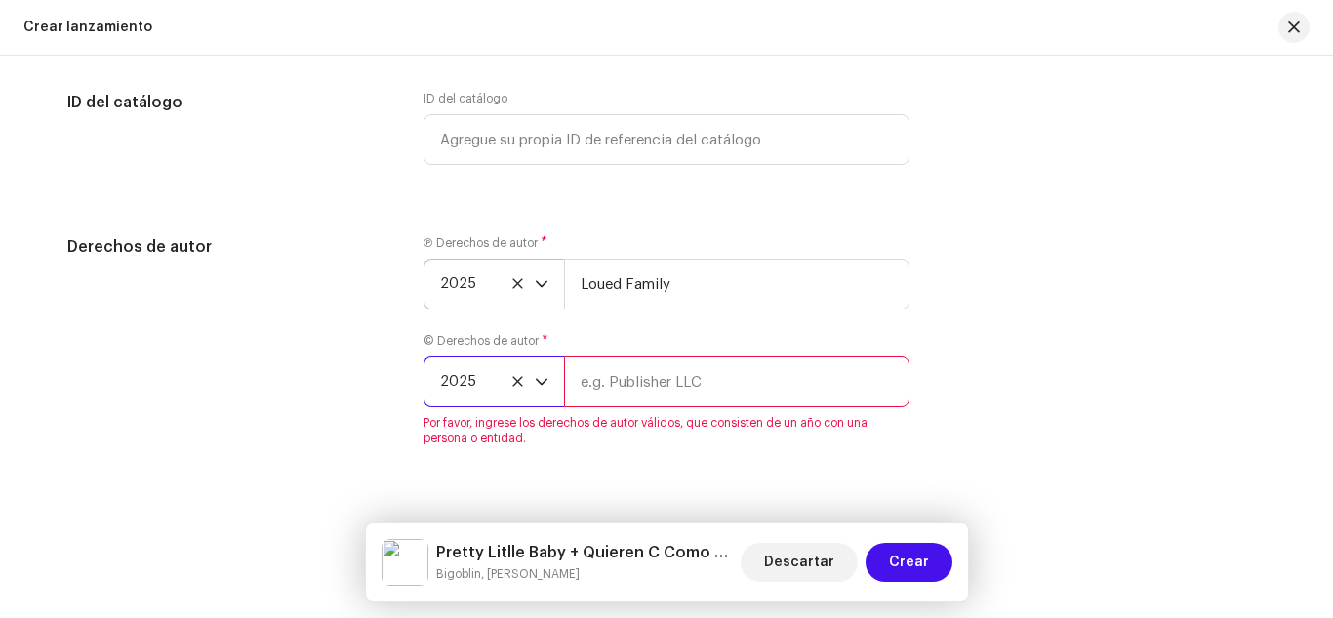
click at [653, 376] on input "text" at bounding box center [736, 381] width 345 height 51
type input "Loued Family"
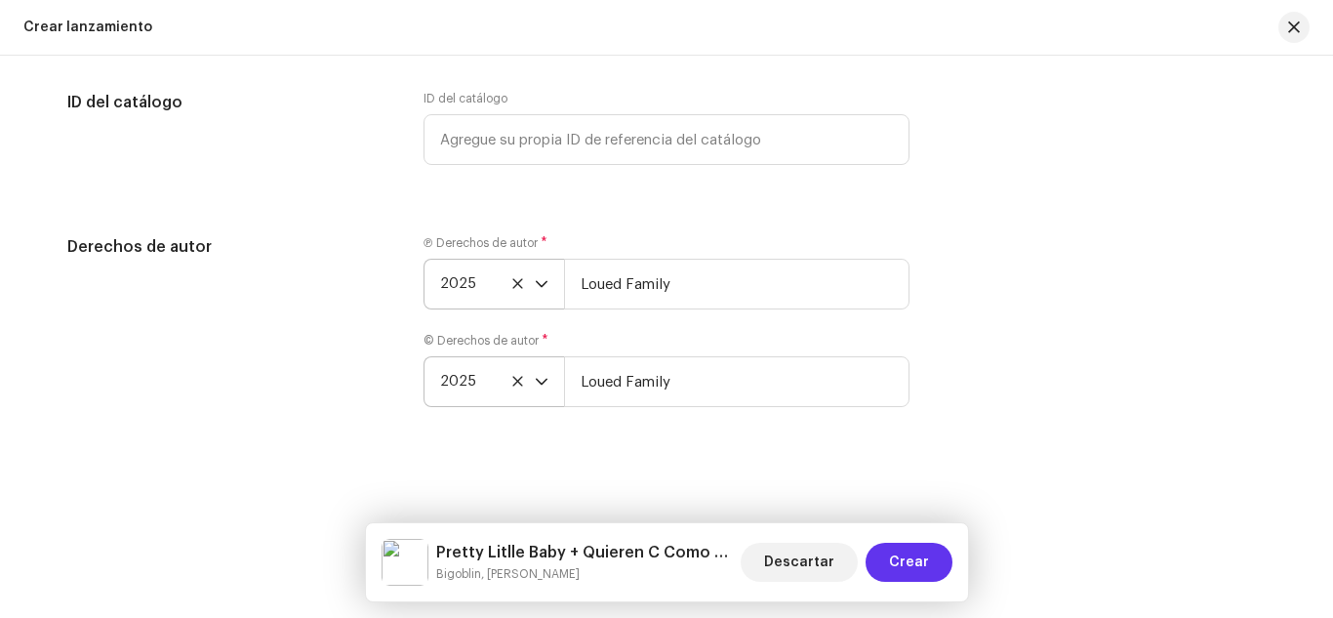
click at [911, 570] on span "Crear" at bounding box center [909, 562] width 40 height 39
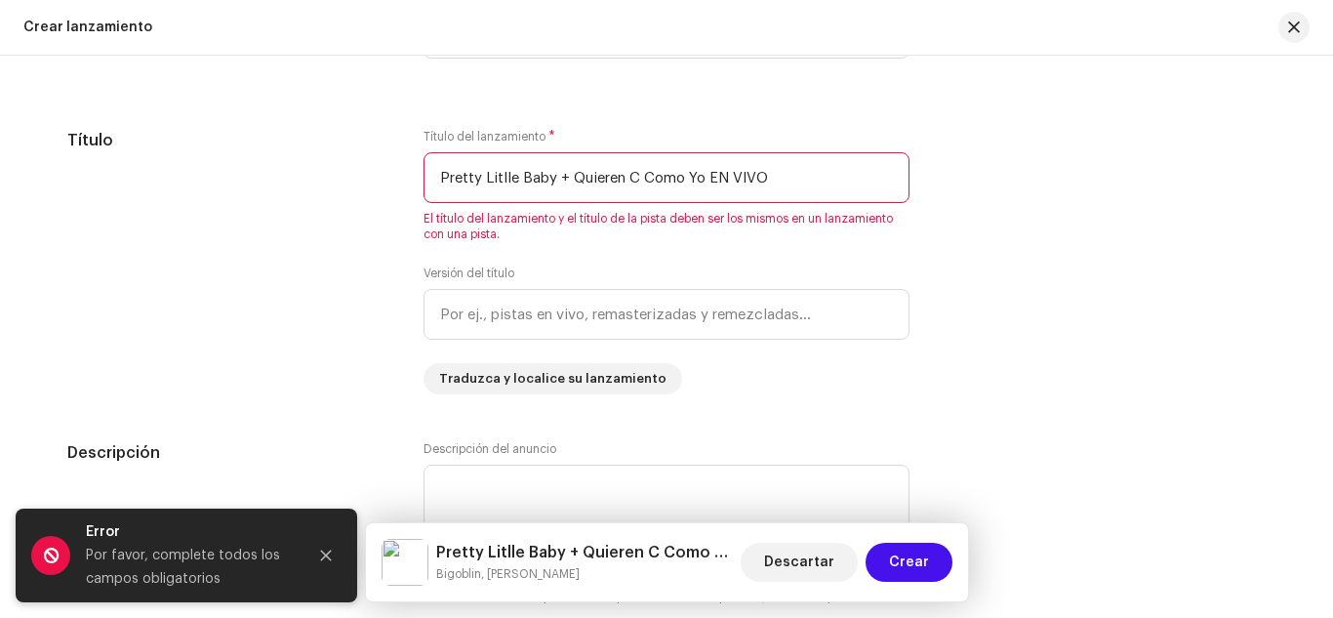
scroll to position [1898, 0]
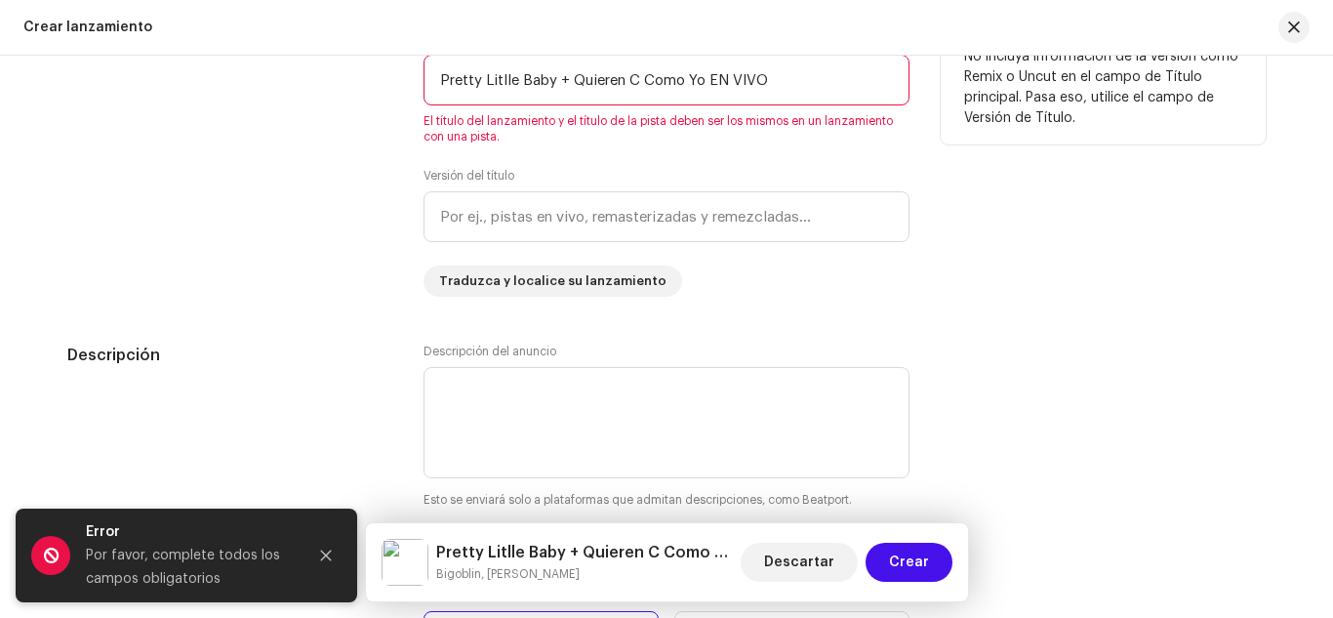
click at [506, 89] on input "Pretty Litlle Baby + Quieren C Como Yo EN VIVO" at bounding box center [667, 80] width 486 height 51
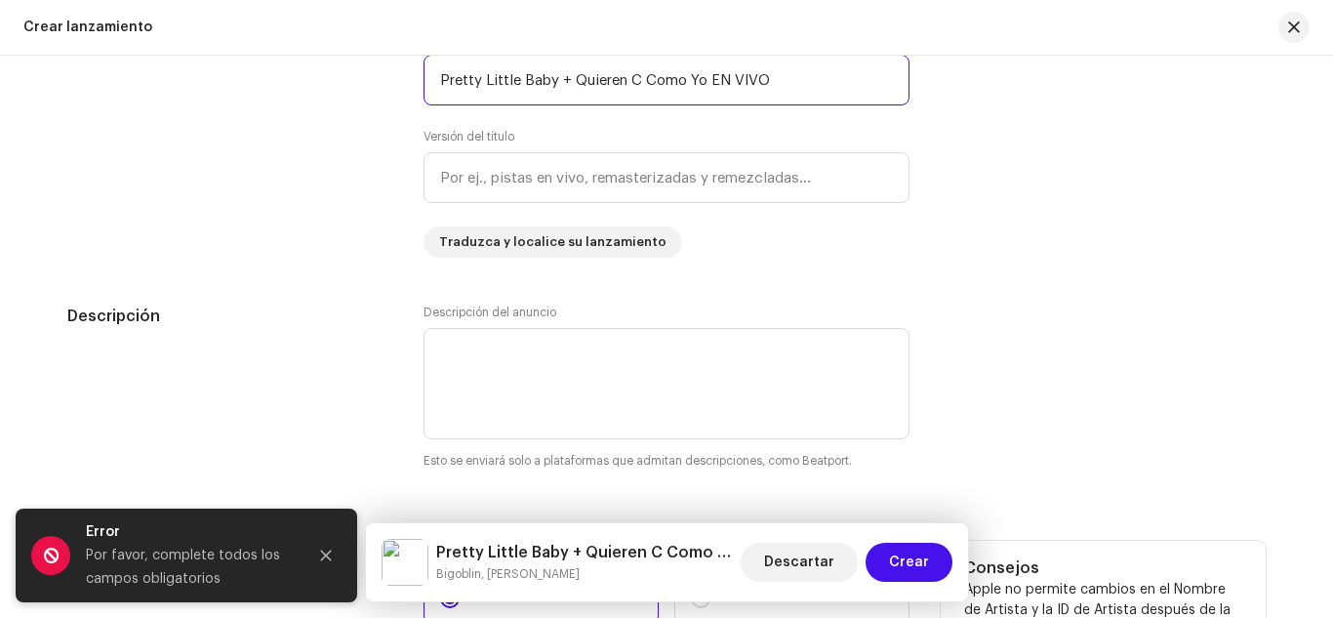
scroll to position [2289, 0]
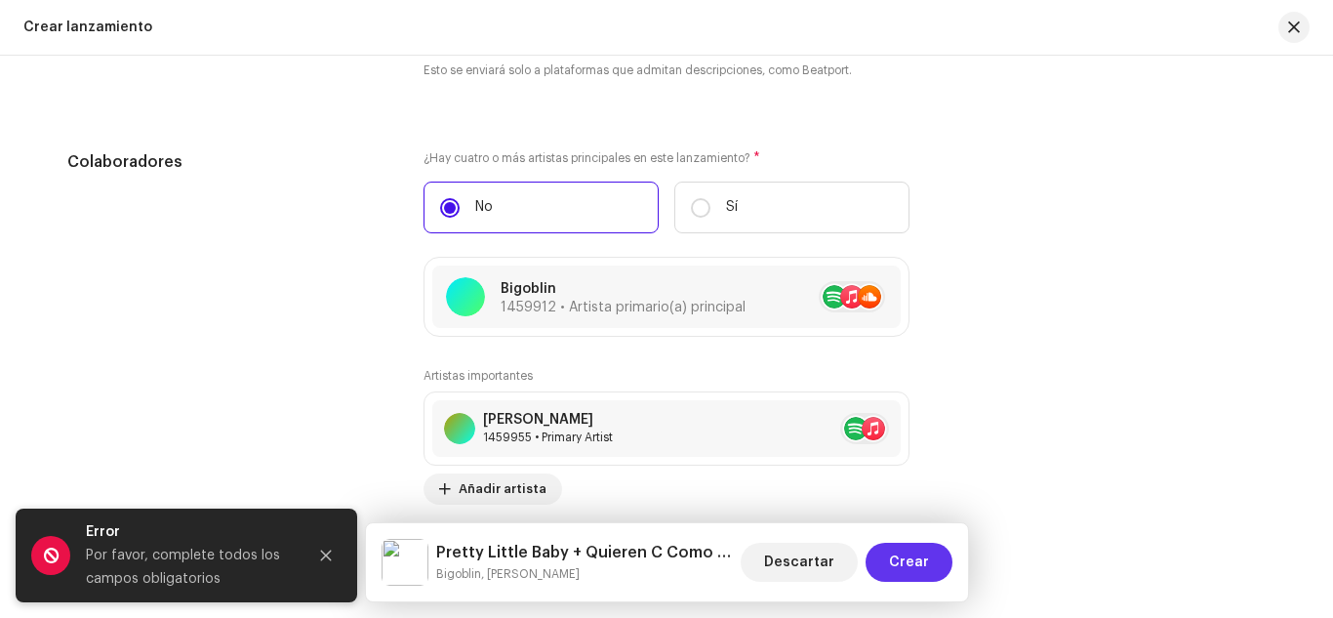
type input "Pretty Little Baby + Quieren C Como Yo EN VIVO"
click at [913, 555] on span "Crear" at bounding box center [909, 562] width 40 height 39
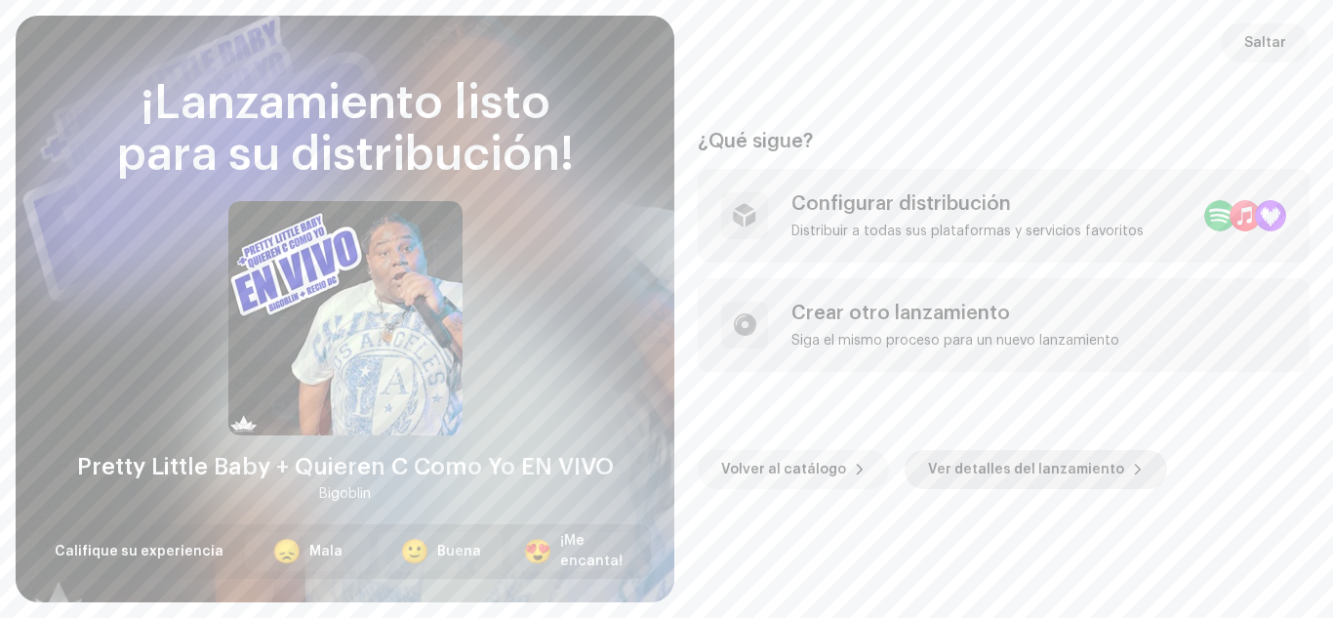
click at [945, 466] on span "Ver detalles del lanzamiento" at bounding box center [1026, 469] width 196 height 39
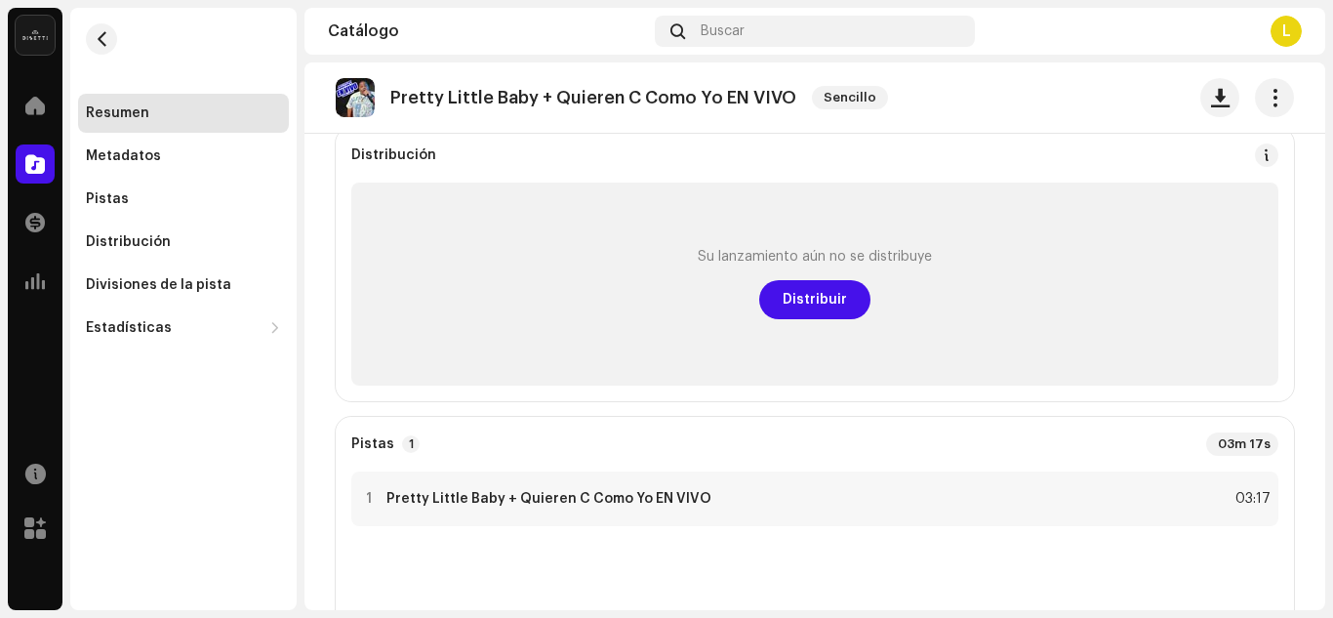
scroll to position [98, 0]
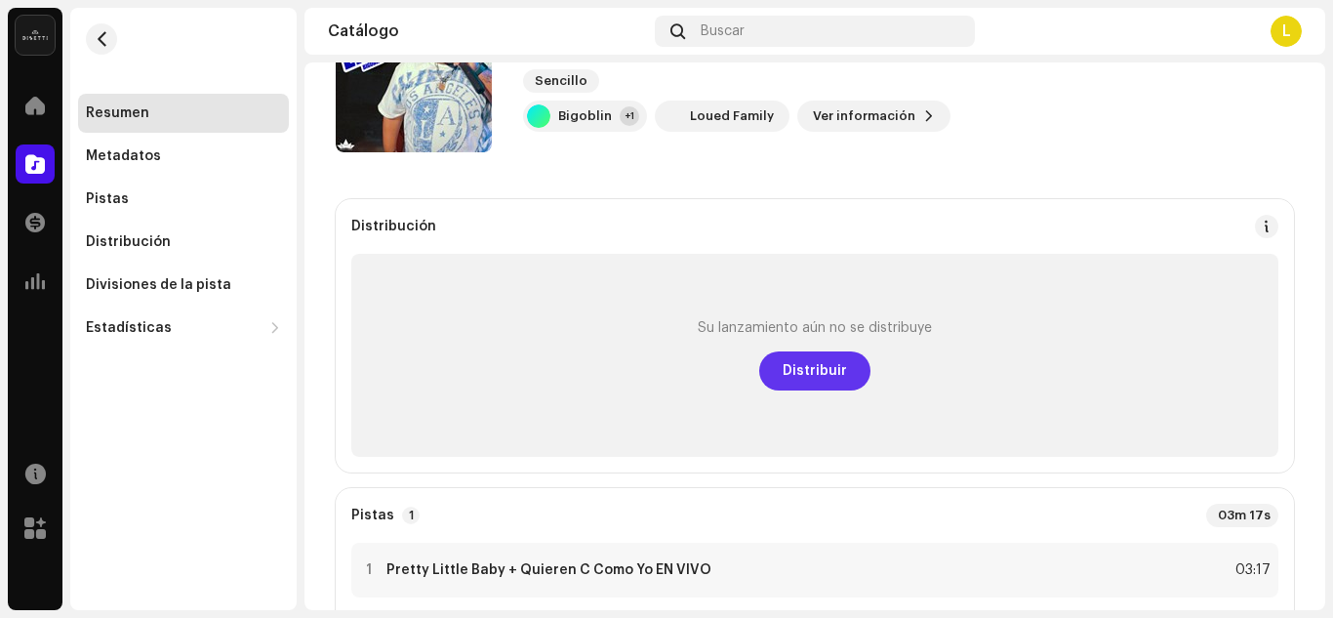
click at [832, 368] on span "Distribuir" at bounding box center [815, 370] width 64 height 39
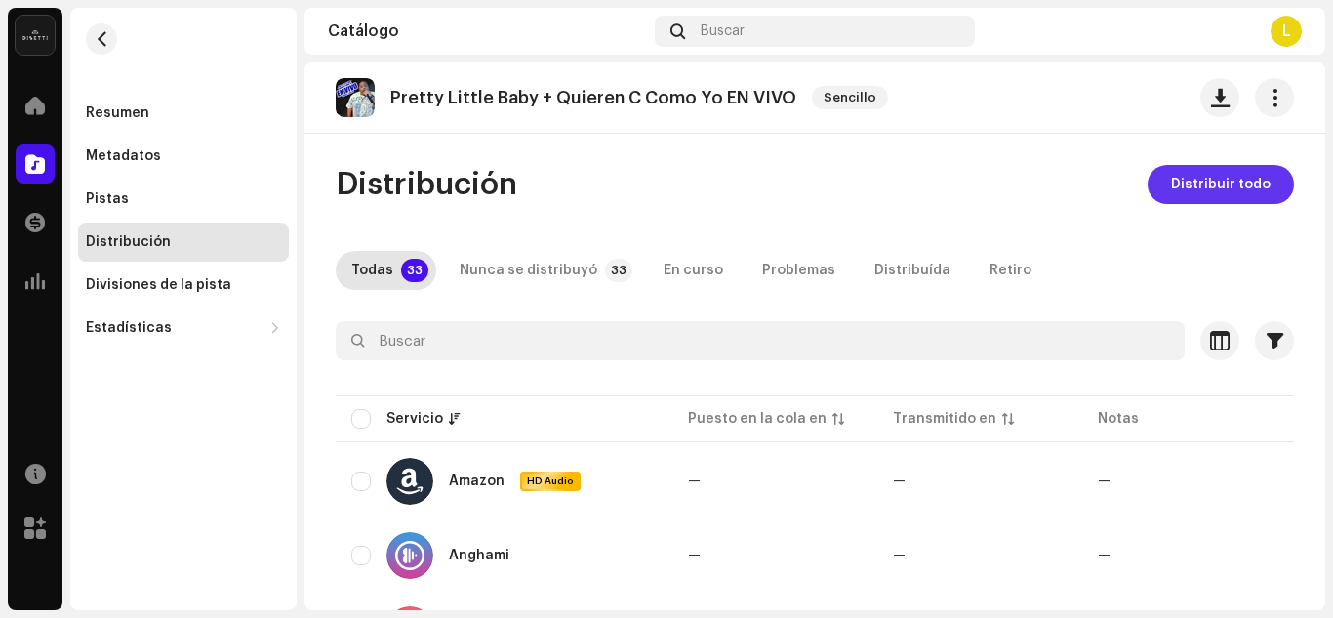
click at [1226, 197] on span "Distribuir todo" at bounding box center [1221, 184] width 100 height 39
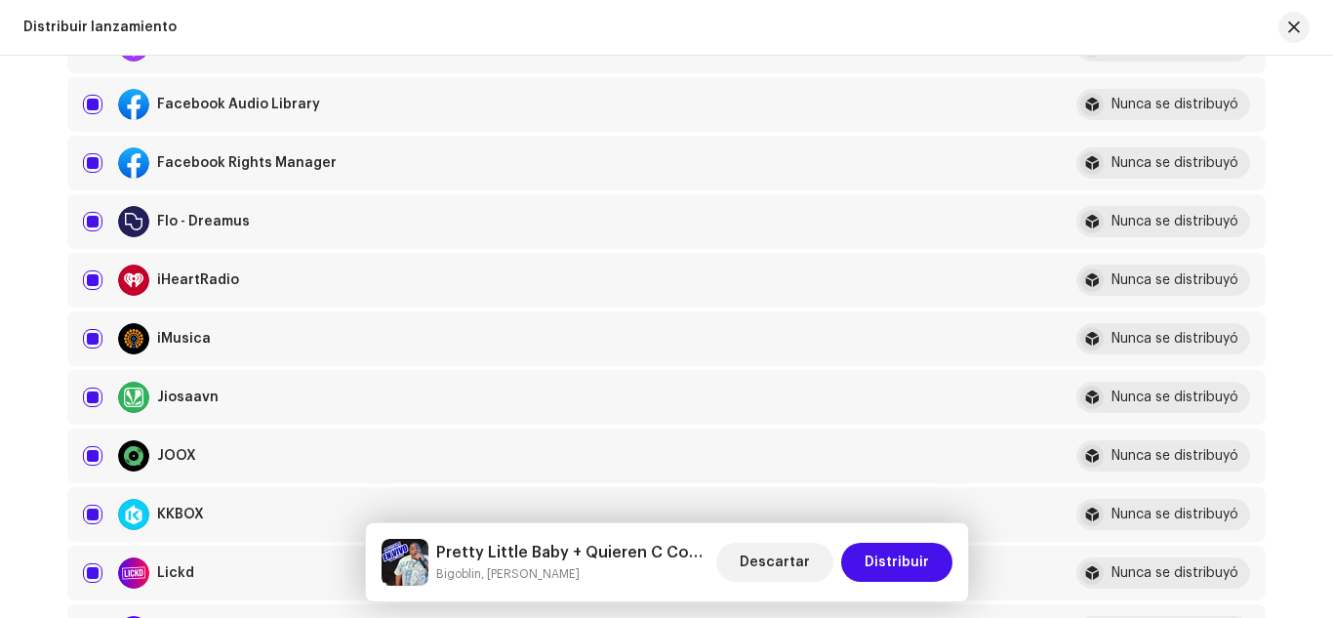
scroll to position [781, 0]
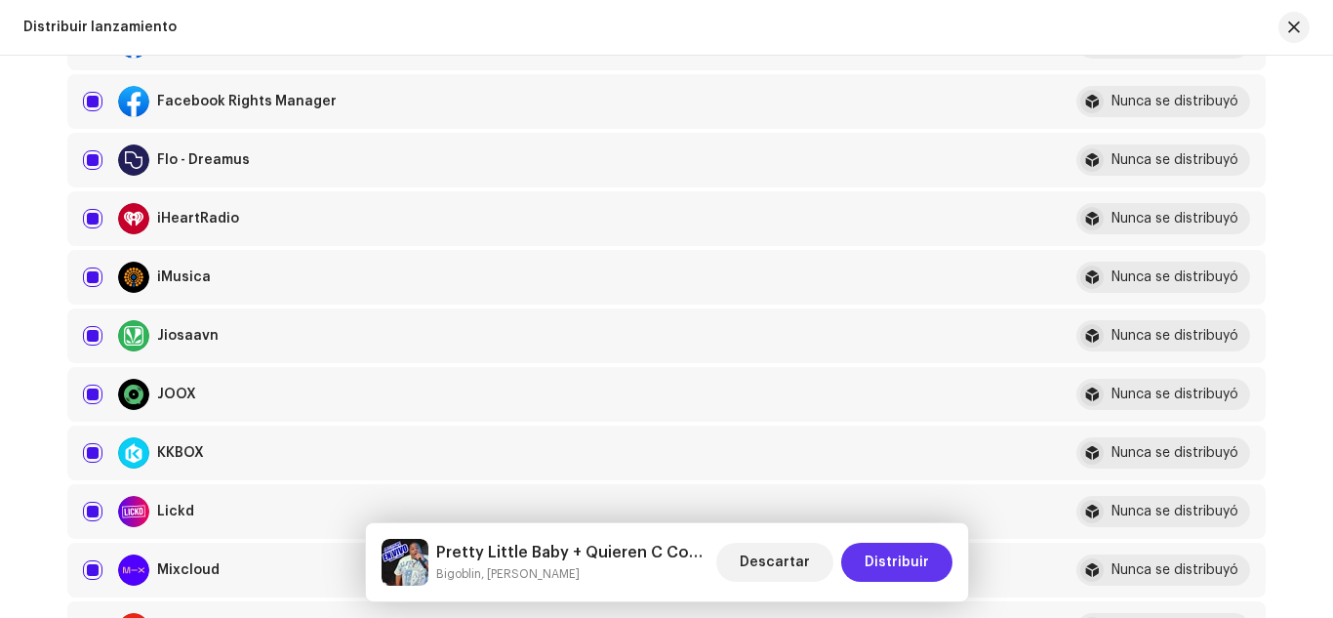
click at [919, 559] on span "Distribuir" at bounding box center [897, 562] width 64 height 39
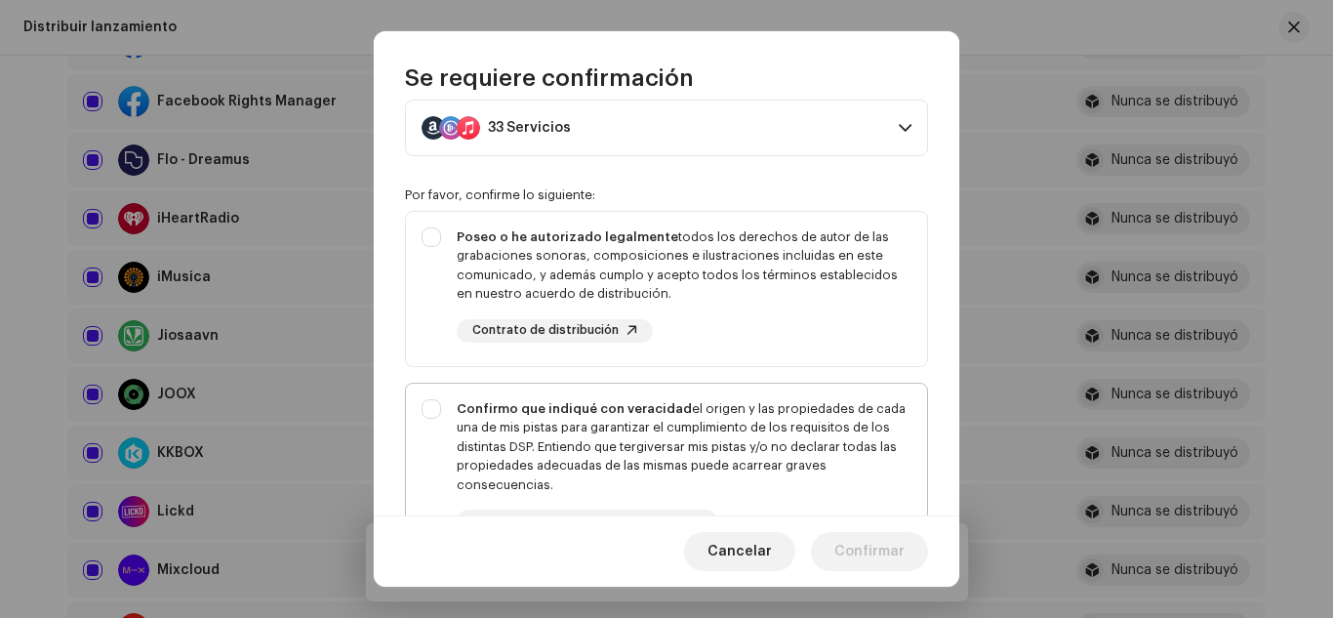
scroll to position [195, 0]
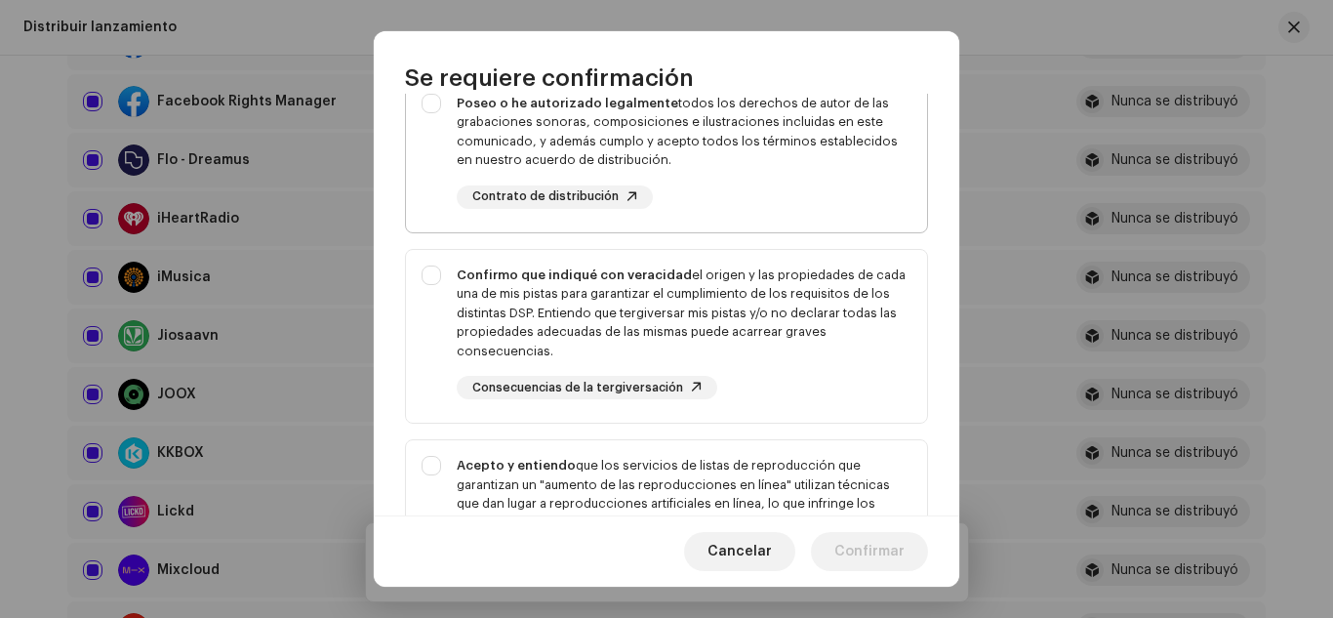
click at [424, 109] on div "Poseo o he autorizado legalmente todos los derechos de autor de las grabaciones…" at bounding box center [666, 151] width 521 height 146
checkbox input "true"
click at [434, 284] on div "Confirmo que indiqué con veracidad el origen y las propiedades de cada una de m…" at bounding box center [666, 333] width 521 height 166
checkbox input "true"
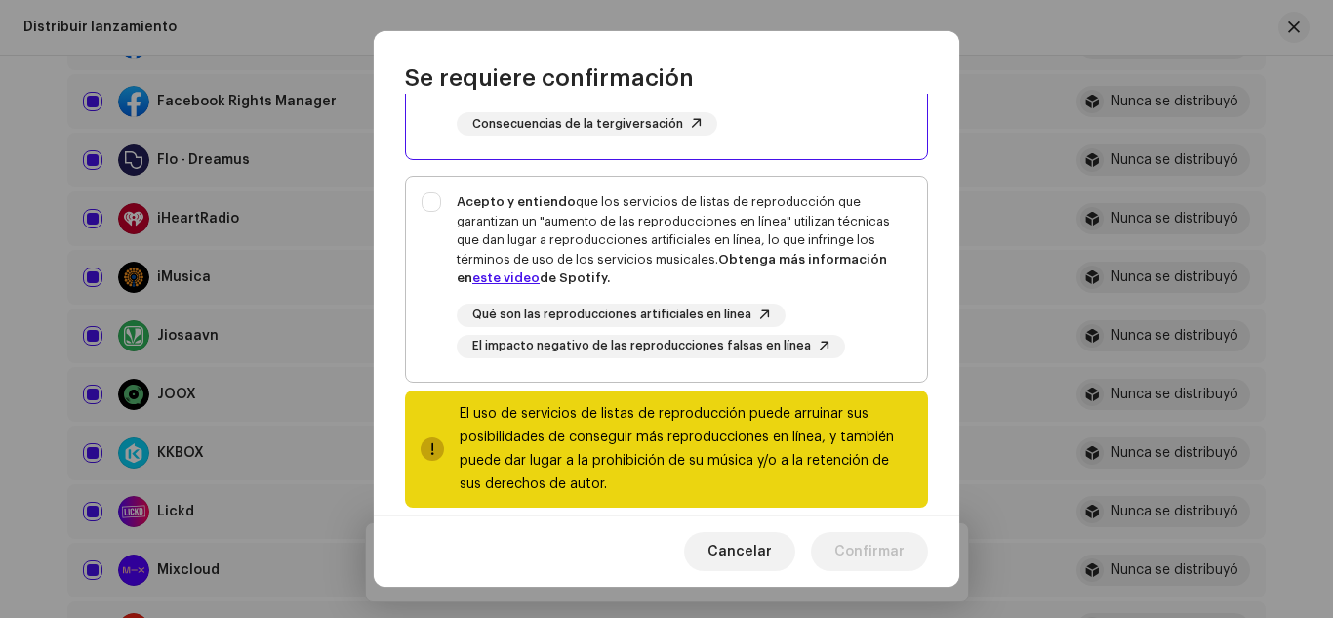
scroll to position [481, 0]
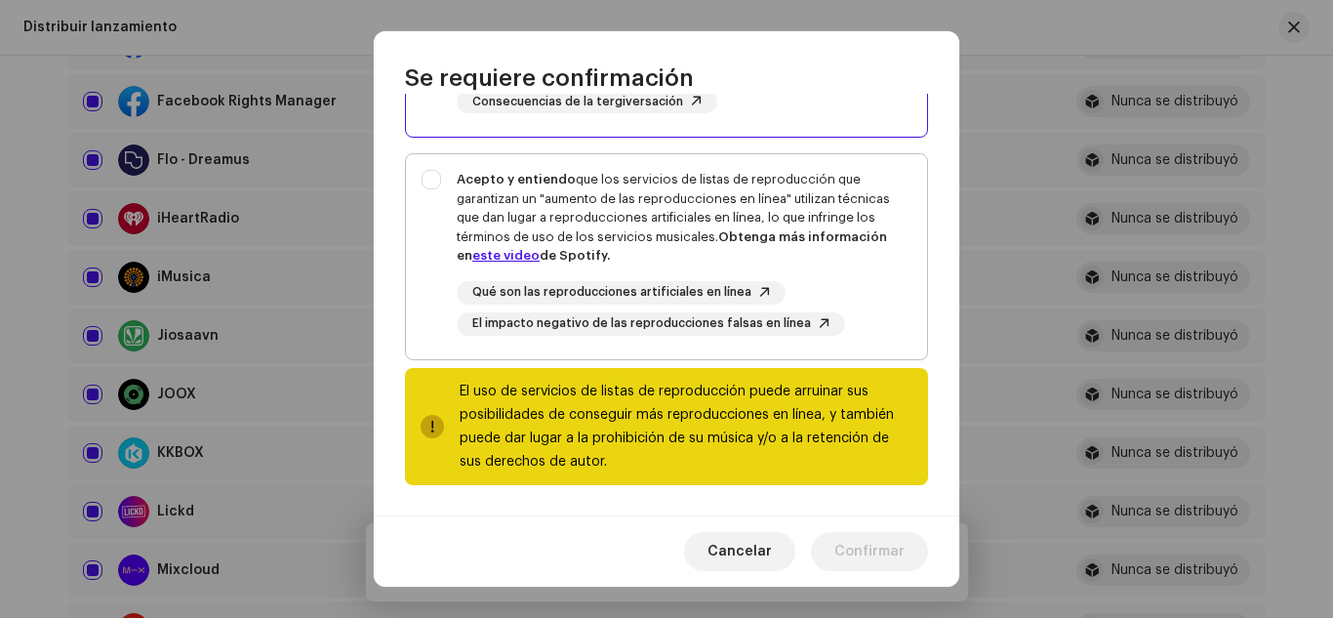
click at [434, 188] on div "Acepto y entiendo que los servicios de listas de reproducción que garantizan un…" at bounding box center [666, 252] width 521 height 197
checkbox input "true"
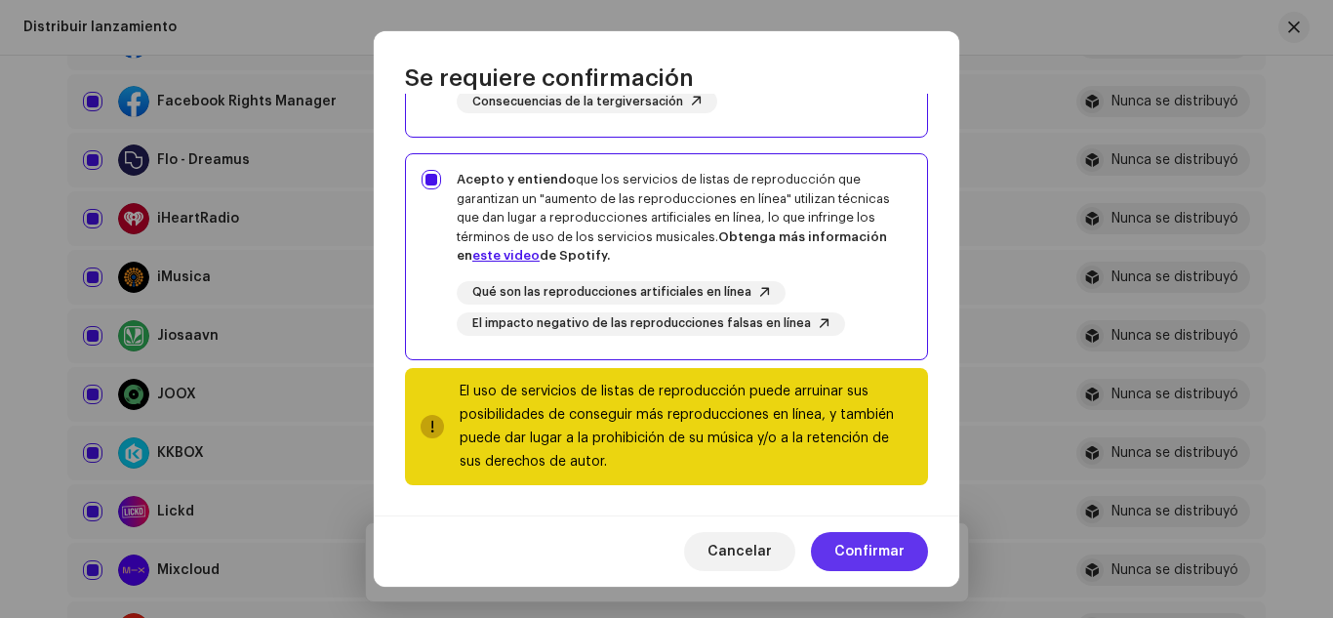
click at [858, 544] on span "Confirmar" at bounding box center [869, 551] width 70 height 39
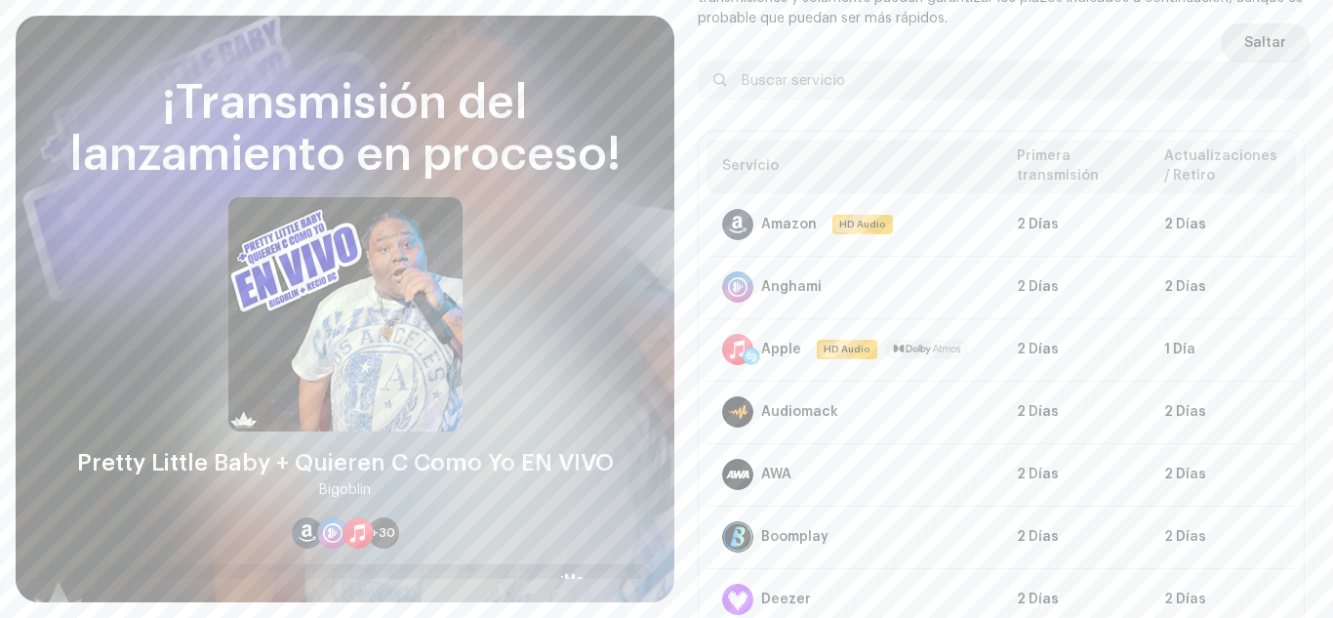
click at [1244, 38] on span "Saltar" at bounding box center [1265, 42] width 42 height 39
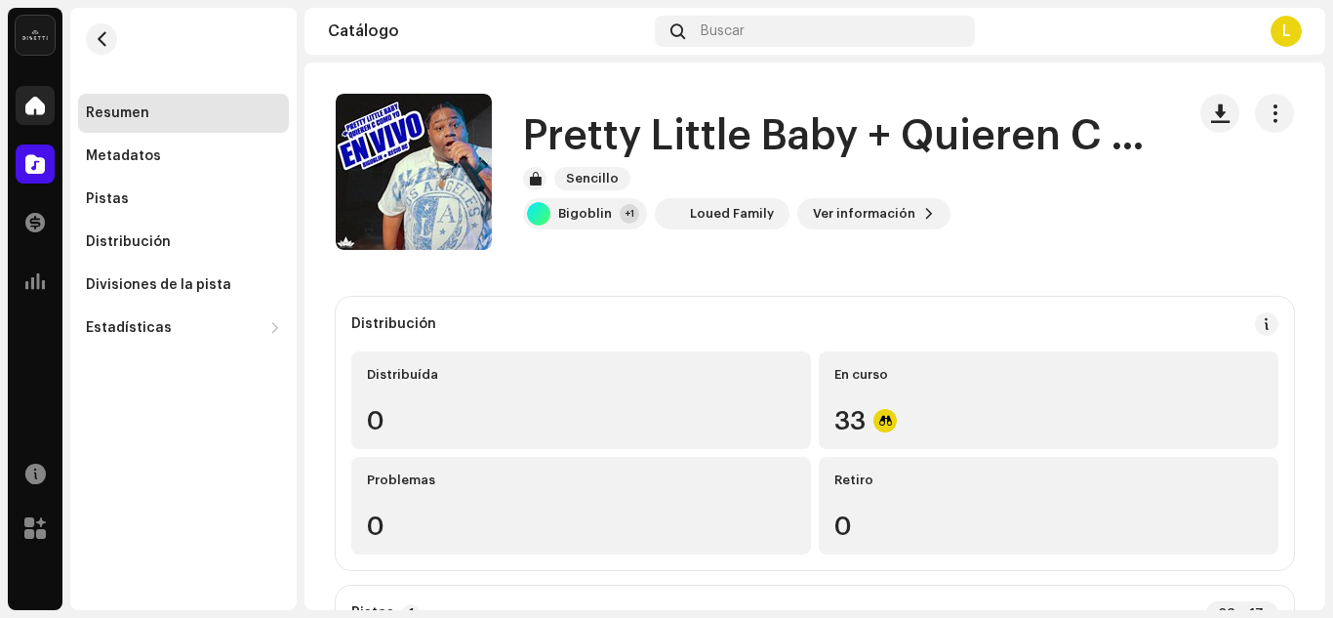
click at [26, 103] on span at bounding box center [35, 106] width 20 height 16
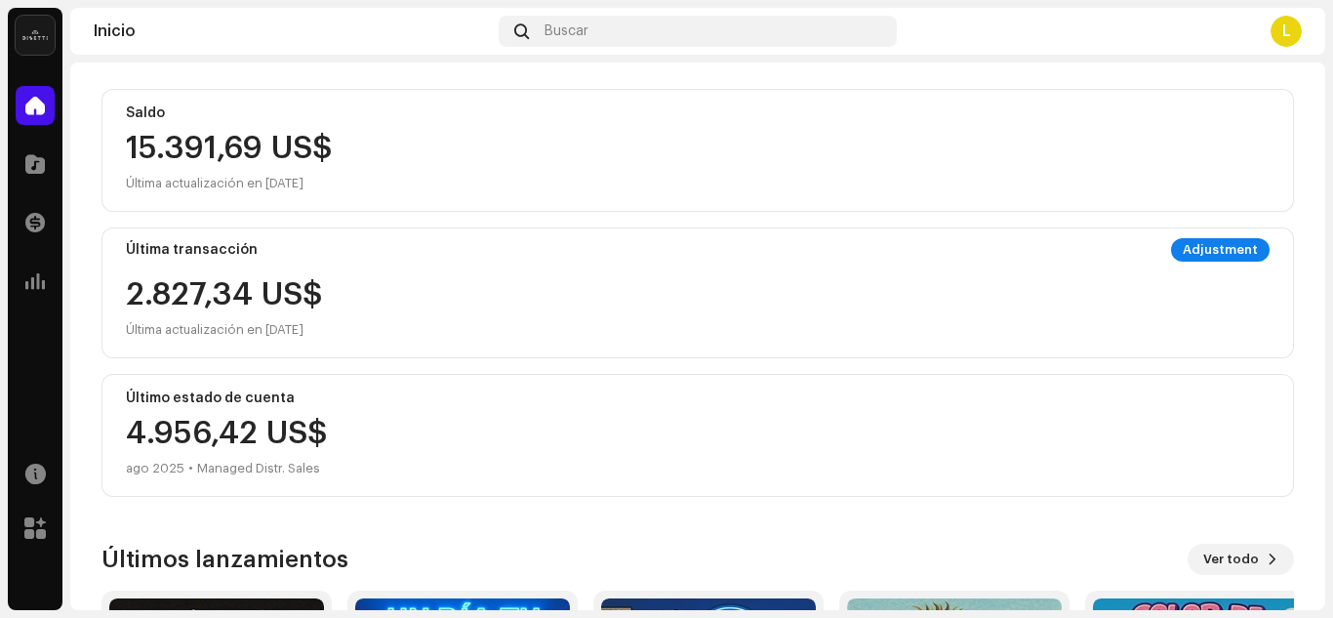
scroll to position [102, 0]
